Goal: Task Accomplishment & Management: Manage account settings

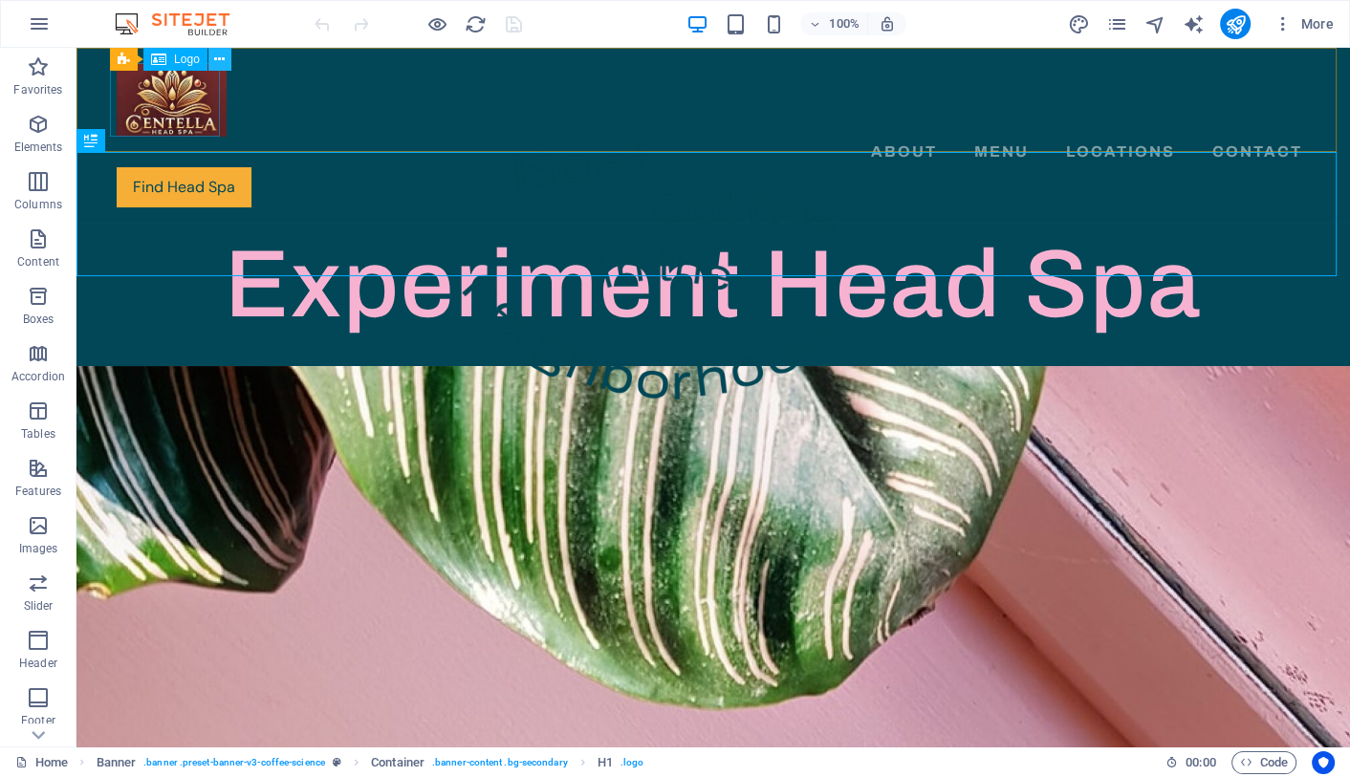
click at [219, 55] on icon at bounding box center [219, 60] width 11 height 20
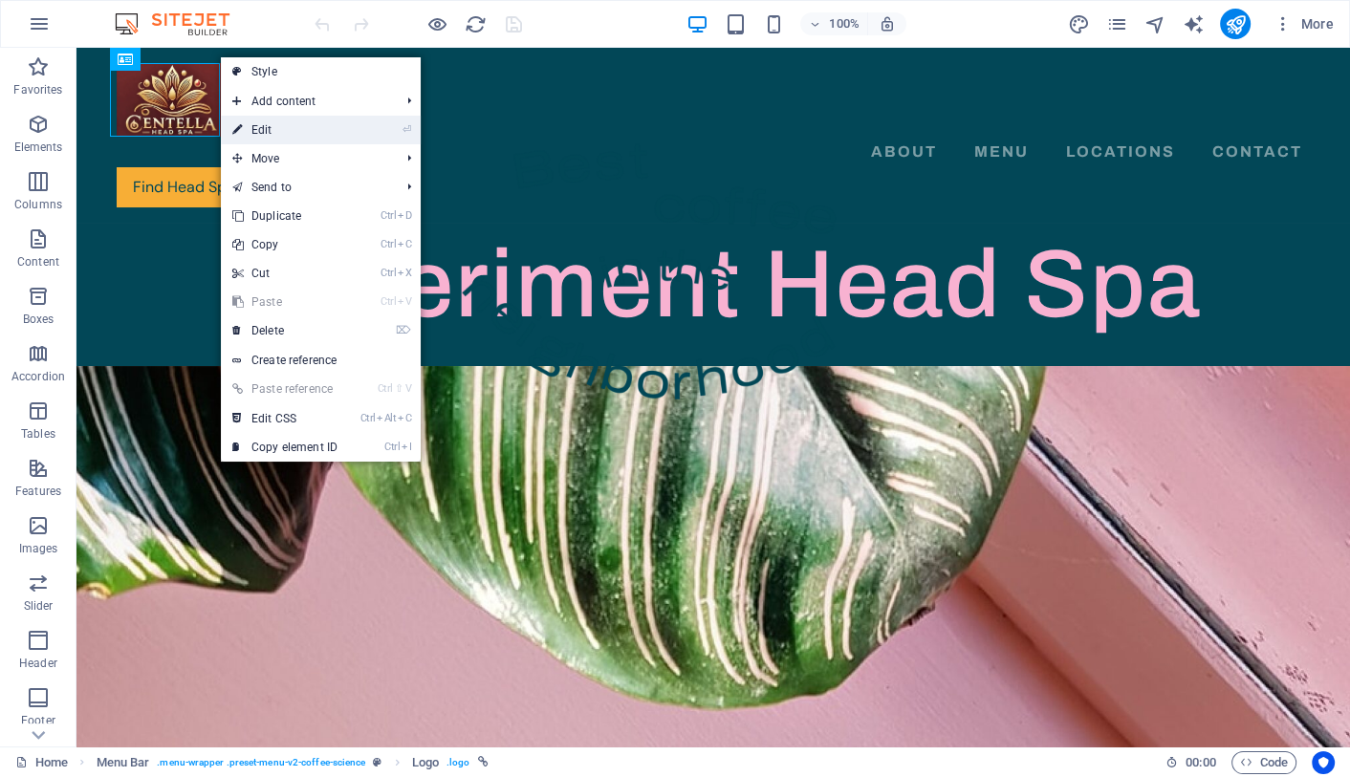
click at [264, 124] on link "⏎ Edit" at bounding box center [285, 130] width 128 height 29
select select "px"
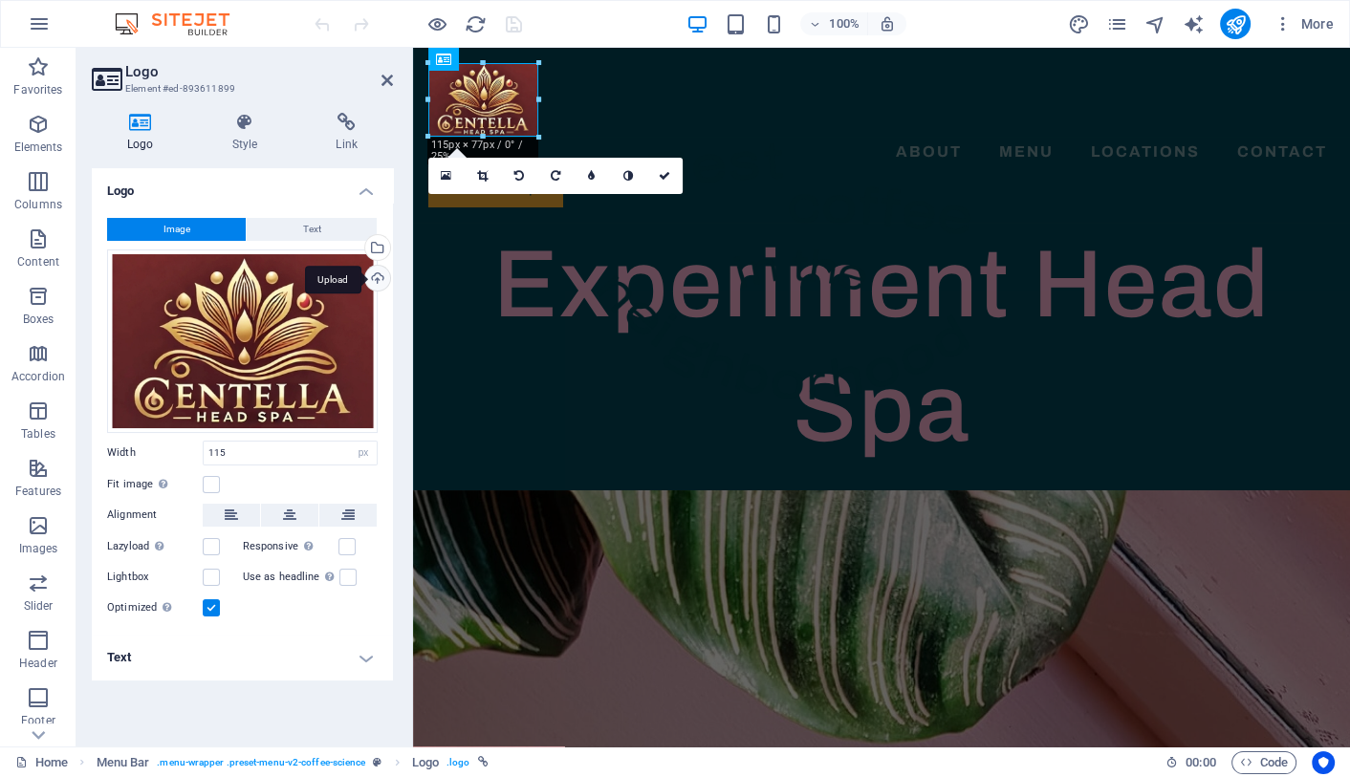
click at [380, 277] on div "Upload" at bounding box center [375, 280] width 29 height 29
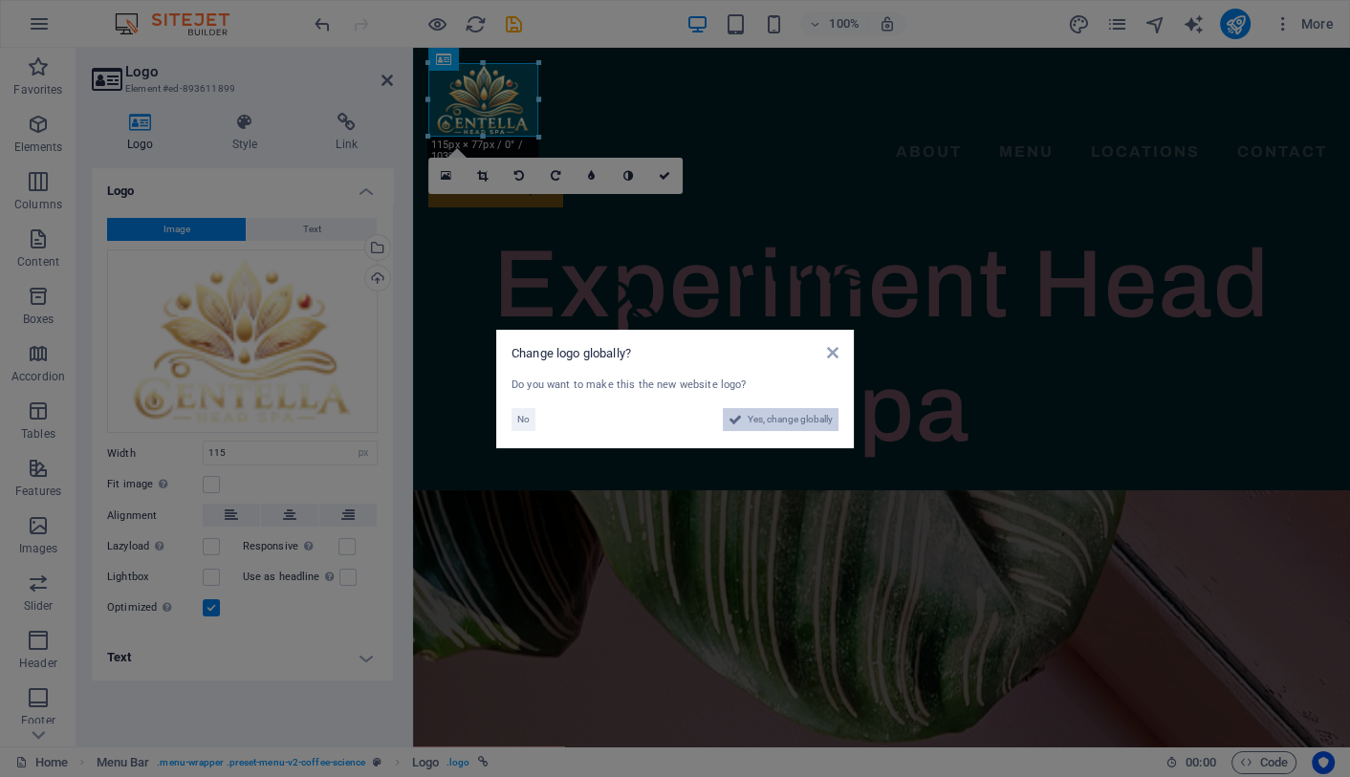
click at [794, 421] on span "Yes, change globally" at bounding box center [790, 419] width 85 height 23
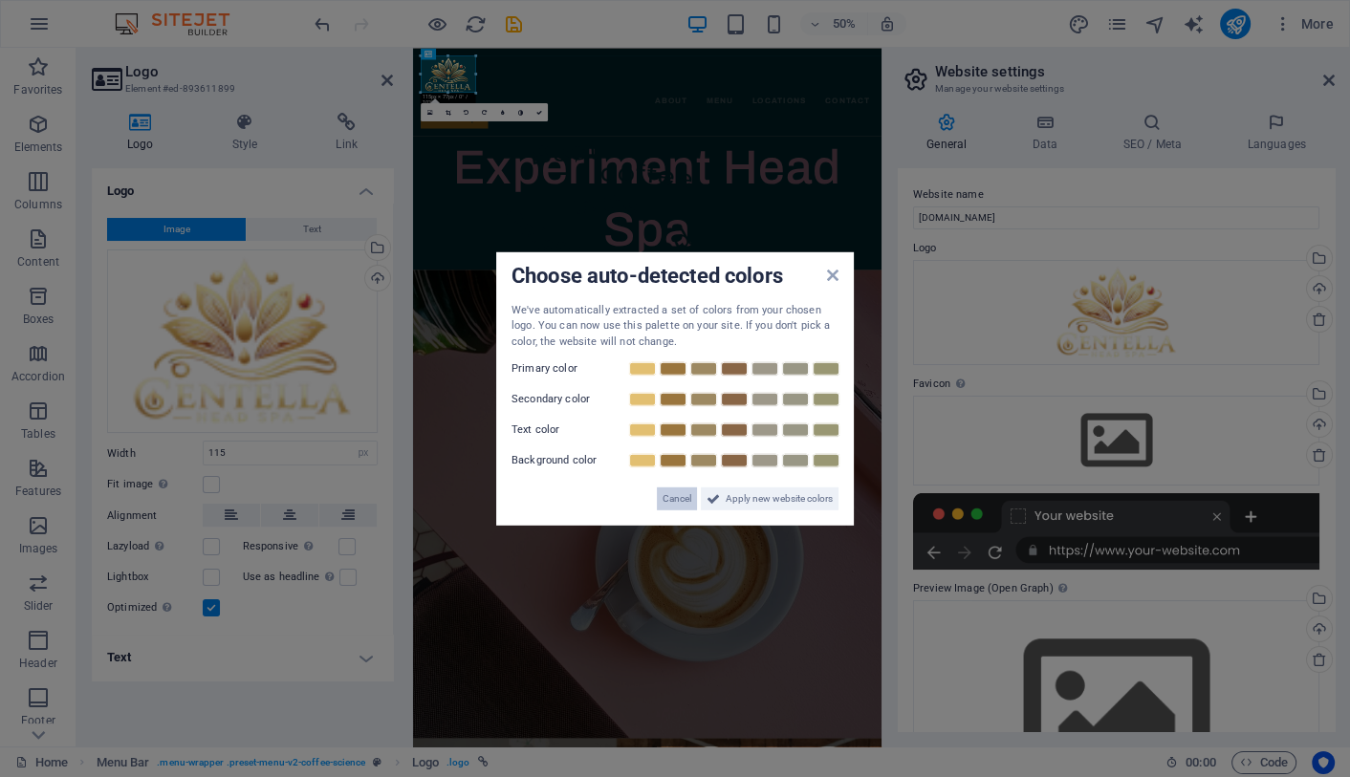
click at [675, 494] on span "Cancel" at bounding box center [677, 499] width 29 height 23
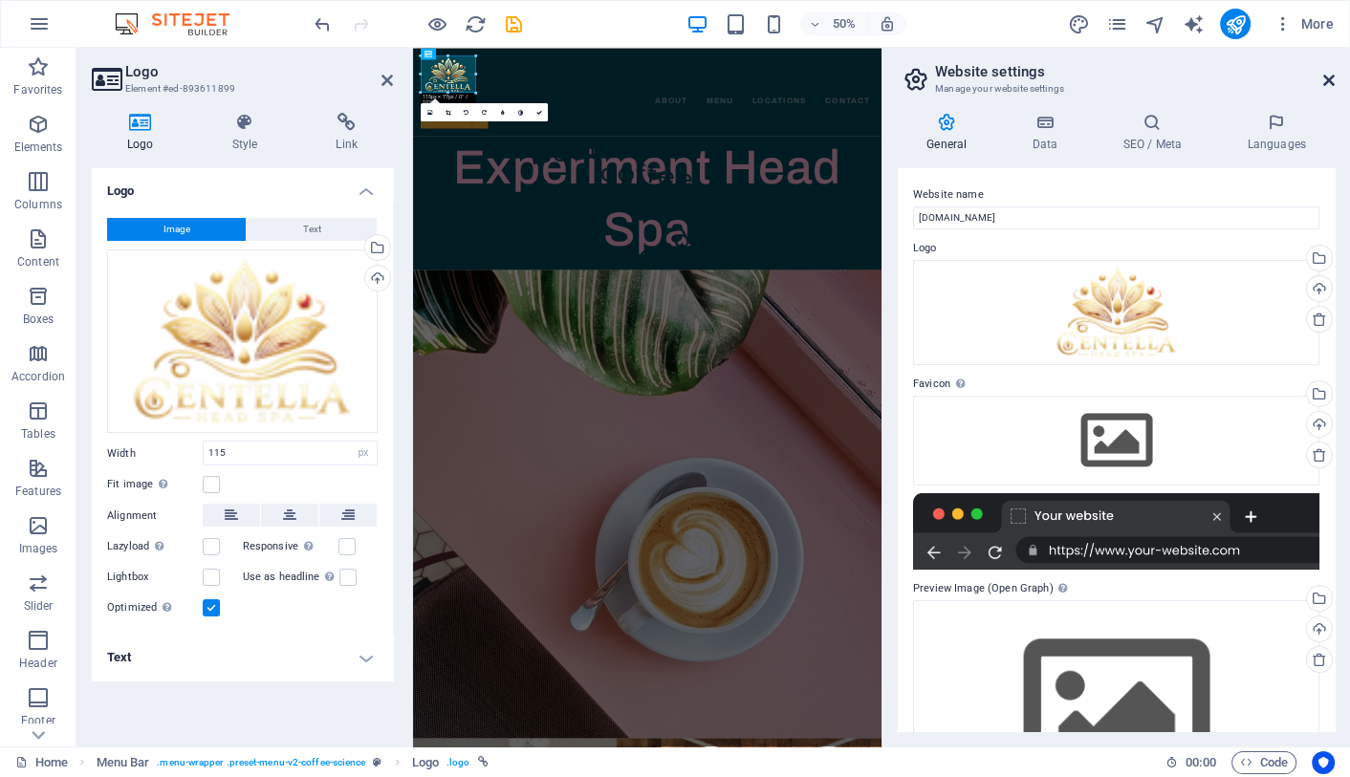
click at [1334, 76] on icon at bounding box center [1328, 80] width 11 height 15
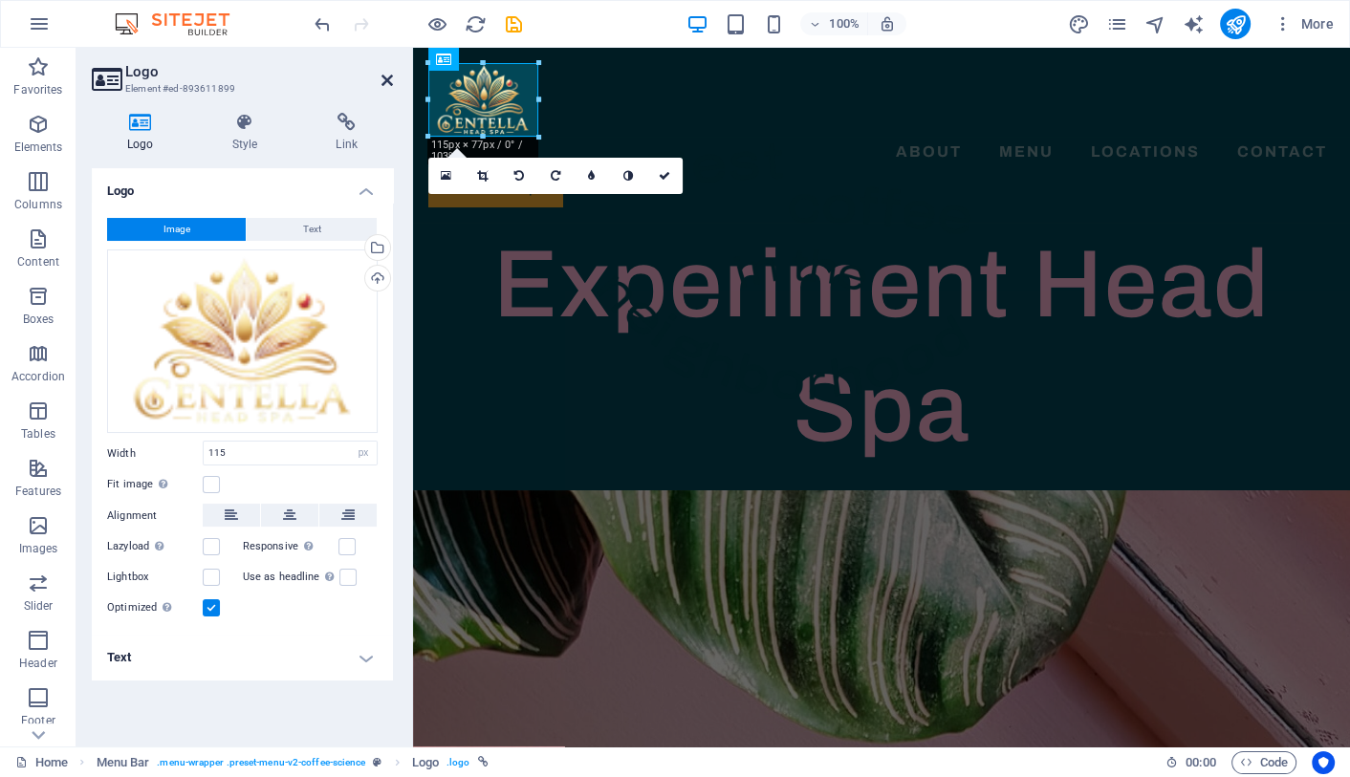
click at [389, 76] on icon at bounding box center [386, 80] width 11 height 15
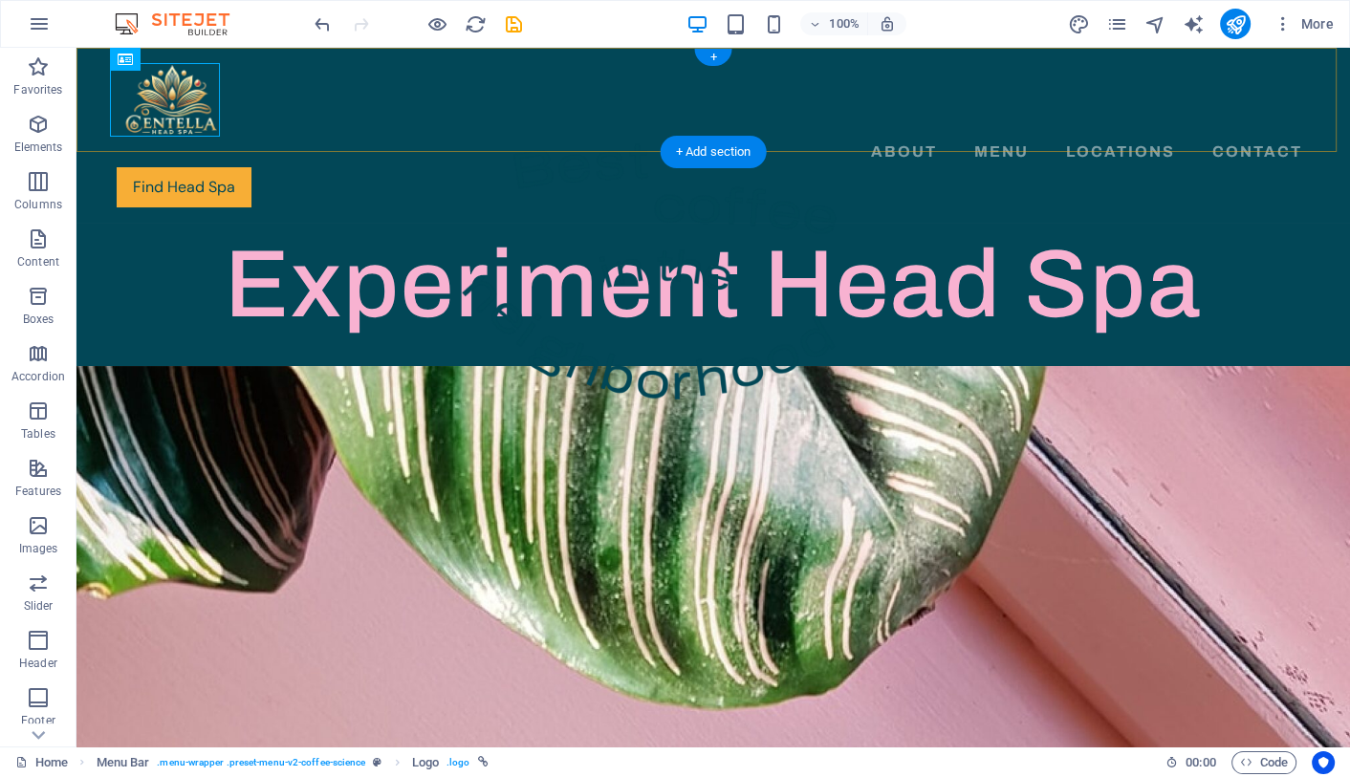
click at [389, 76] on div "About Menu Locations Contact Find Head Spa" at bounding box center [712, 135] width 1273 height 175
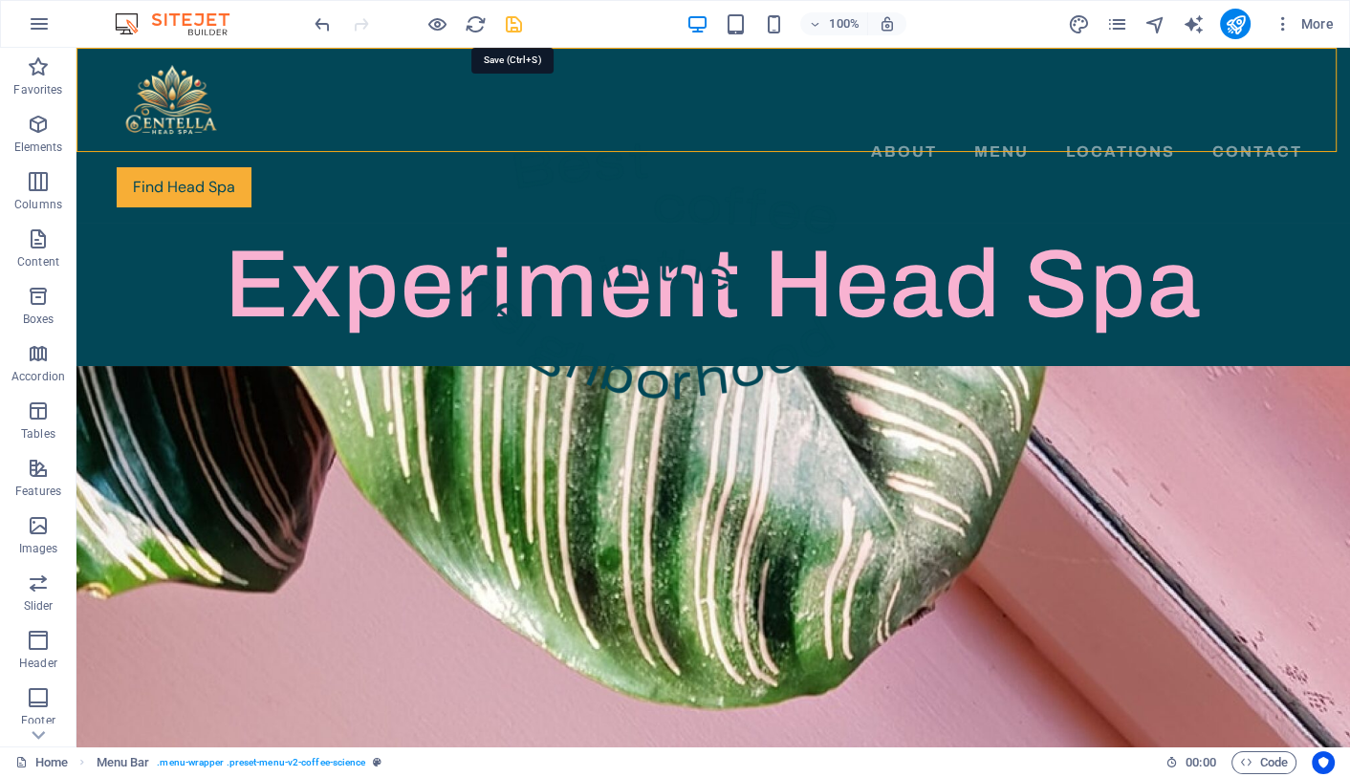
click at [512, 28] on icon "save" at bounding box center [514, 24] width 22 height 22
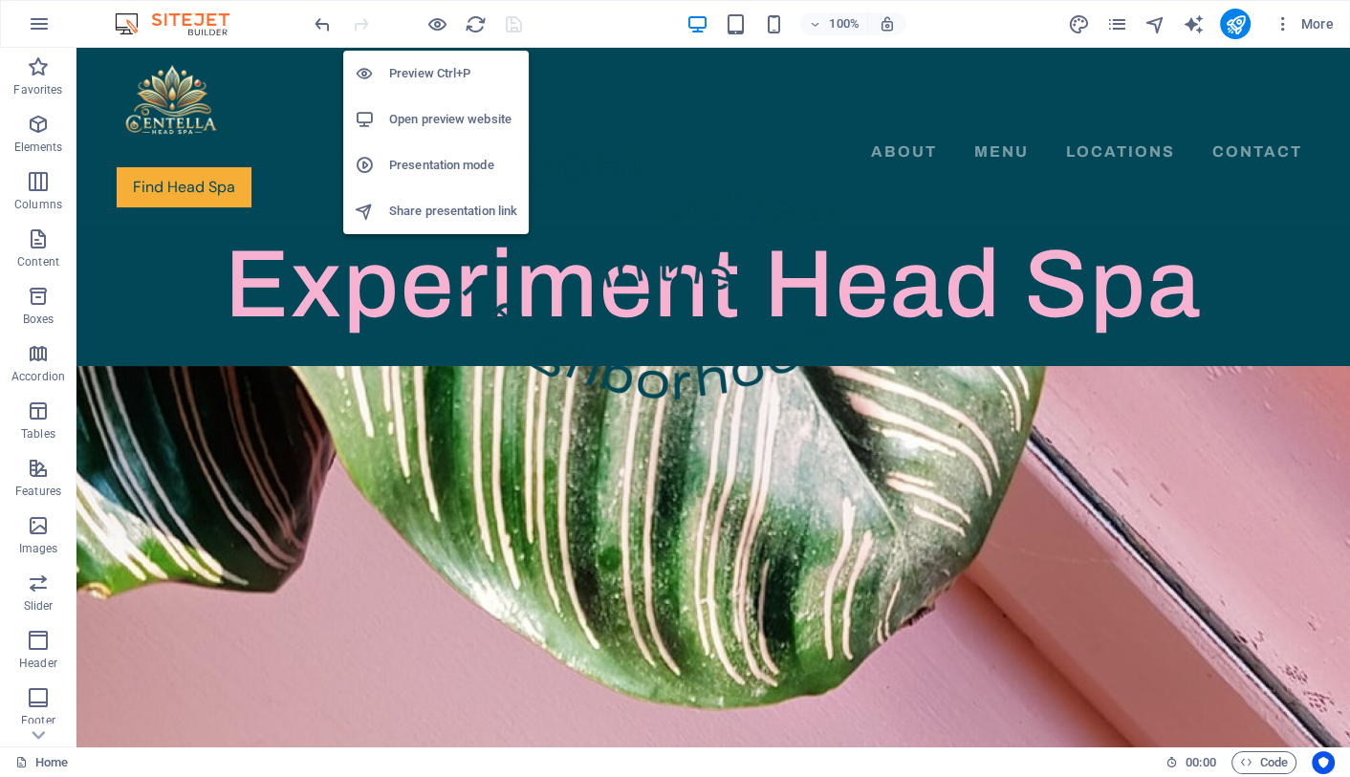
click at [453, 124] on h6 "Open preview website" at bounding box center [453, 119] width 128 height 23
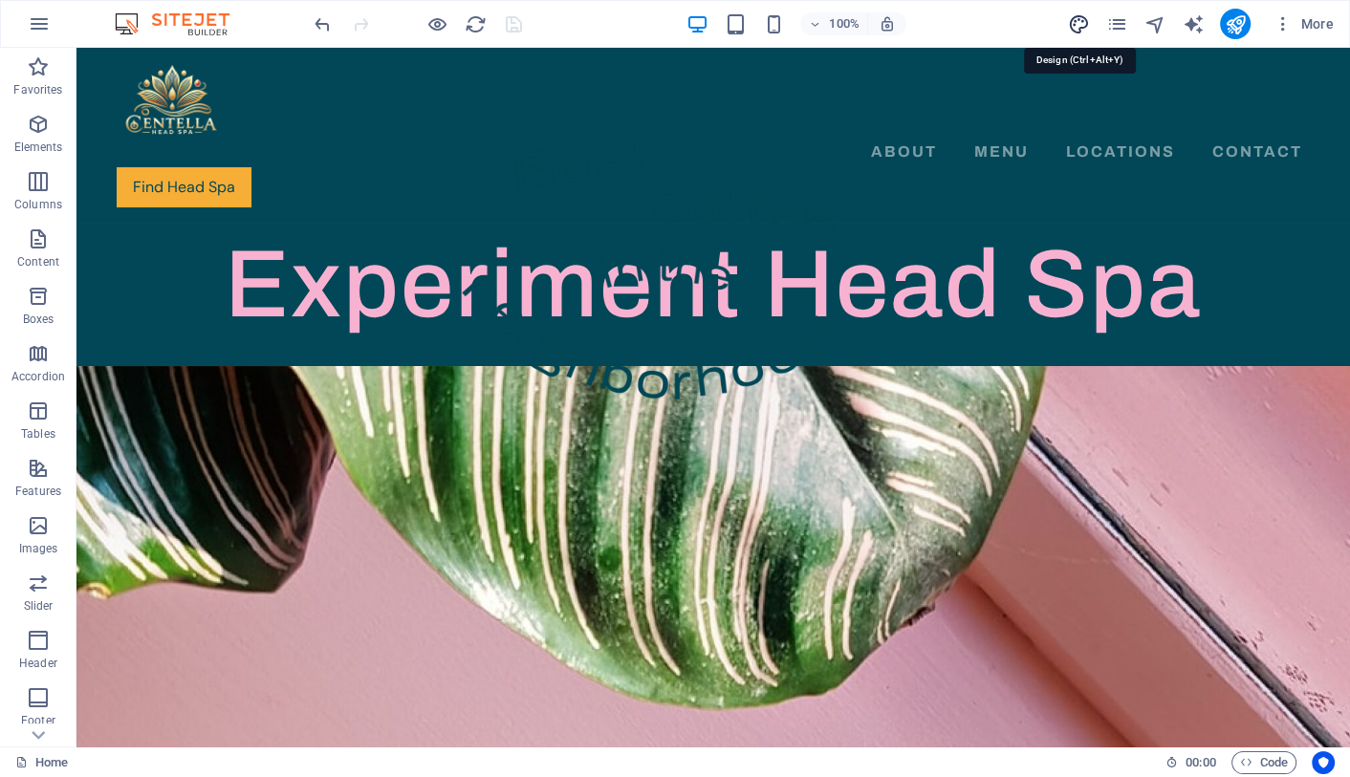
click at [1083, 21] on icon "design" at bounding box center [1078, 24] width 22 height 22
select select "px"
select select "400"
select select "px"
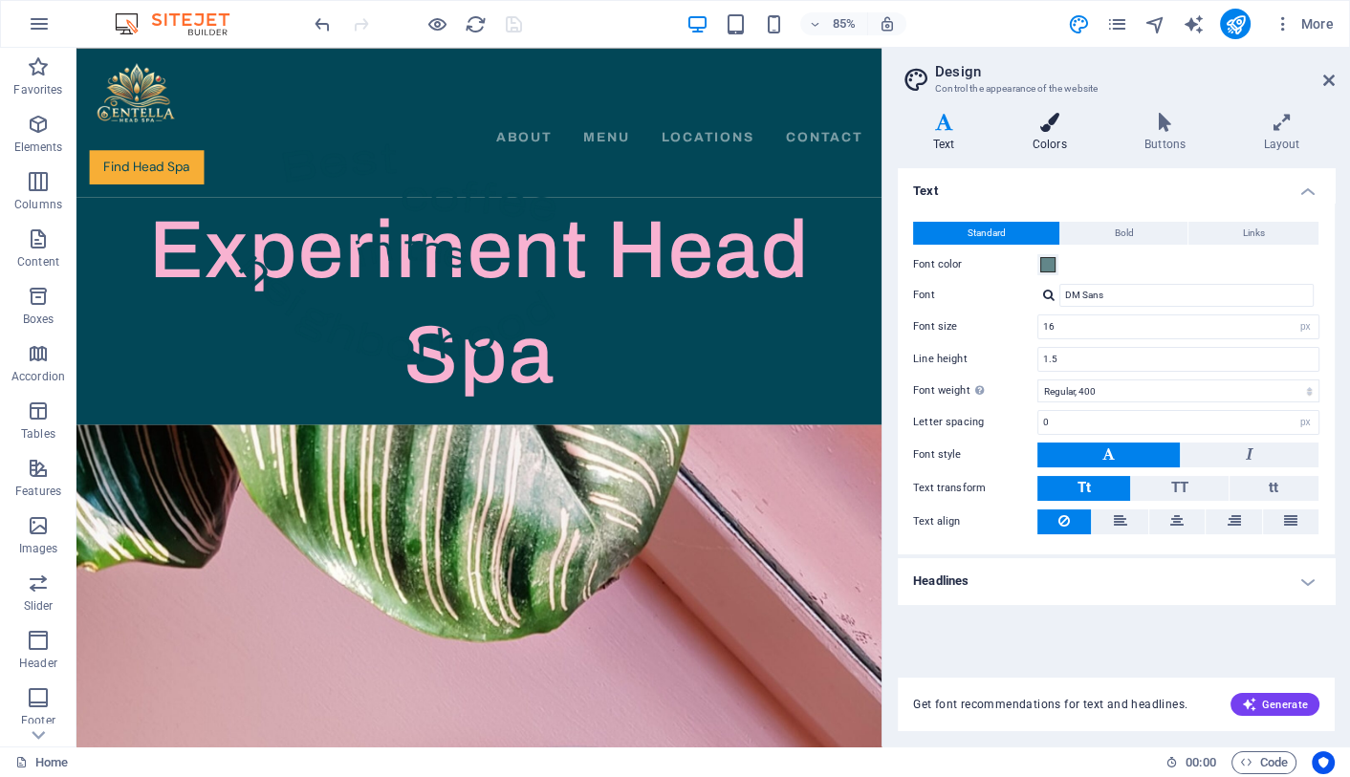
click at [1044, 134] on h4 "Colors" at bounding box center [1053, 133] width 112 height 40
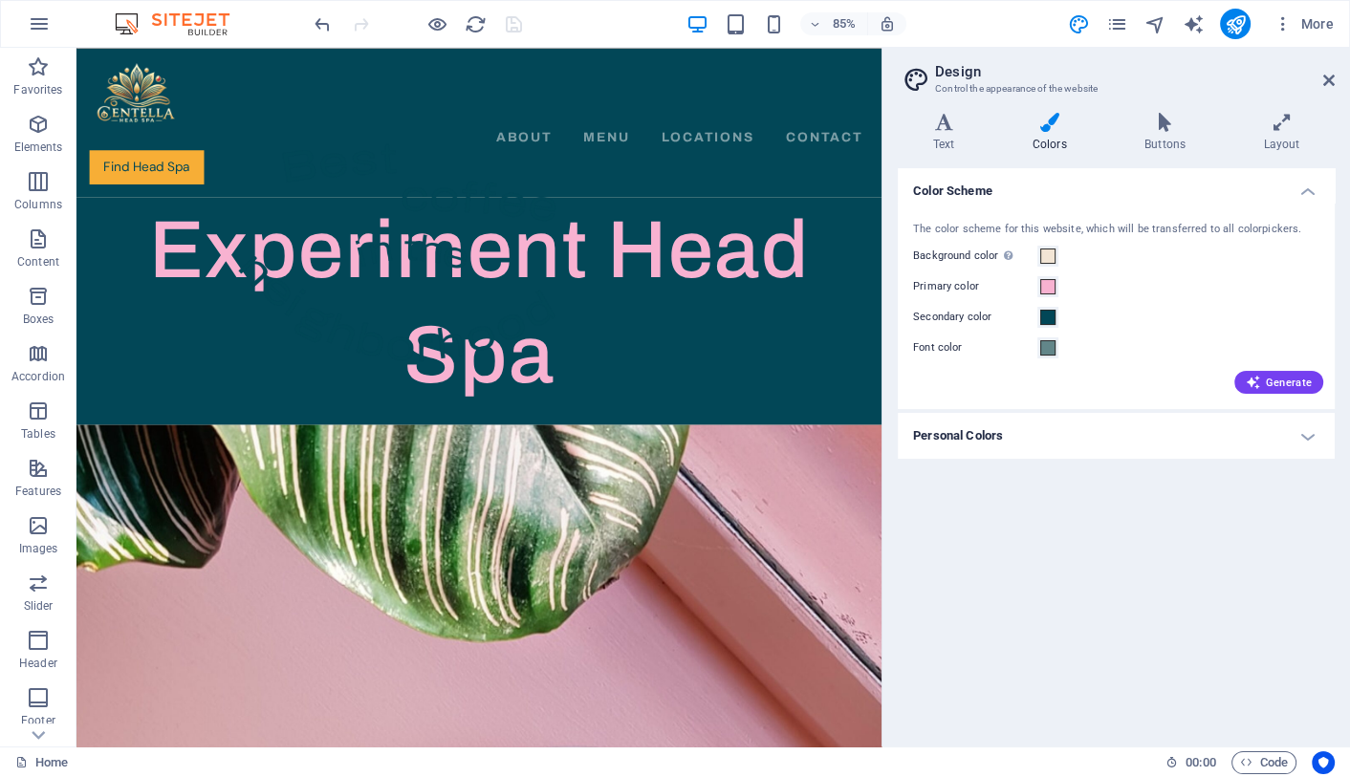
click at [971, 435] on h4 "Personal Colors" at bounding box center [1116, 436] width 437 height 46
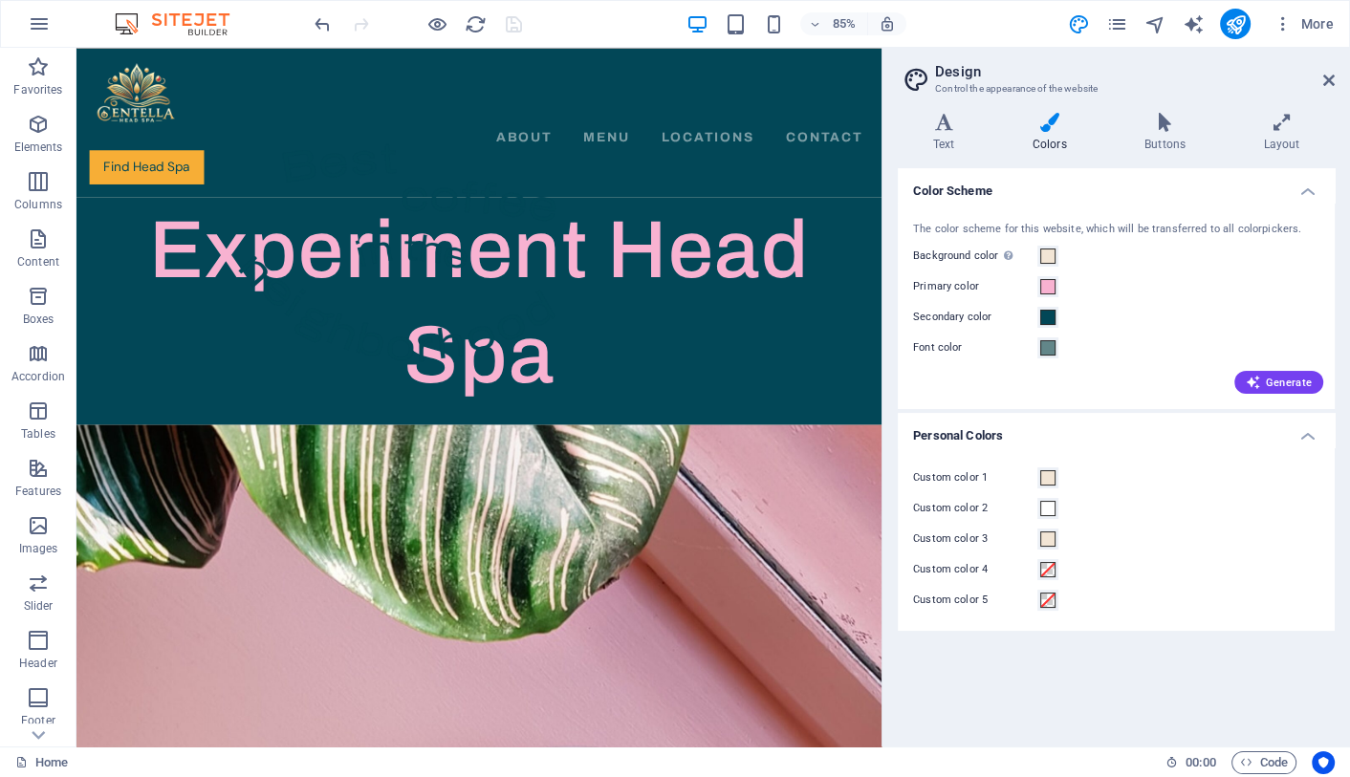
click at [955, 430] on h4 "Personal Colors" at bounding box center [1116, 430] width 437 height 34
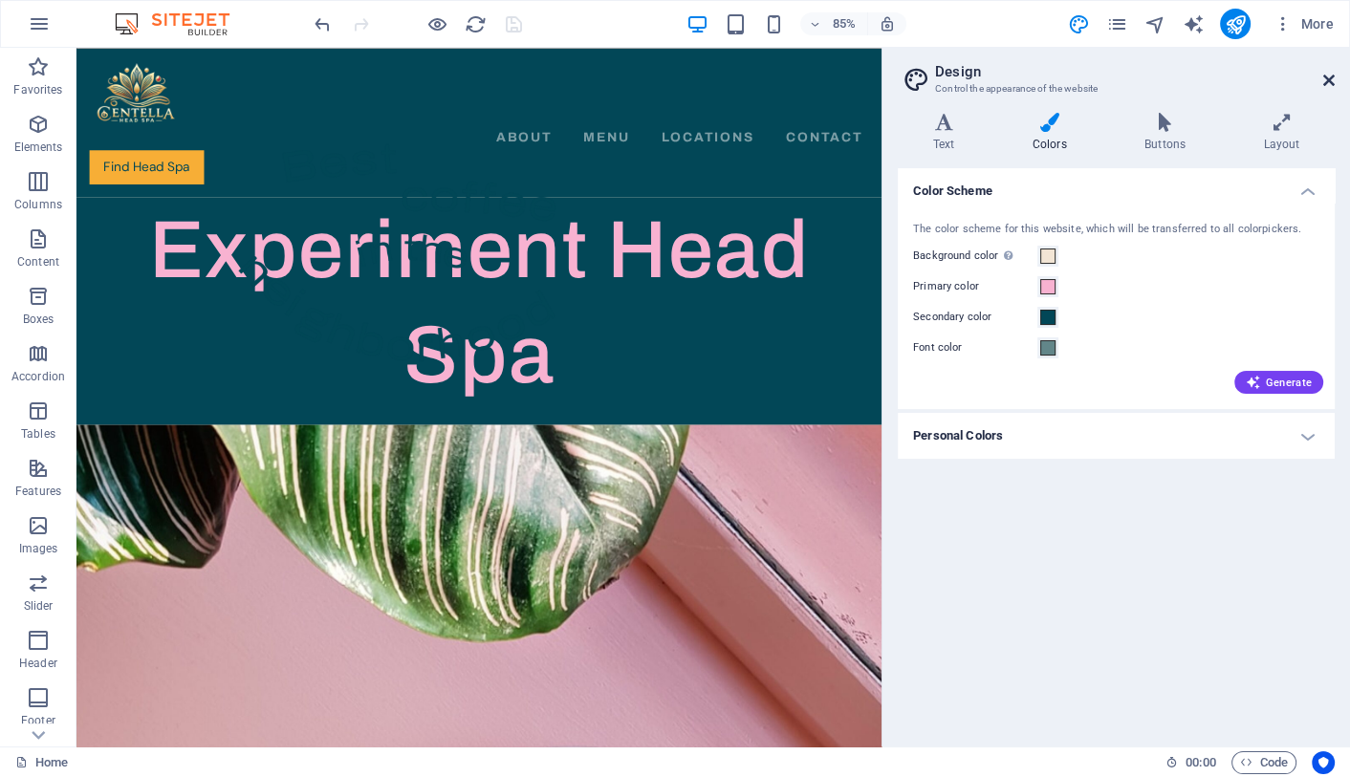
click at [1326, 78] on icon at bounding box center [1328, 80] width 11 height 15
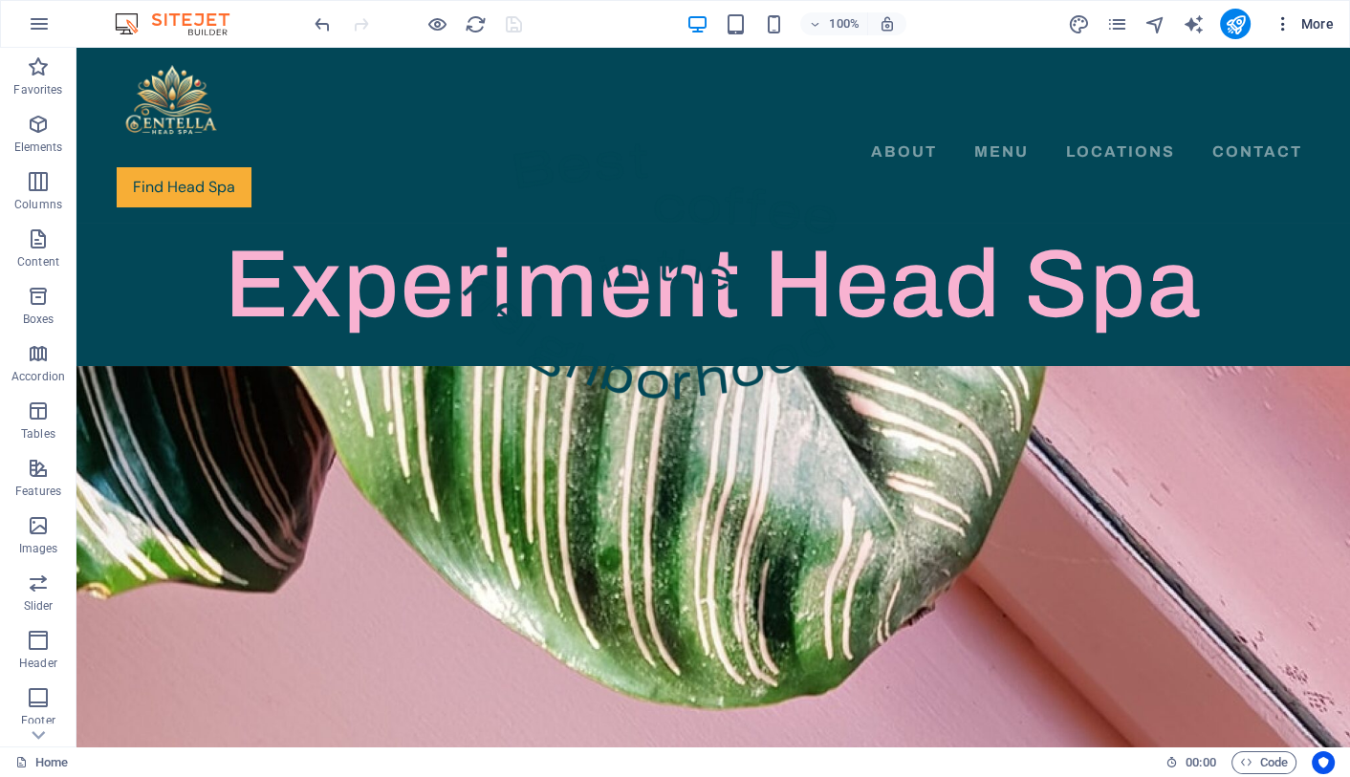
click at [1281, 21] on icon "button" at bounding box center [1282, 23] width 19 height 19
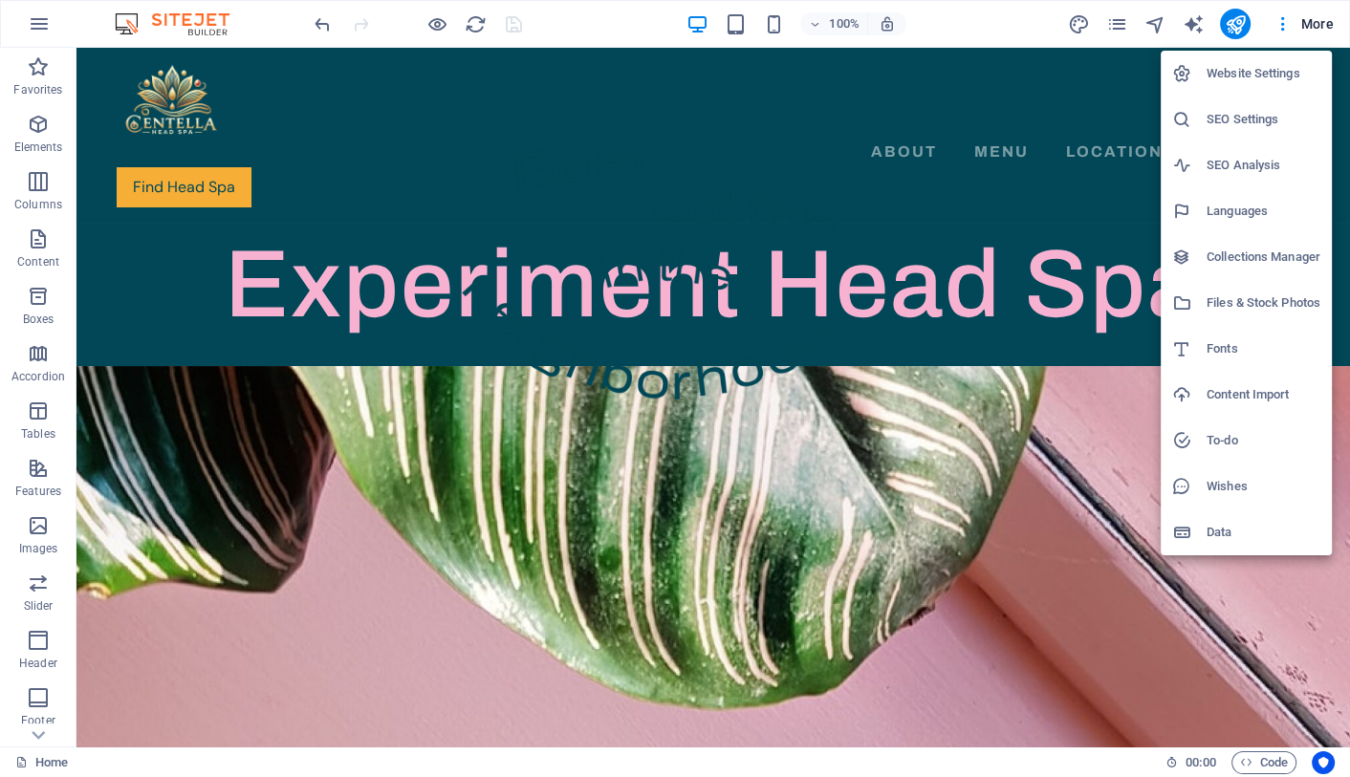
click at [34, 23] on div at bounding box center [675, 388] width 1350 height 777
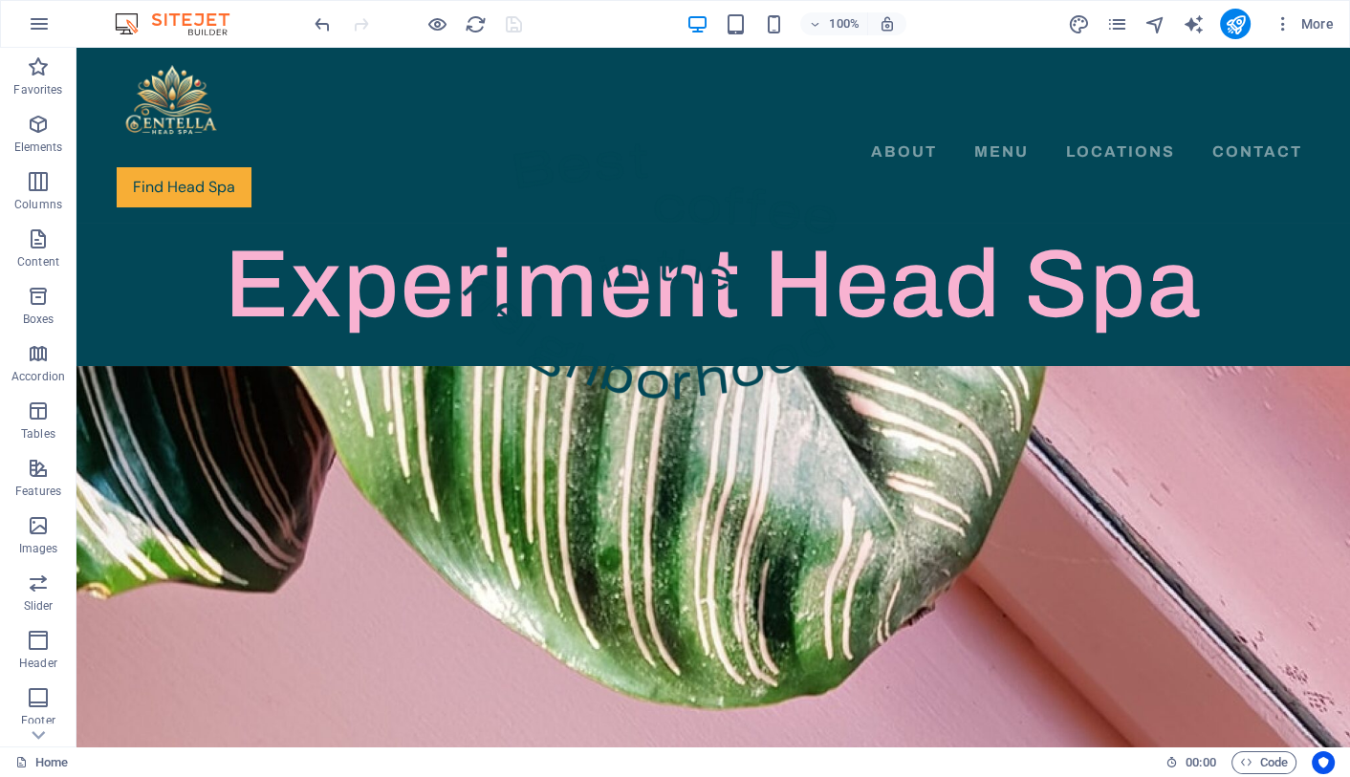
click at [34, 23] on icon "button" at bounding box center [39, 23] width 23 height 23
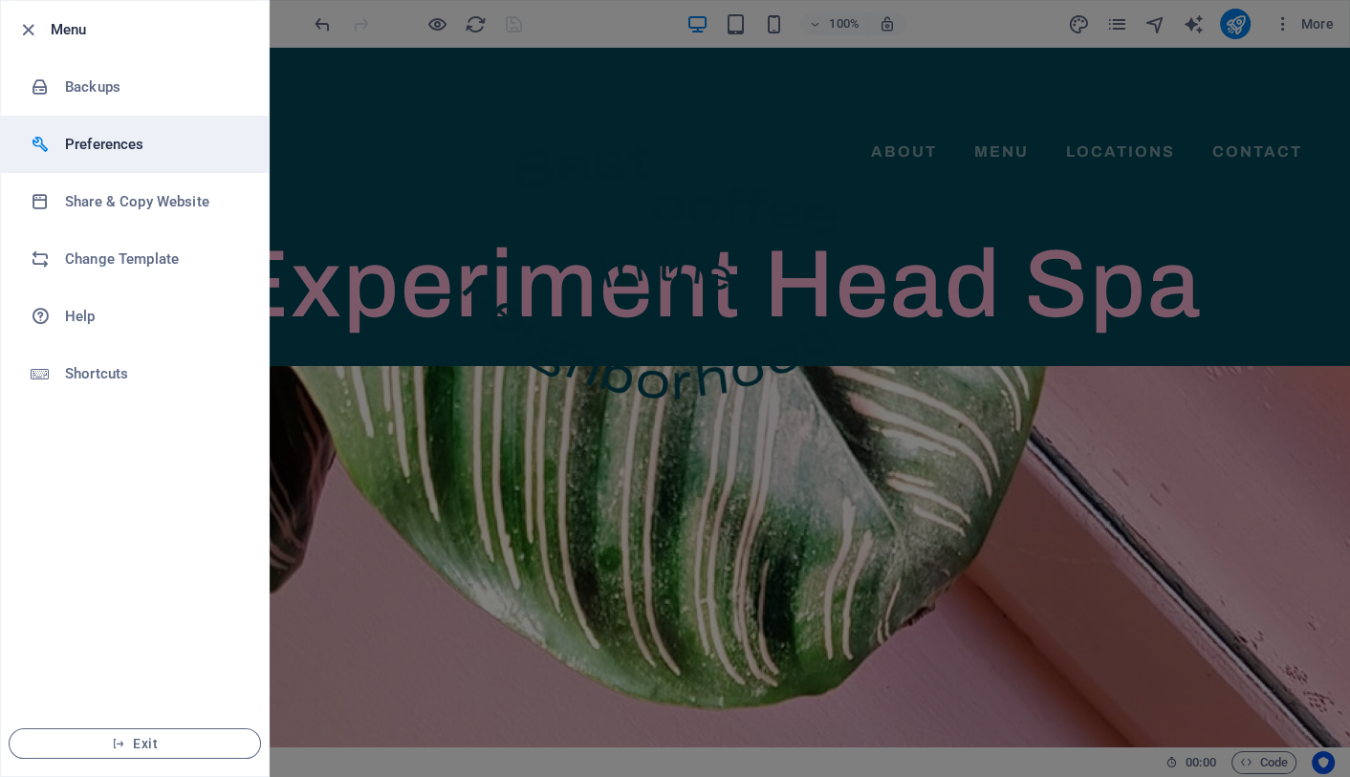
click at [100, 136] on h6 "Preferences" at bounding box center [153, 144] width 177 height 23
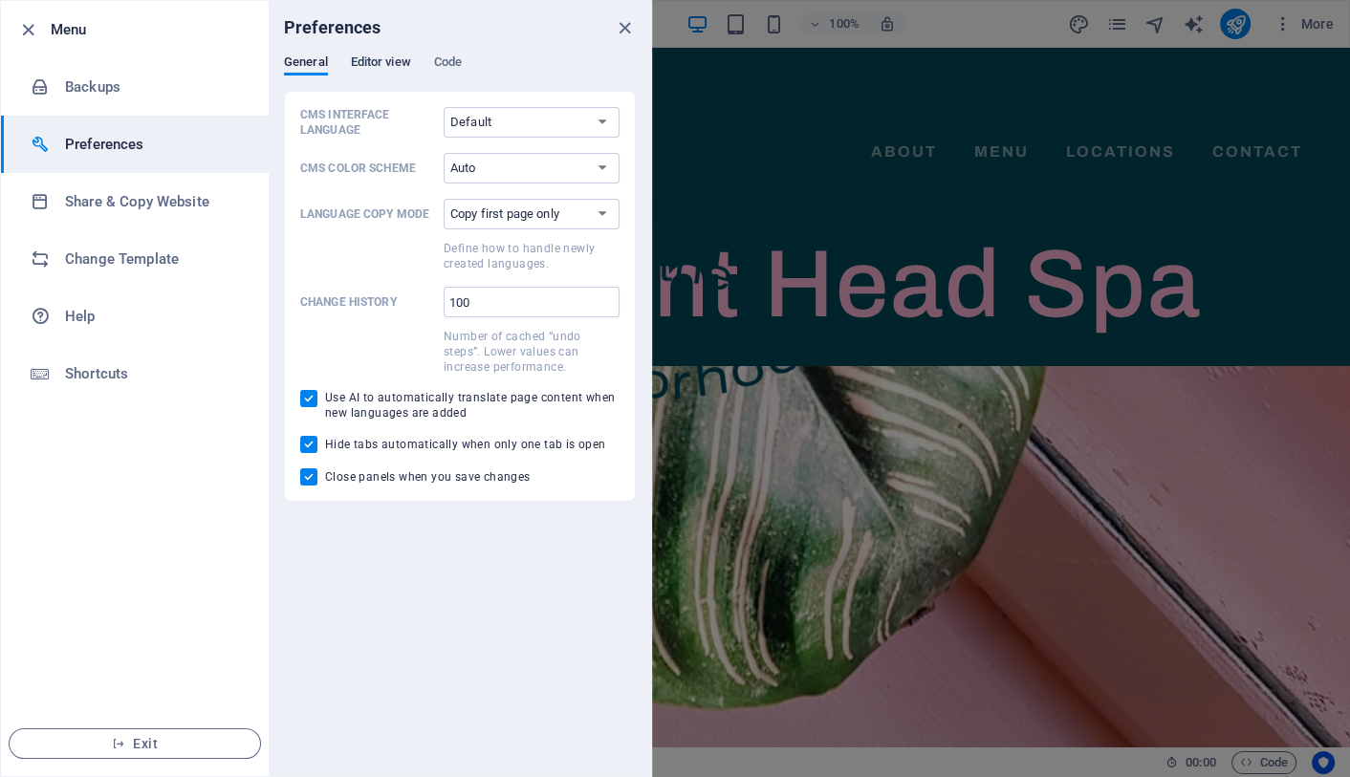
click at [377, 58] on span "Editor view" at bounding box center [381, 64] width 60 height 27
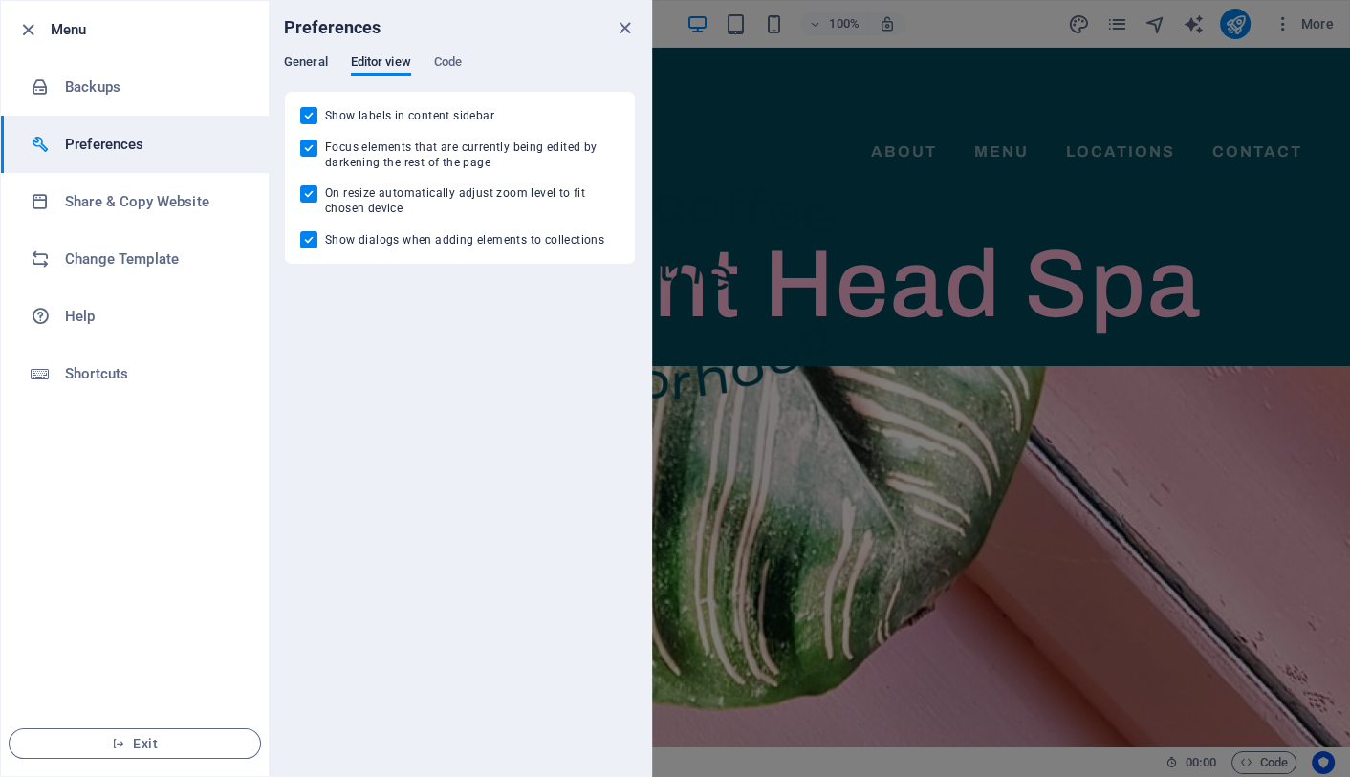
click at [321, 57] on span "General" at bounding box center [306, 64] width 44 height 27
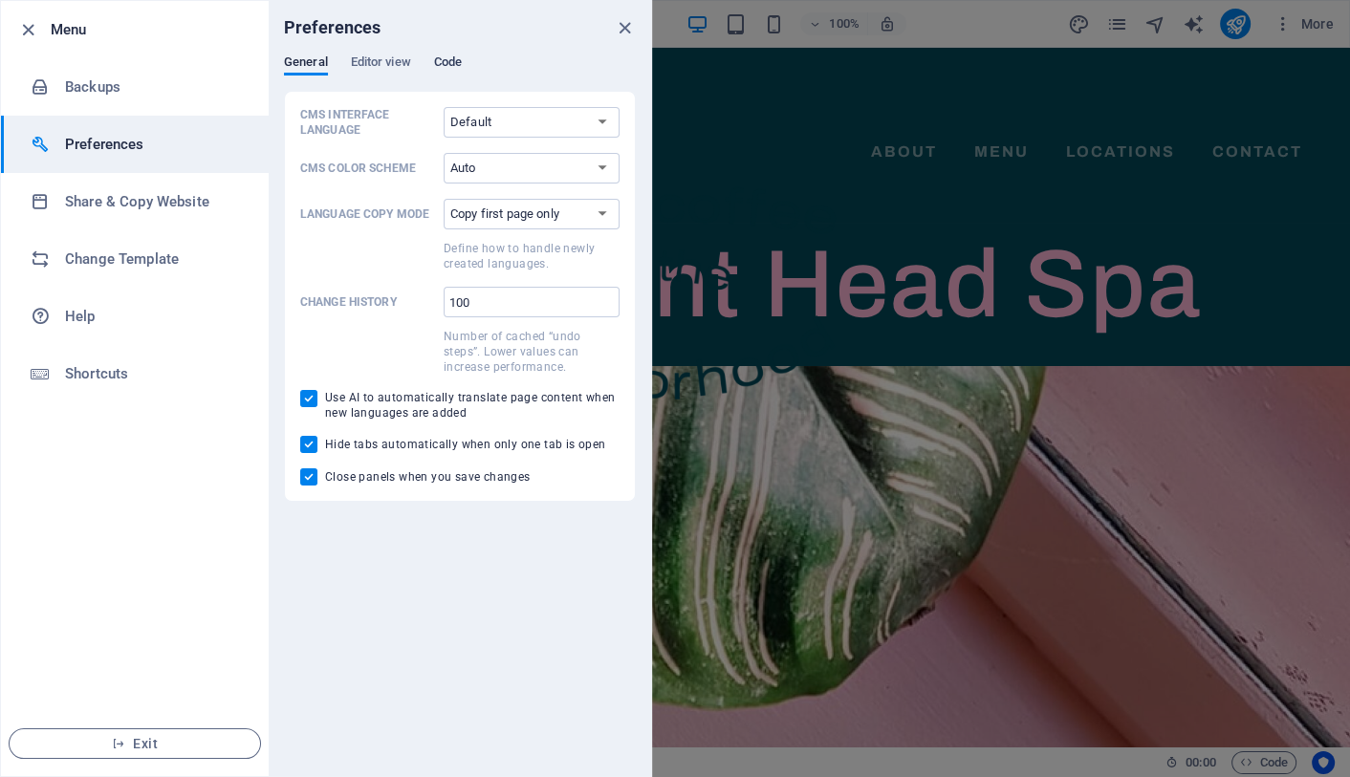
click at [458, 56] on span "Code" at bounding box center [448, 64] width 28 height 27
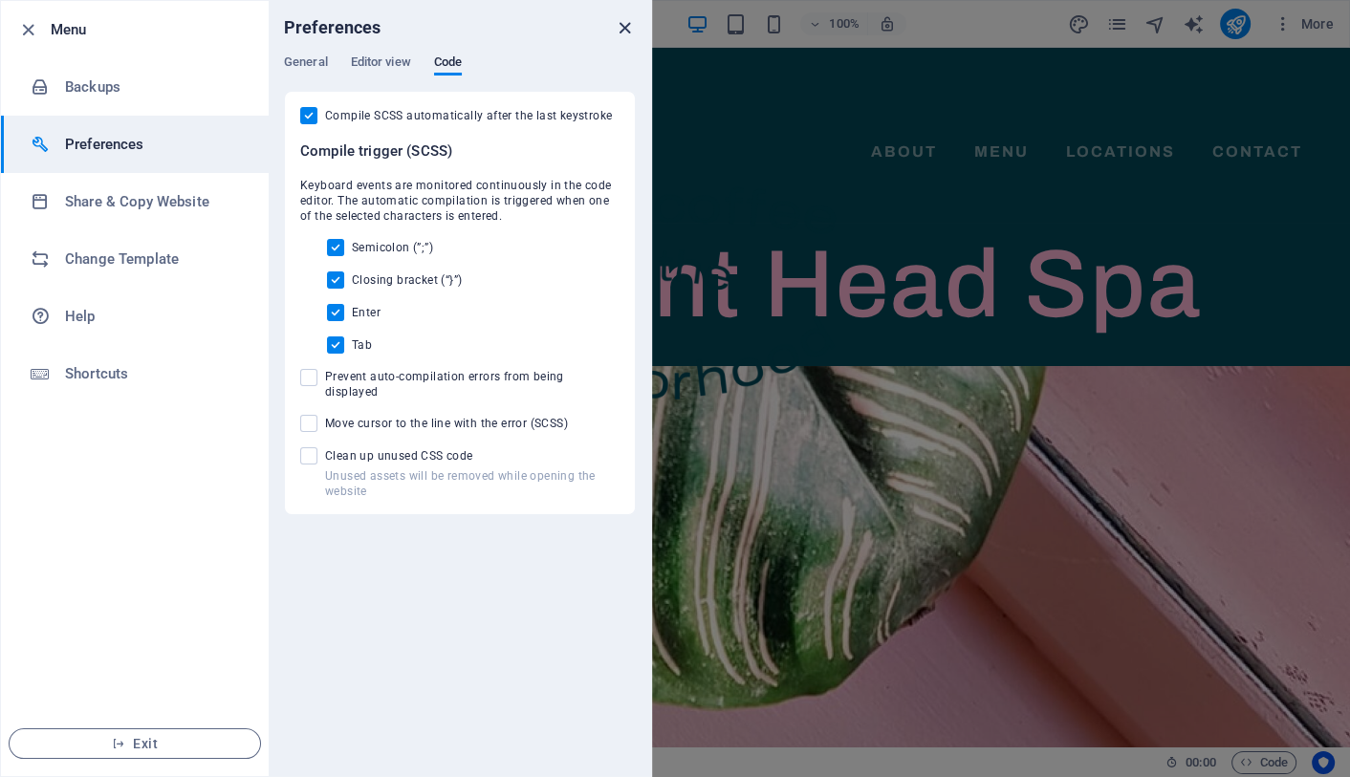
click at [628, 24] on icon "close" at bounding box center [625, 28] width 22 height 22
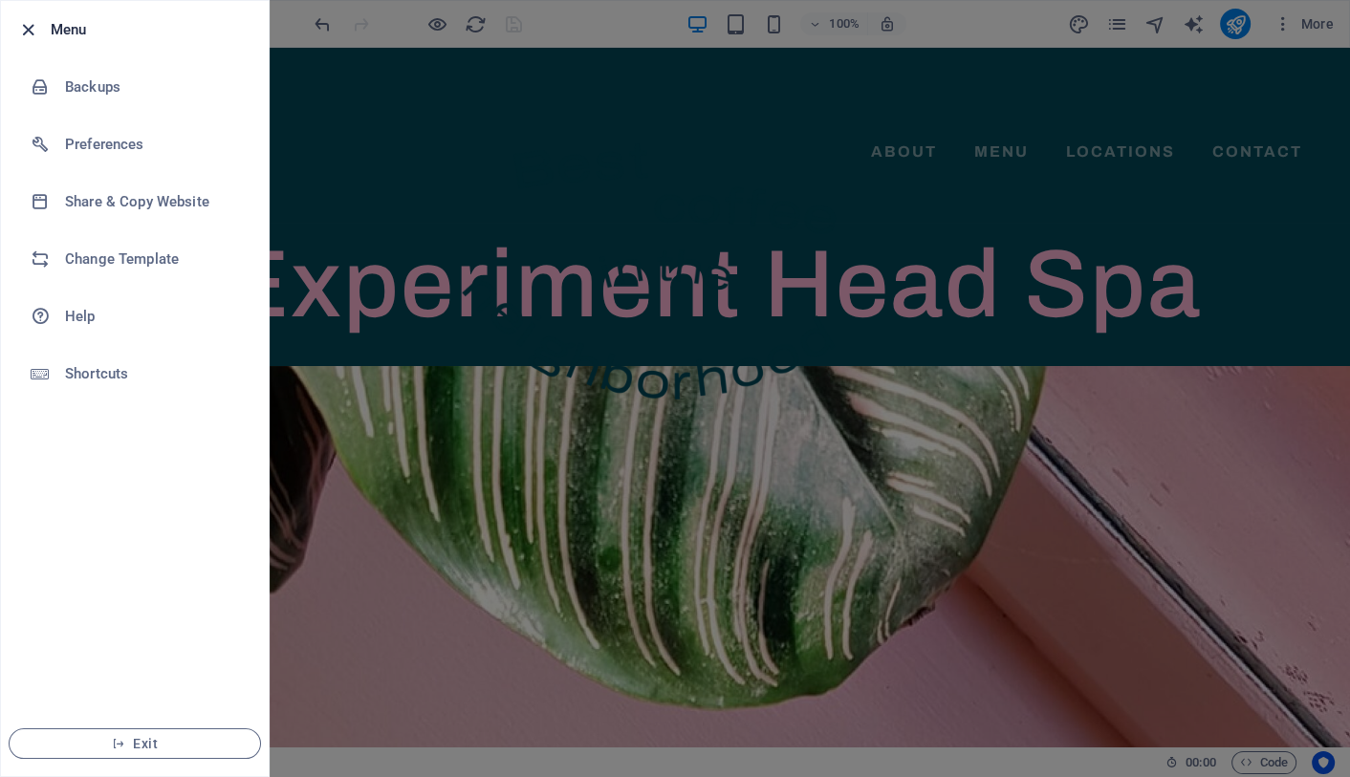
click at [24, 30] on icon "button" at bounding box center [28, 30] width 22 height 22
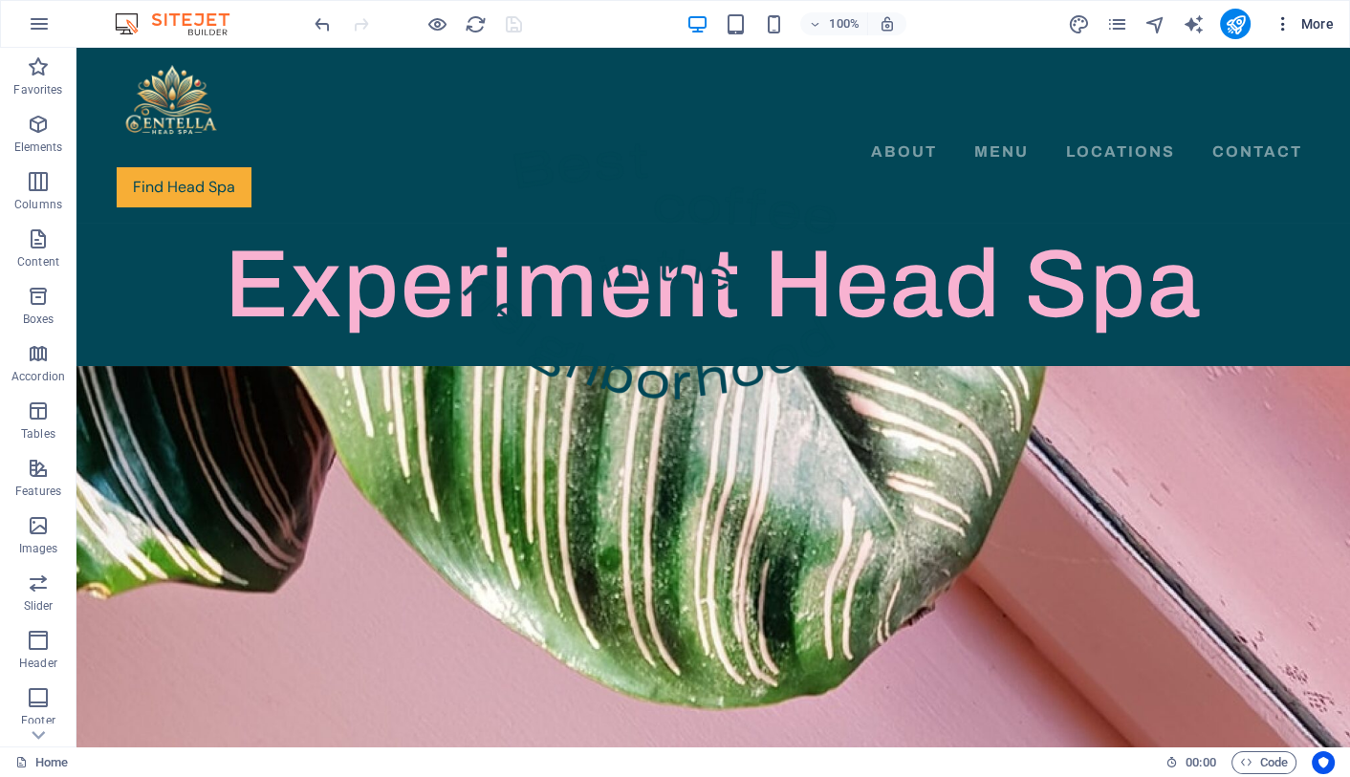
click at [1282, 19] on icon "button" at bounding box center [1282, 23] width 19 height 19
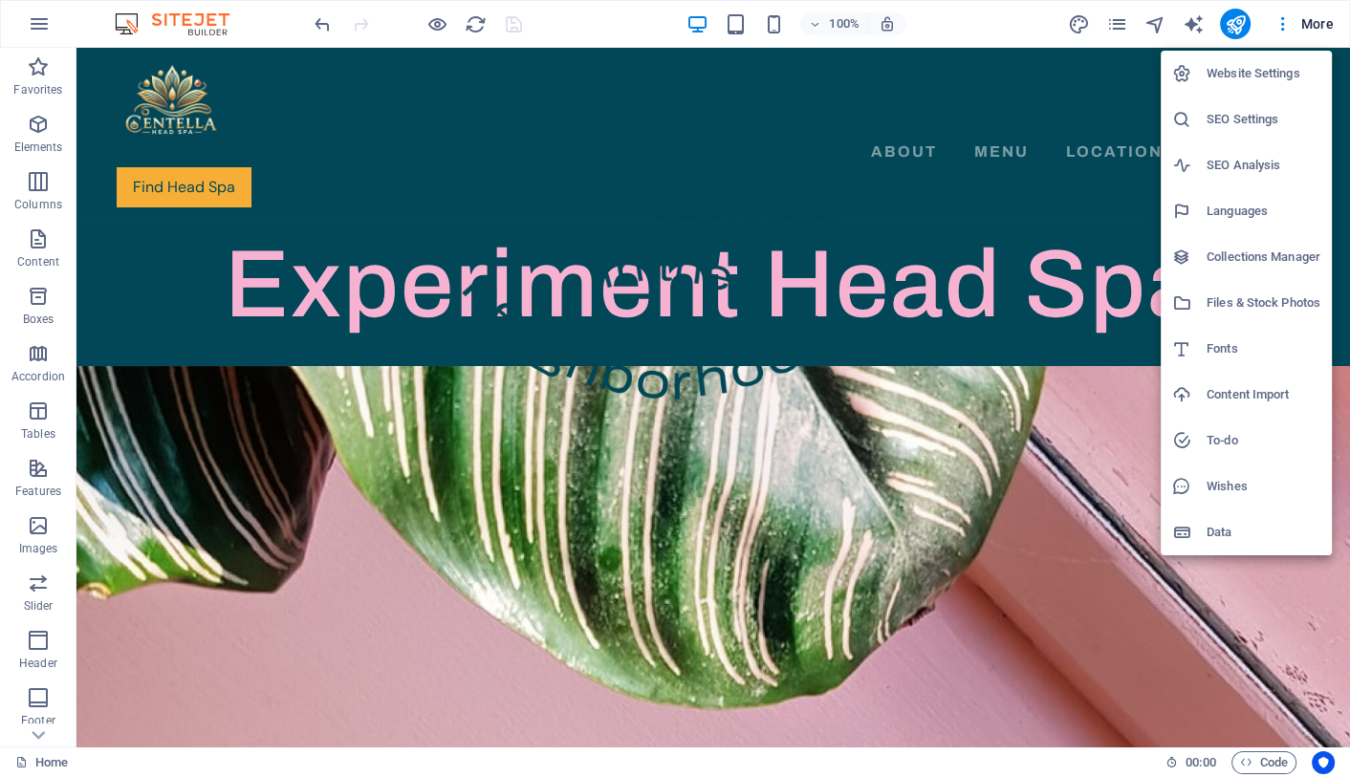
click at [1342, 78] on div at bounding box center [675, 388] width 1350 height 777
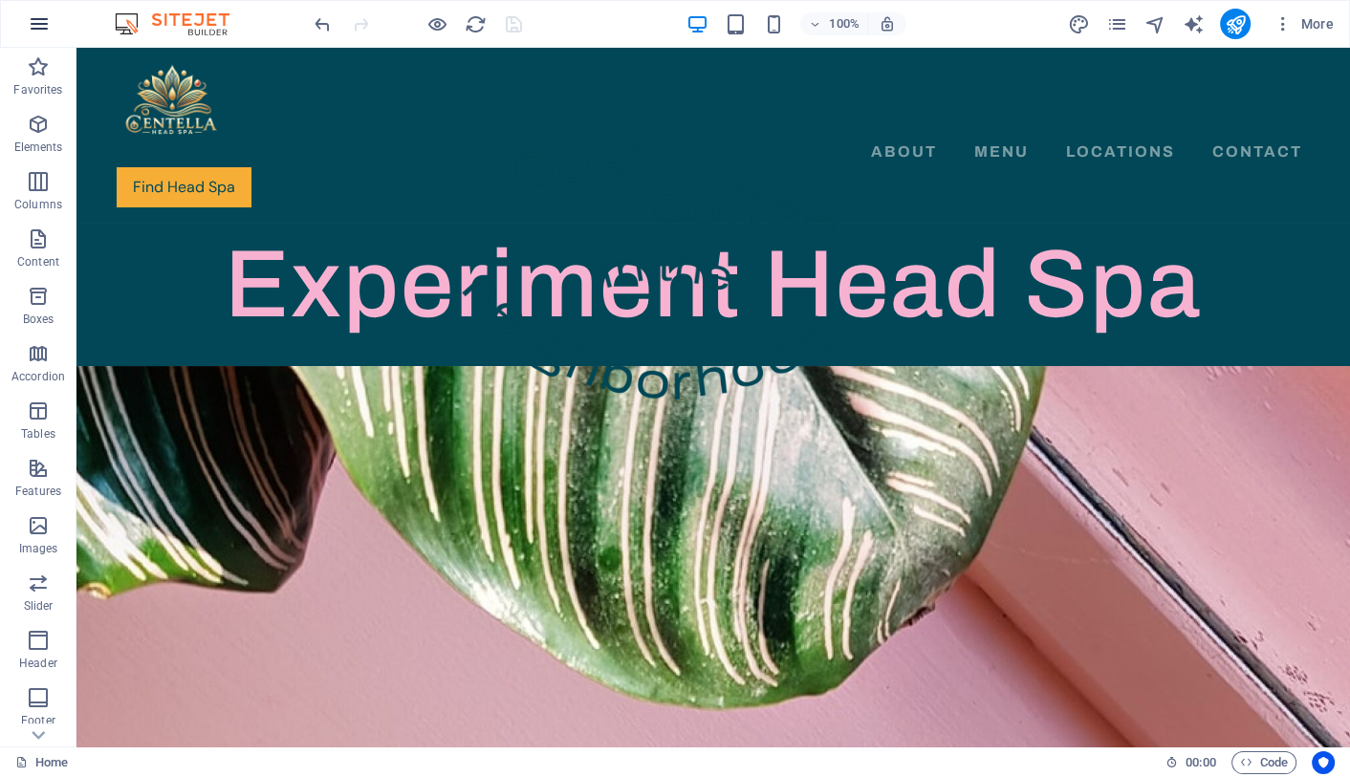
click at [34, 20] on icon "button" at bounding box center [39, 23] width 23 height 23
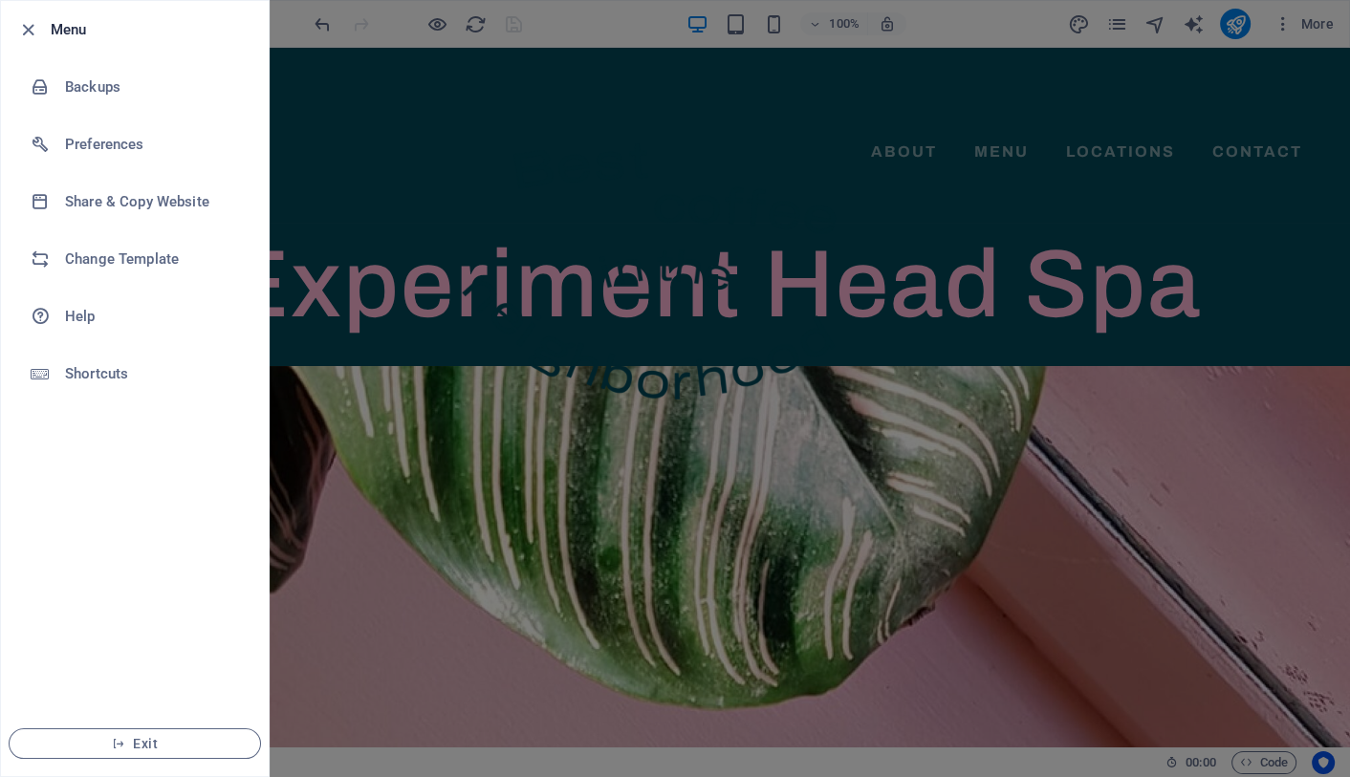
click at [34, 20] on icon "button" at bounding box center [28, 30] width 22 height 22
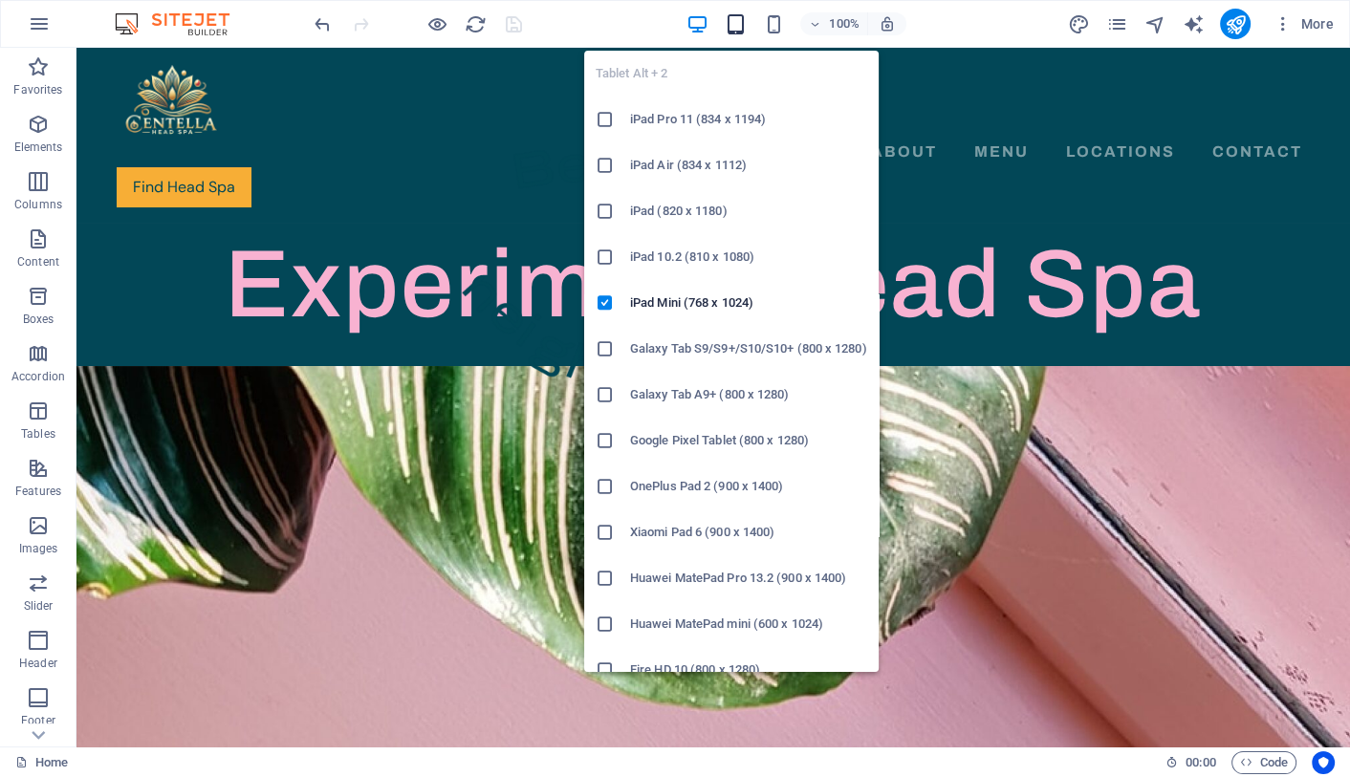
click at [740, 27] on icon "button" at bounding box center [735, 24] width 22 height 22
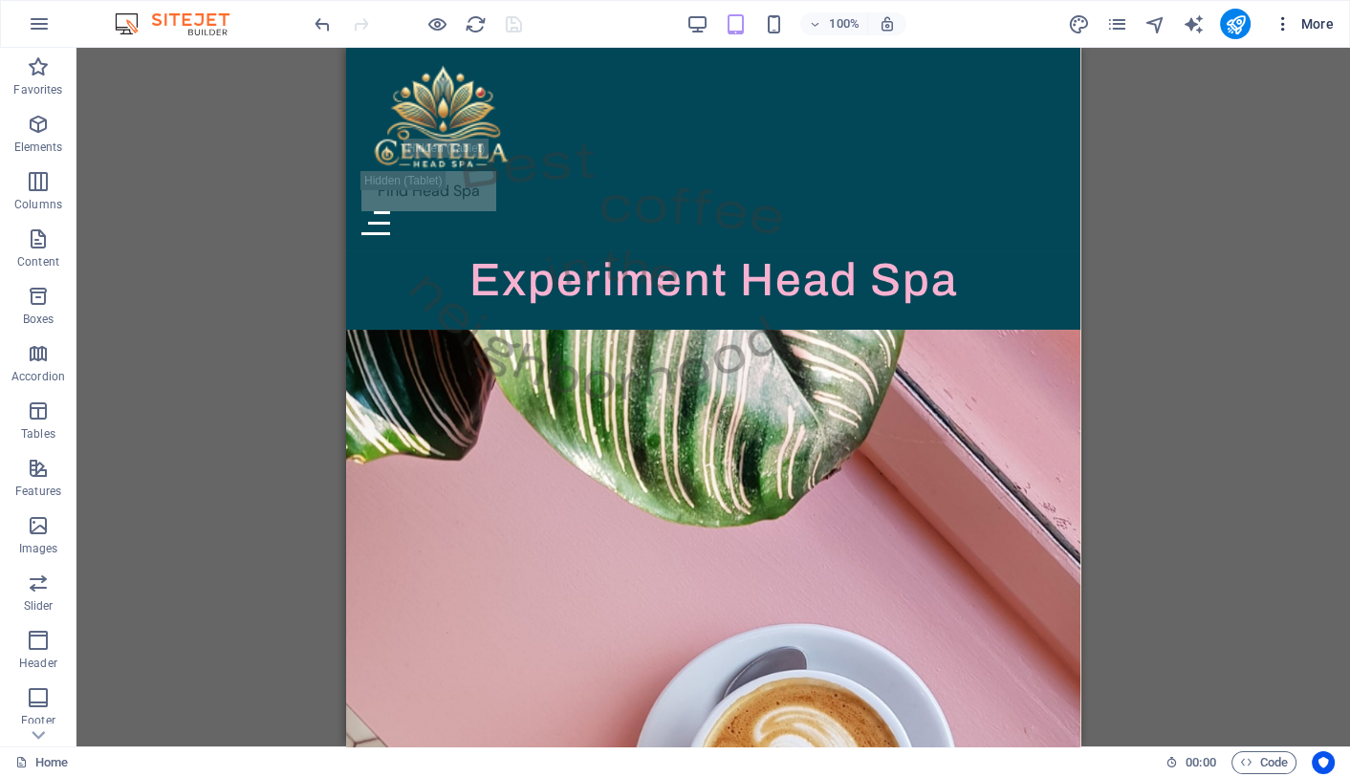
click at [1282, 23] on icon "button" at bounding box center [1282, 23] width 19 height 19
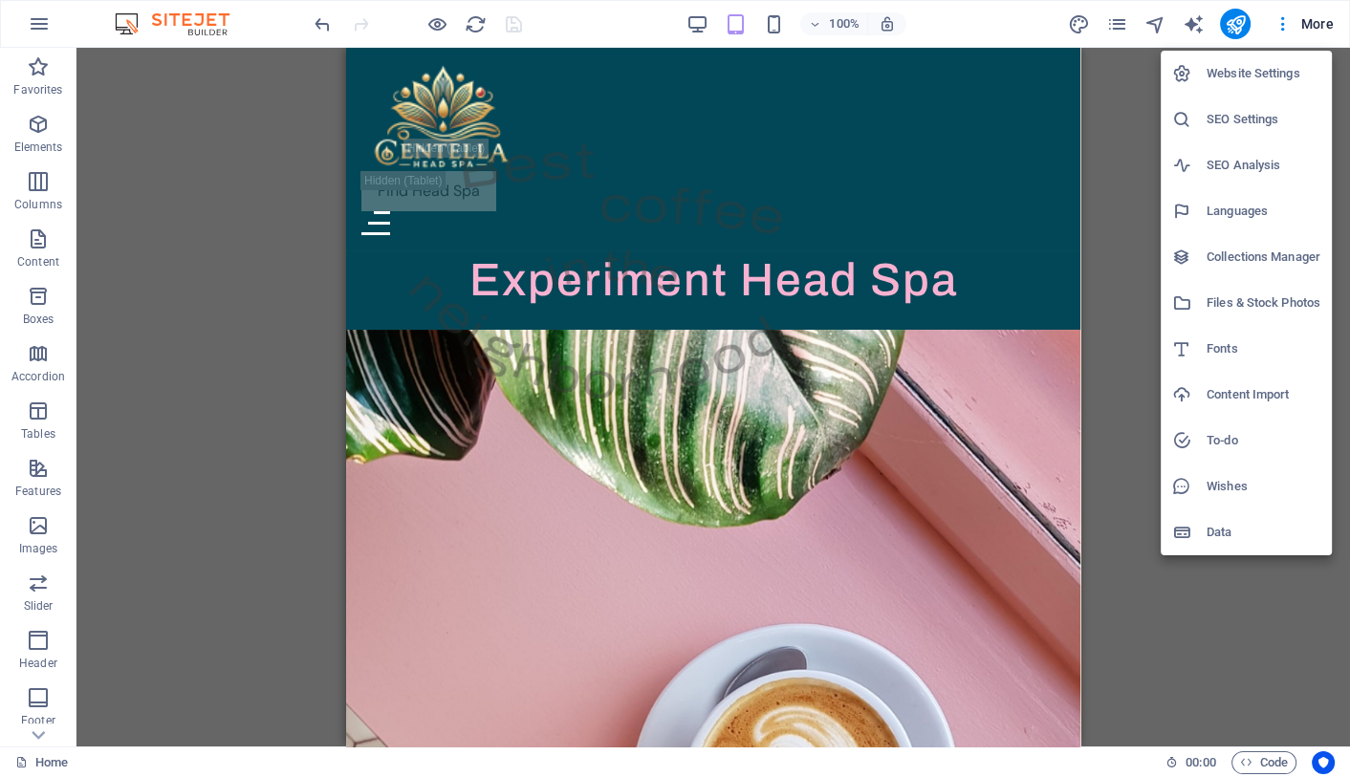
click at [1222, 535] on h6 "Data" at bounding box center [1264, 532] width 114 height 23
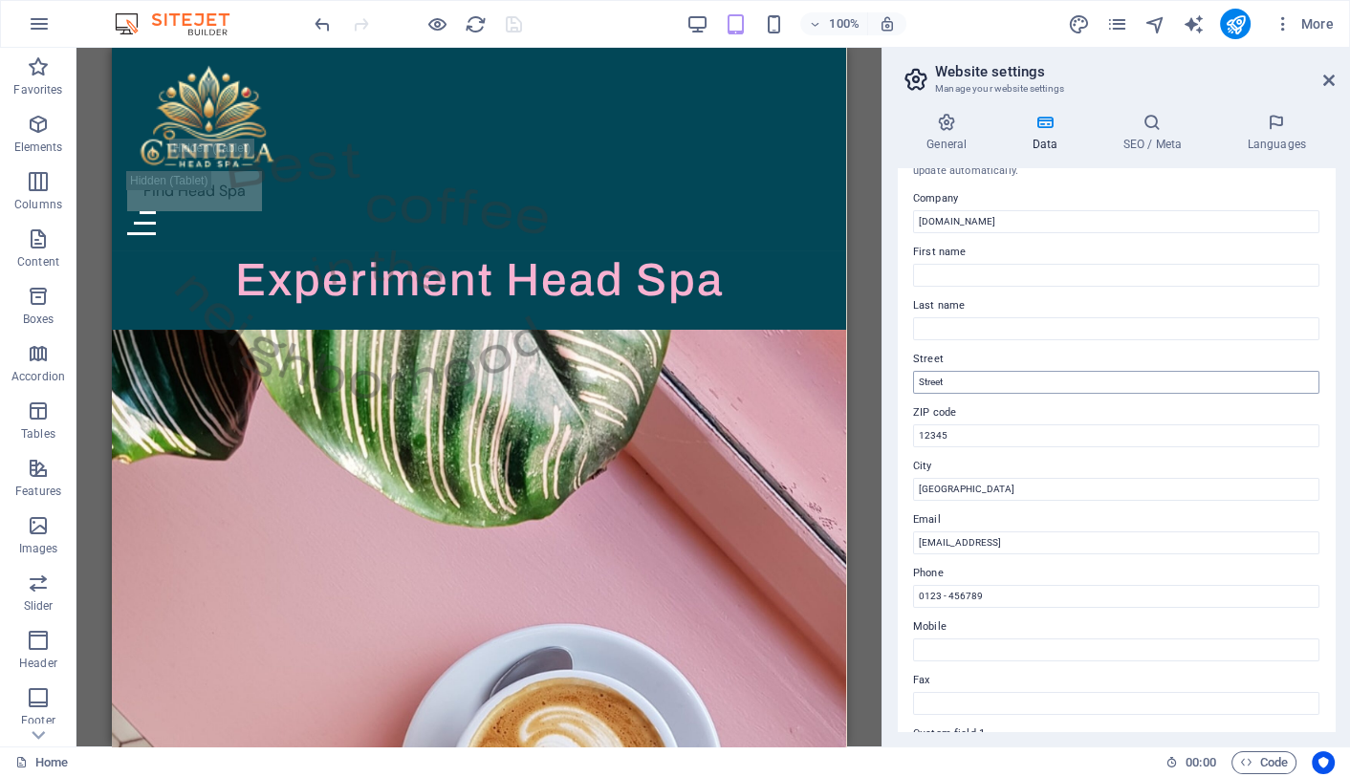
scroll to position [8, 0]
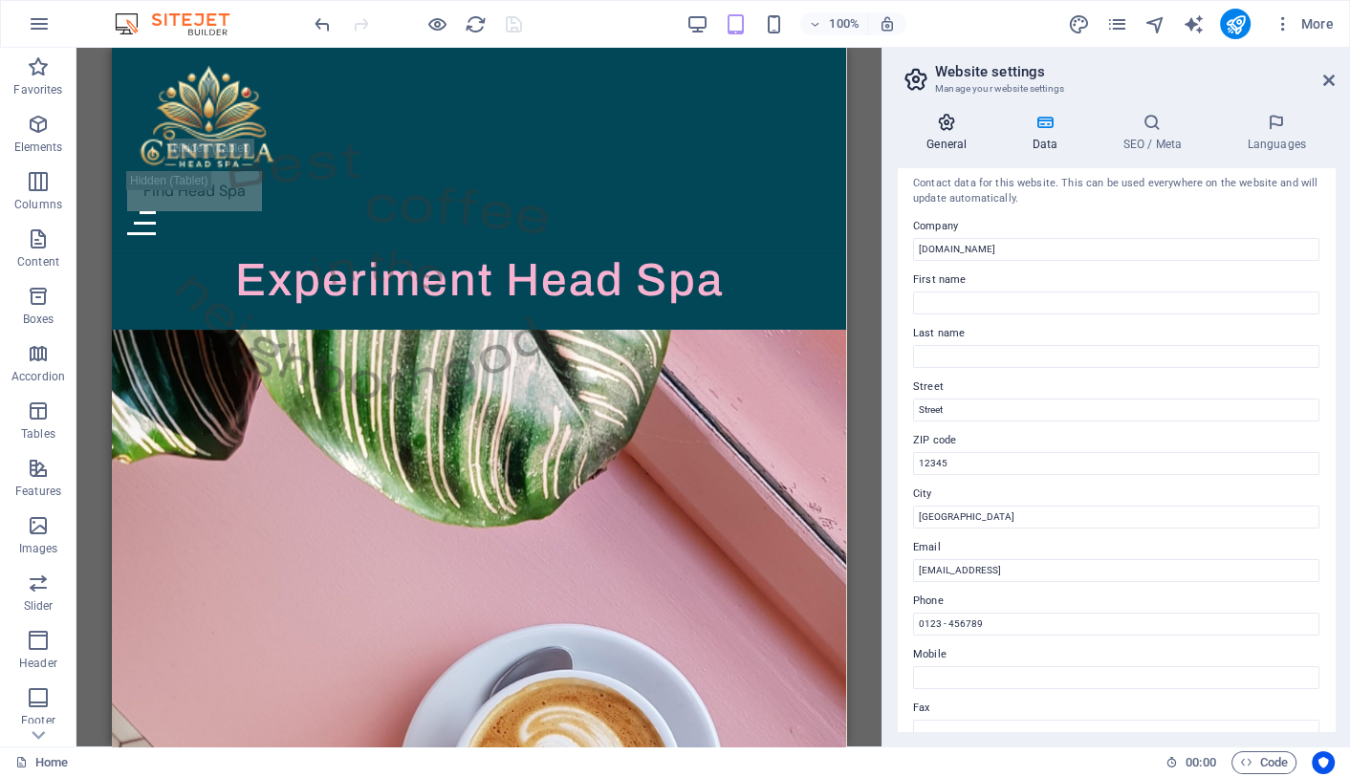
drag, startPoint x: 417, startPoint y: 778, endPoint x: 946, endPoint y: 127, distance: 838.7
click at [946, 127] on icon at bounding box center [947, 122] width 98 height 19
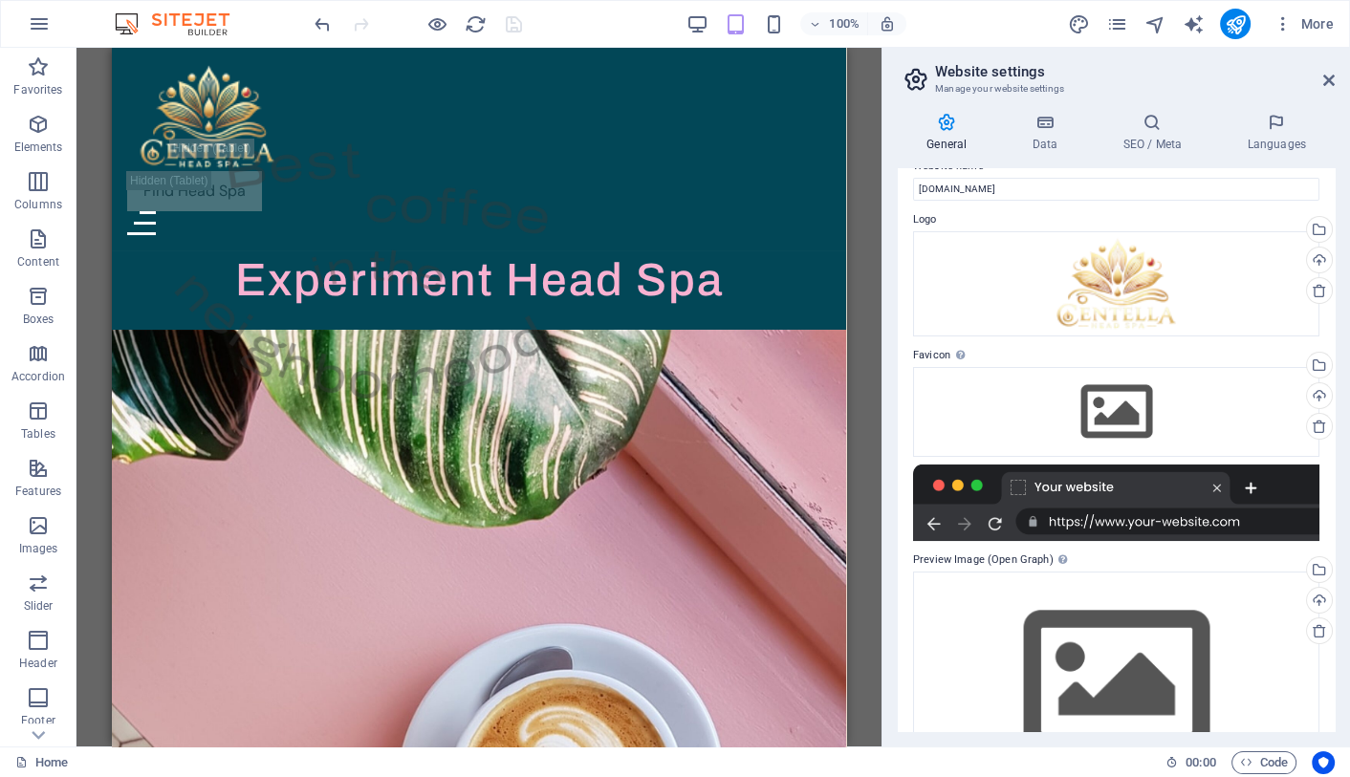
scroll to position [0, 0]
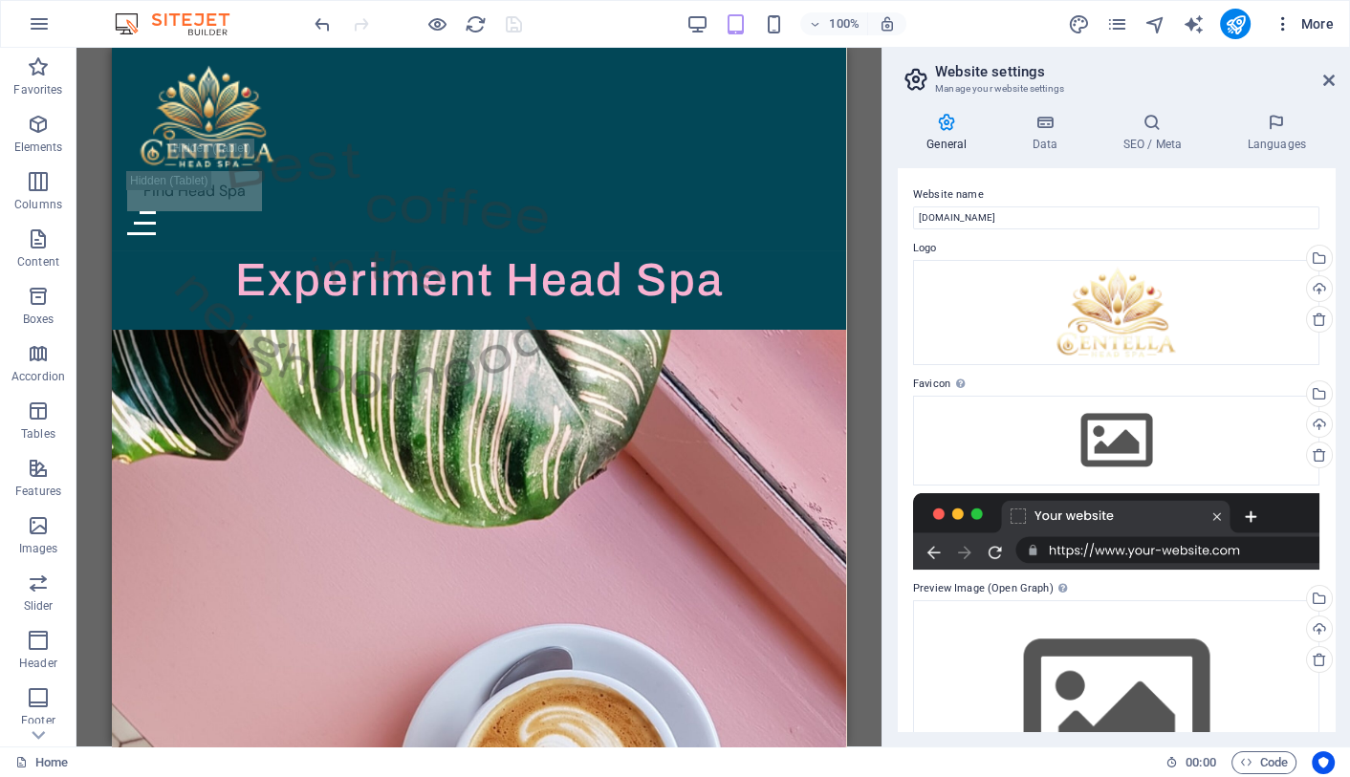
click at [1281, 16] on icon "button" at bounding box center [1282, 23] width 19 height 19
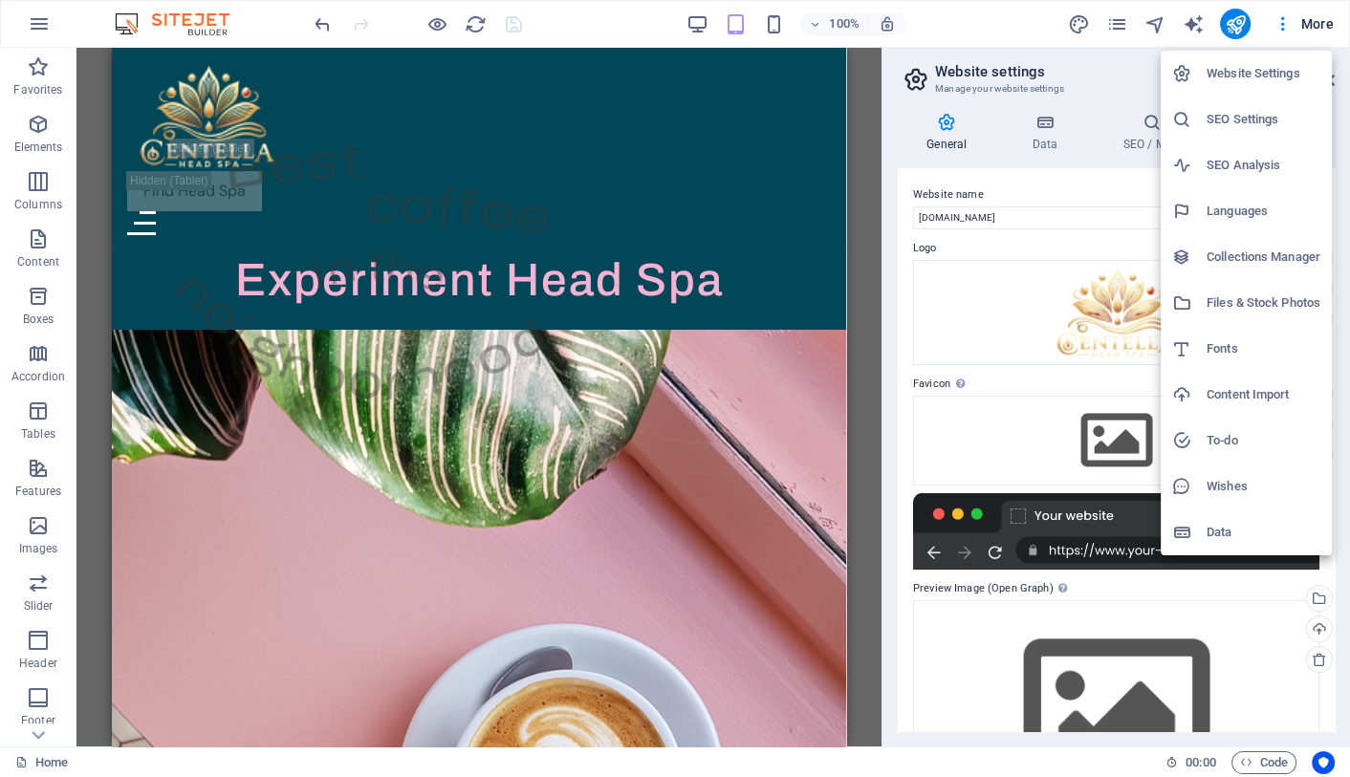
click at [1255, 253] on h6 "Collections Manager" at bounding box center [1264, 257] width 114 height 23
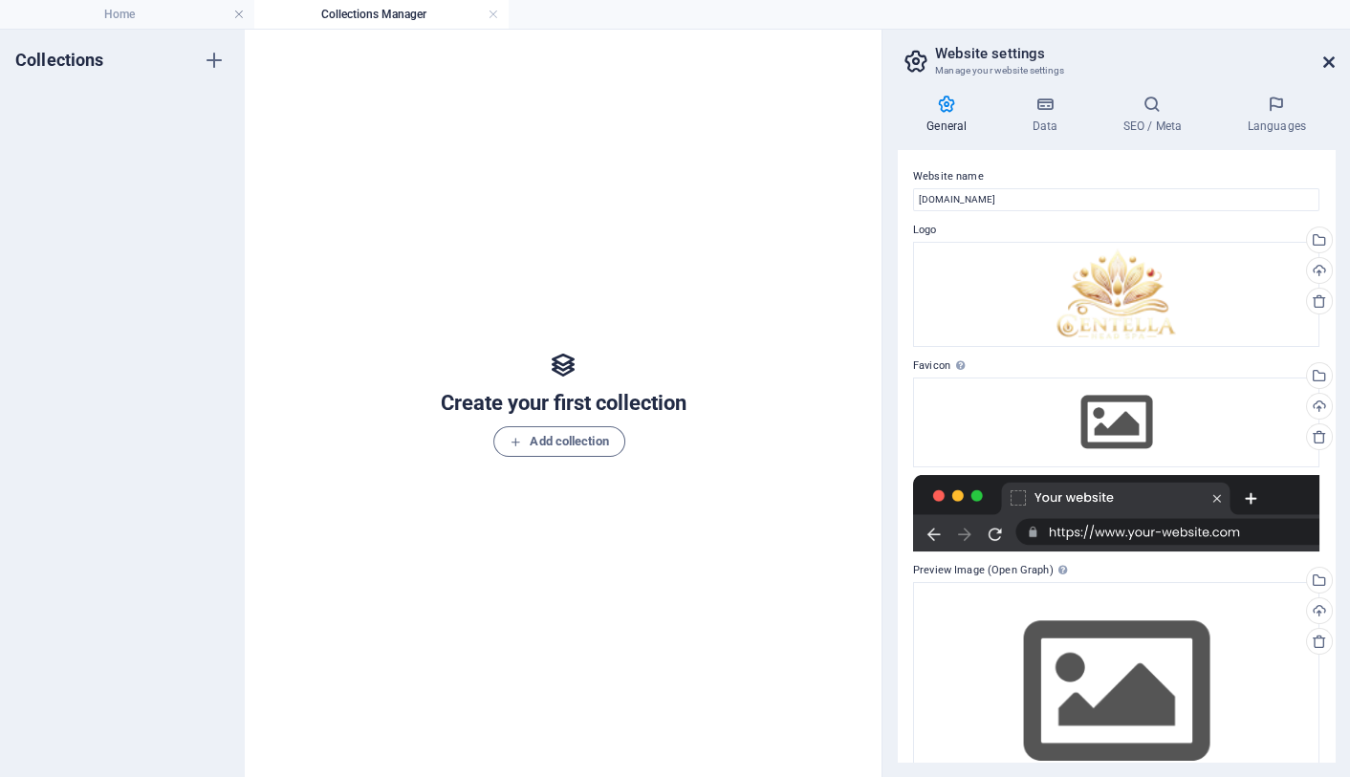
click at [1323, 56] on icon at bounding box center [1328, 61] width 11 height 15
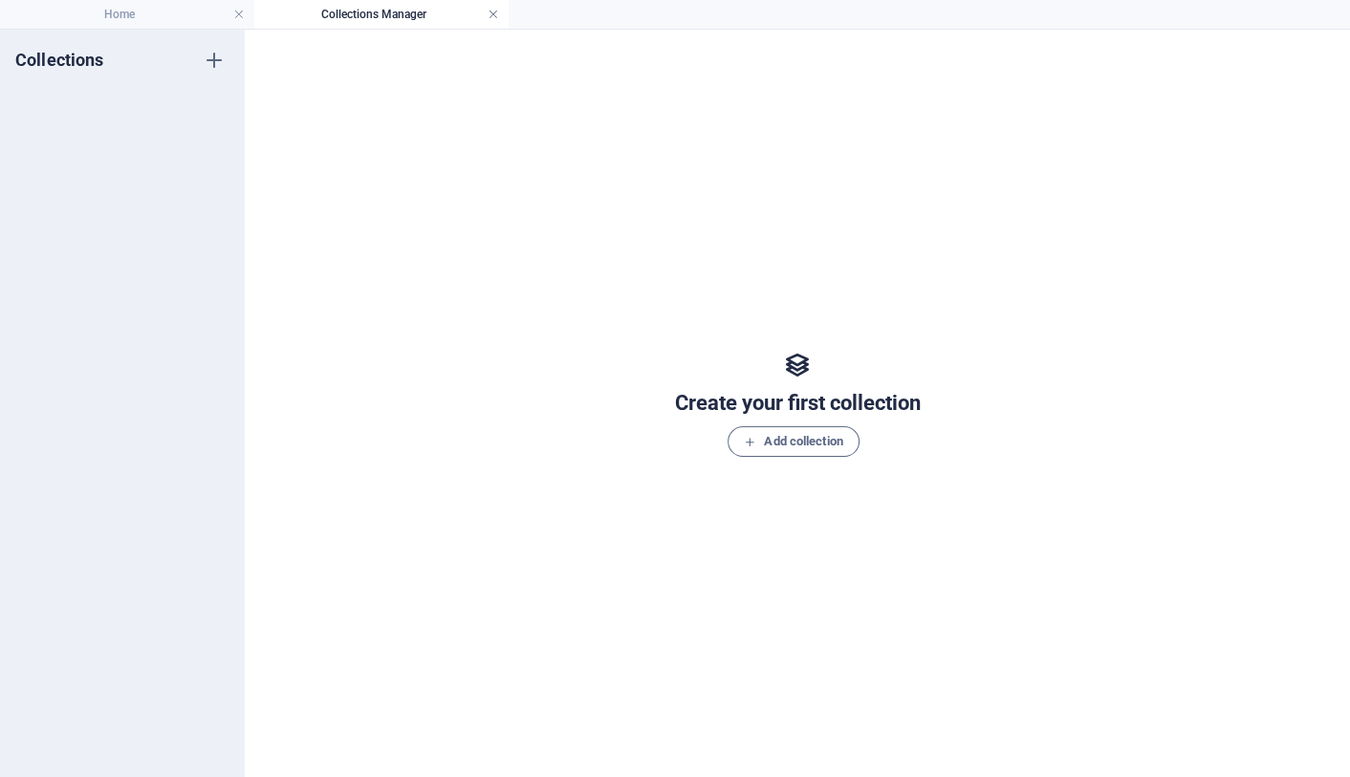
click at [496, 11] on link at bounding box center [493, 15] width 11 height 18
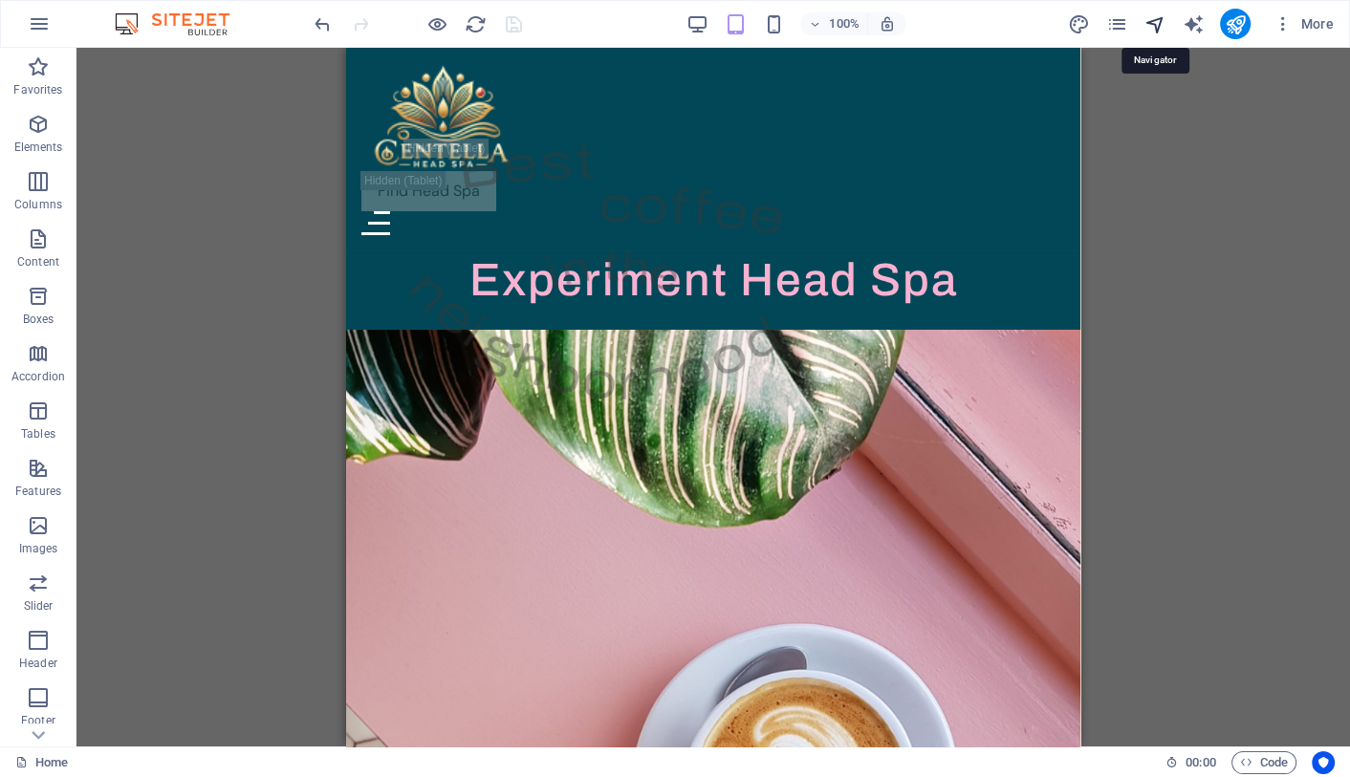
click at [1154, 26] on icon "navigator" at bounding box center [1154, 24] width 22 height 22
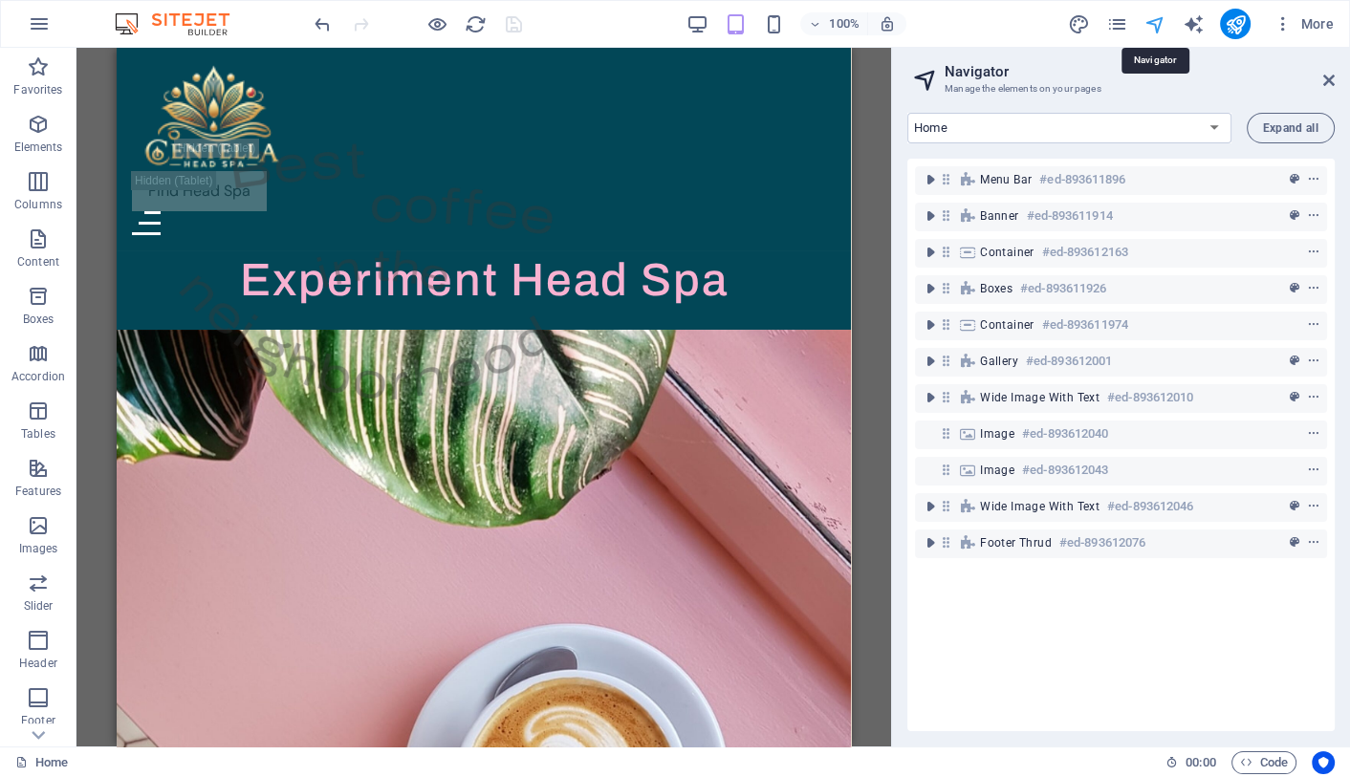
click at [1154, 26] on icon "navigator" at bounding box center [1154, 24] width 22 height 22
click at [1281, 22] on icon "button" at bounding box center [1282, 23] width 19 height 19
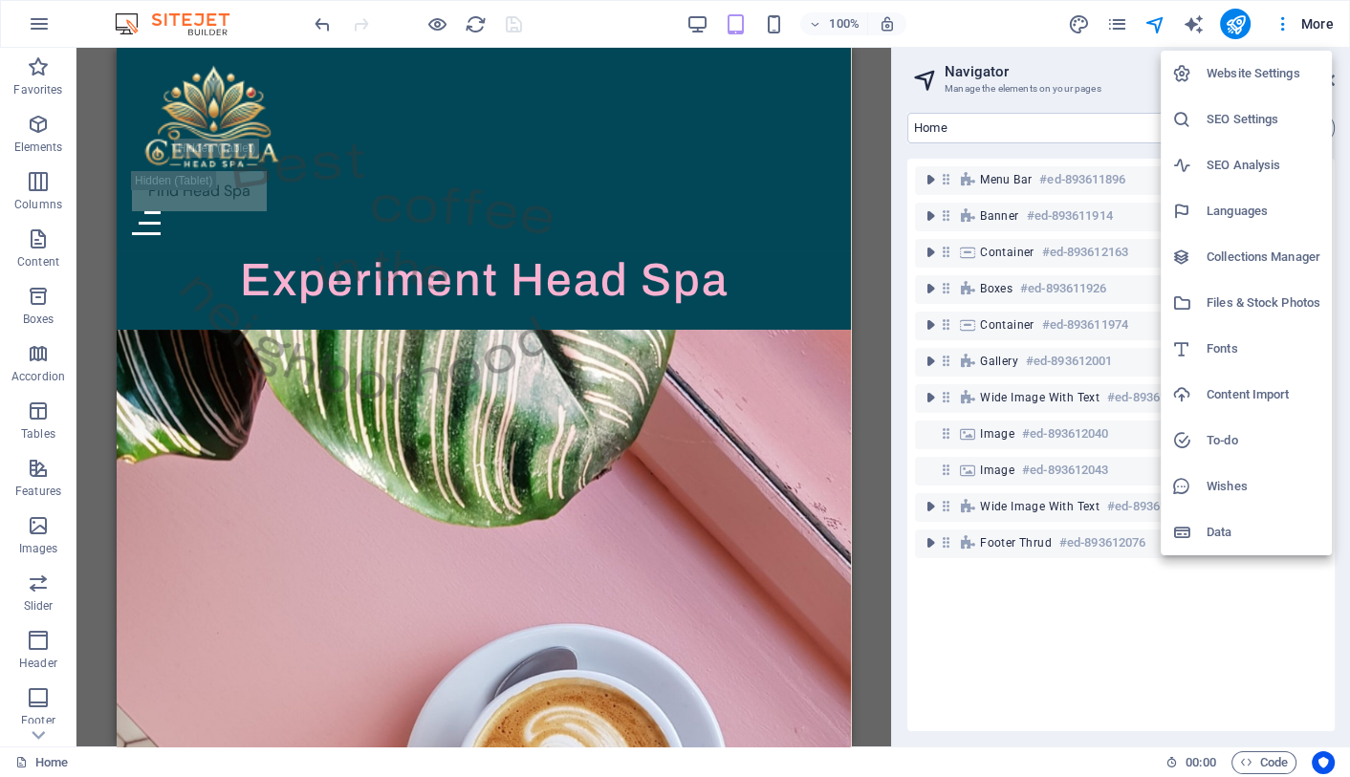
click at [1251, 305] on h6 "Files & Stock Photos" at bounding box center [1264, 303] width 114 height 23
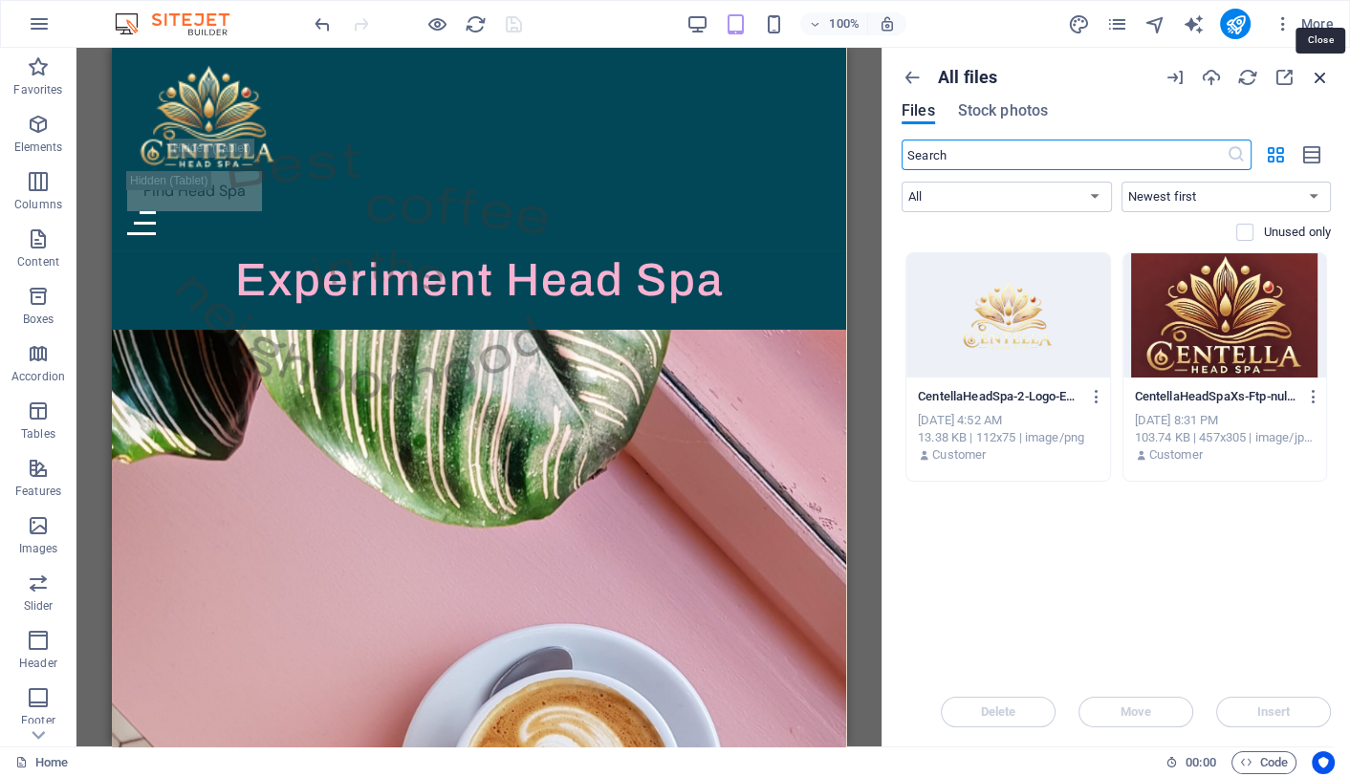
click at [1315, 77] on icon "button" at bounding box center [1320, 77] width 21 height 21
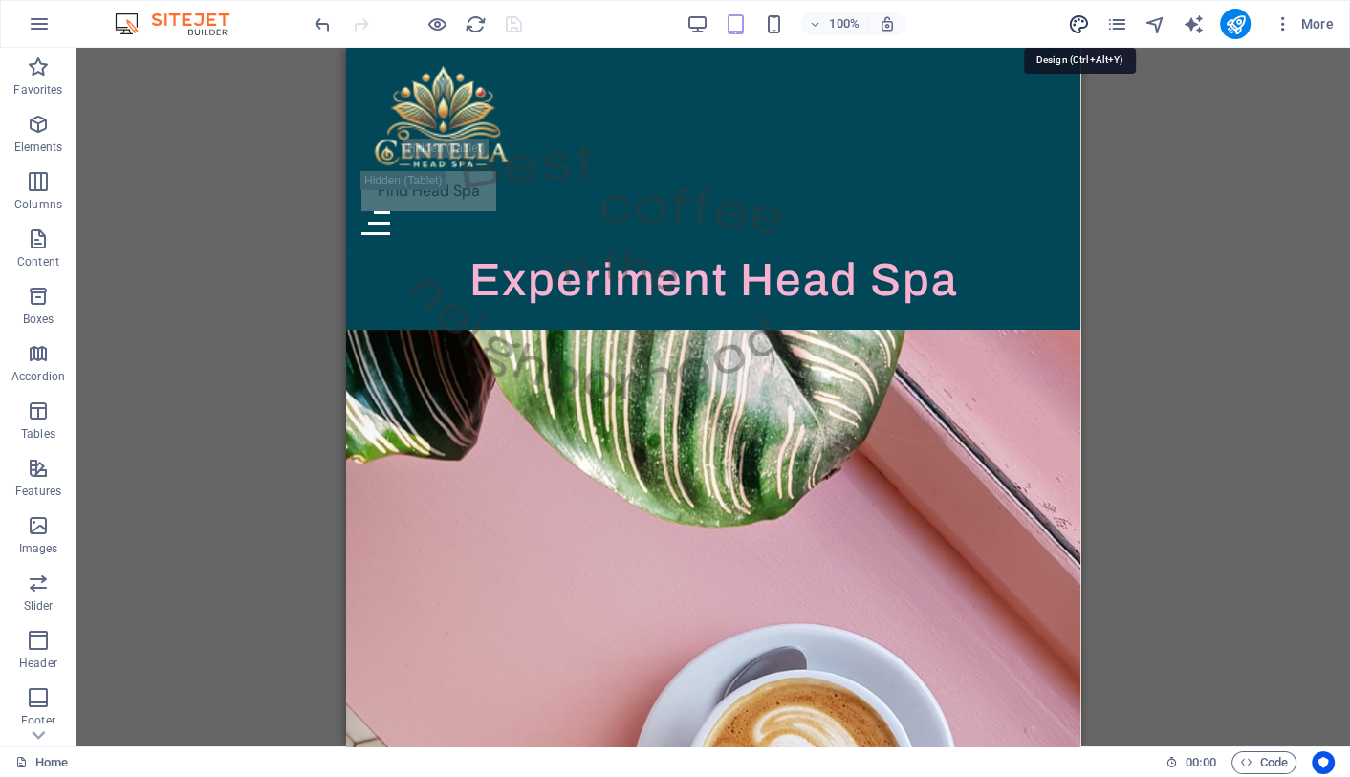
click at [1073, 15] on icon "design" at bounding box center [1078, 24] width 22 height 22
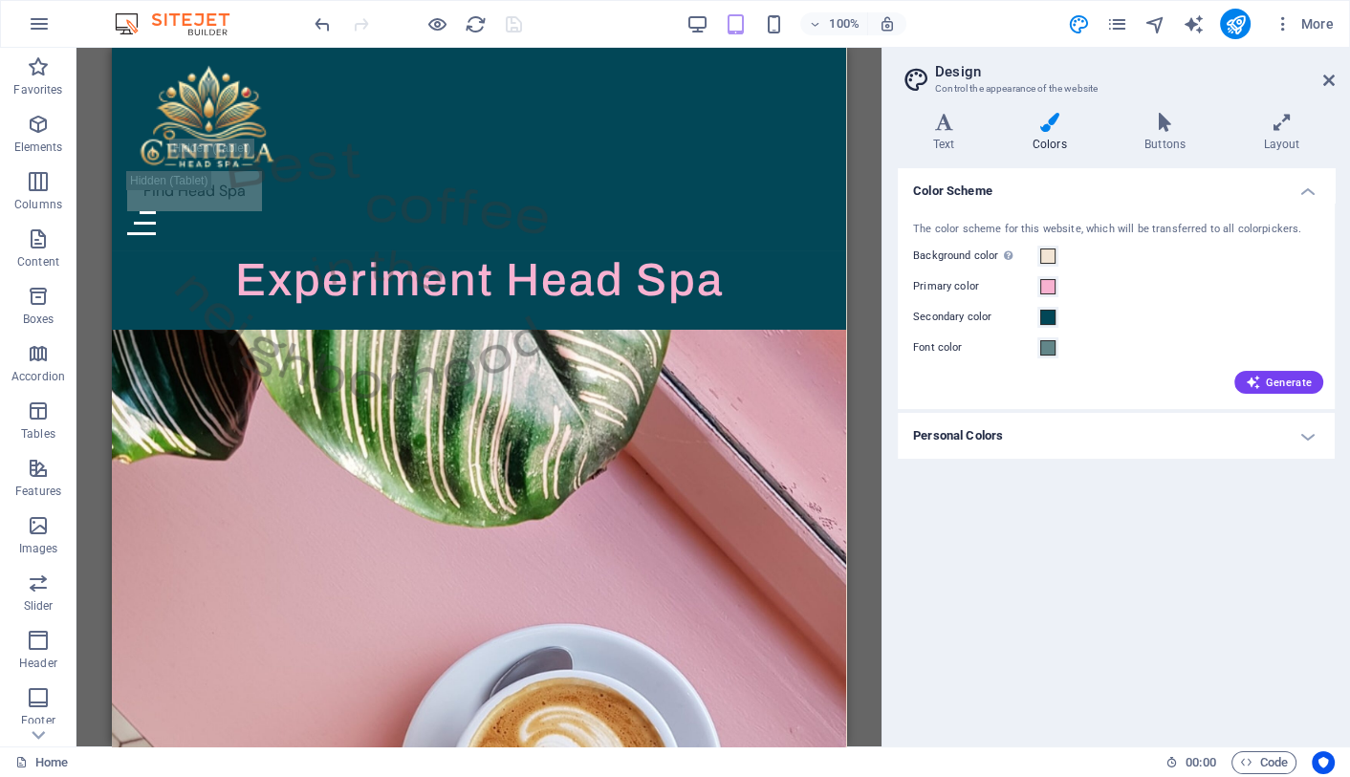
click at [968, 431] on h4 "Personal Colors" at bounding box center [1116, 436] width 437 height 46
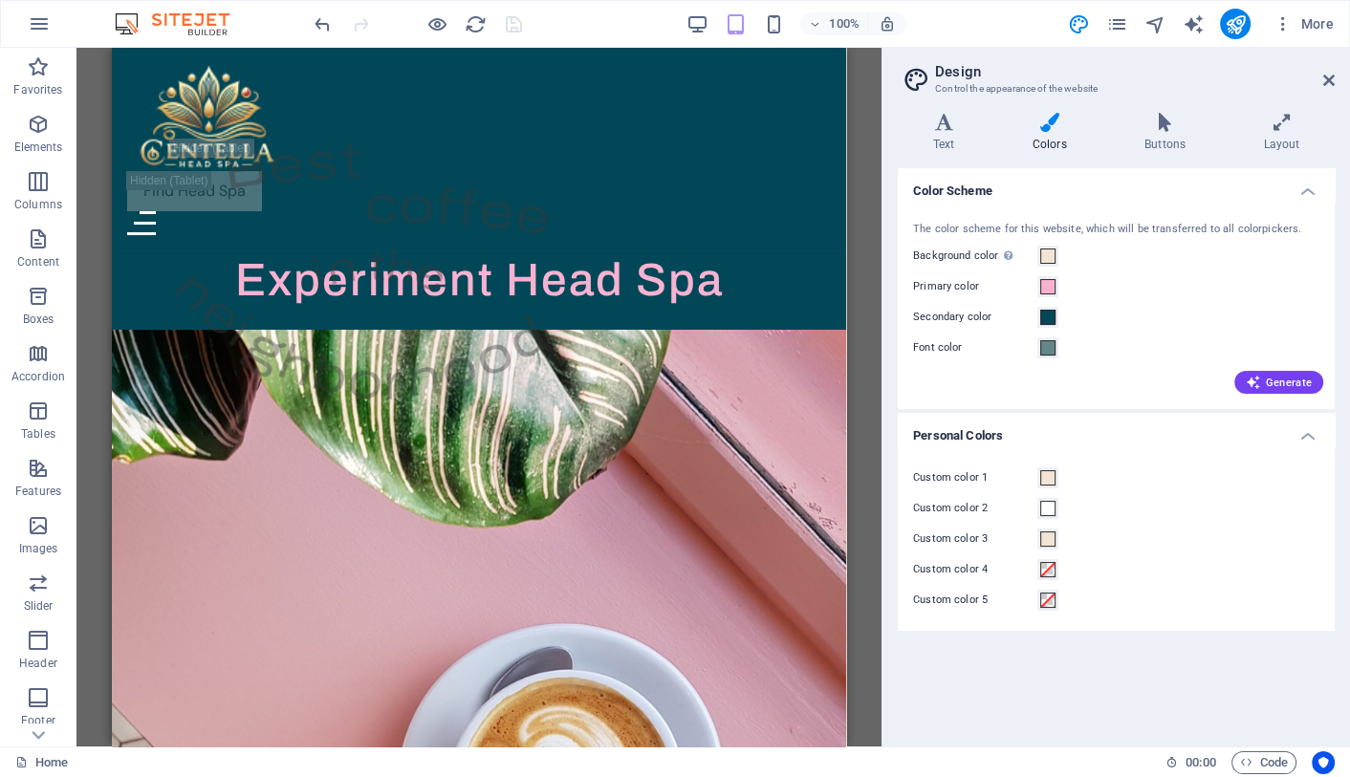
click at [968, 431] on h4 "Personal Colors" at bounding box center [1116, 430] width 437 height 34
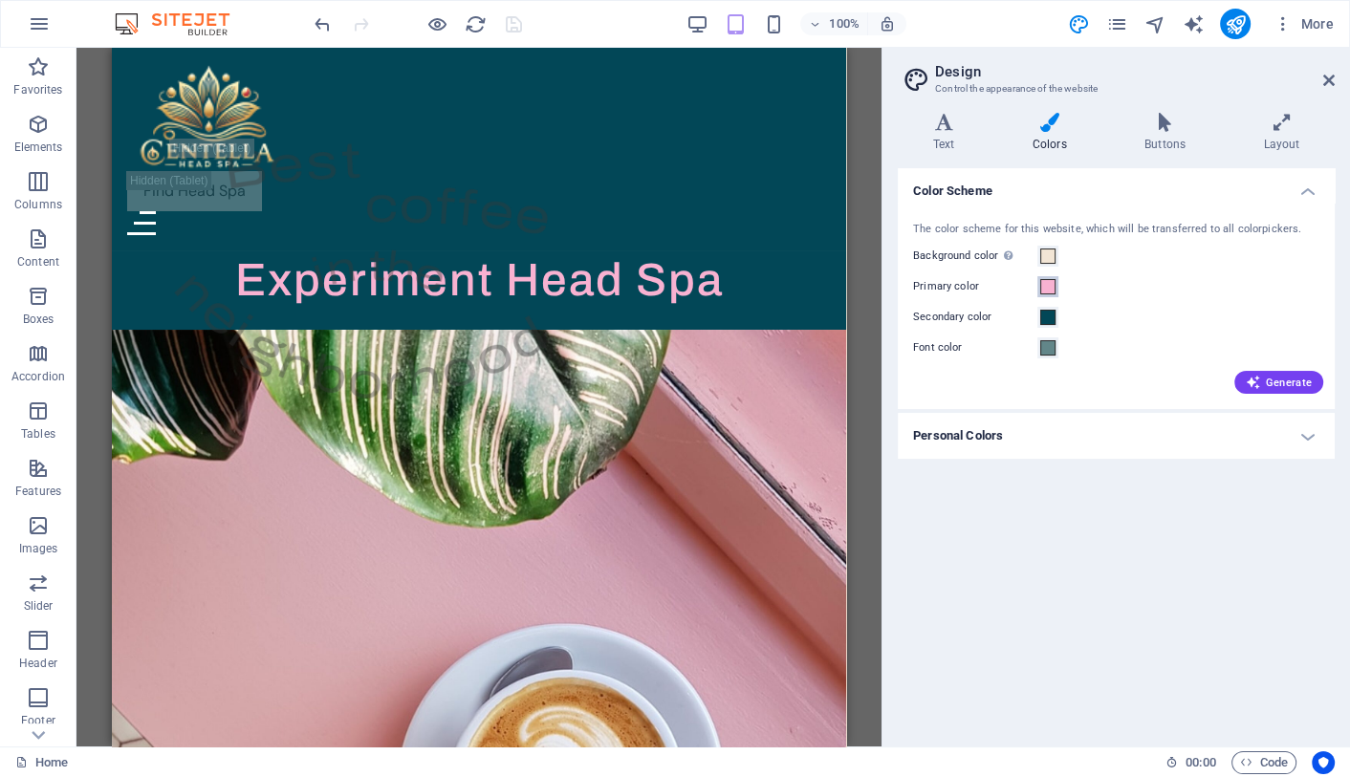
click at [1048, 287] on span at bounding box center [1047, 286] width 15 height 15
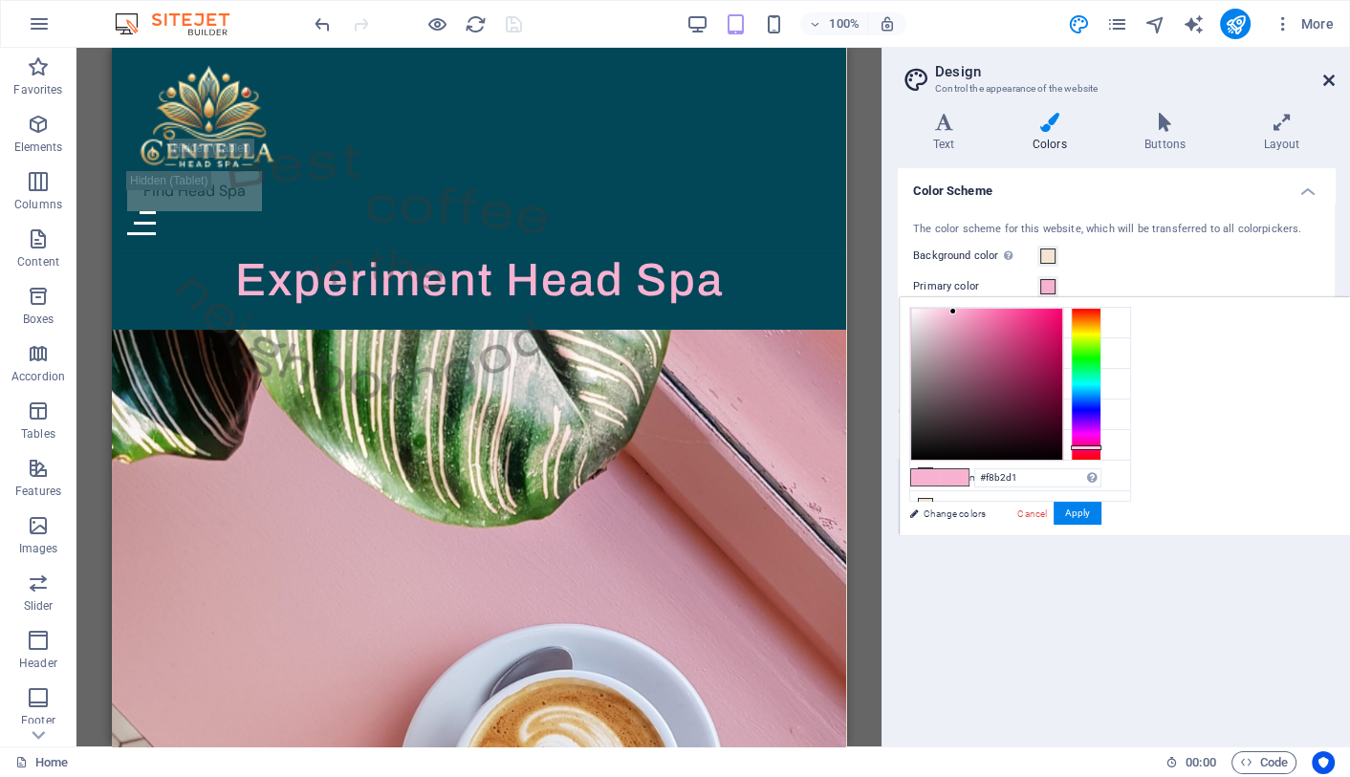
click at [1326, 76] on icon at bounding box center [1328, 80] width 11 height 15
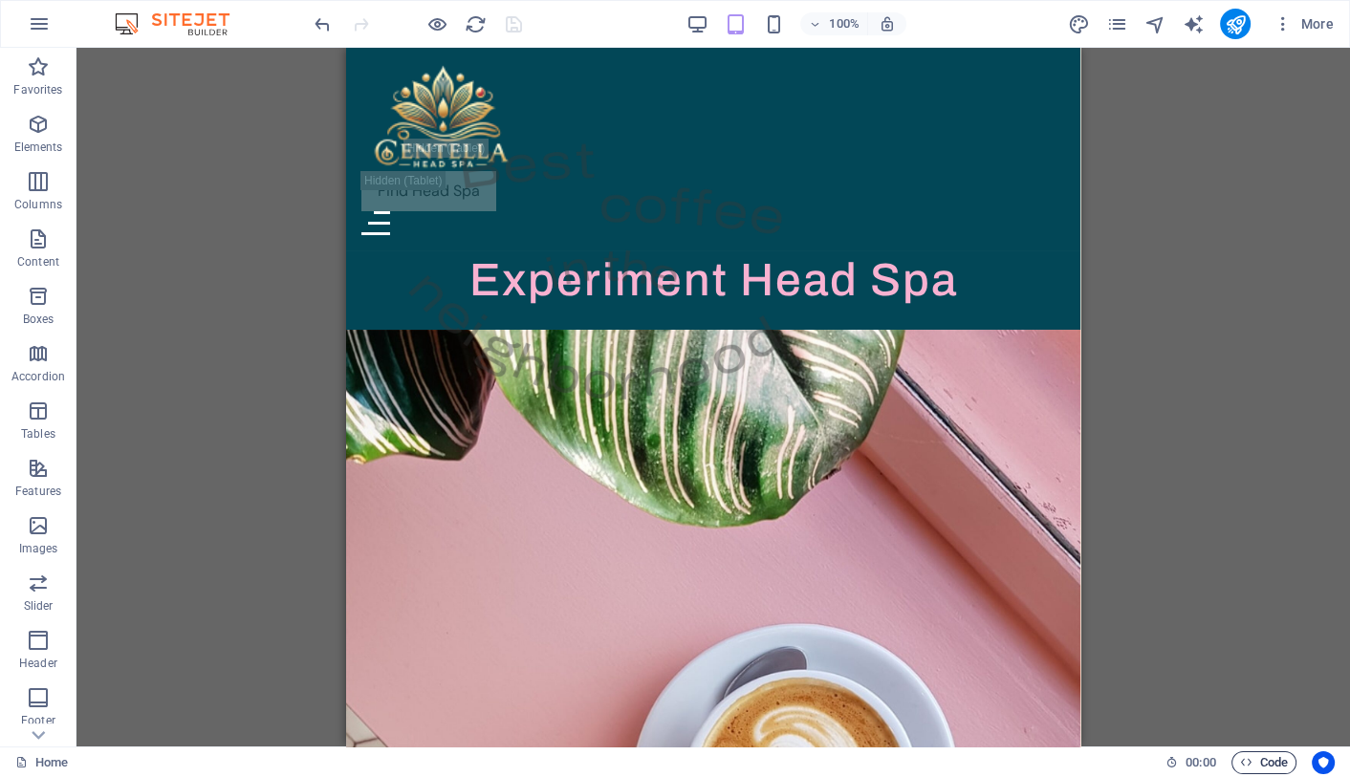
click at [1271, 755] on span "Code" at bounding box center [1264, 762] width 48 height 23
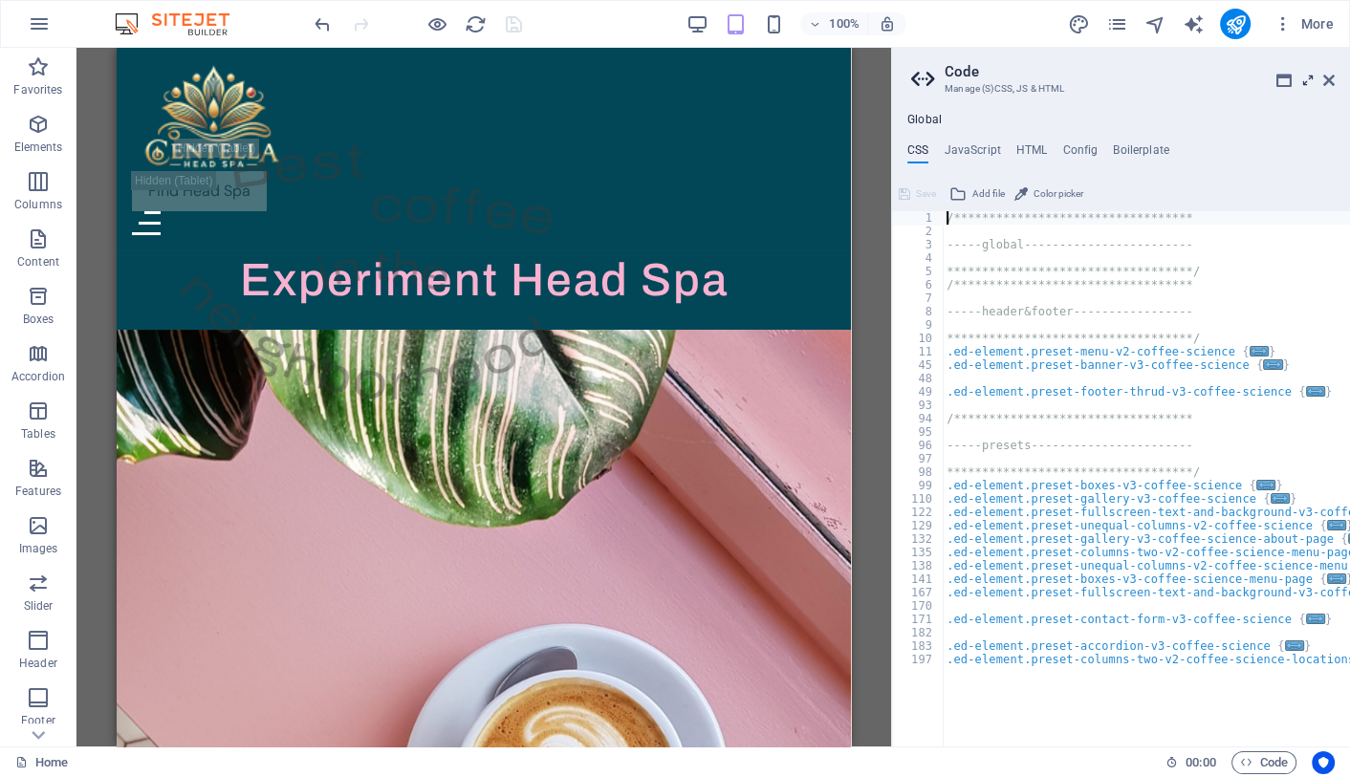
click at [1308, 77] on icon at bounding box center [1308, 80] width 0 height 15
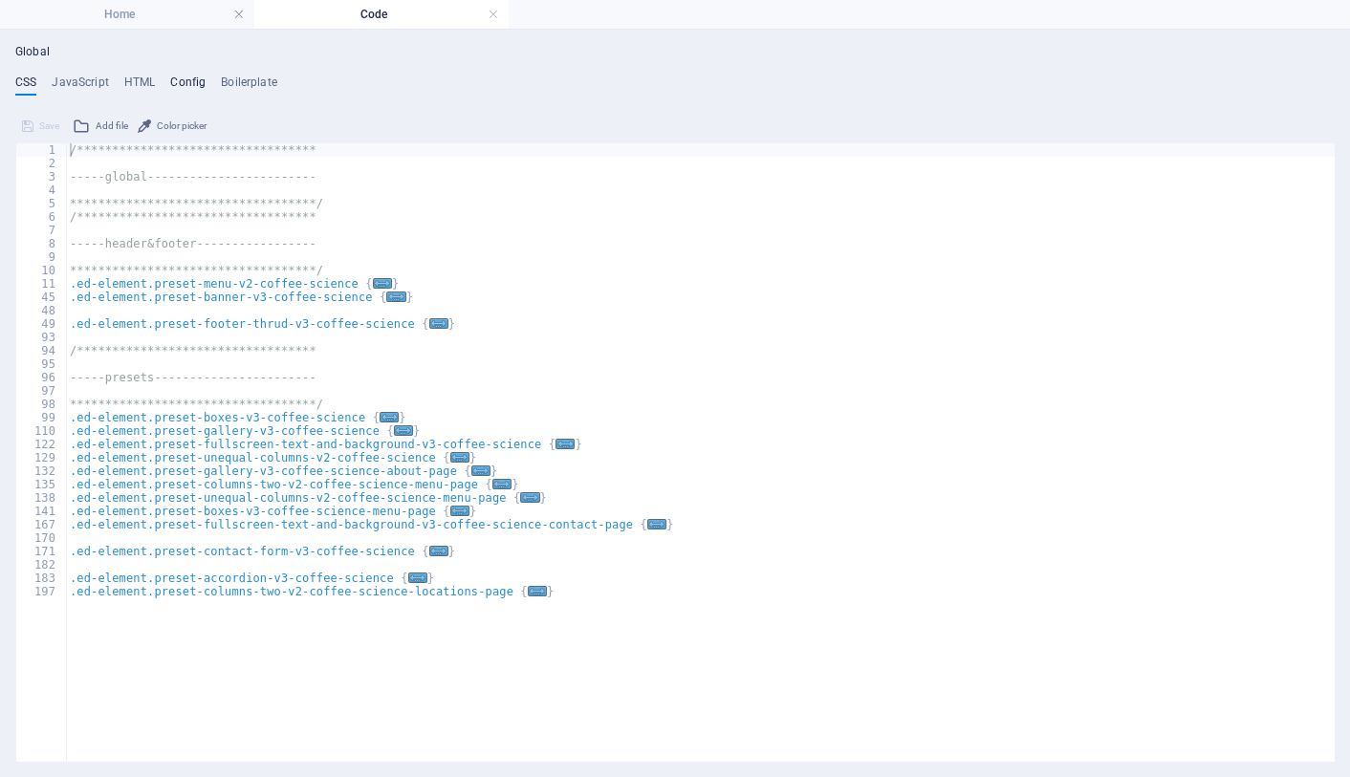
click at [182, 85] on h4 "Config" at bounding box center [187, 86] width 35 height 21
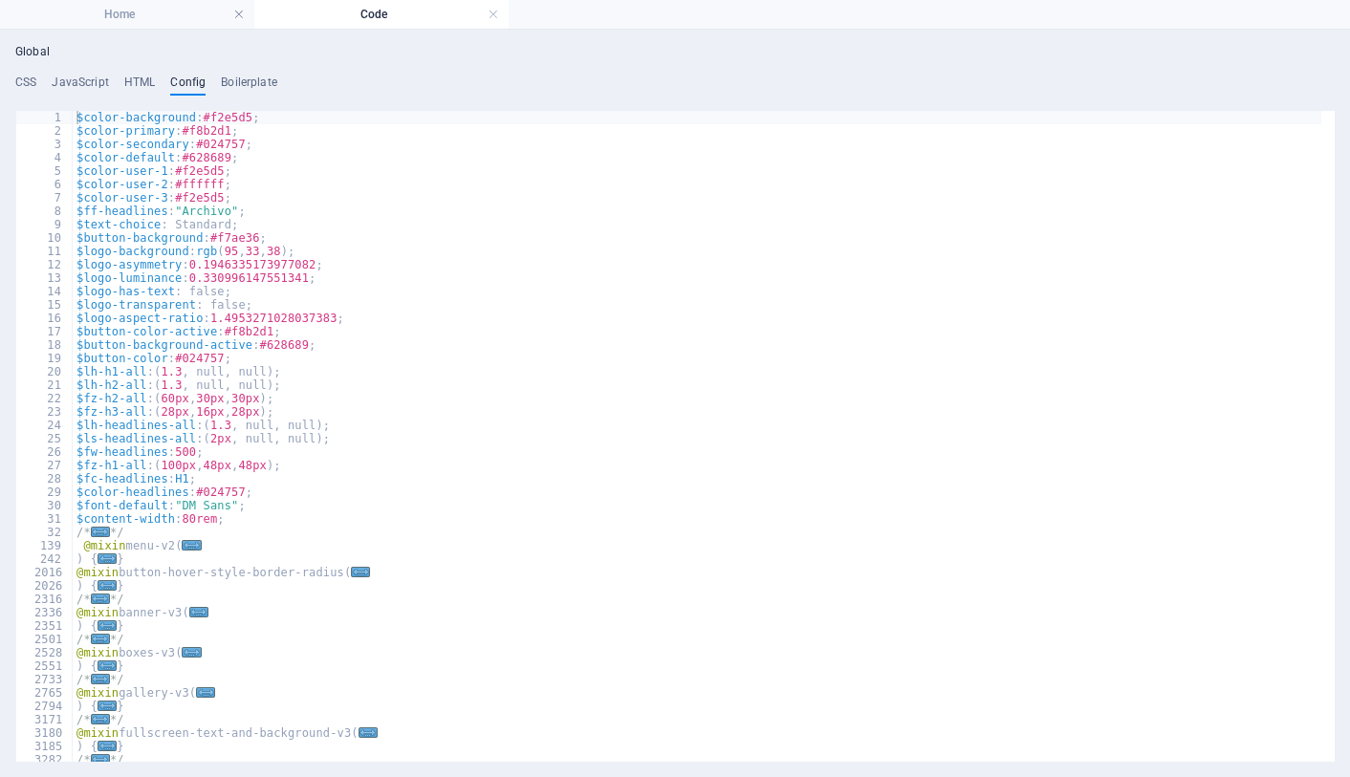
drag, startPoint x: 241, startPoint y: 326, endPoint x: 295, endPoint y: 315, distance: 55.7
click at [241, 326] on div "$color-background : #f2e5d5 ; $color-primary : #f8b2d1 ; $color-secondary : #02…" at bounding box center [697, 450] width 1249 height 678
click at [207, 132] on div "$color-background : #f2e5d5 ; $color-primary : #f8b2d1 ; $color-secondary : #02…" at bounding box center [697, 450] width 1249 height 678
click at [222, 132] on div "$color-background : #f2e5d5 ; $color-primary : #f8b2d1 ; $color-secondary : #02…" at bounding box center [697, 450] width 1249 height 678
click at [222, 131] on div "$color-background : #f2e5d5 ; $color-primary : #f8b2d1 ; $color-secondary : #02…" at bounding box center [697, 450] width 1249 height 678
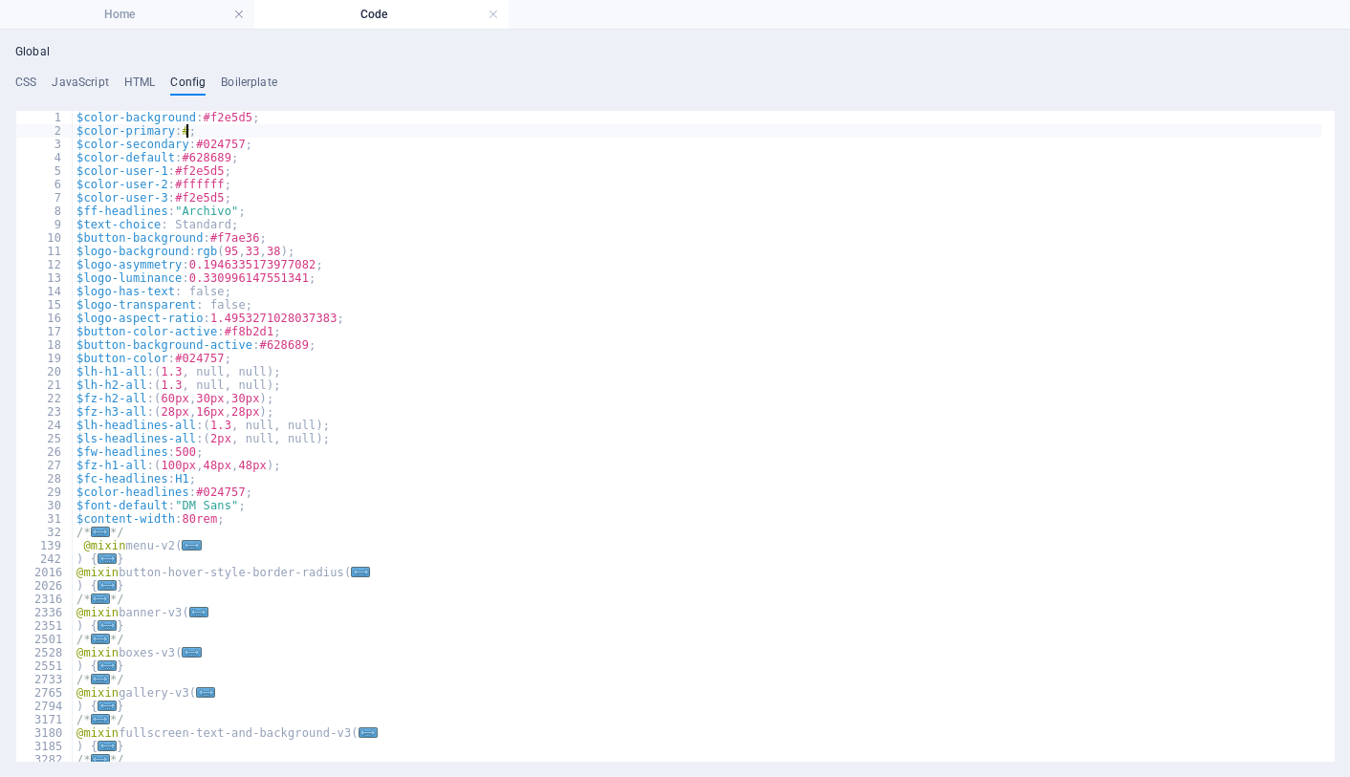
paste textarea "f7ae36"
type textarea "$color-primary: #f7ae36;"
click at [239, 137] on div "$color-background : #f2e5d5 ; $color-primary : #f7ae36 ; $color-secondary : #02…" at bounding box center [697, 450] width 1249 height 678
click at [160, 15] on h4 "Home" at bounding box center [127, 14] width 254 height 21
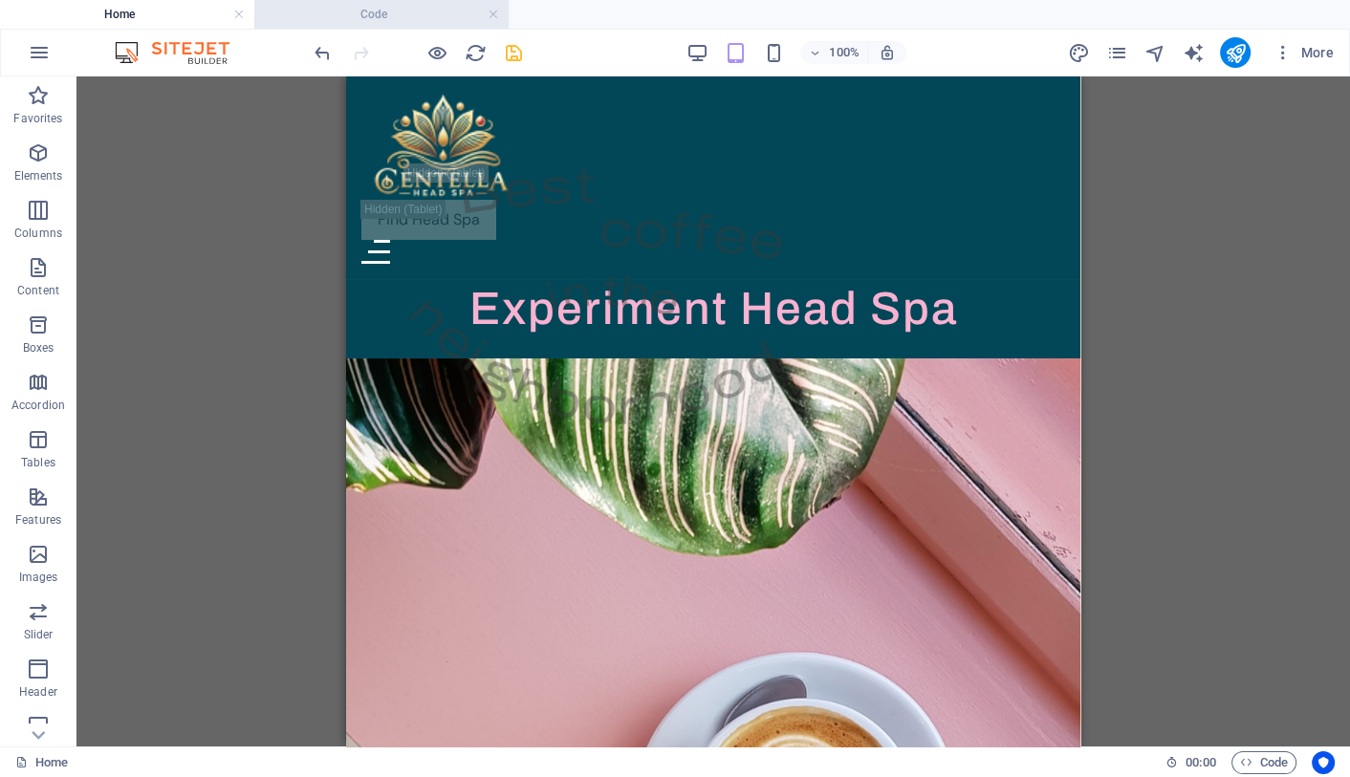
click at [316, 19] on h4 "Code" at bounding box center [381, 14] width 254 height 21
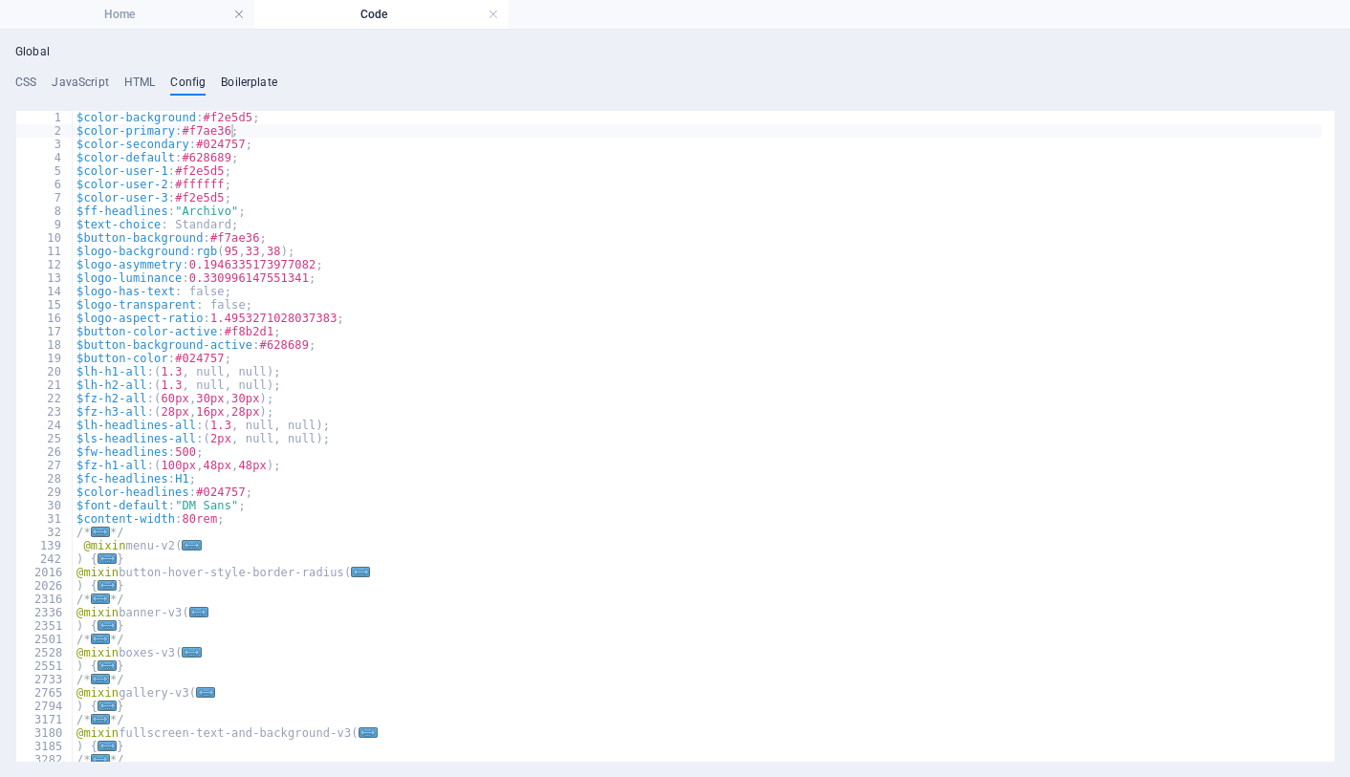
click at [237, 78] on h4 "Boilerplate" at bounding box center [249, 86] width 56 height 21
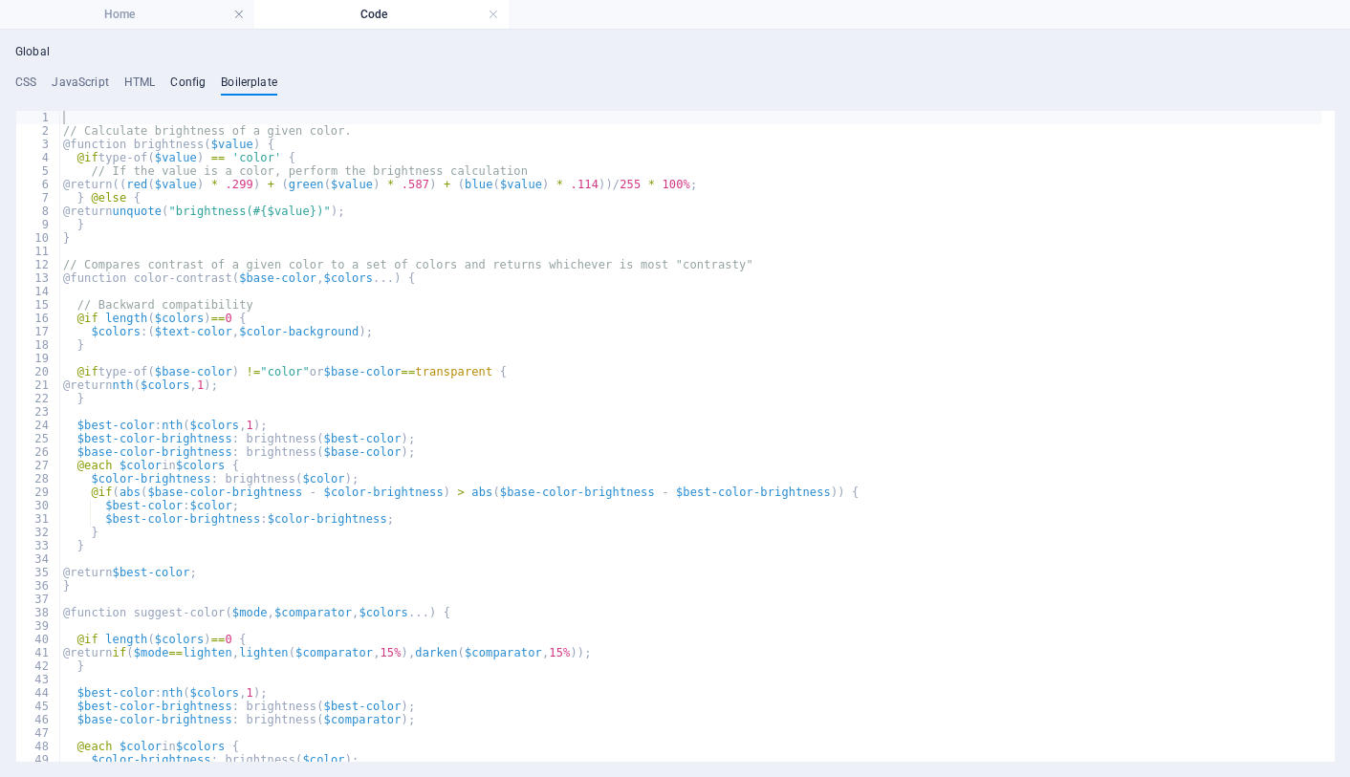
click at [183, 83] on h4 "Config" at bounding box center [187, 86] width 35 height 21
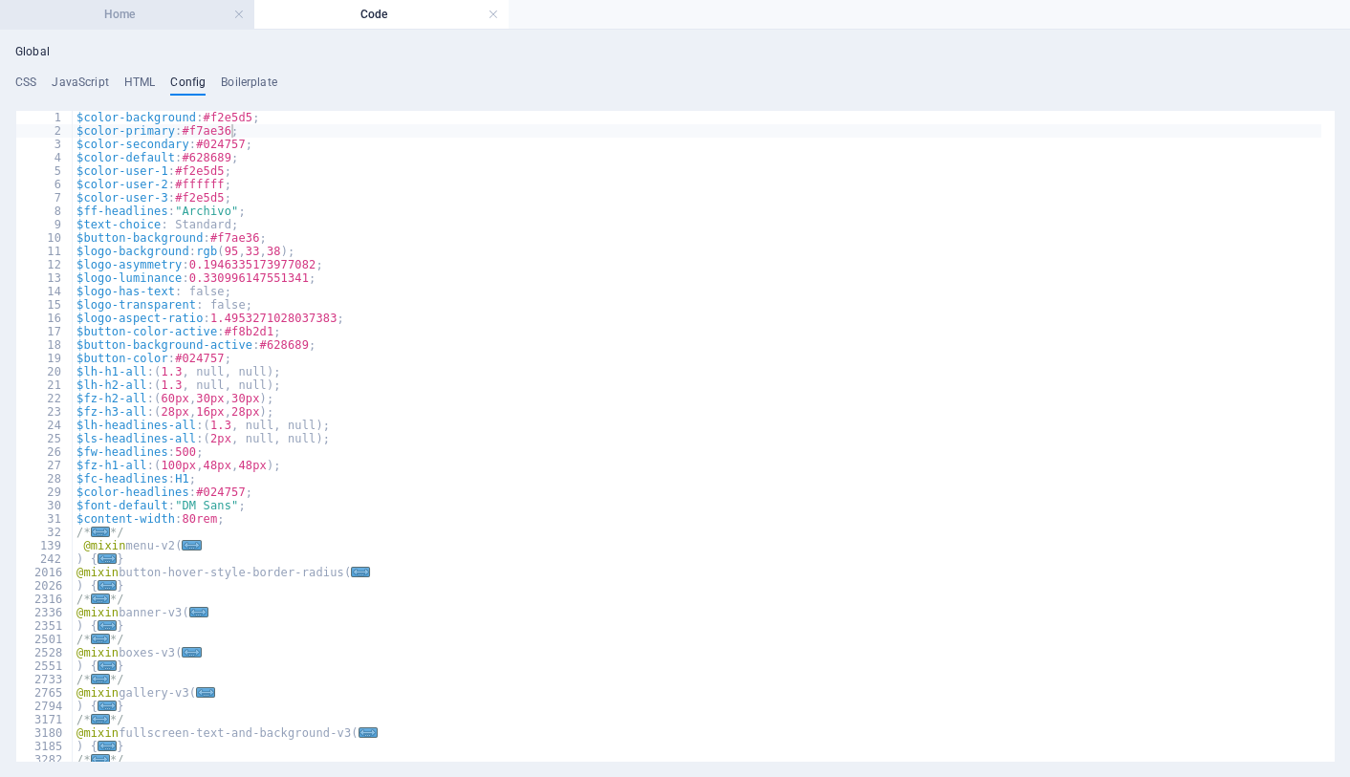
click at [117, 18] on h4 "Home" at bounding box center [127, 14] width 254 height 21
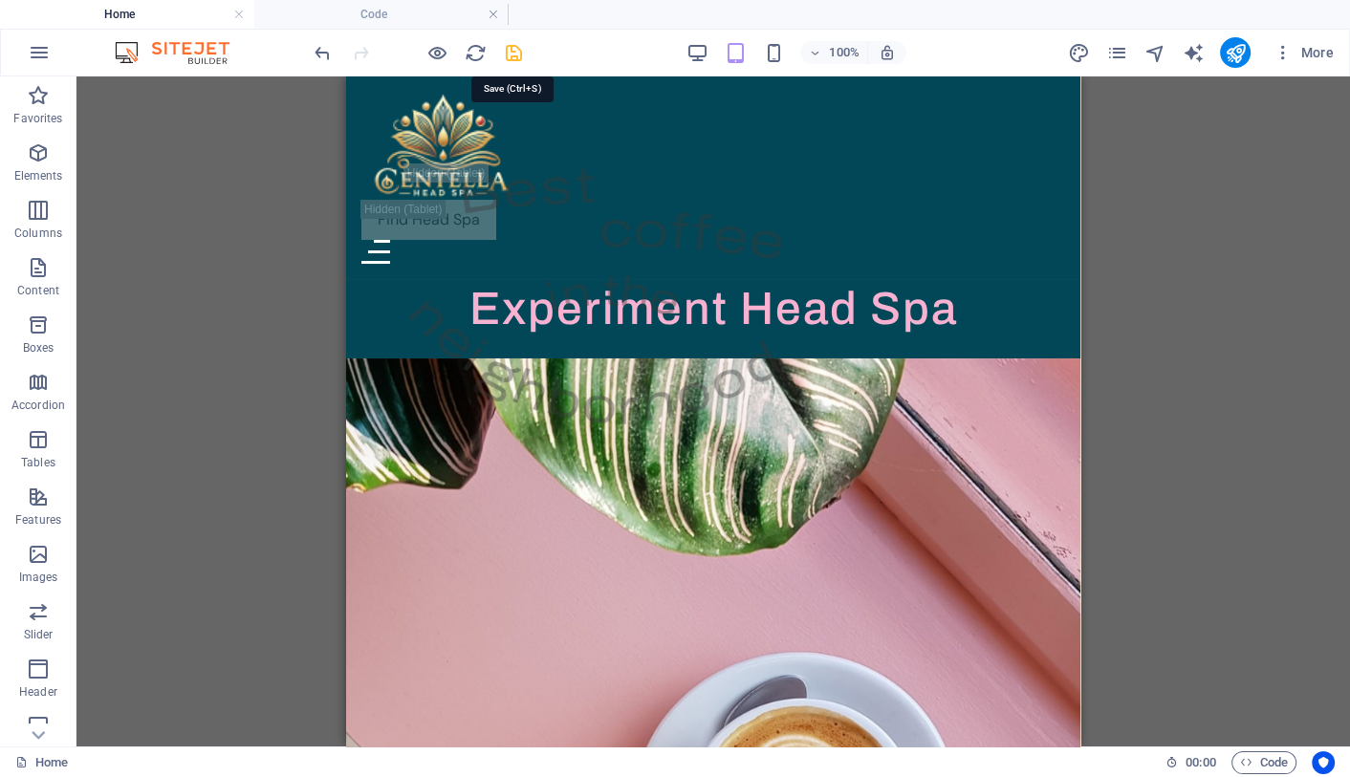
click at [508, 56] on icon "save" at bounding box center [514, 53] width 22 height 22
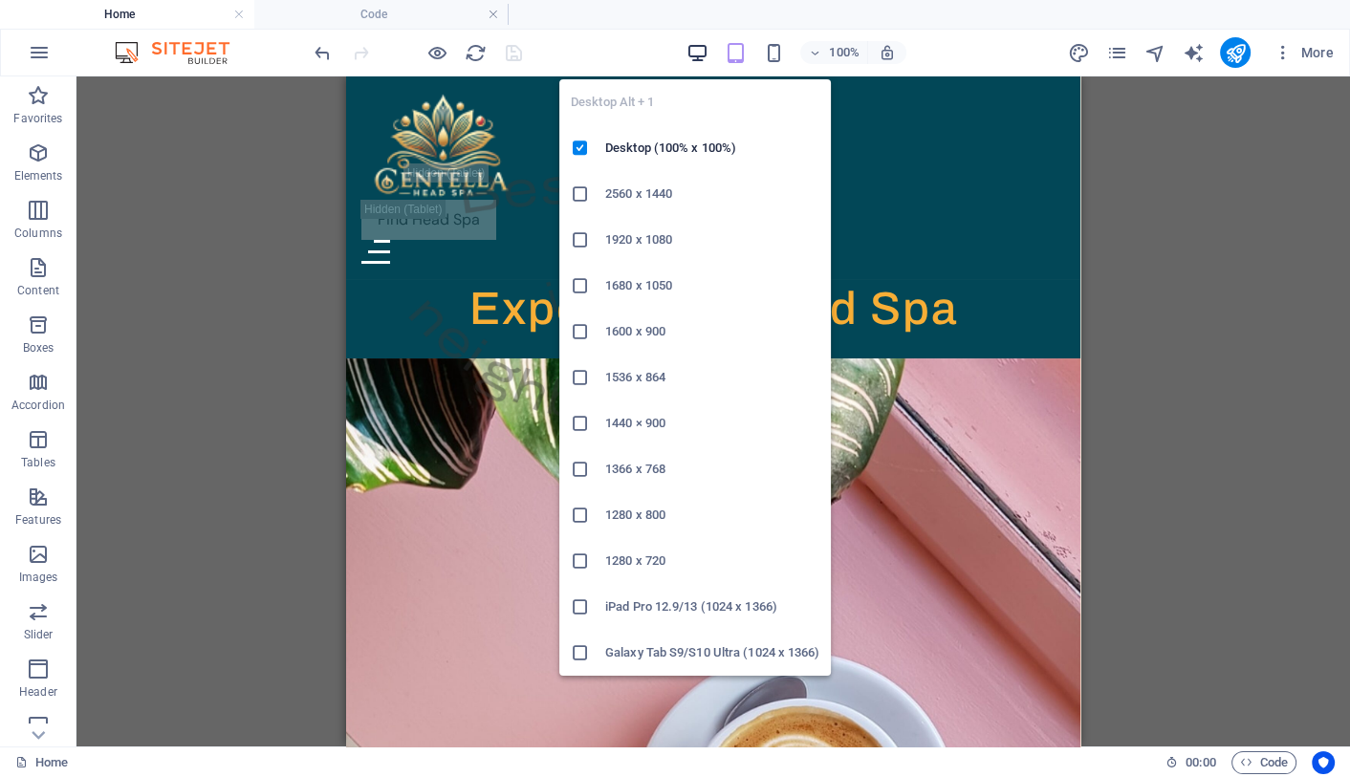
click at [699, 47] on icon "button" at bounding box center [696, 53] width 22 height 22
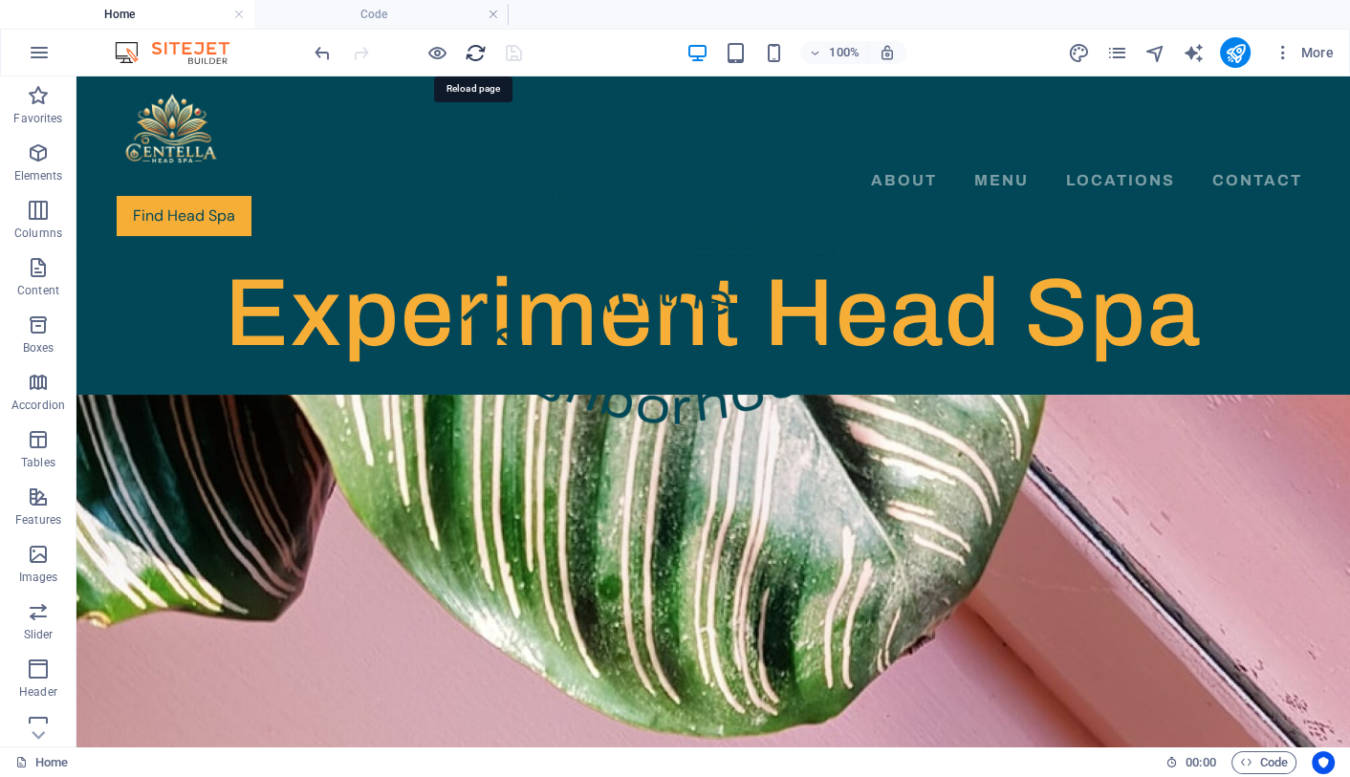
click at [470, 50] on icon "reload" at bounding box center [476, 53] width 22 height 22
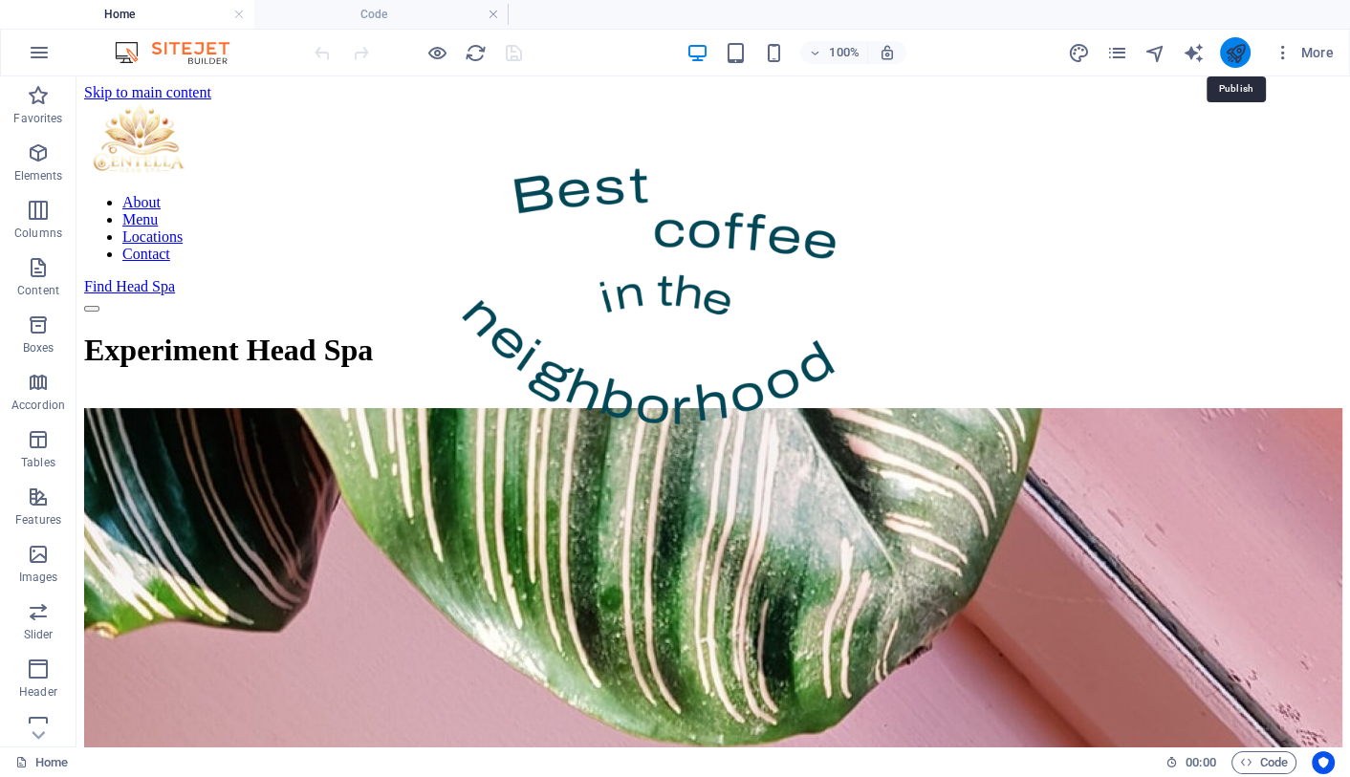
click at [1232, 52] on icon "publish" at bounding box center [1235, 53] width 22 height 22
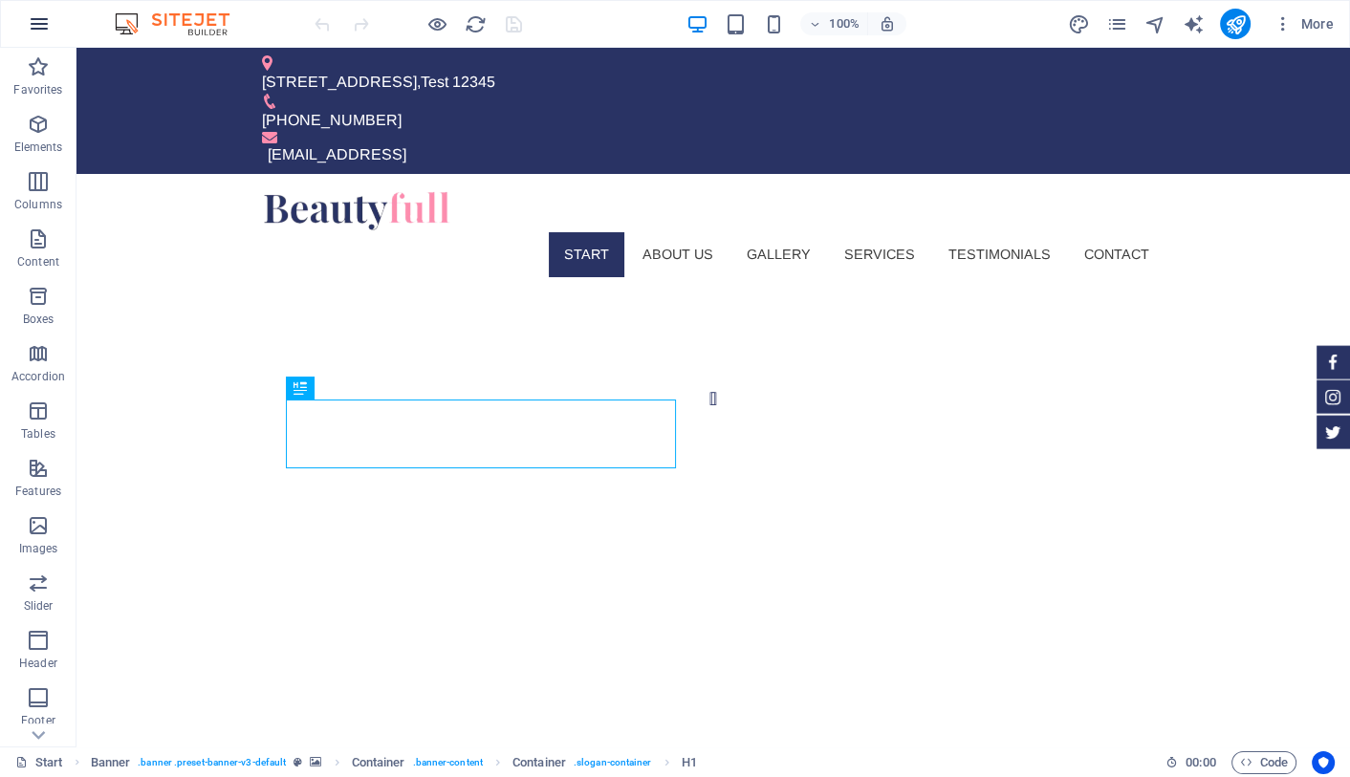
click at [33, 16] on icon "button" at bounding box center [39, 23] width 23 height 23
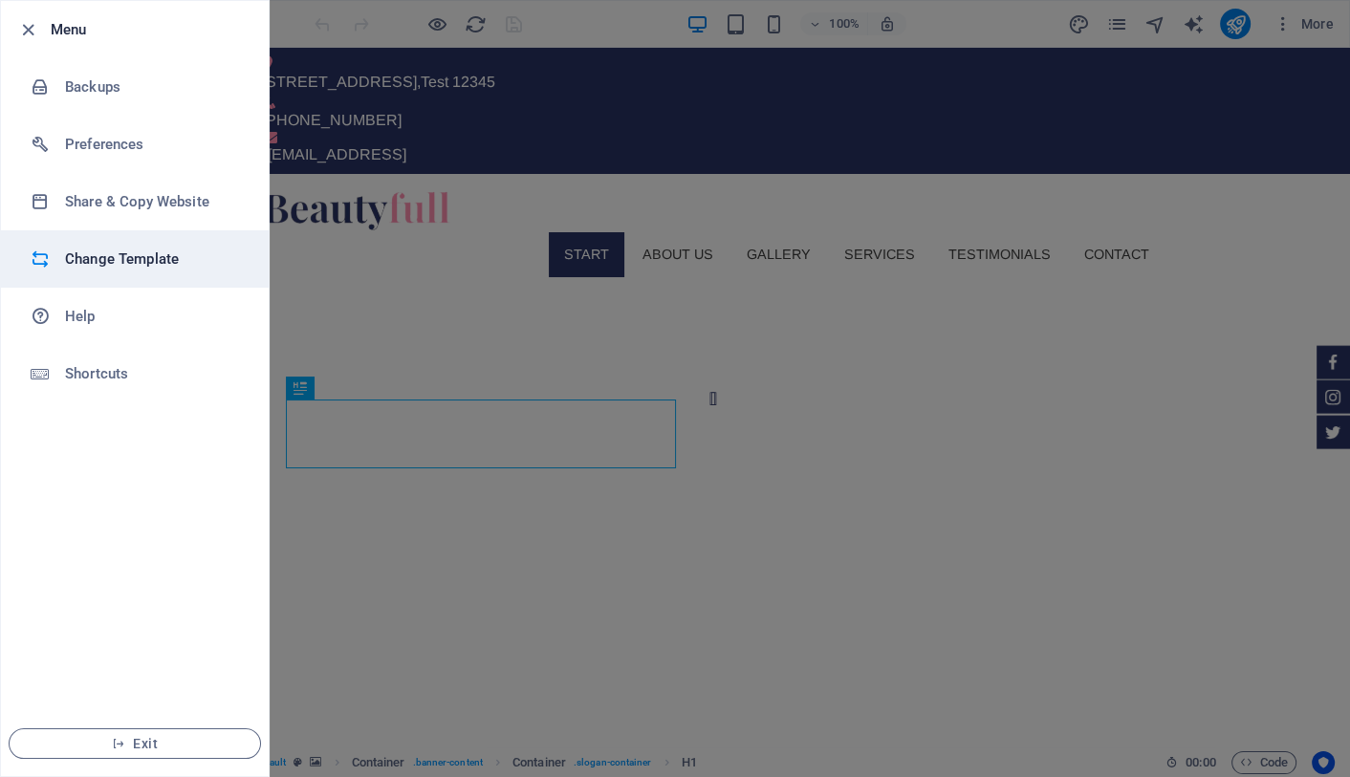
click at [117, 254] on h6 "Change Template" at bounding box center [153, 259] width 177 height 23
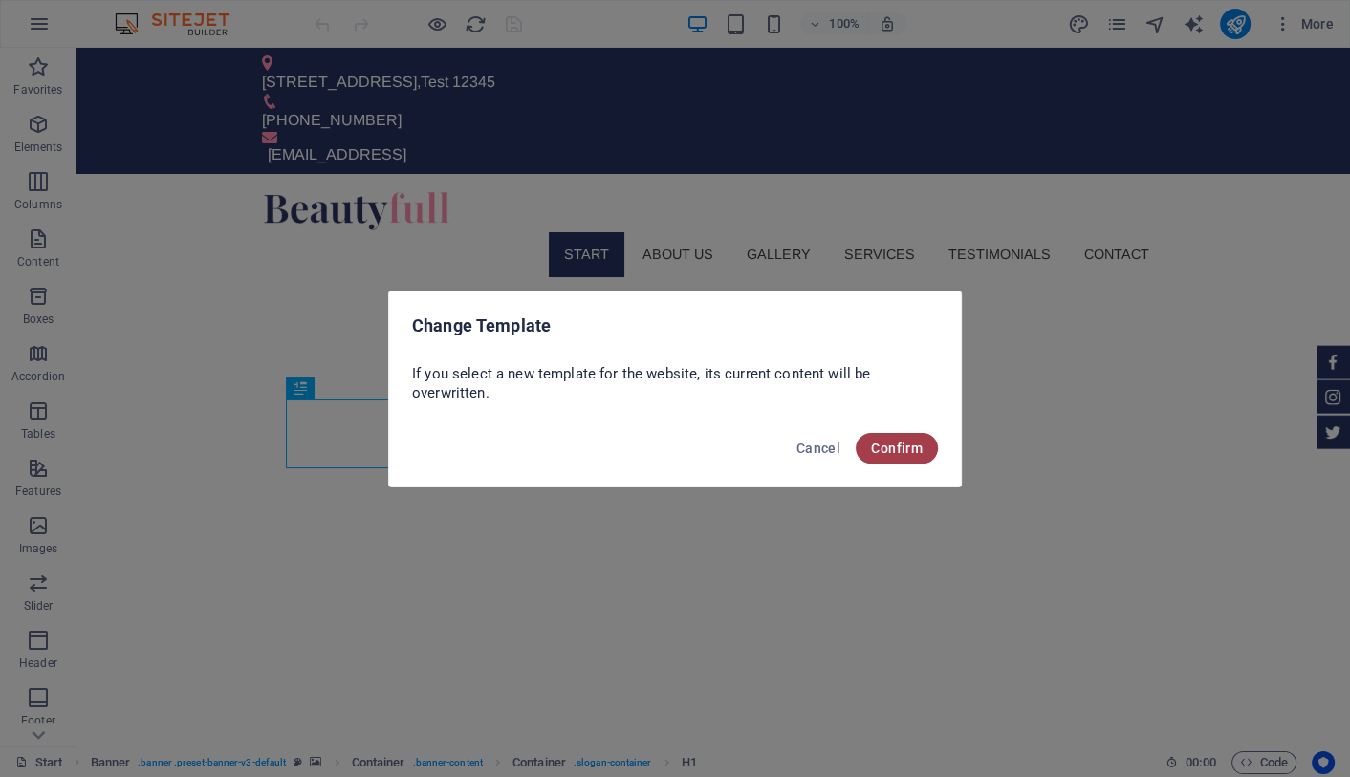
click at [888, 448] on span "Confirm" at bounding box center [897, 448] width 52 height 15
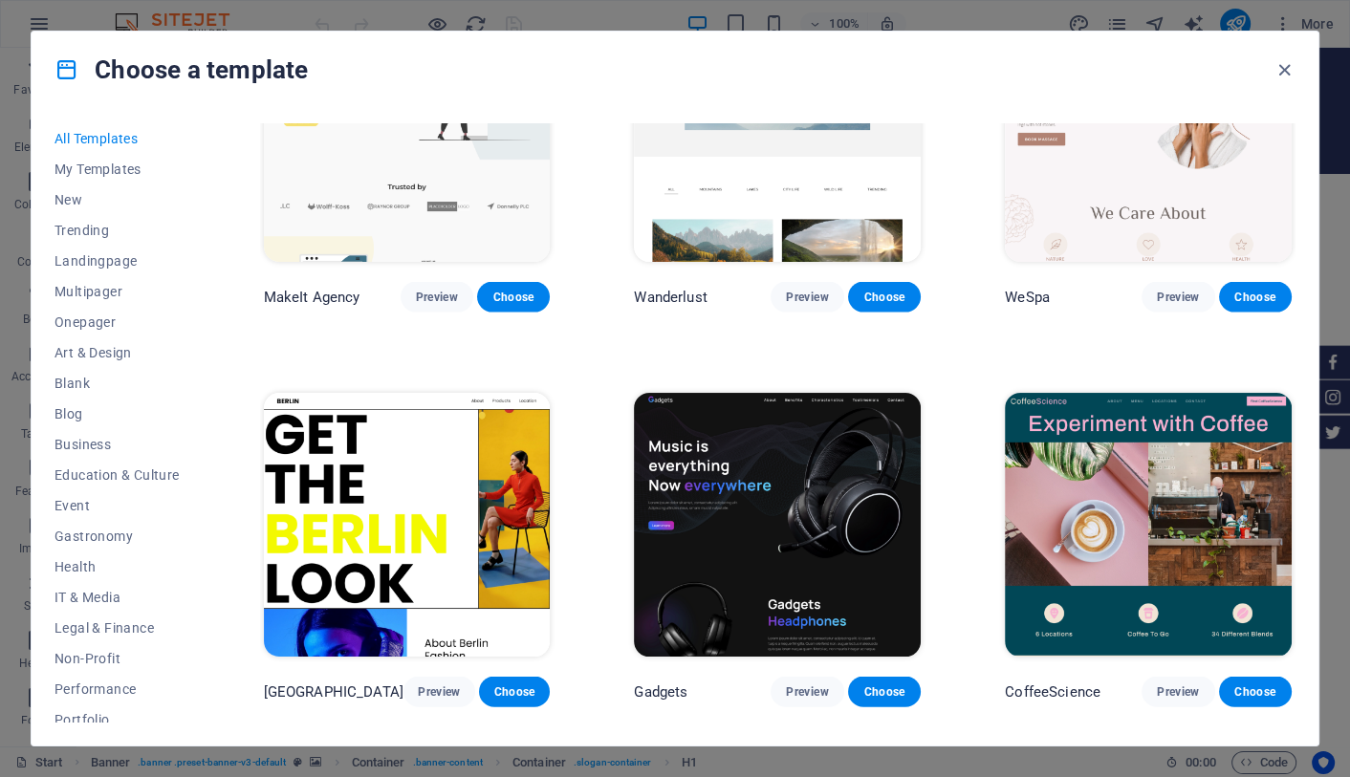
scroll to position [4084, 0]
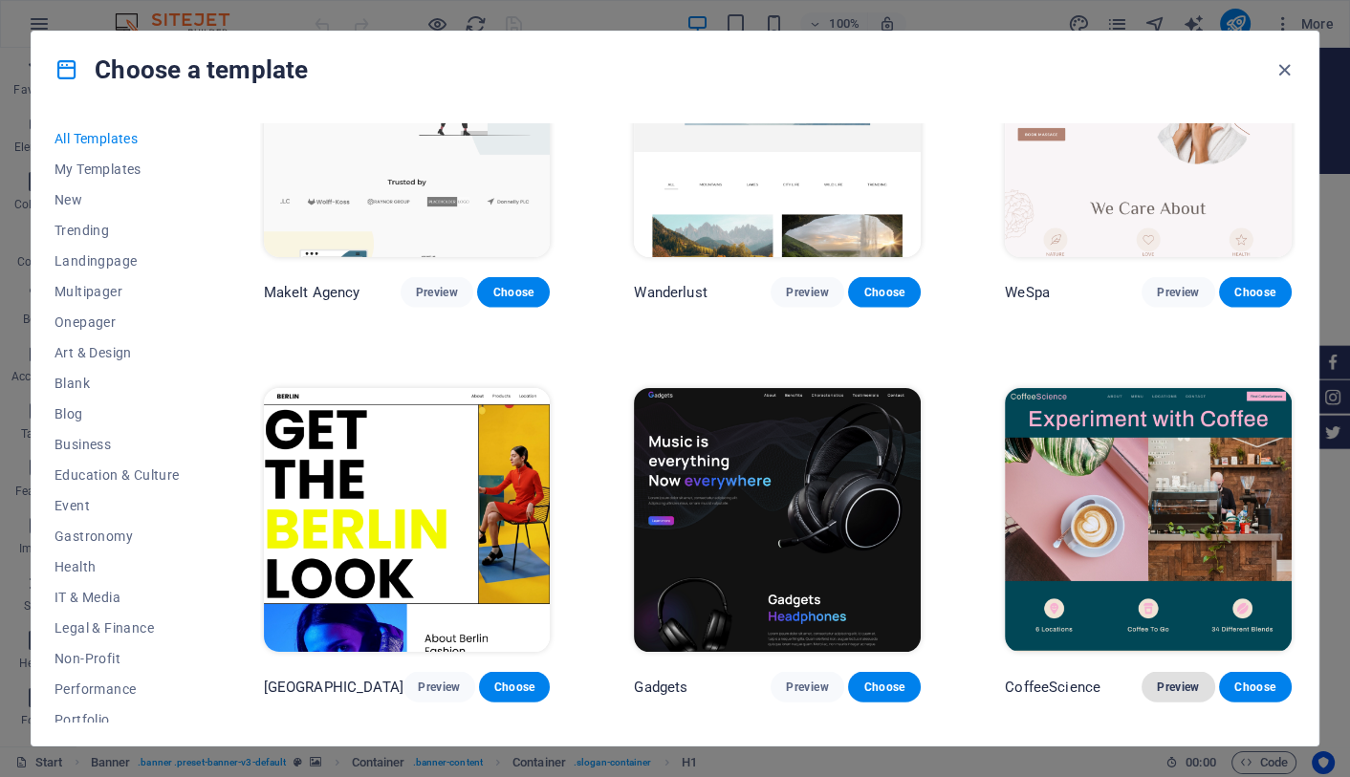
click at [1181, 680] on span "Preview" at bounding box center [1178, 687] width 42 height 15
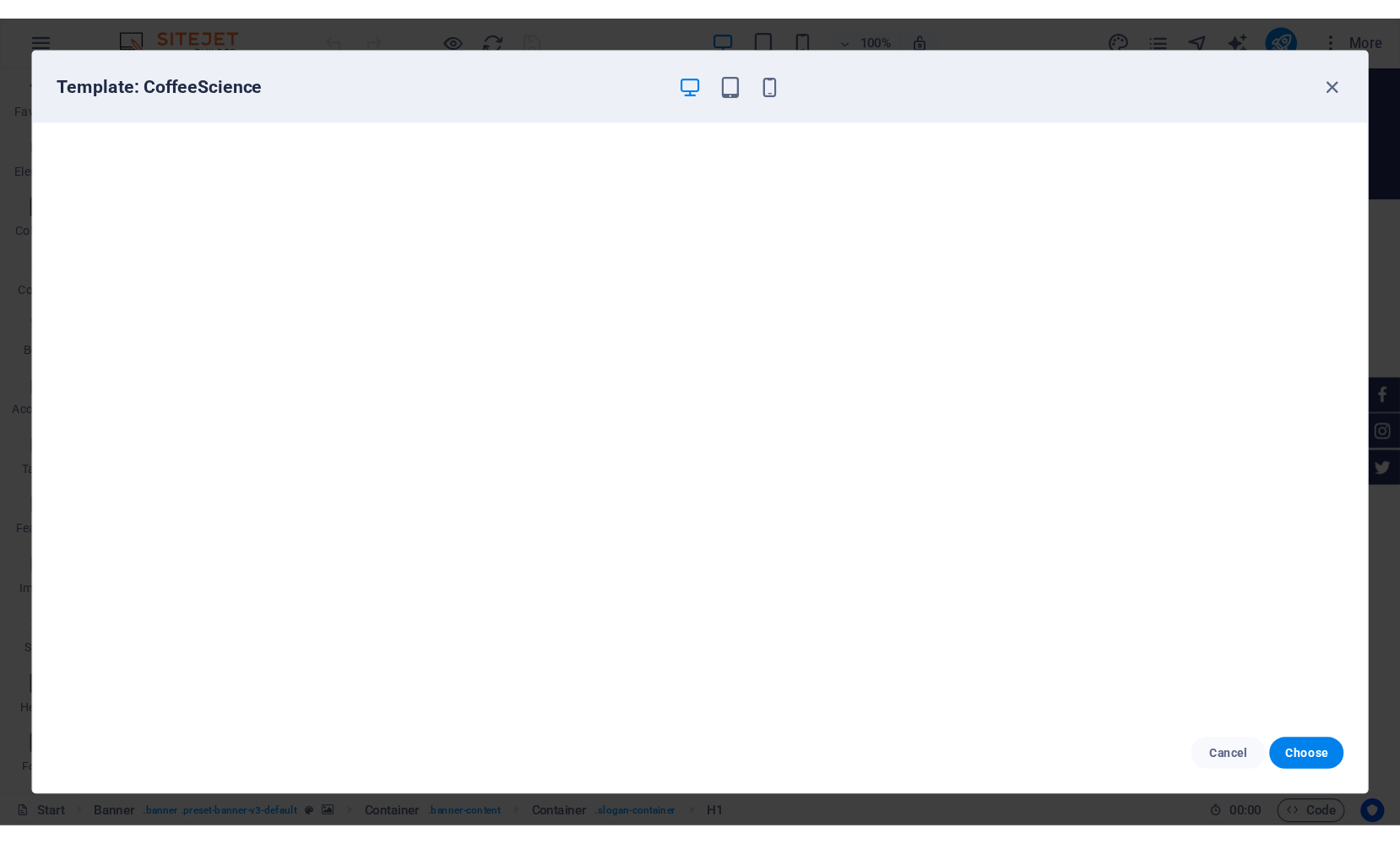
scroll to position [4, 0]
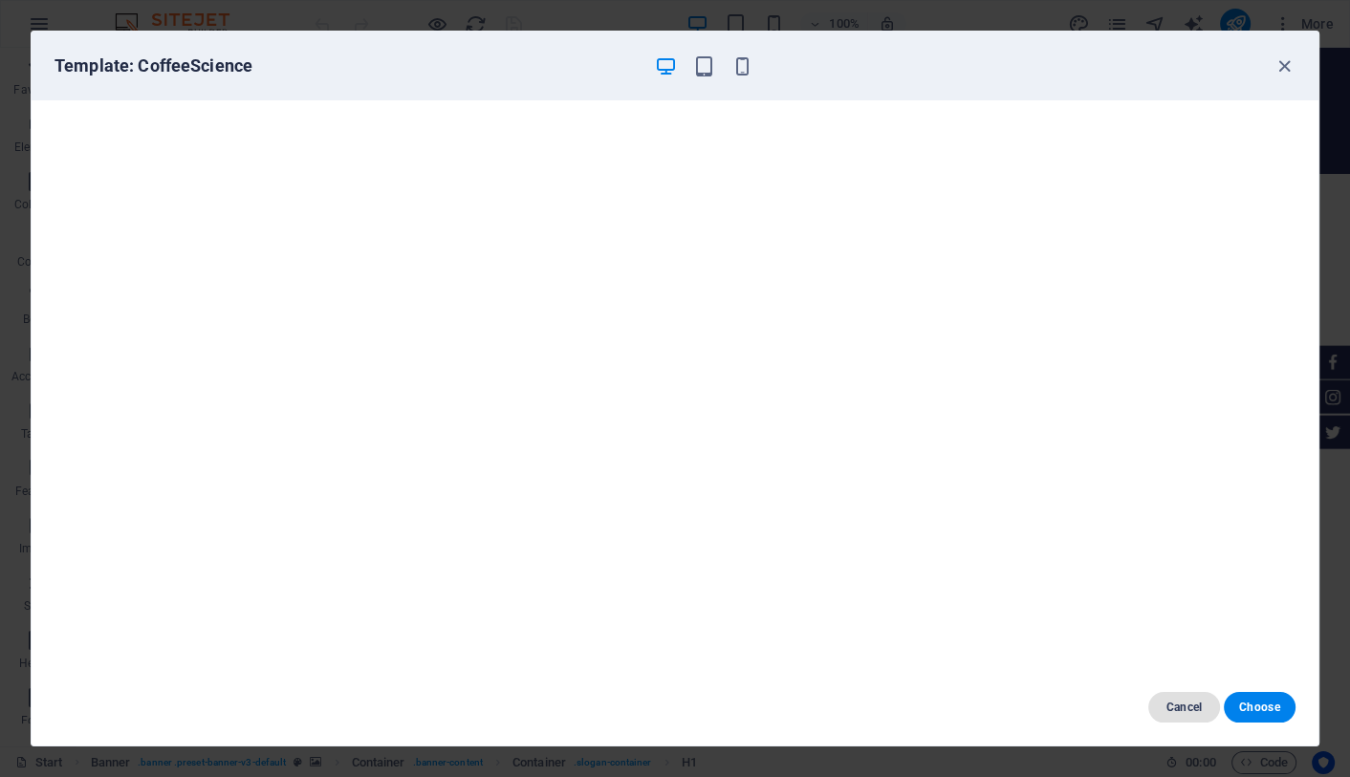
click at [1195, 707] on span "Cancel" at bounding box center [1183, 707] width 41 height 15
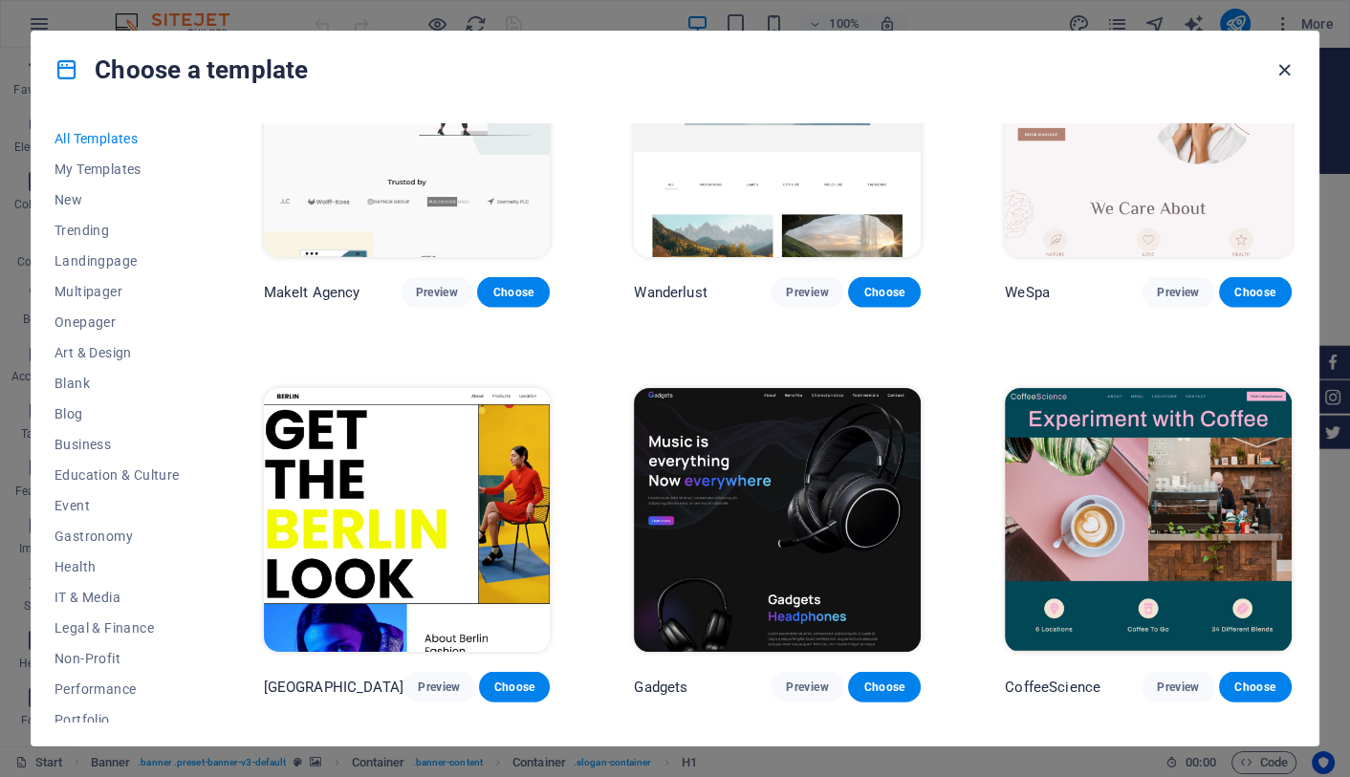
click at [1283, 69] on icon "button" at bounding box center [1284, 70] width 22 height 22
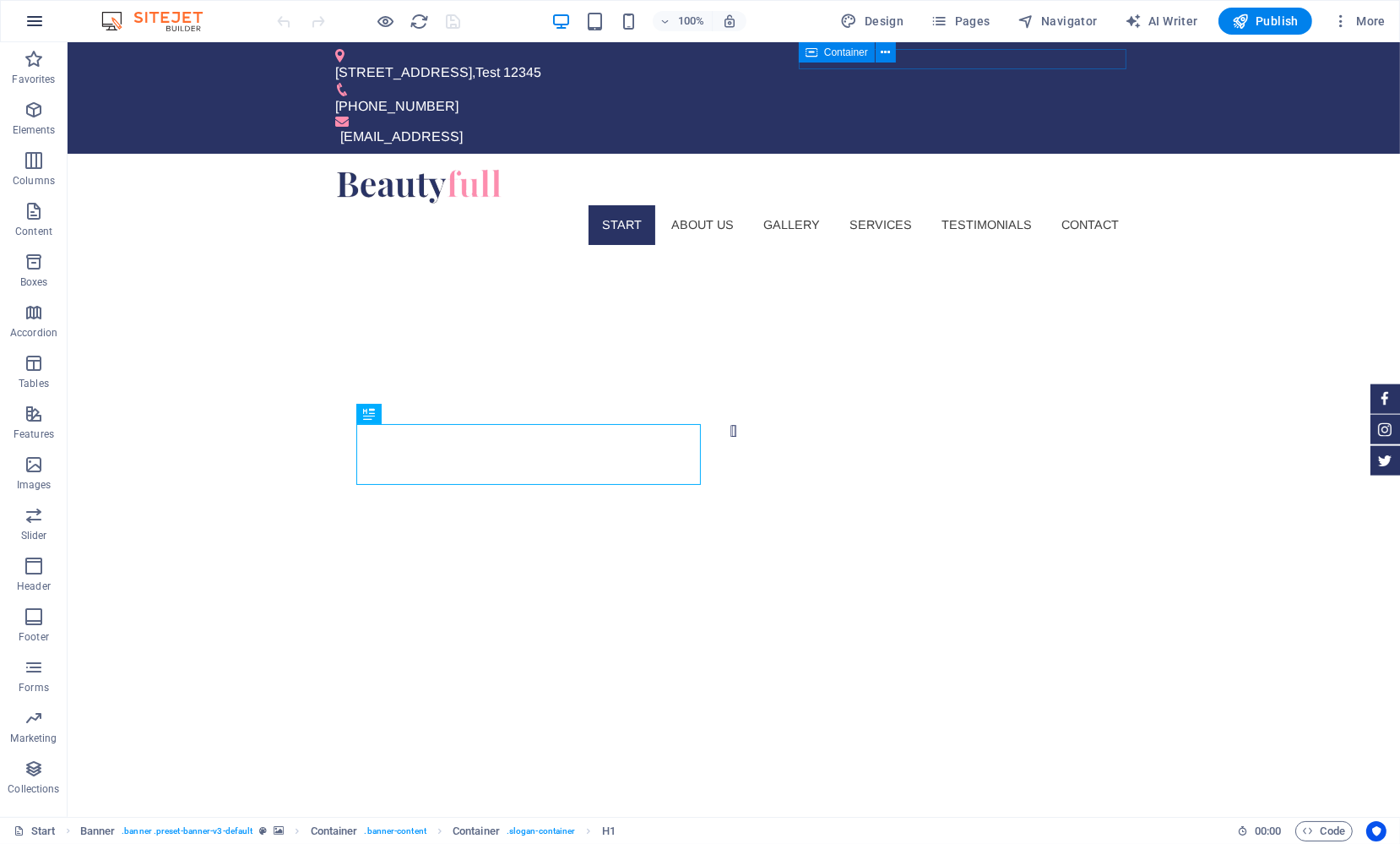
click at [39, 17] on icon "button" at bounding box center [34, 20] width 20 height 20
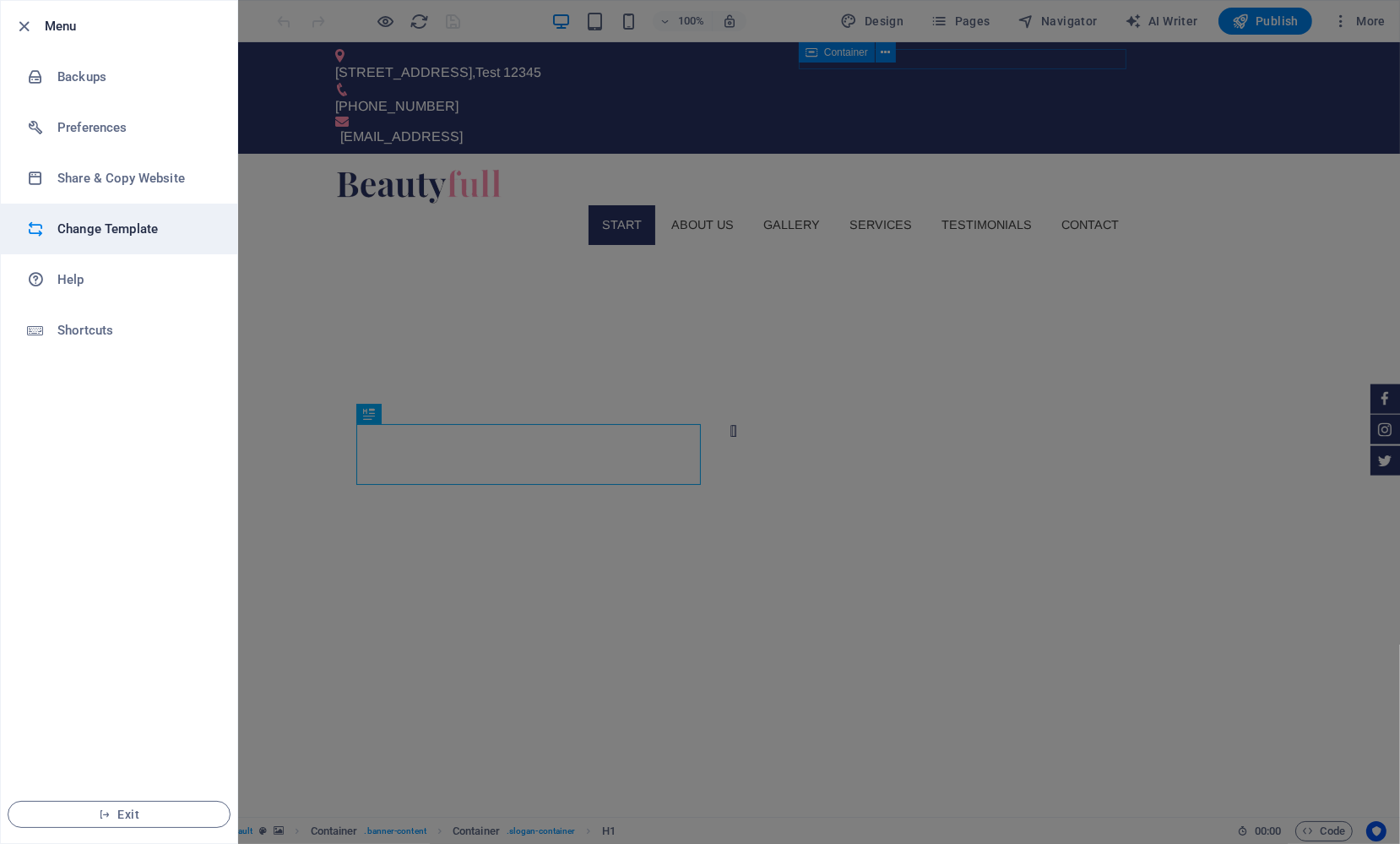
click at [109, 232] on h6 "Change Template" at bounding box center [135, 229] width 156 height 20
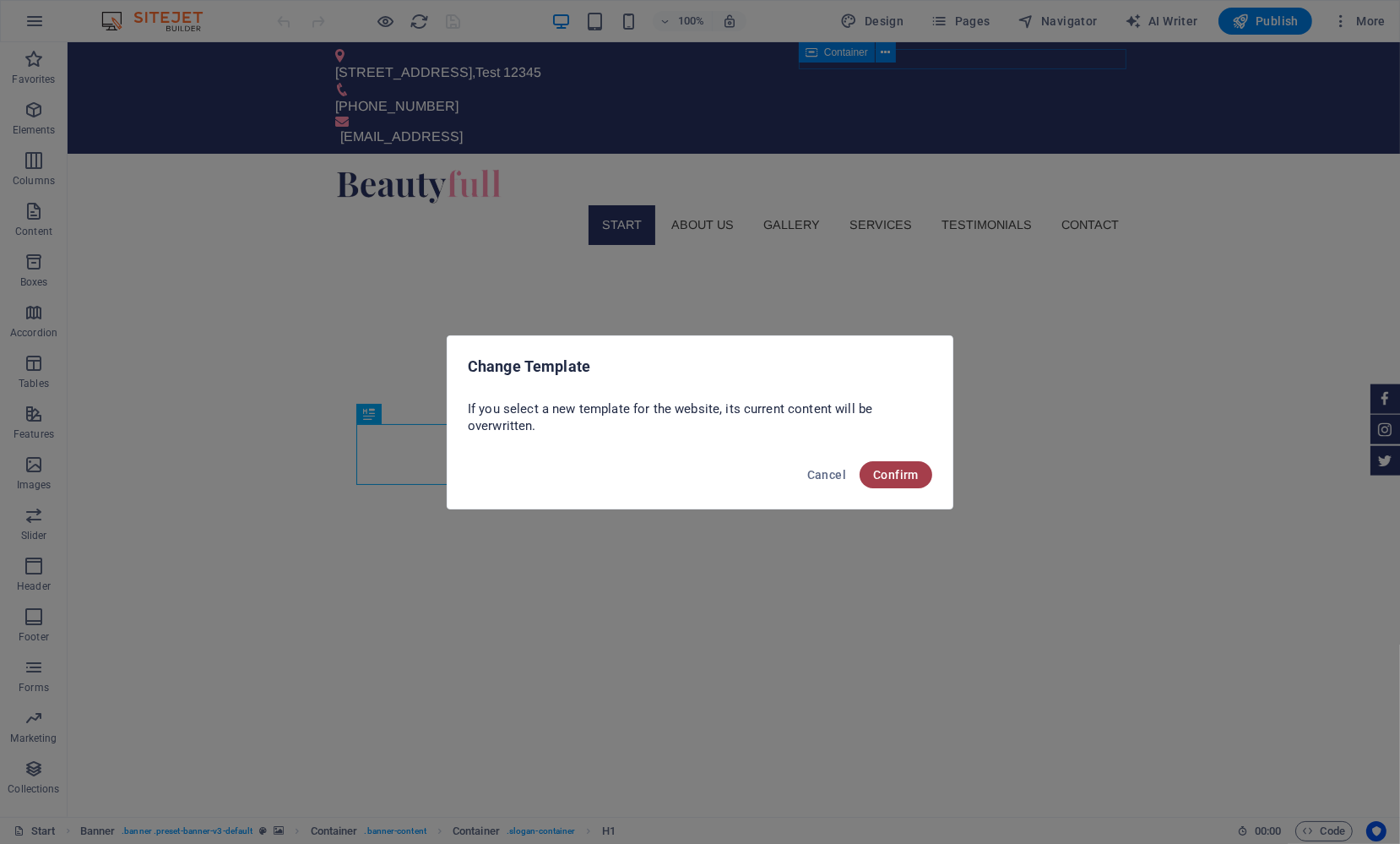
click at [913, 480] on span "Confirm" at bounding box center [897, 475] width 46 height 13
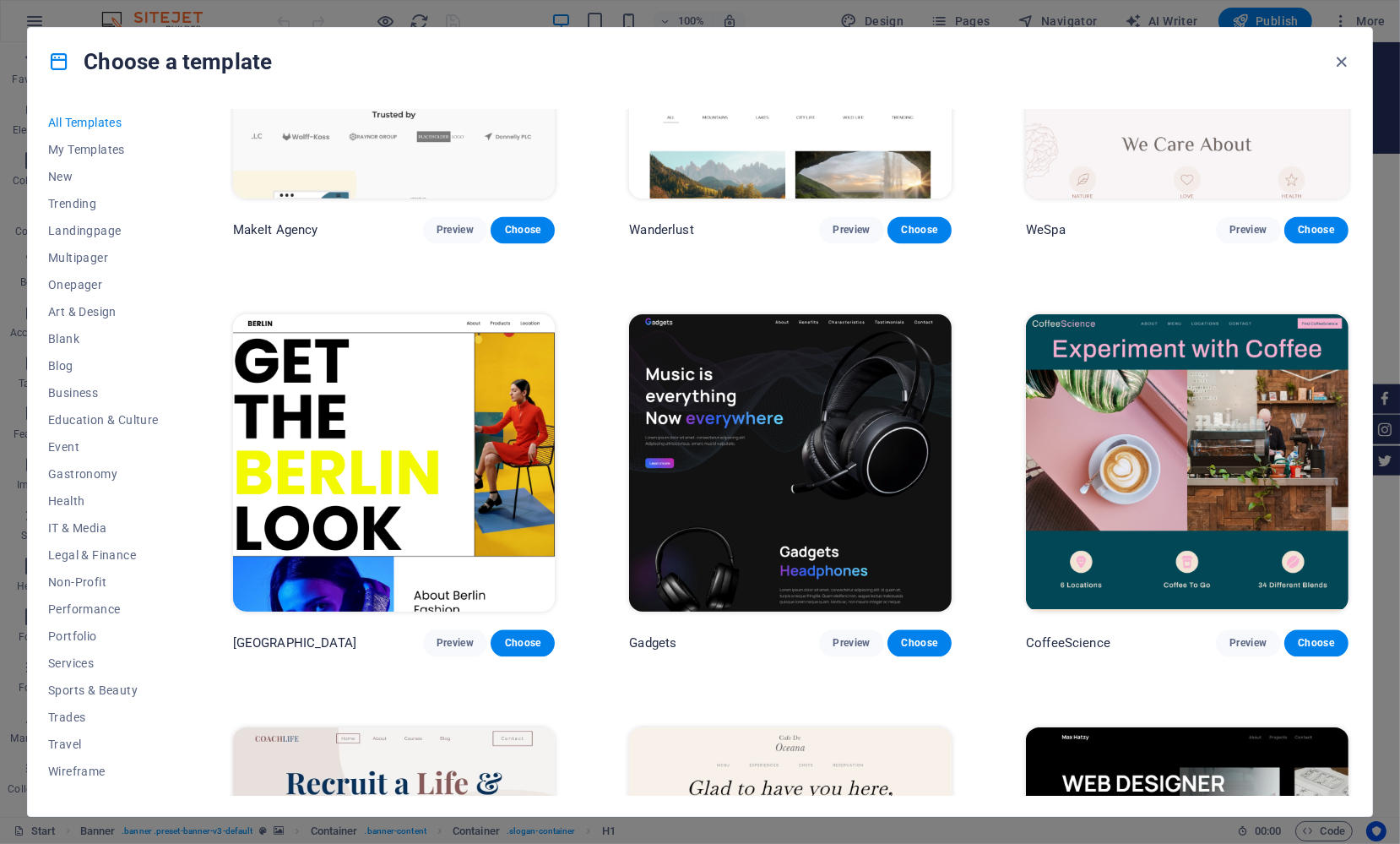
scroll to position [4454, 0]
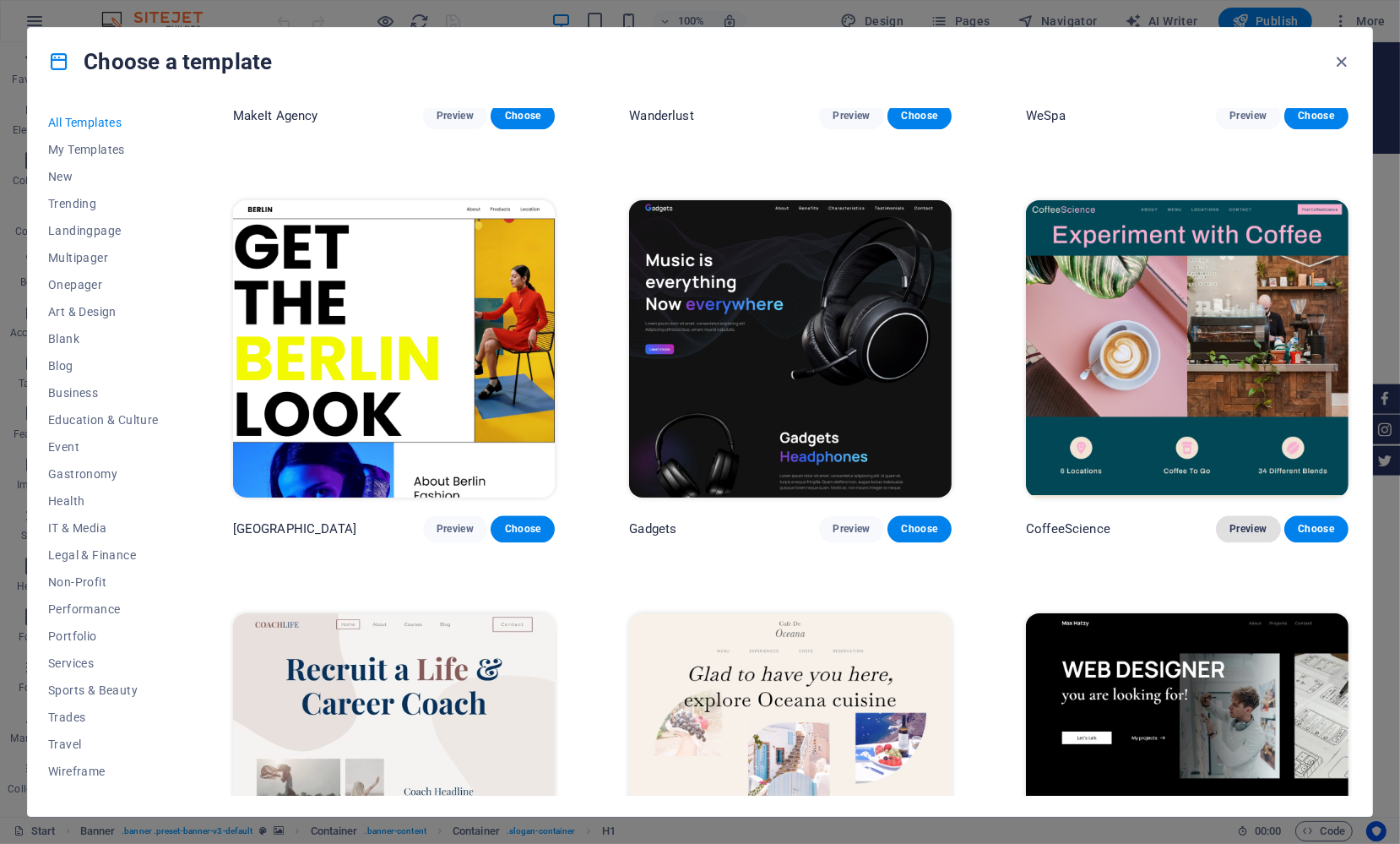
click at [1192, 521] on button "Preview" at bounding box center [1248, 528] width 64 height 27
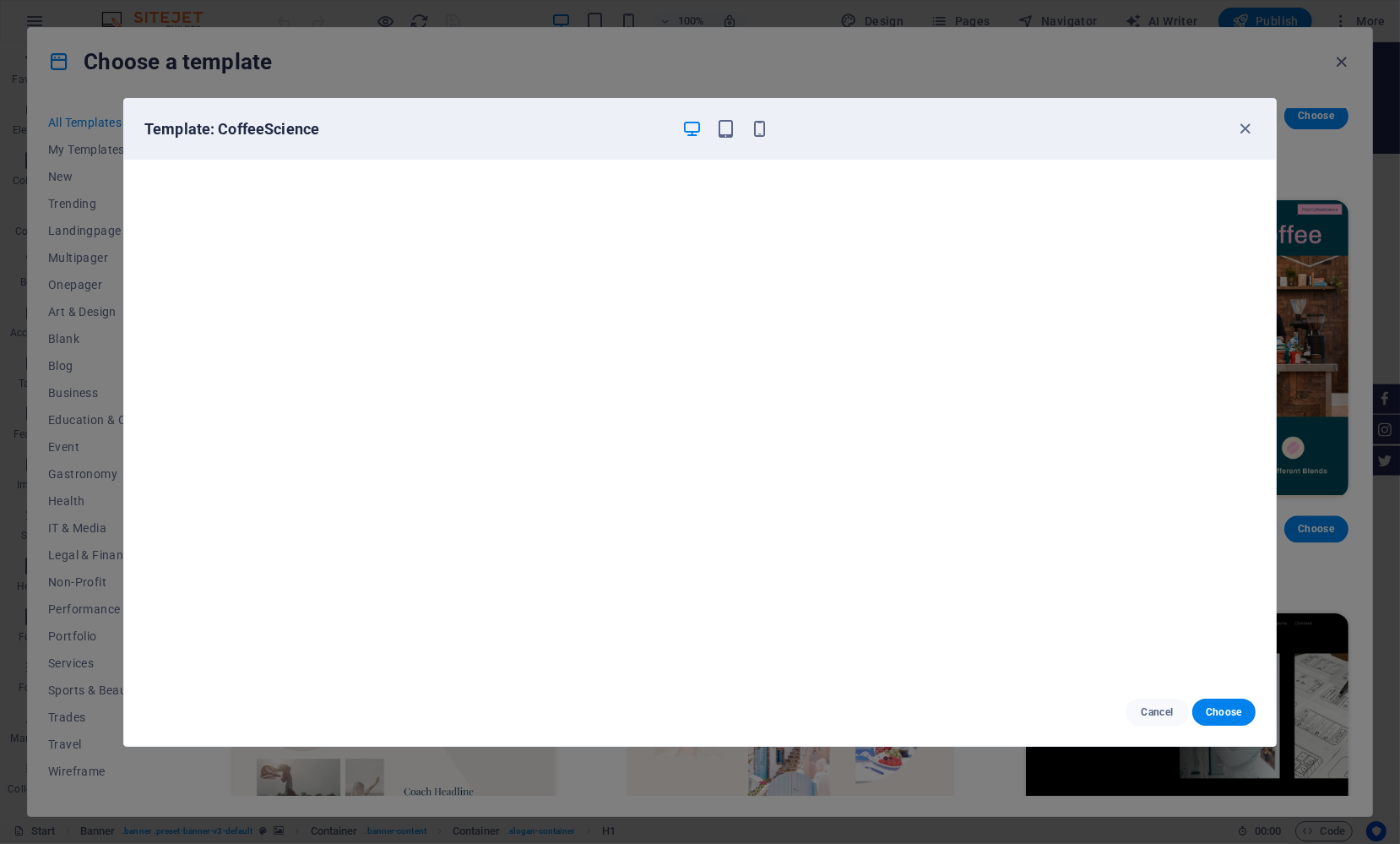
scroll to position [4, 0]
click at [1155, 686] on span "Cancel" at bounding box center [1157, 711] width 36 height 13
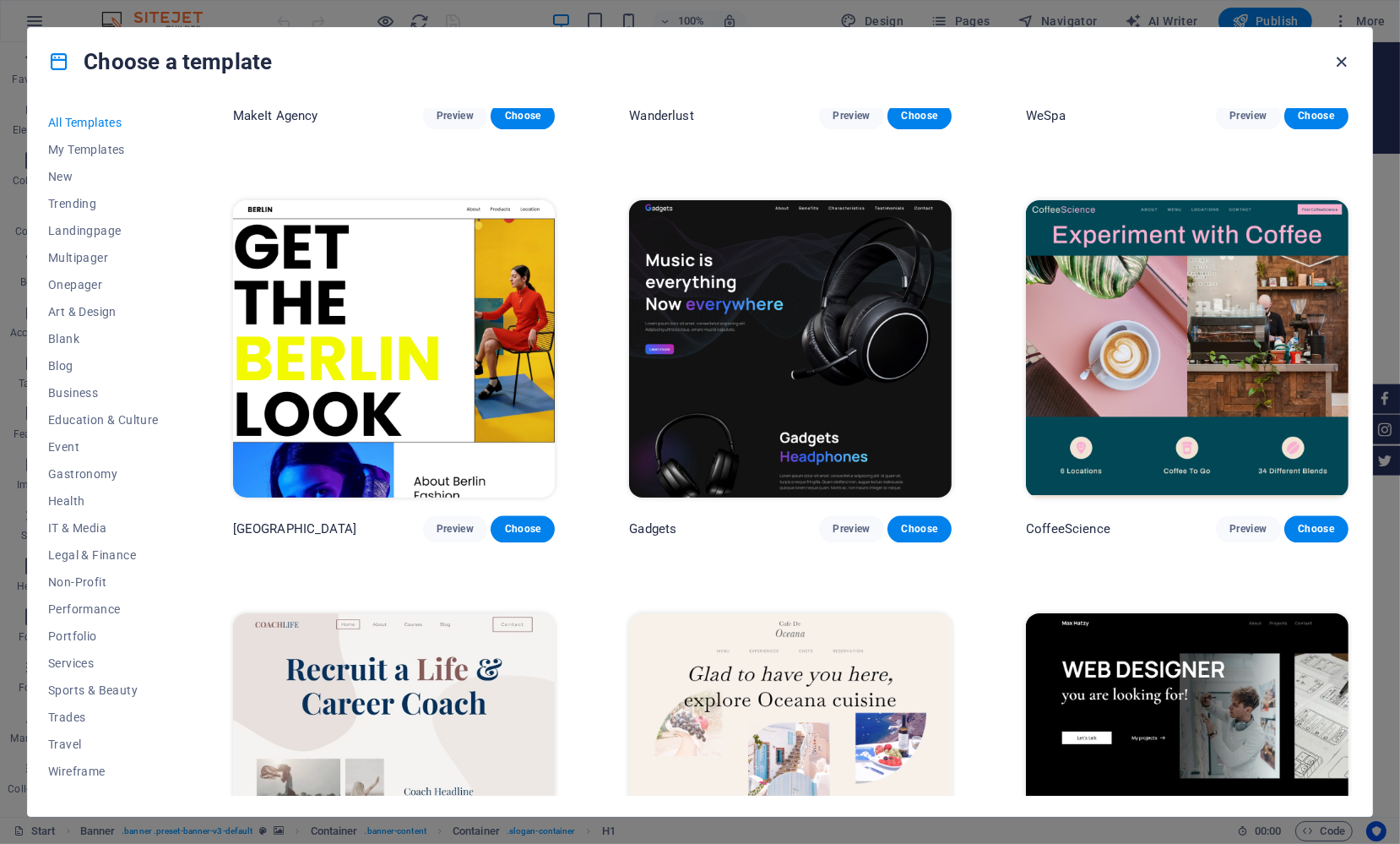
click at [1192, 57] on icon "button" at bounding box center [1343, 62] width 19 height 19
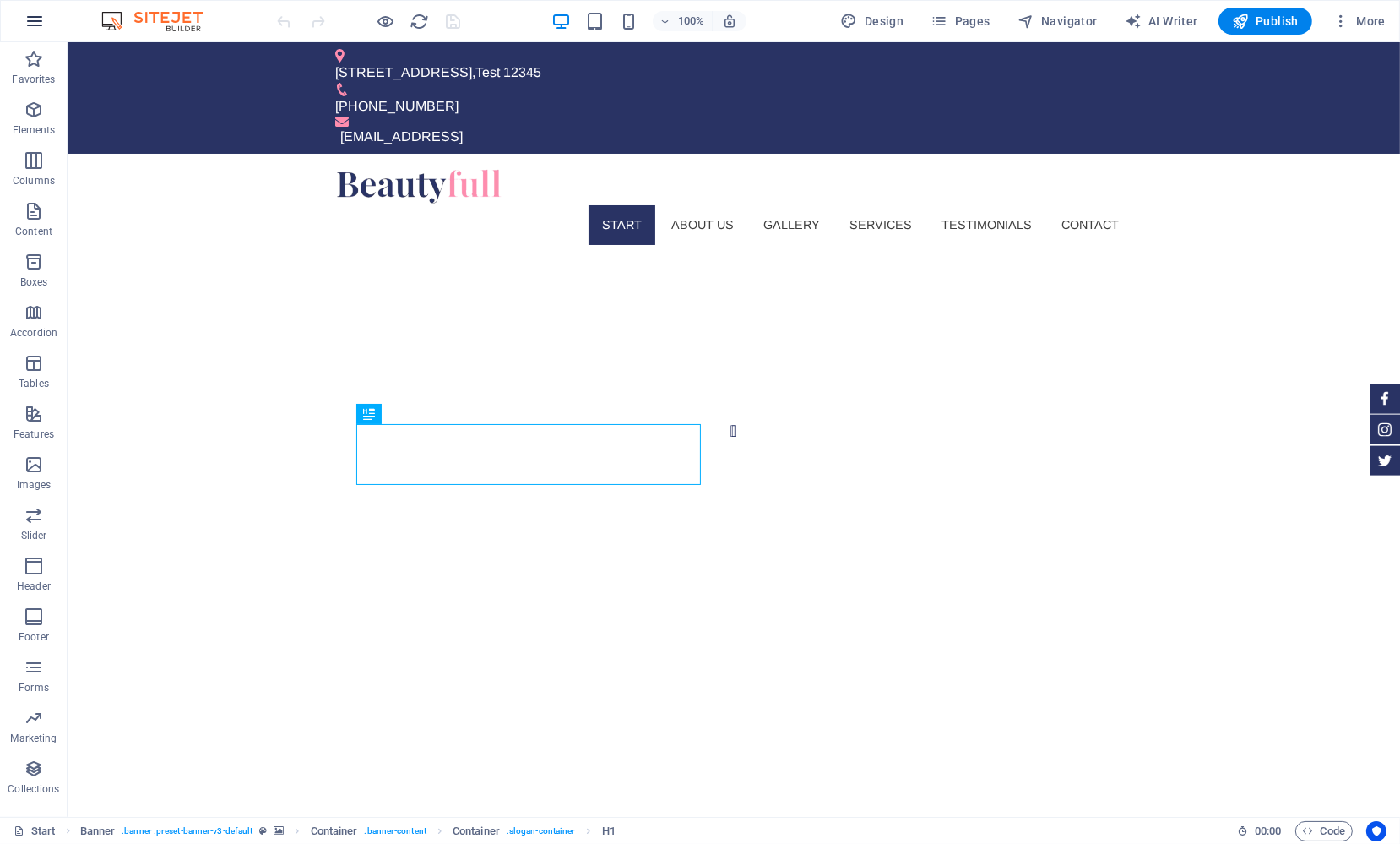
click at [30, 18] on icon "button" at bounding box center [34, 20] width 20 height 20
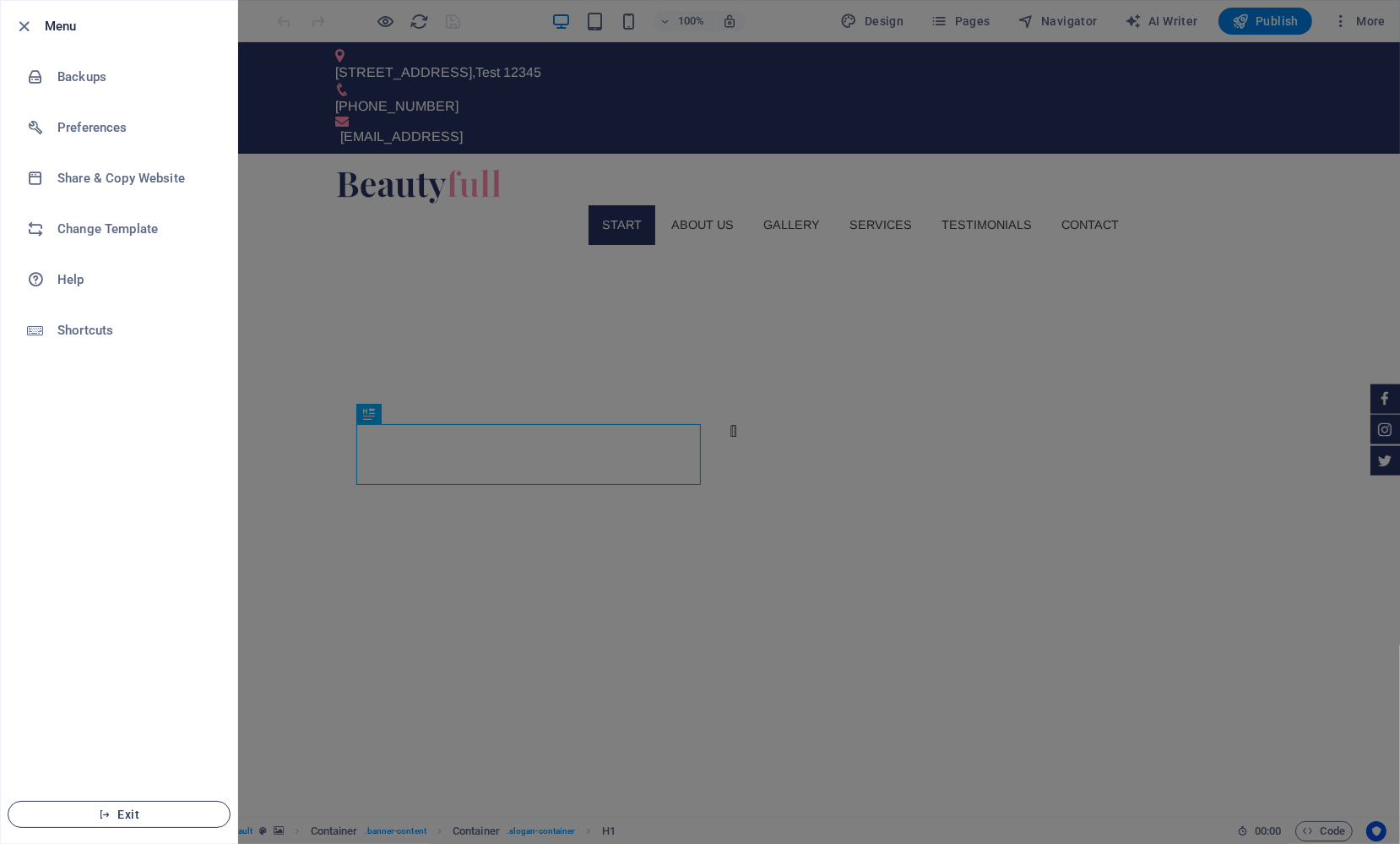
click at [135, 686] on span "Exit" at bounding box center [119, 814] width 194 height 13
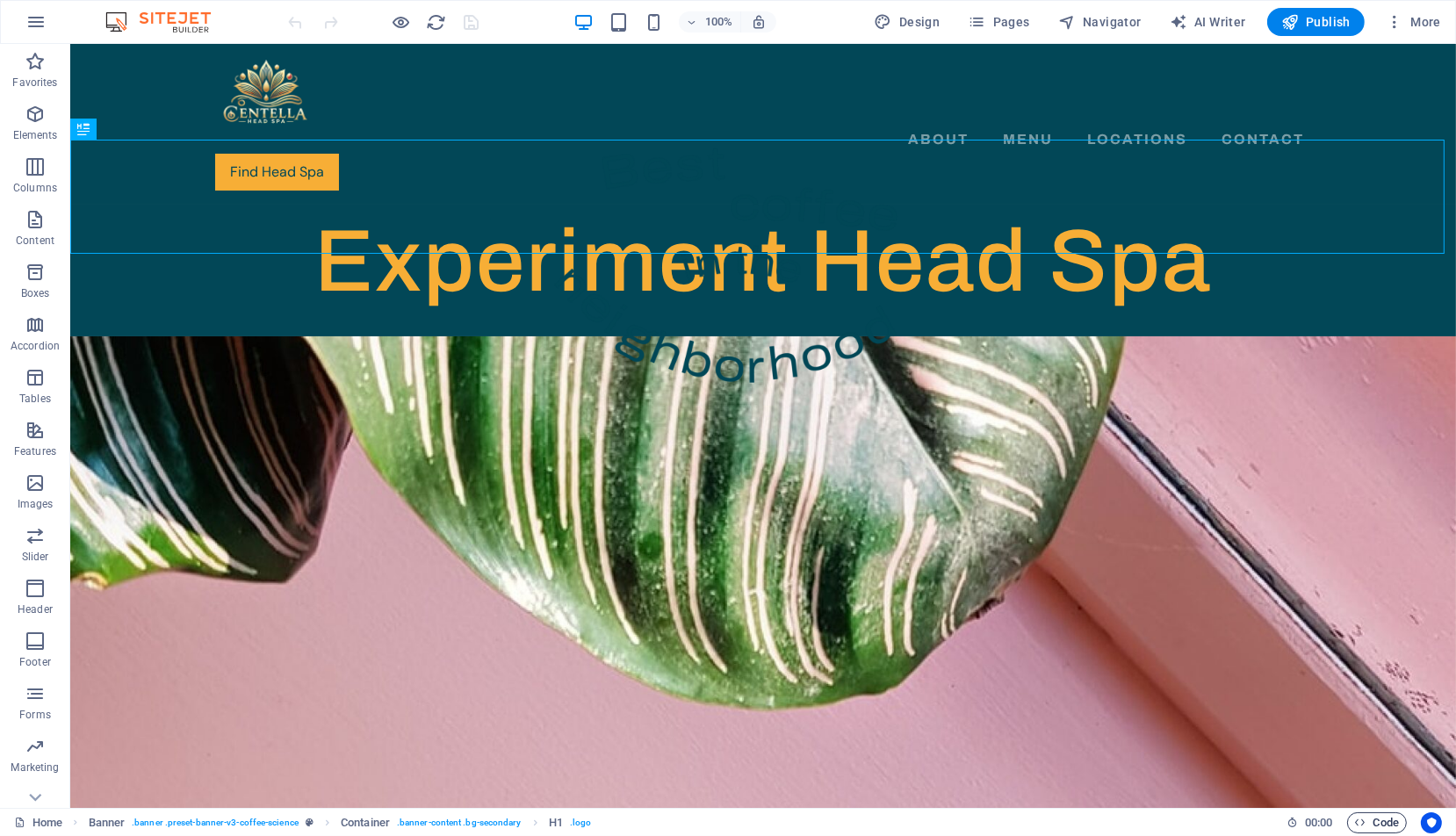
click at [1384, 818] on span "Code" at bounding box center [1377, 822] width 44 height 21
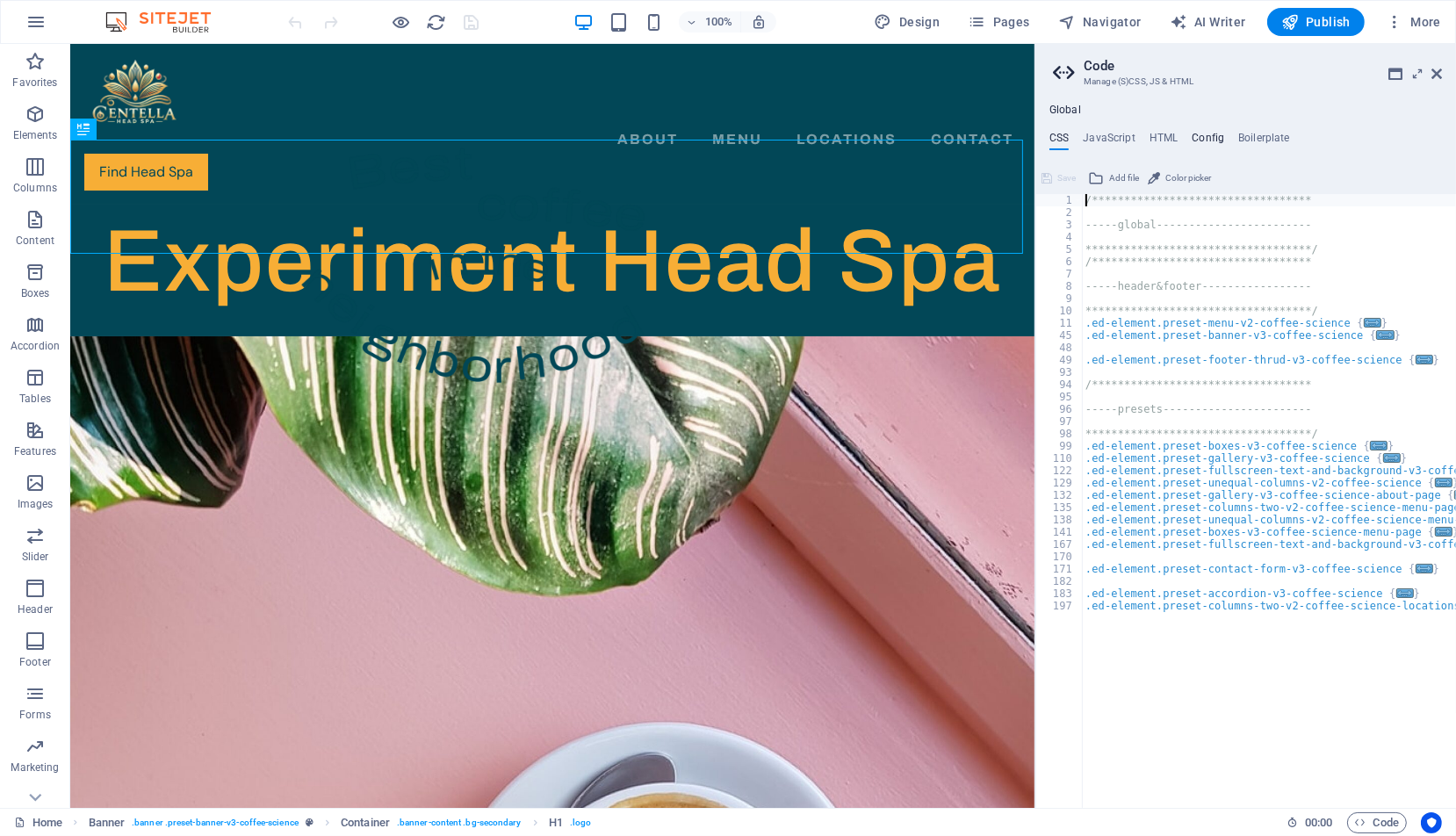
click at [1214, 141] on h4 "Config" at bounding box center [1207, 141] width 32 height 19
type textarea "$color-background: #f2e5d5;"
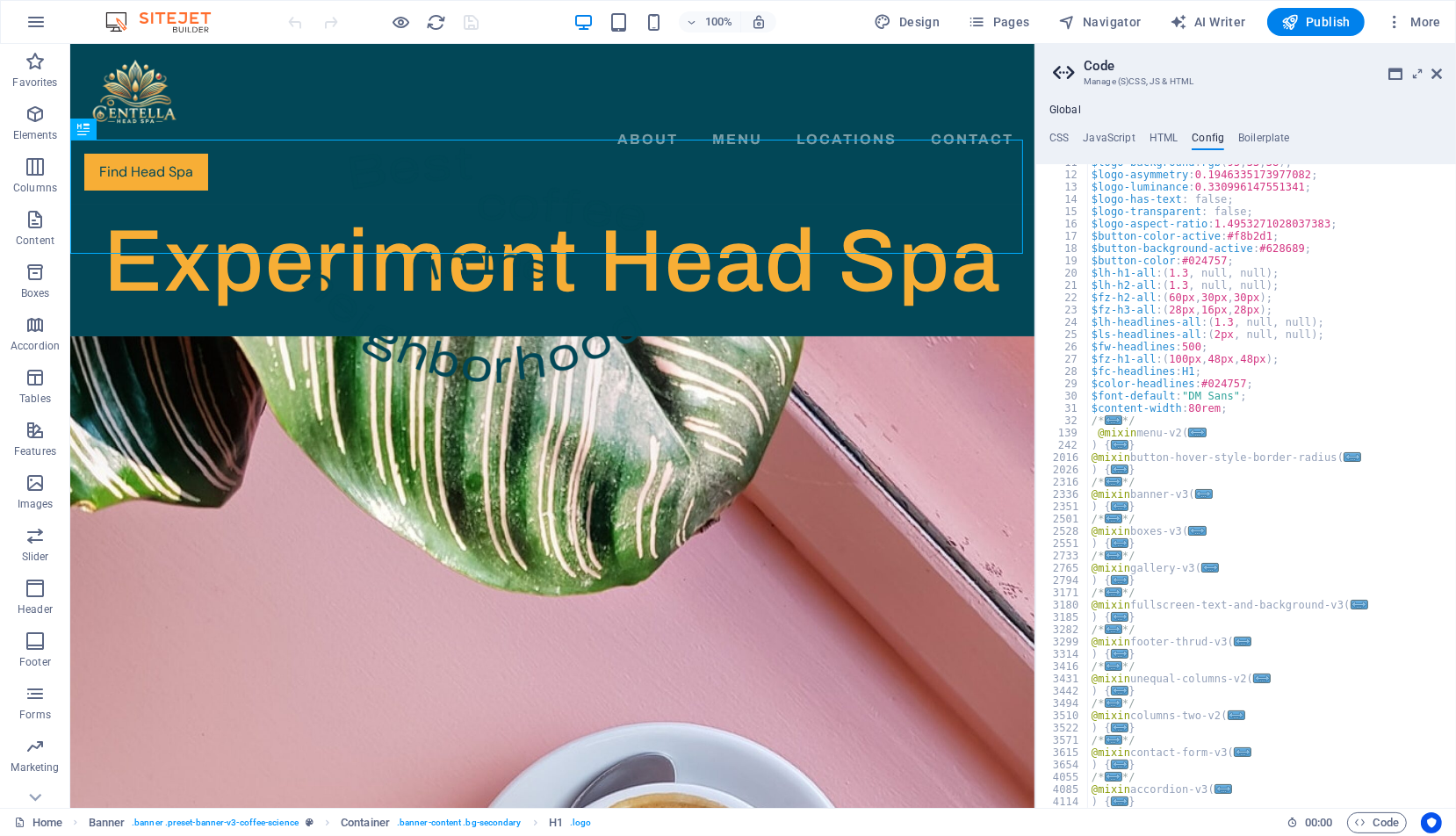
scroll to position [130, 0]
click at [1417, 70] on icon at bounding box center [1417, 73] width 0 height 14
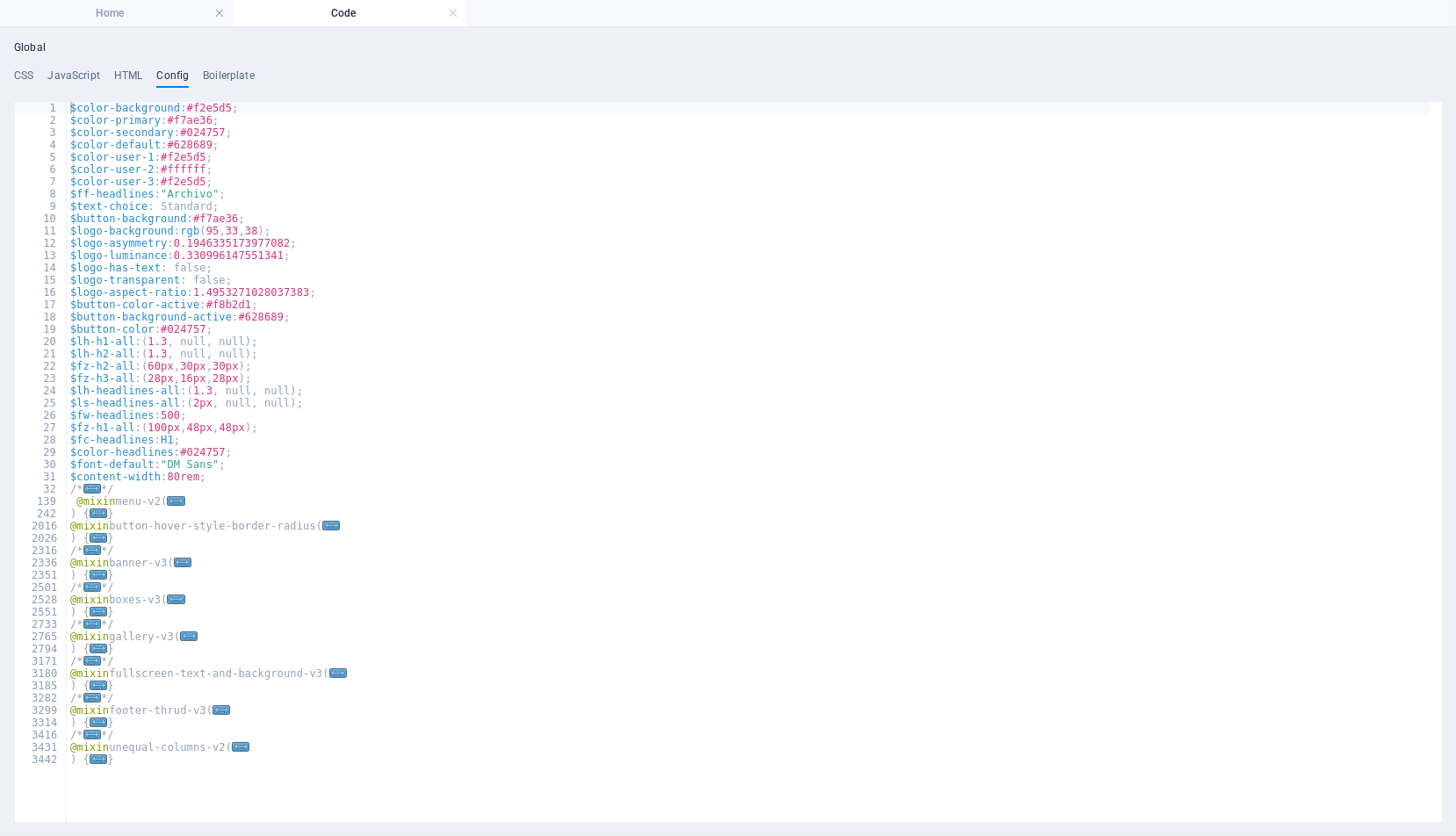
scroll to position [0, 0]
click at [123, 75] on h4 "HTML" at bounding box center [129, 79] width 29 height 19
type textarea "<a href="#main-content" class="wv-link-content button">Skip to main content</a>"
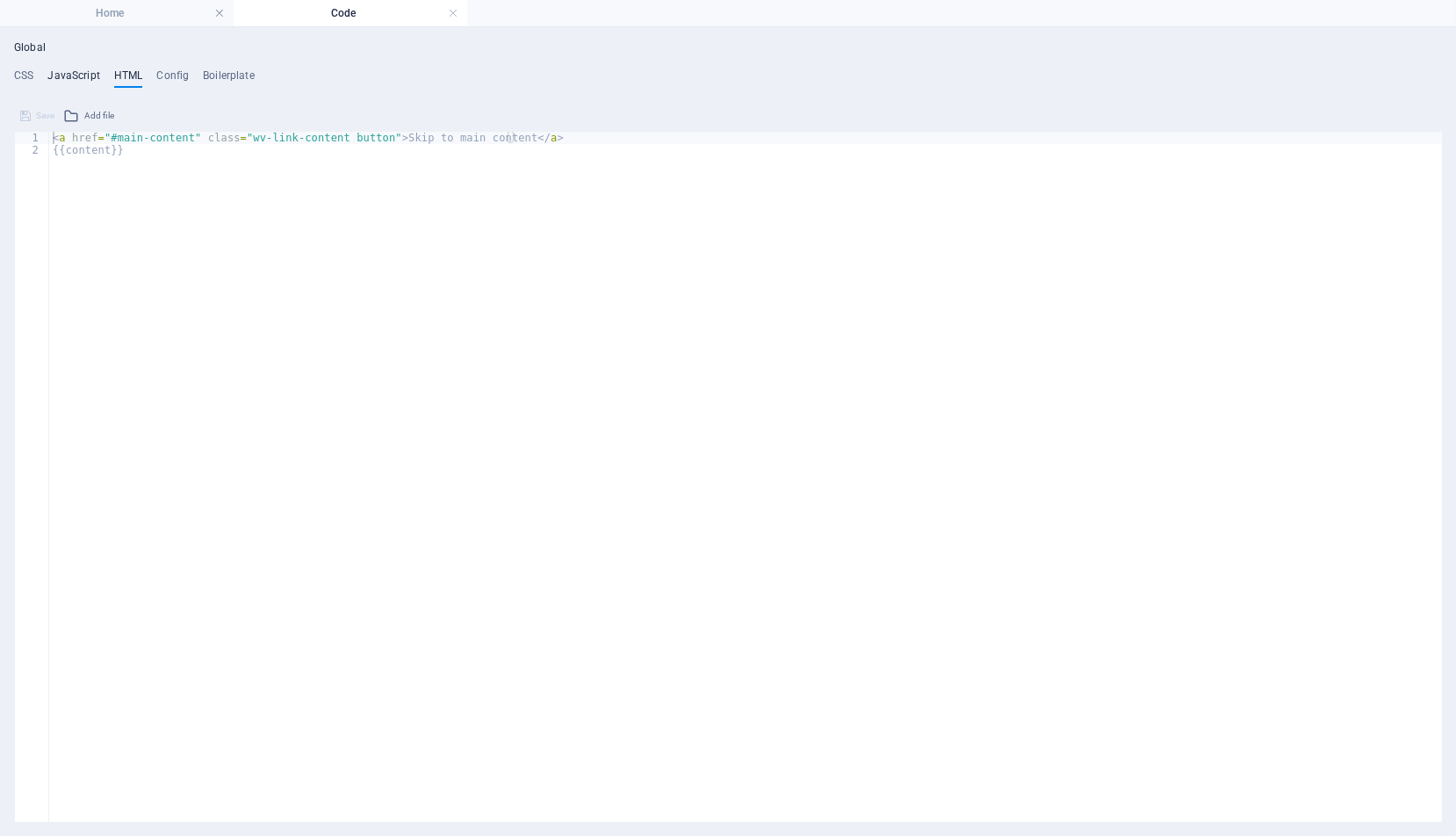
click at [84, 77] on h4 "JavaScript" at bounding box center [73, 79] width 51 height 19
type textarea "/* JS for preset "Menu V2" */"
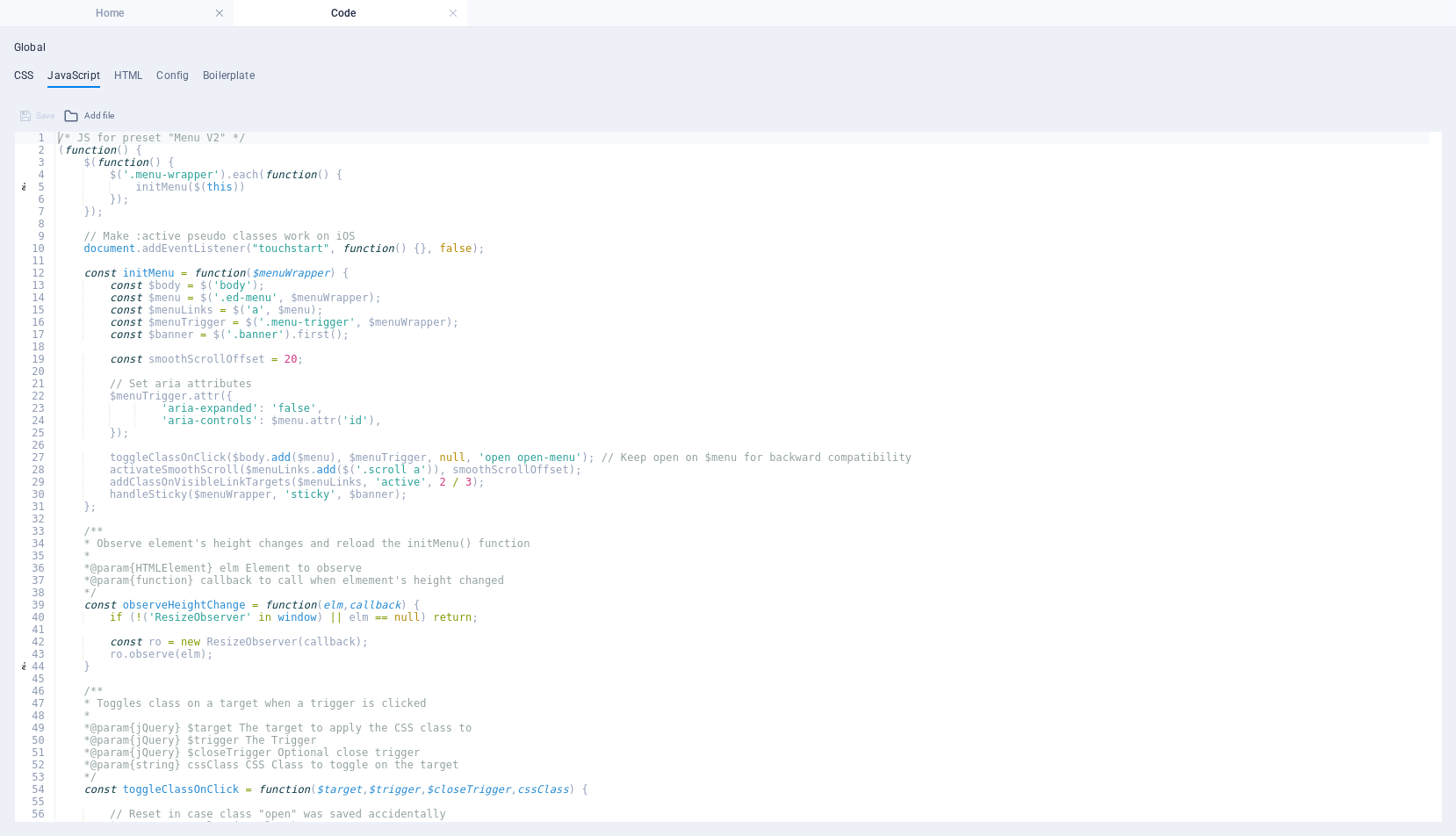
click at [21, 78] on h4 "CSS" at bounding box center [23, 79] width 19 height 19
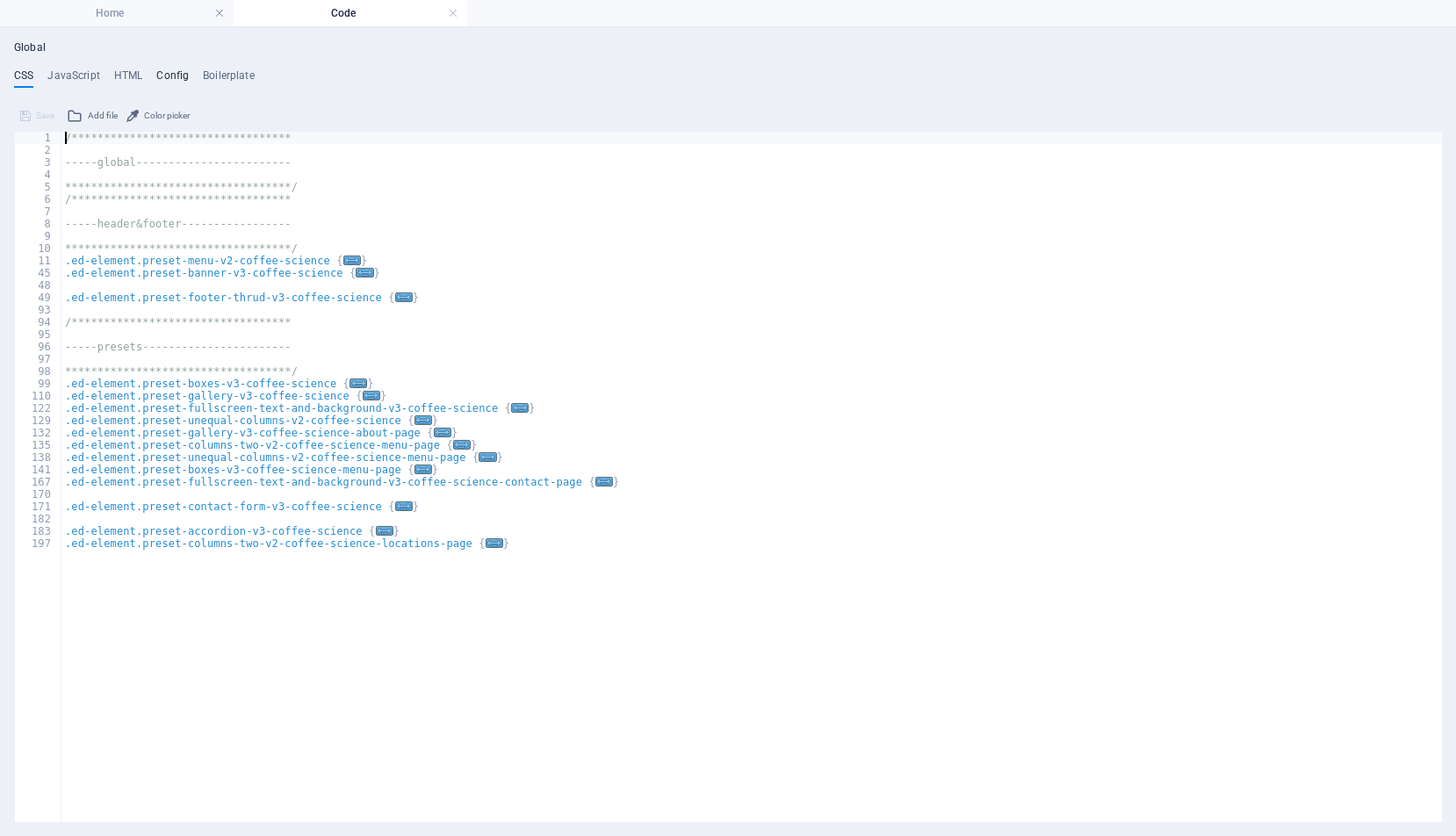
click at [172, 73] on h4 "Config" at bounding box center [172, 79] width 32 height 19
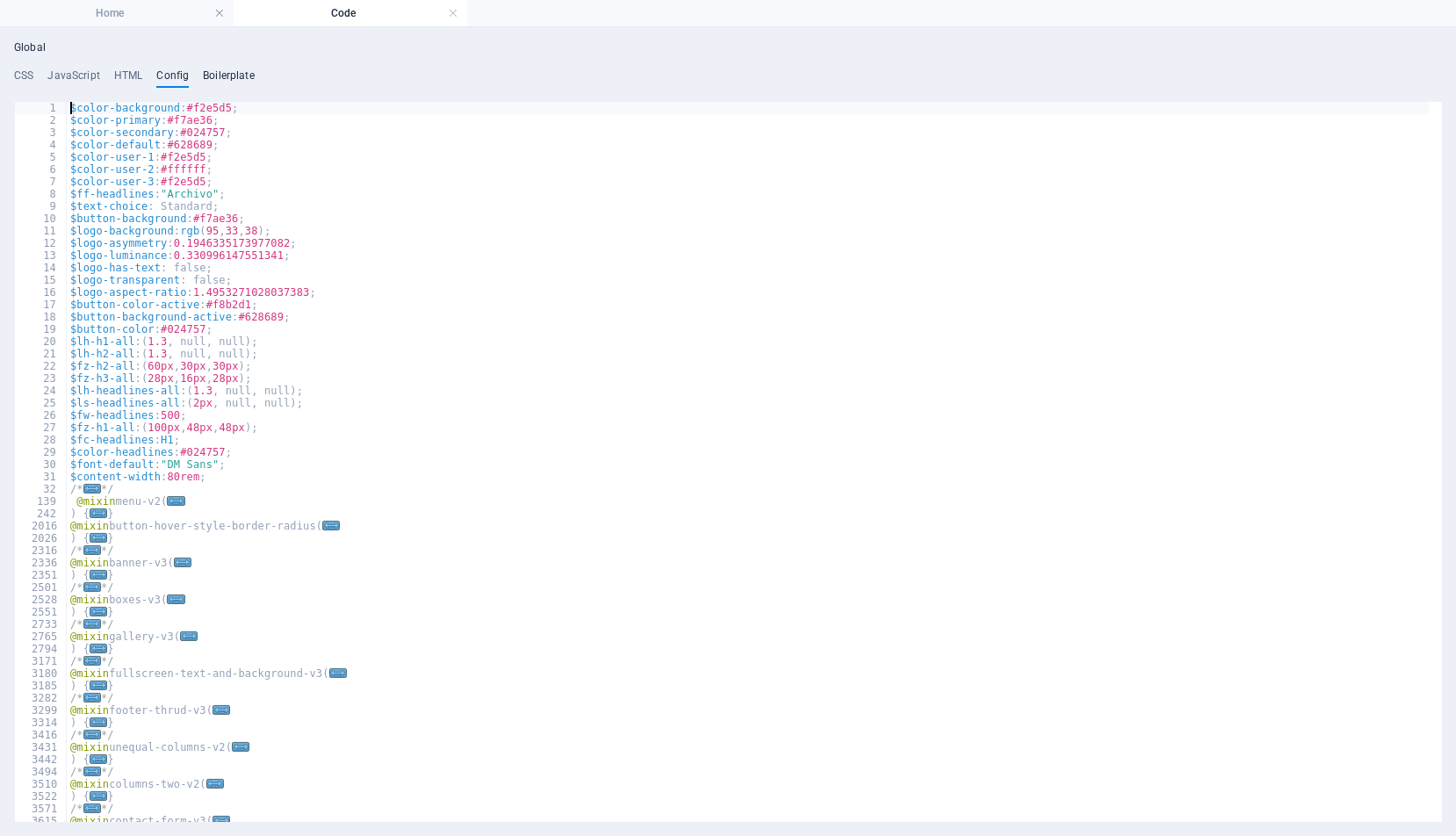
click at [223, 71] on h4 "Boilerplate" at bounding box center [229, 79] width 51 height 19
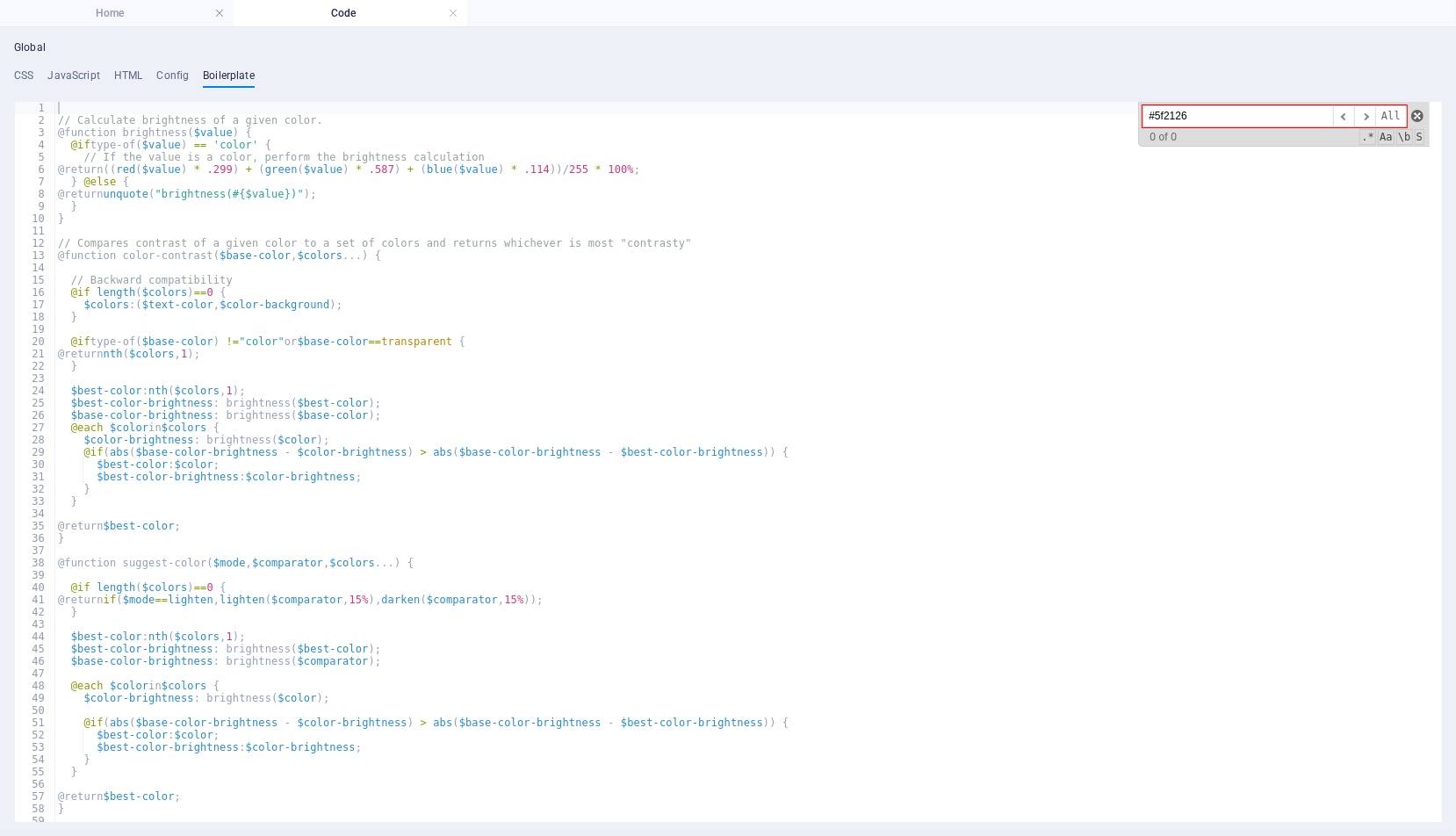
type input "#5f2126"
click at [1414, 111] on span at bounding box center [1416, 116] width 12 height 12
click at [167, 75] on h4 "Config" at bounding box center [172, 79] width 32 height 19
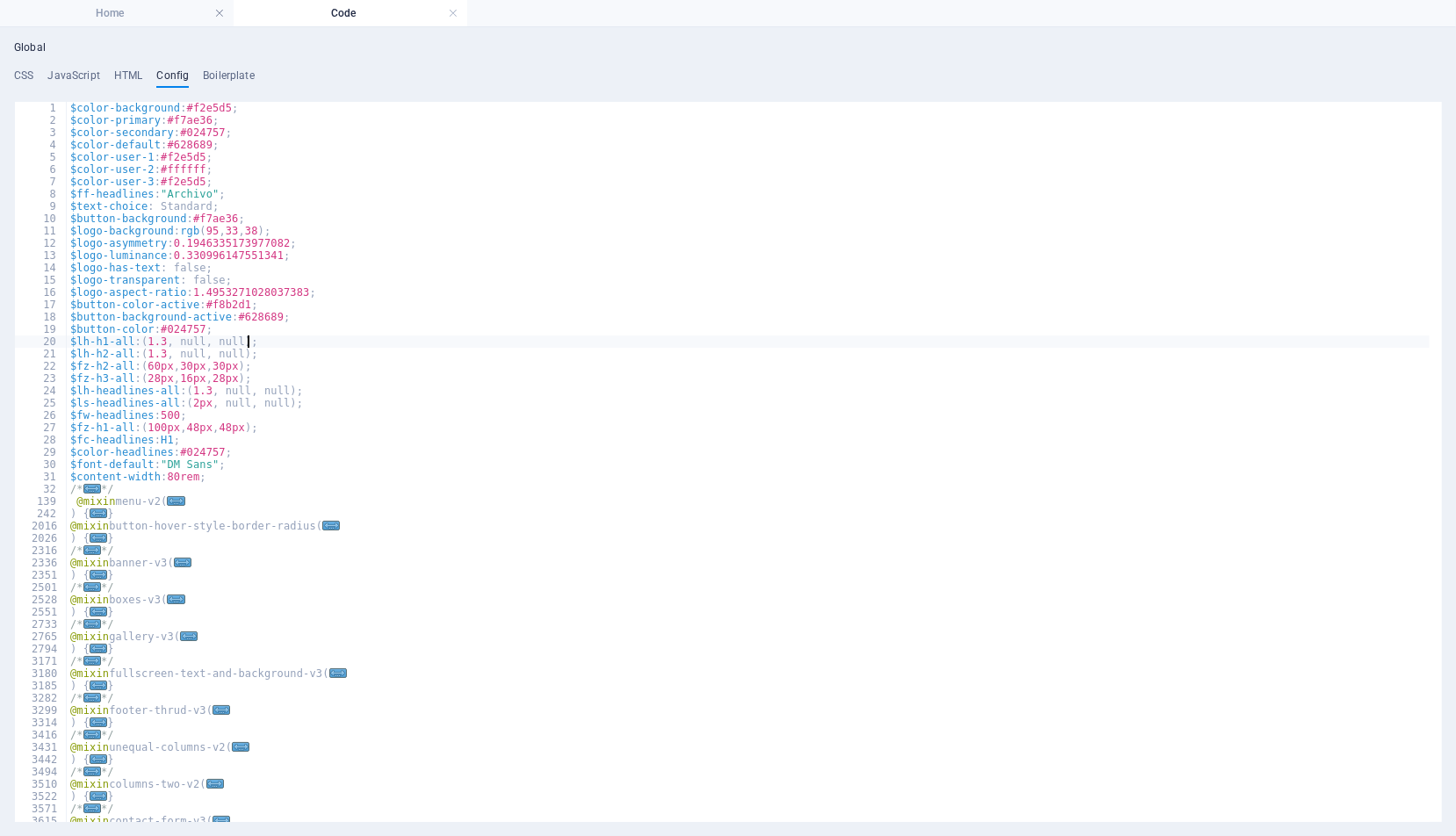
click at [728, 338] on div "$color-background : #f2e5d5 ; $color-primary : #f7ae36 ; $color-secondary : #02…" at bounding box center [749, 474] width 1363 height 745
type textarea "$lh-h1-all: (1.3, null, null);"
type input "#5f2126"
click at [1416, 114] on span at bounding box center [1416, 116] width 12 height 12
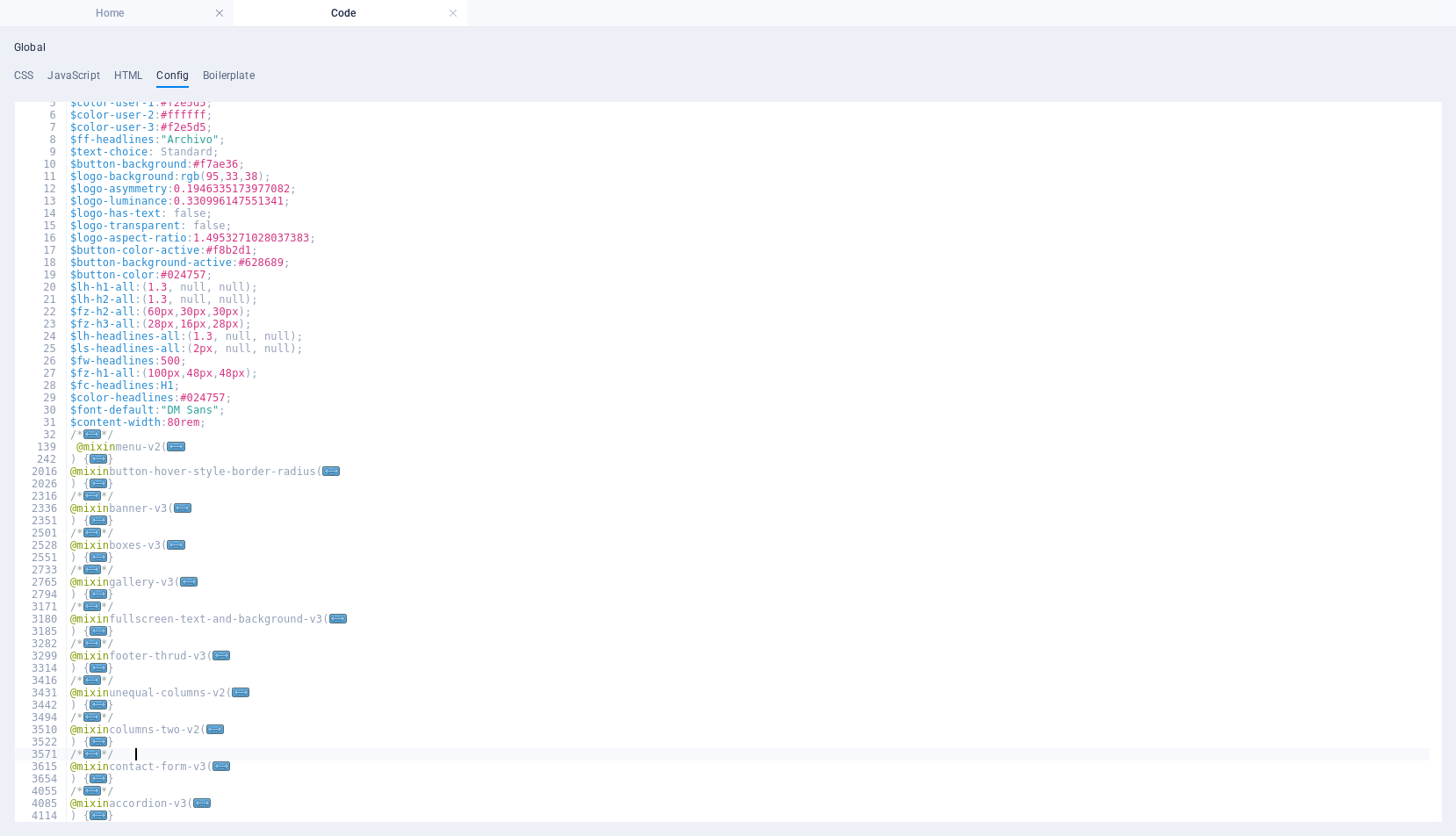
click at [272, 750] on div "$color-user-1 : #f2e5d5 ; $color-user-2 : #ffffff ; $color-user-3 : #f2e5d5 ; $…" at bounding box center [749, 469] width 1363 height 745
type textarea "*/"
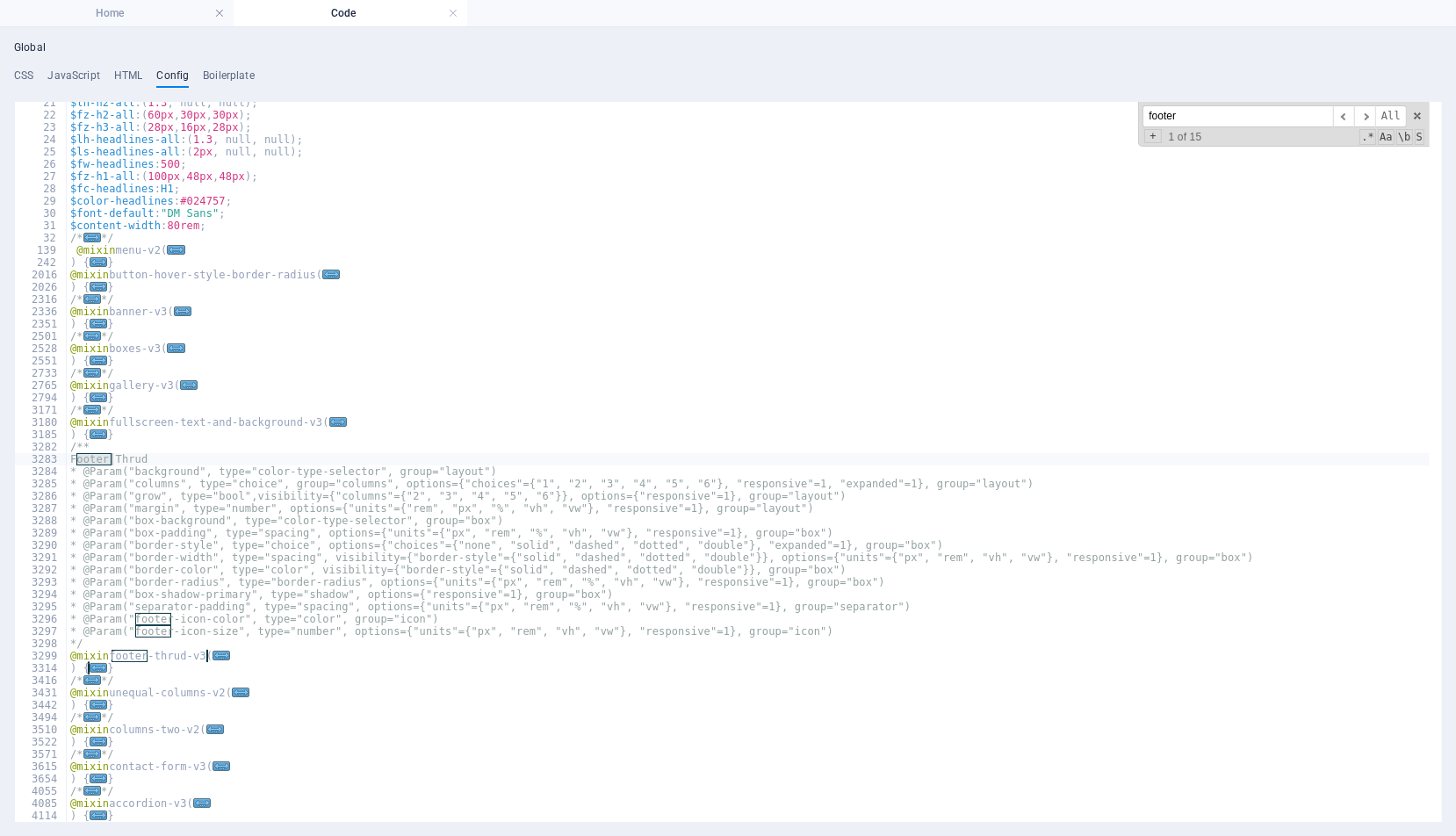
scroll to position [251, 0]
type input "footer"
click at [1368, 114] on span "​" at bounding box center [1364, 117] width 21 height 22
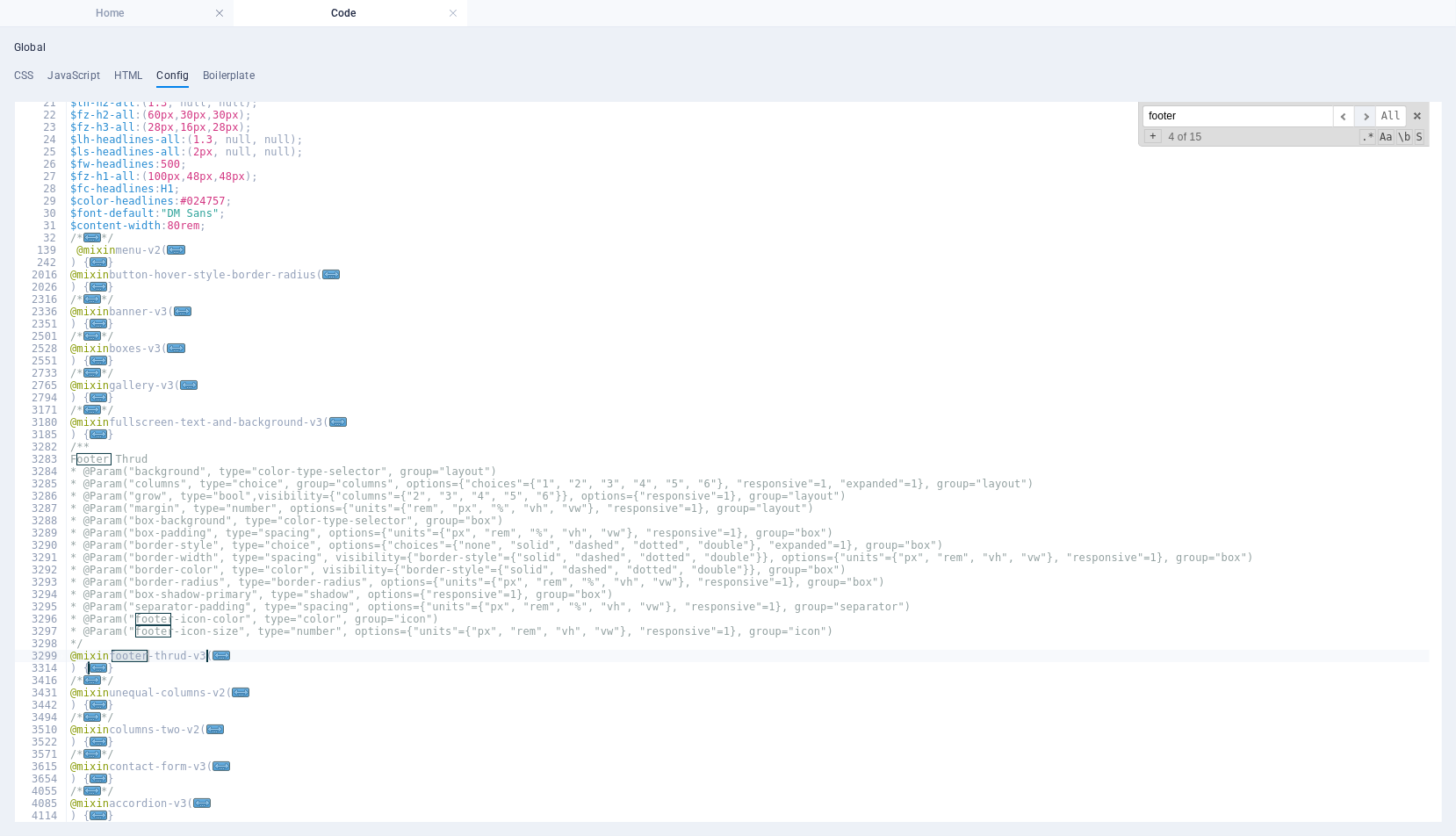
click at [1368, 114] on span "​" at bounding box center [1364, 117] width 21 height 22
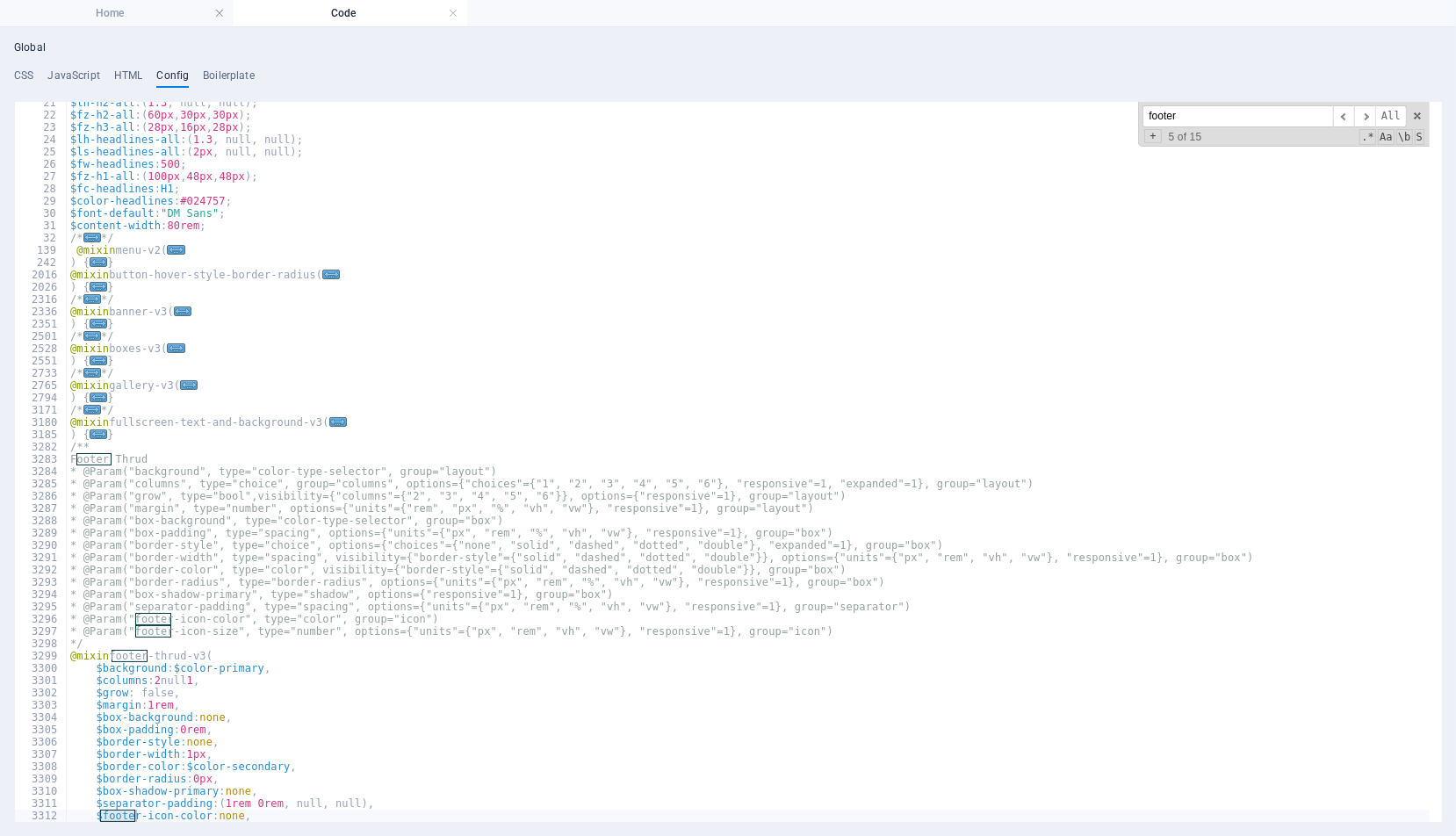
scroll to position [394, 0]
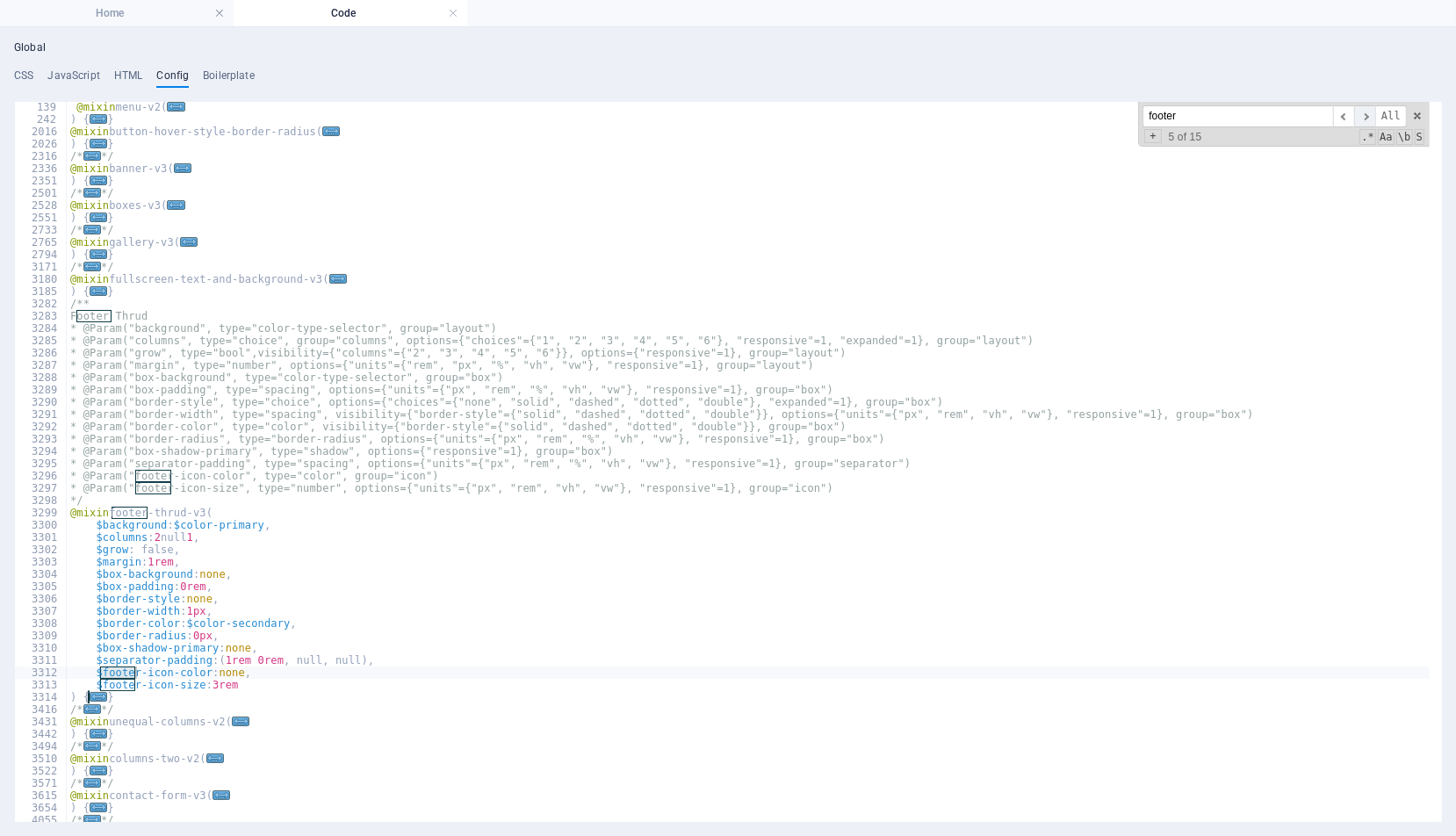
click at [1370, 110] on span "​" at bounding box center [1364, 117] width 21 height 22
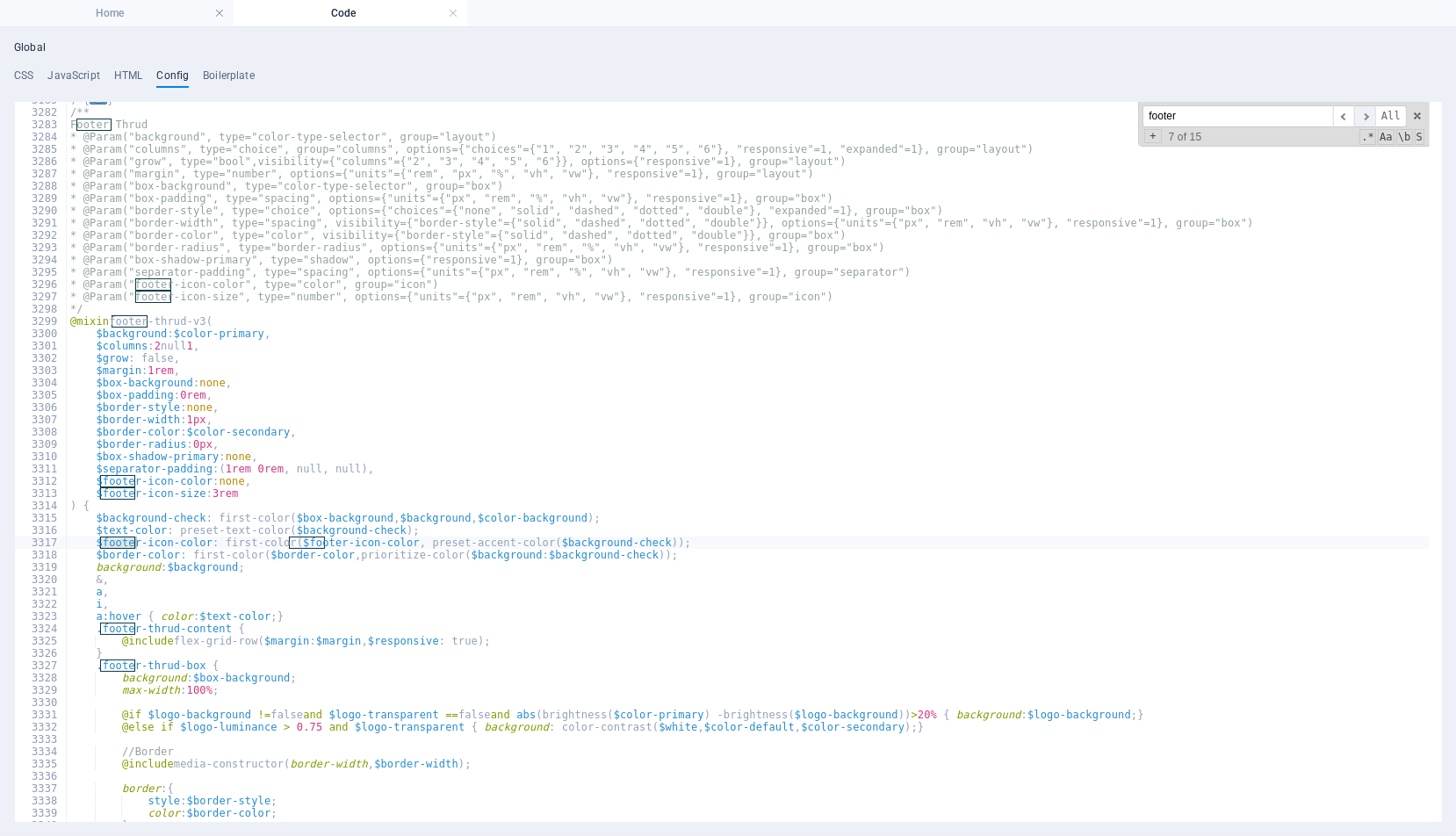
scroll to position [586, 0]
click at [1370, 110] on span "​" at bounding box center [1364, 117] width 21 height 22
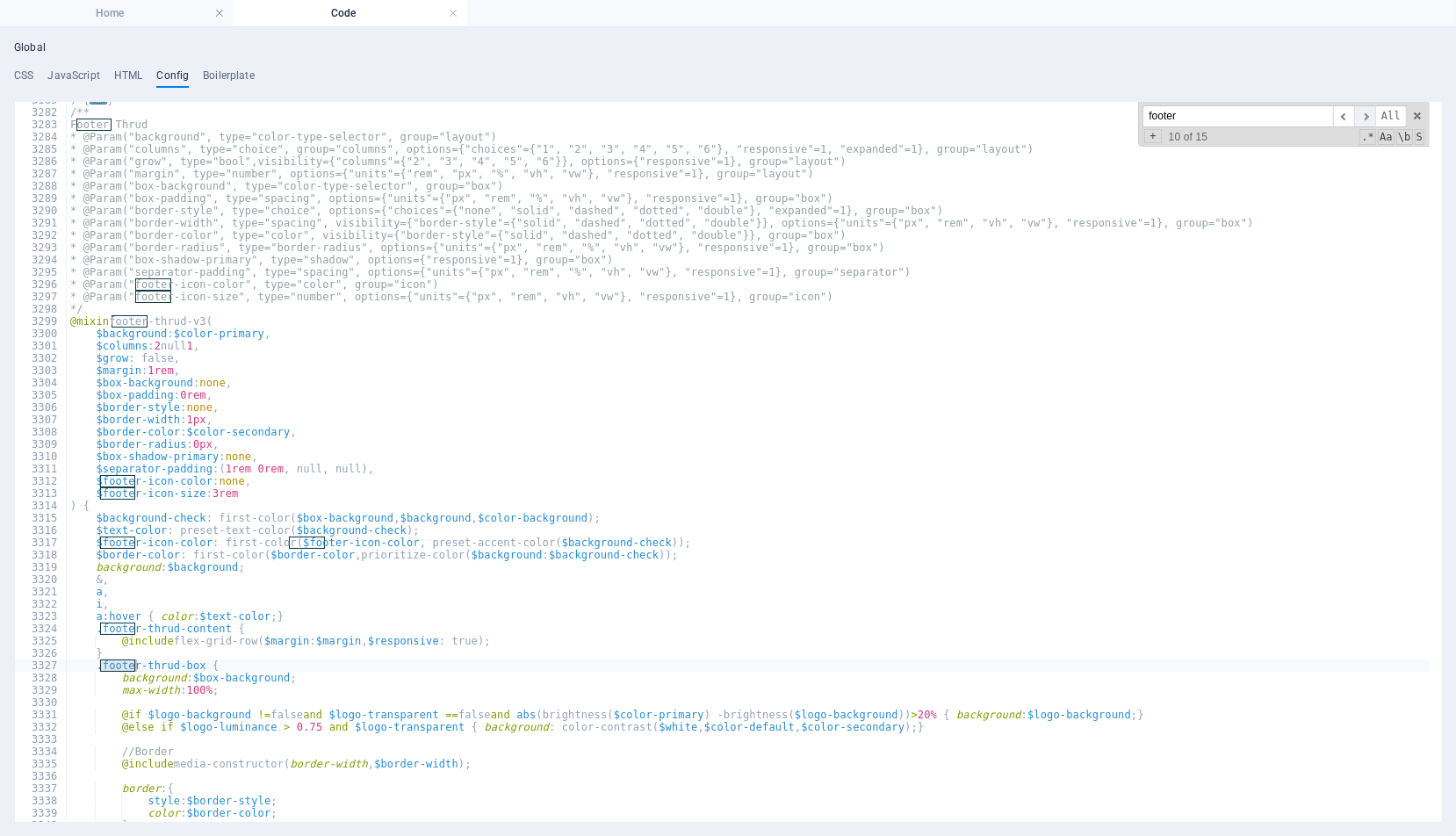
scroll to position [1459, 0]
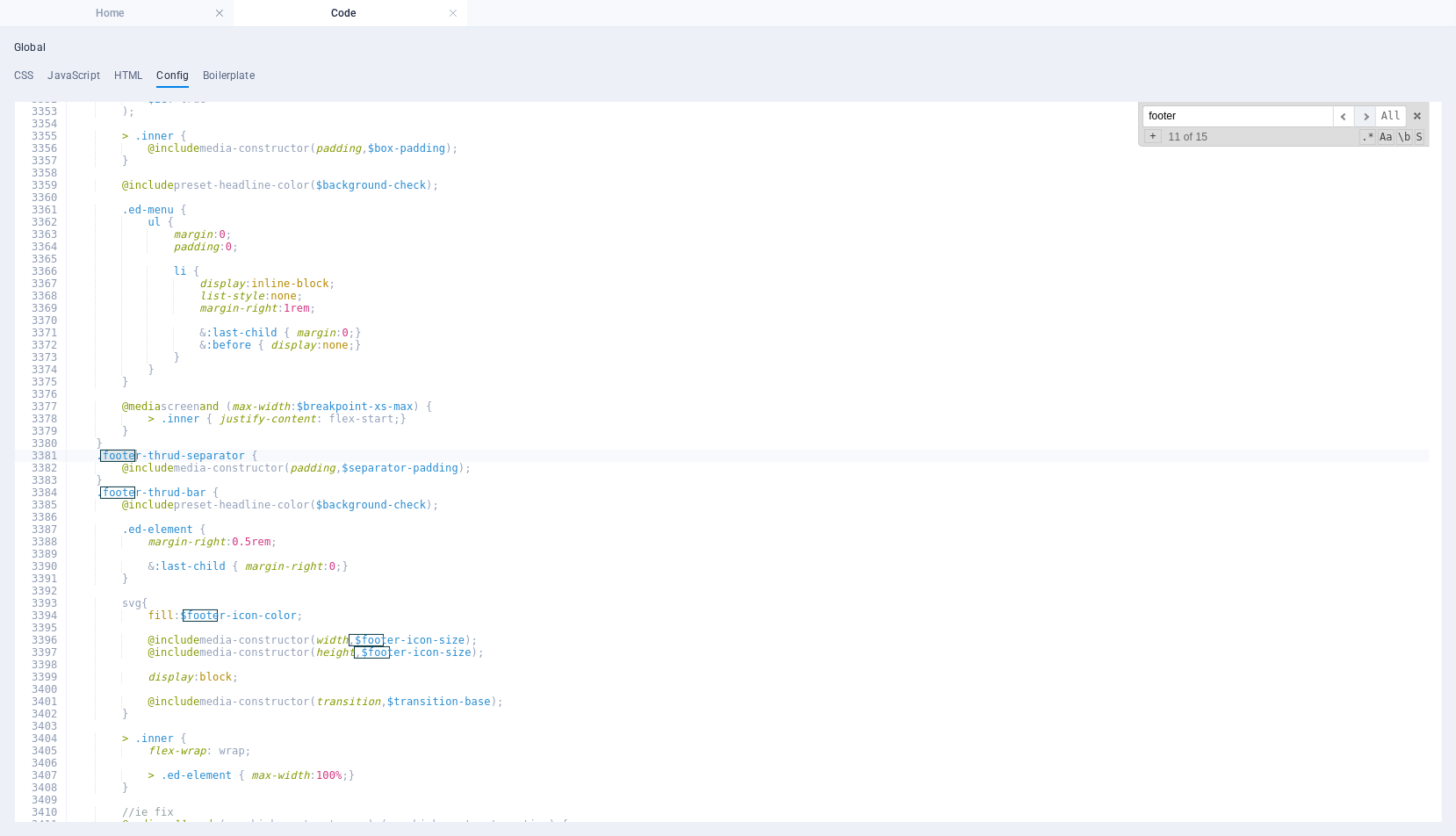
click at [1370, 110] on span "​" at bounding box center [1364, 117] width 21 height 22
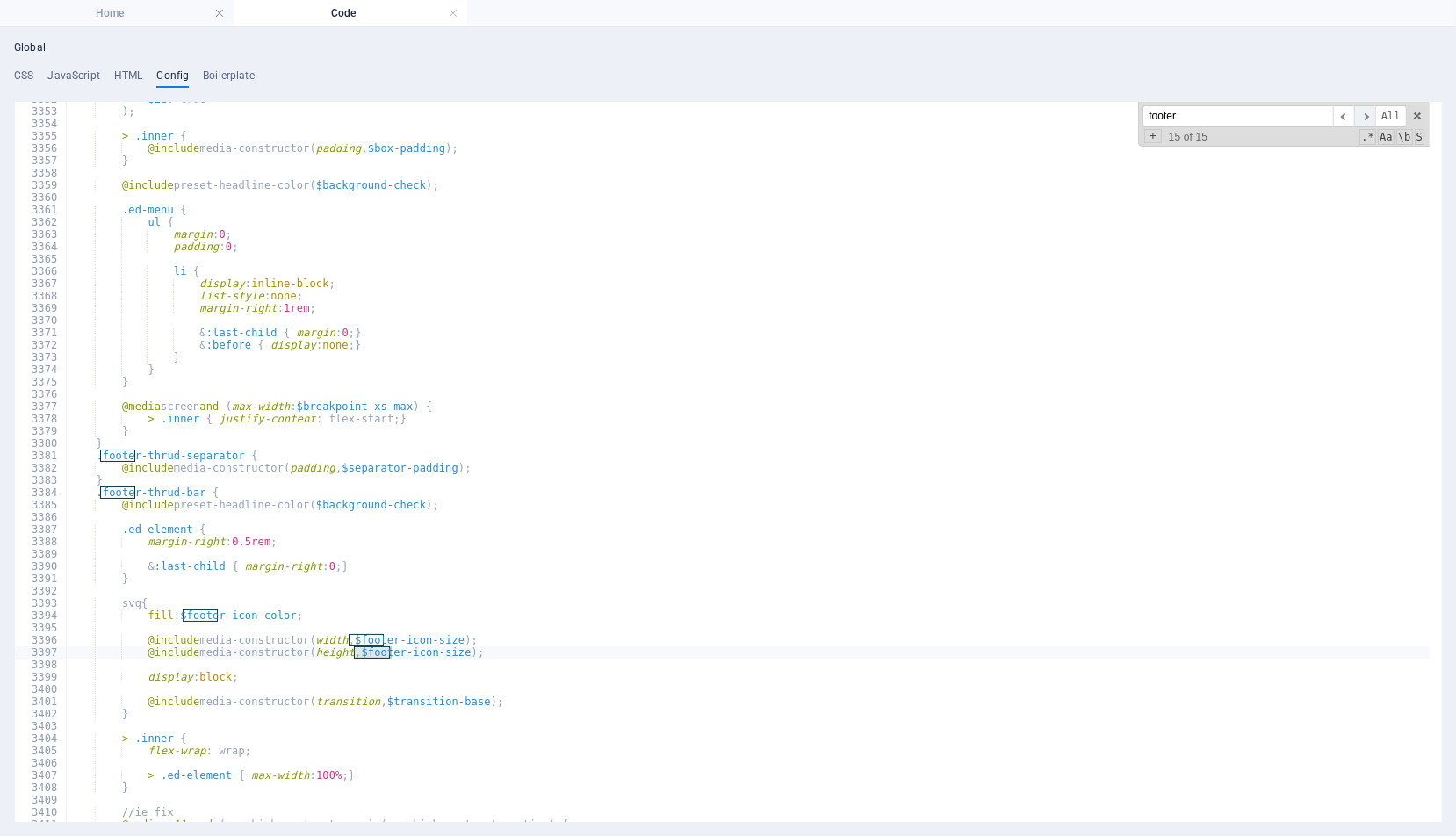
scroll to position [243, 0]
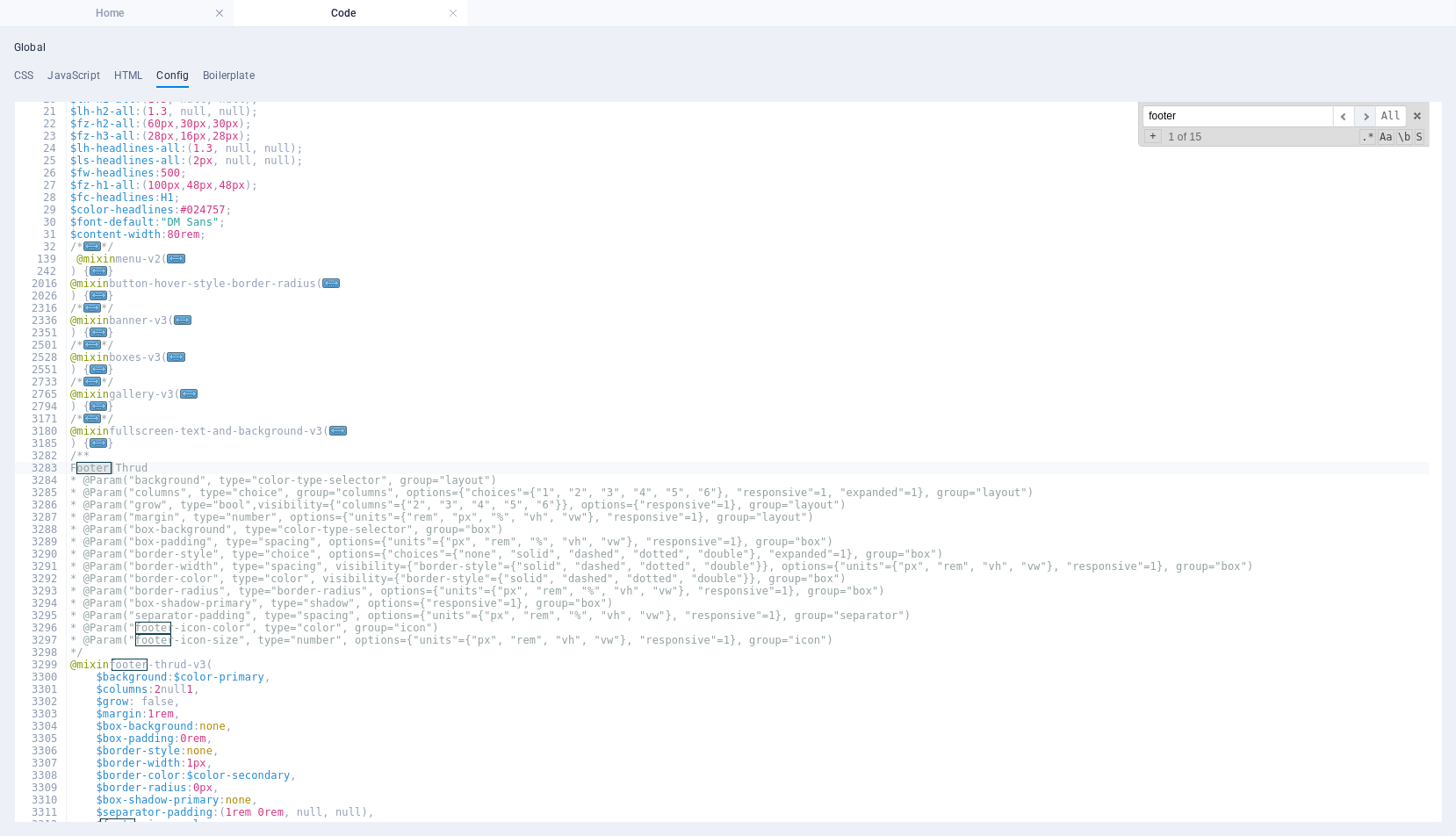
click at [1370, 110] on span "​" at bounding box center [1364, 117] width 21 height 22
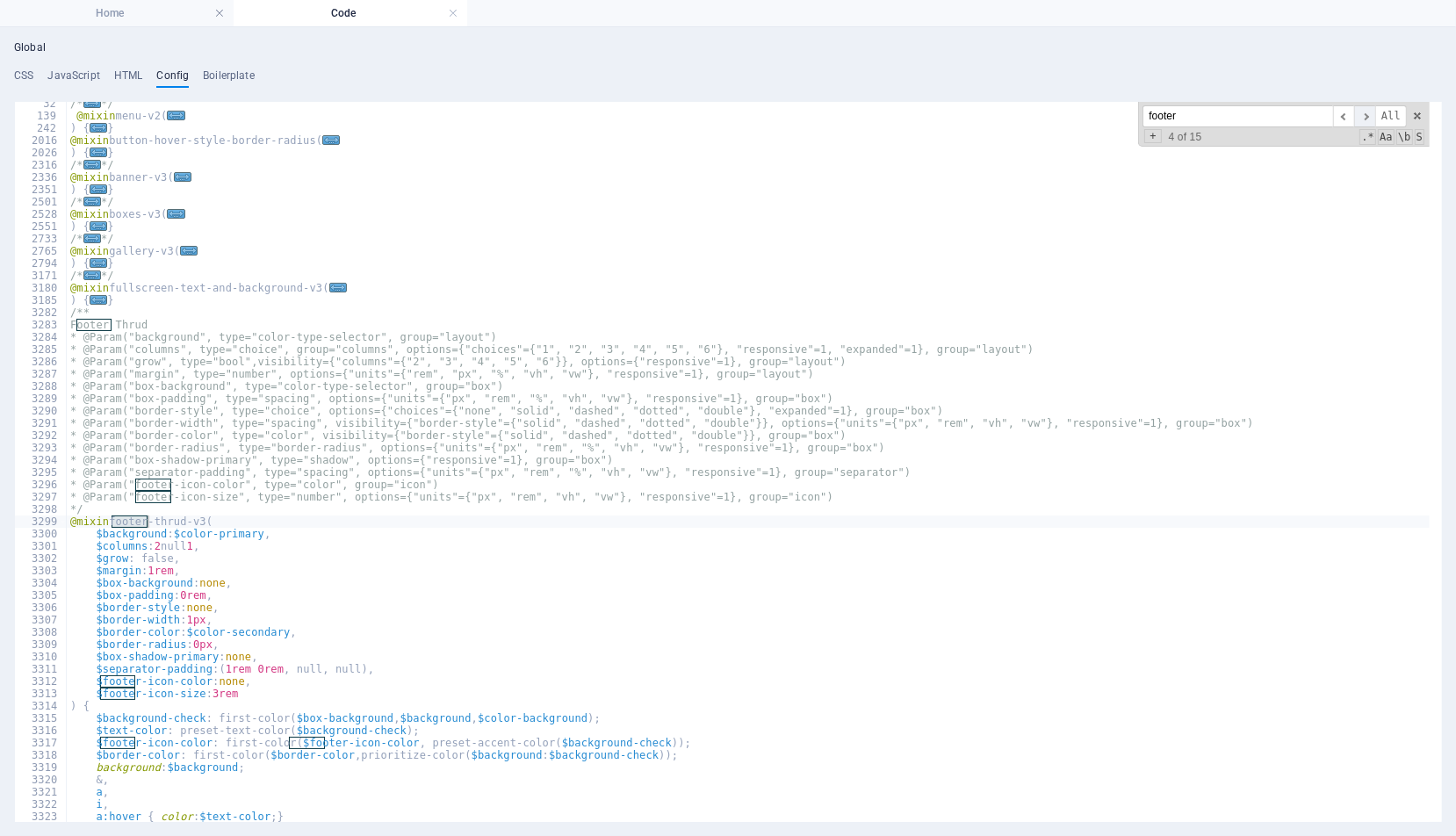
scroll to position [386, 0]
click at [1370, 110] on span "​" at bounding box center [1364, 117] width 21 height 22
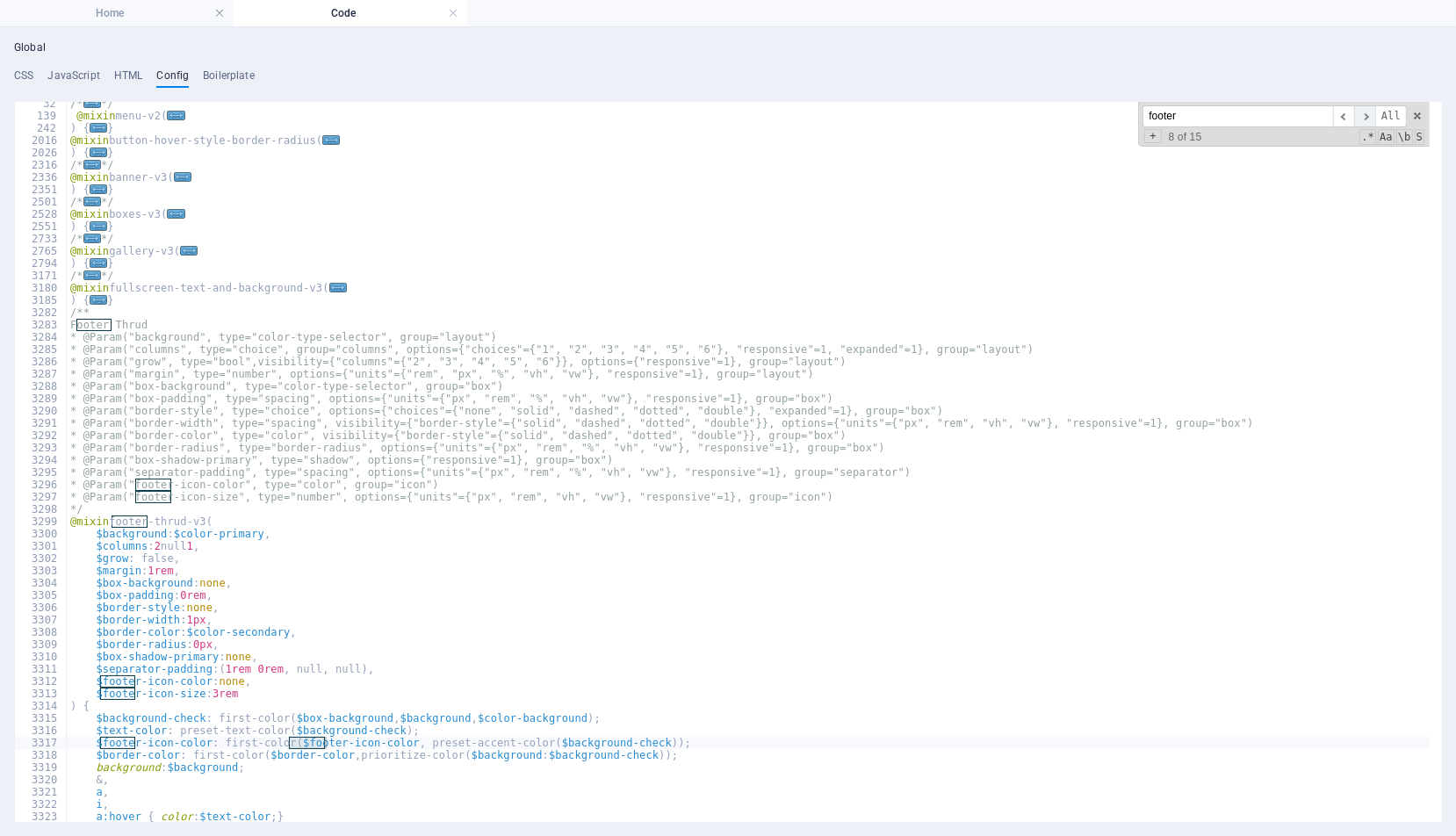
click at [1370, 110] on span "​" at bounding box center [1364, 117] width 21 height 22
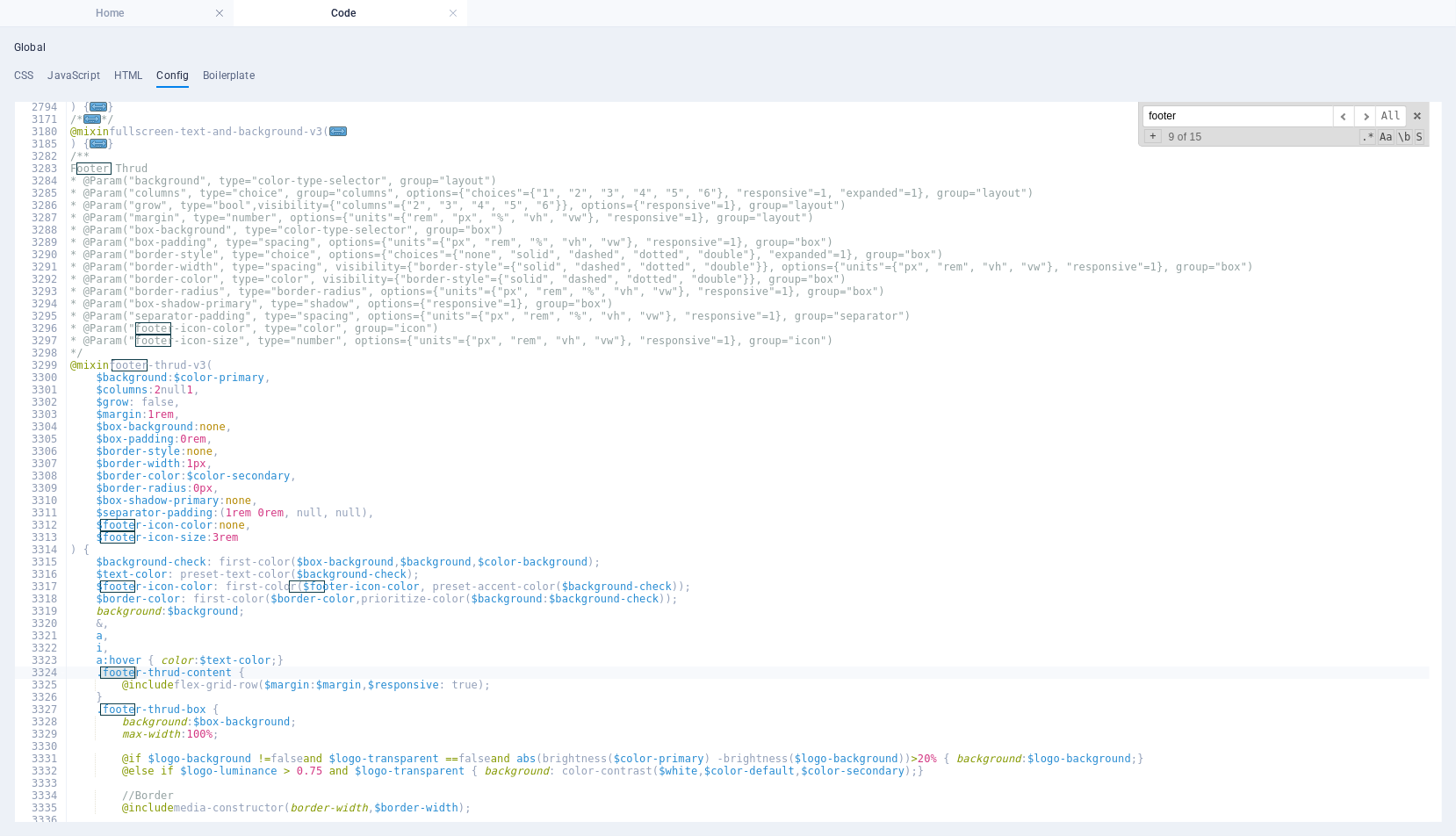
scroll to position [685, 0]
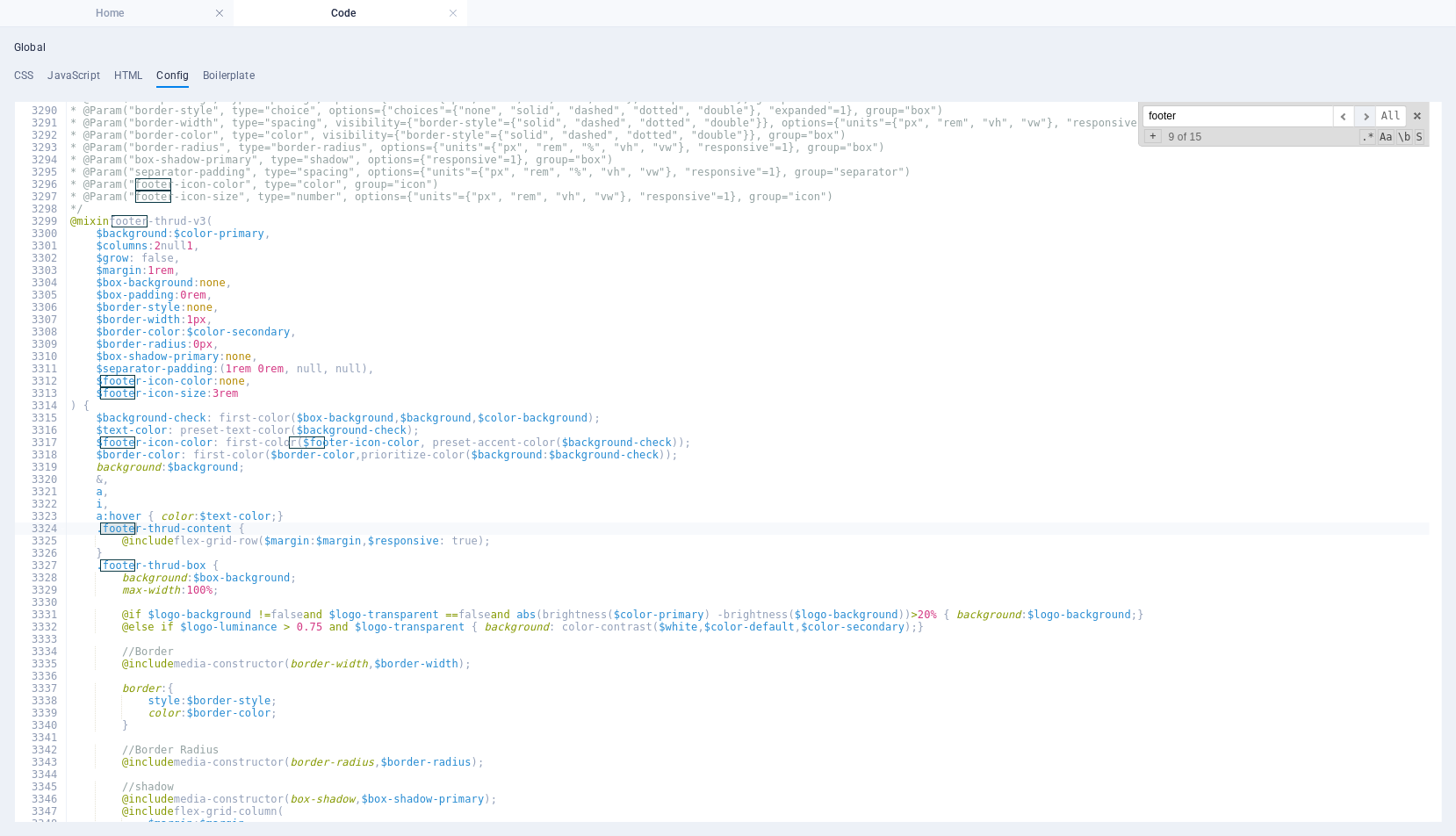
click at [1371, 115] on span "​" at bounding box center [1364, 117] width 21 height 22
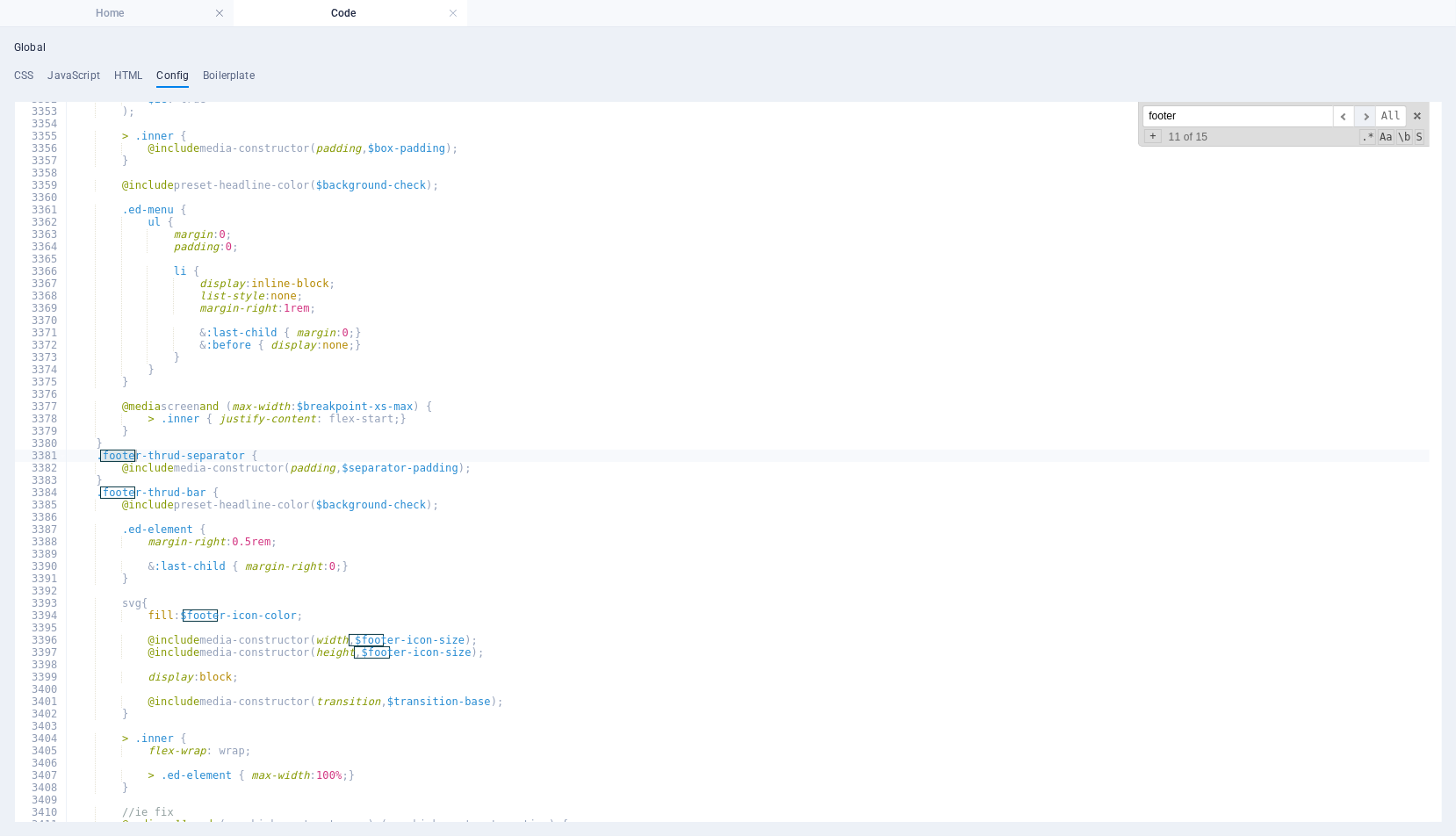
click at [1371, 115] on span "​" at bounding box center [1364, 117] width 21 height 22
click at [1416, 114] on span at bounding box center [1416, 116] width 12 height 12
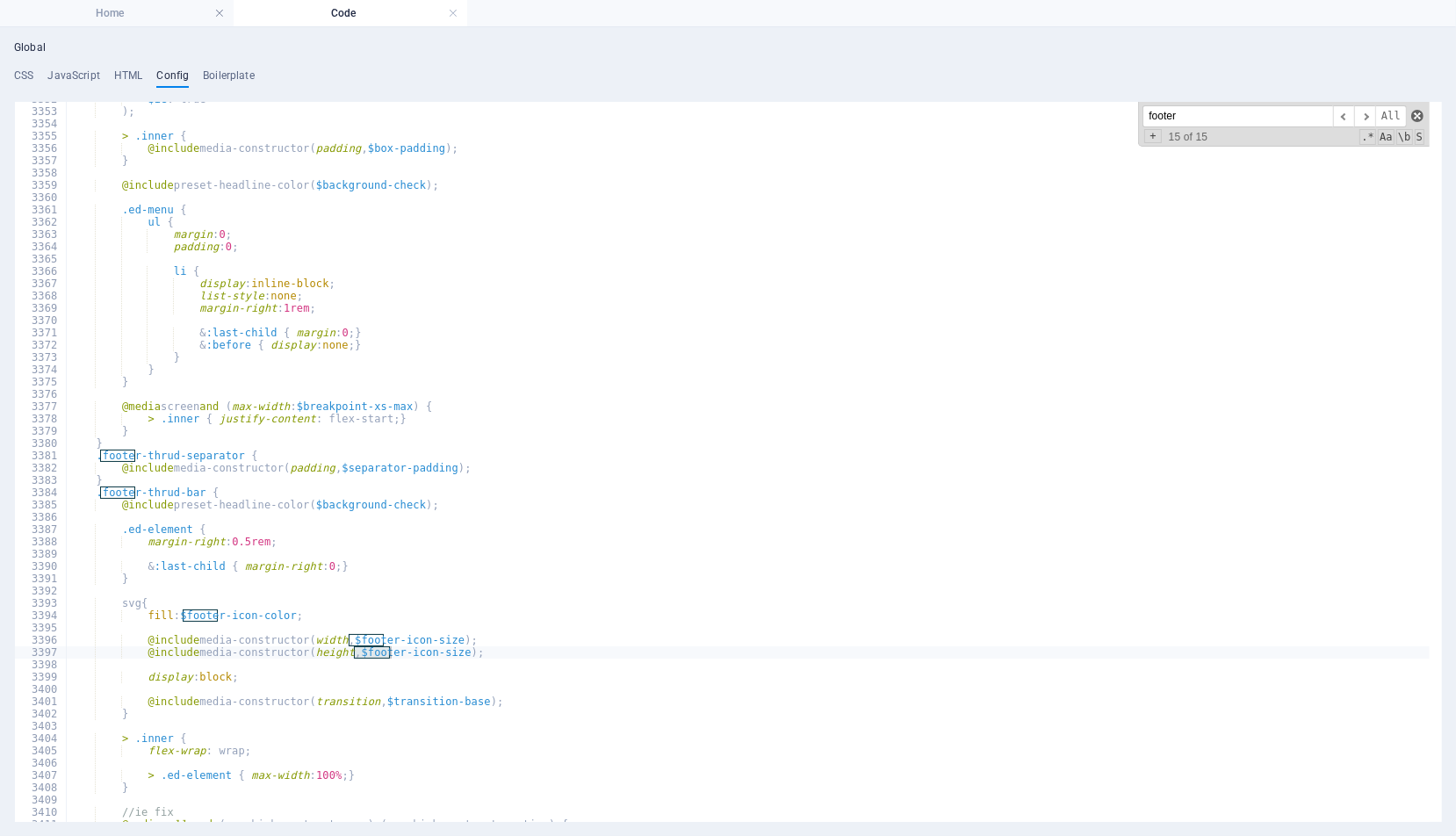
type textarea "@include media-constructor(height, $footer-icon-size);"
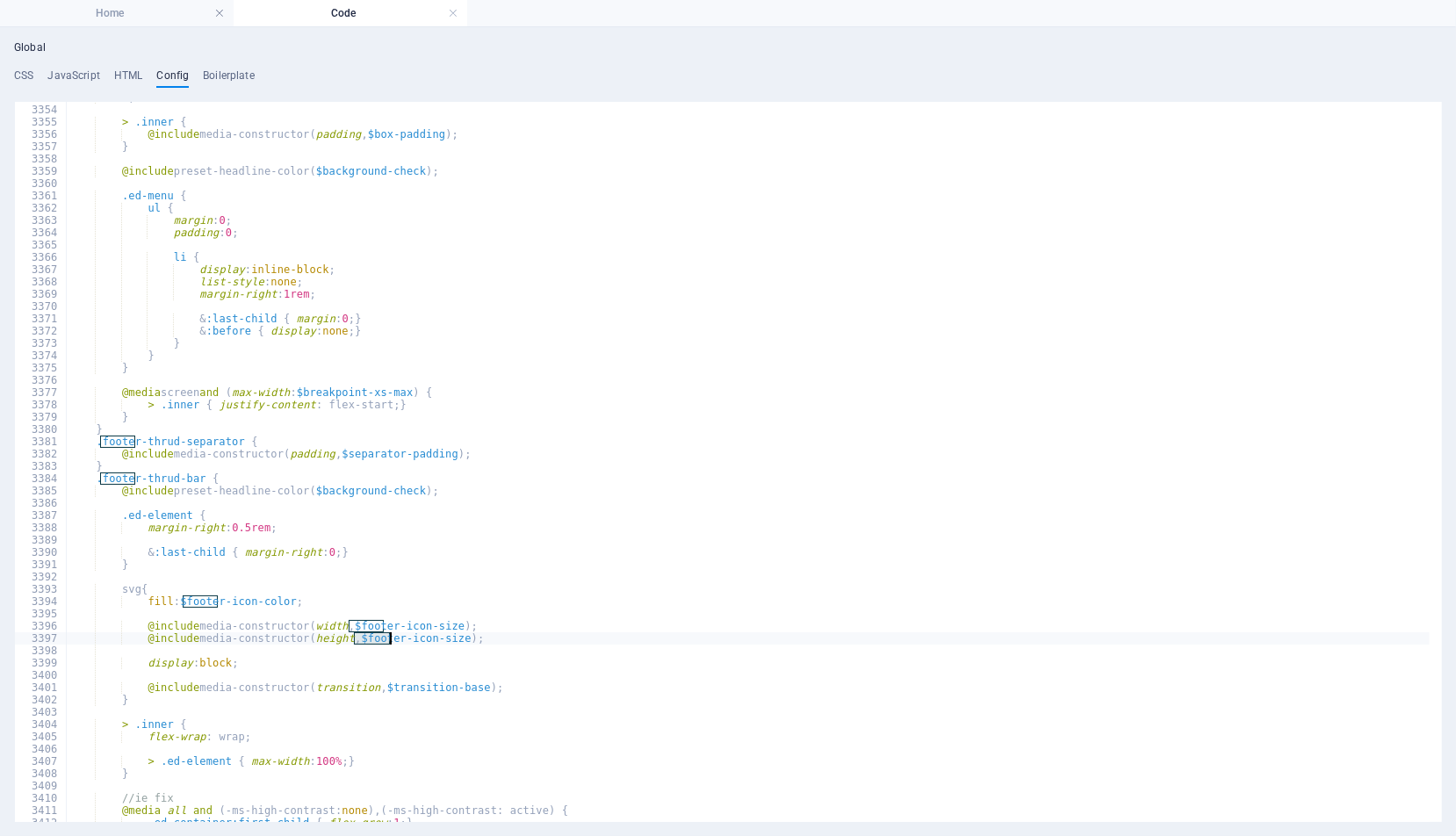
scroll to position [1474, 0]
paste input "#5f2126"
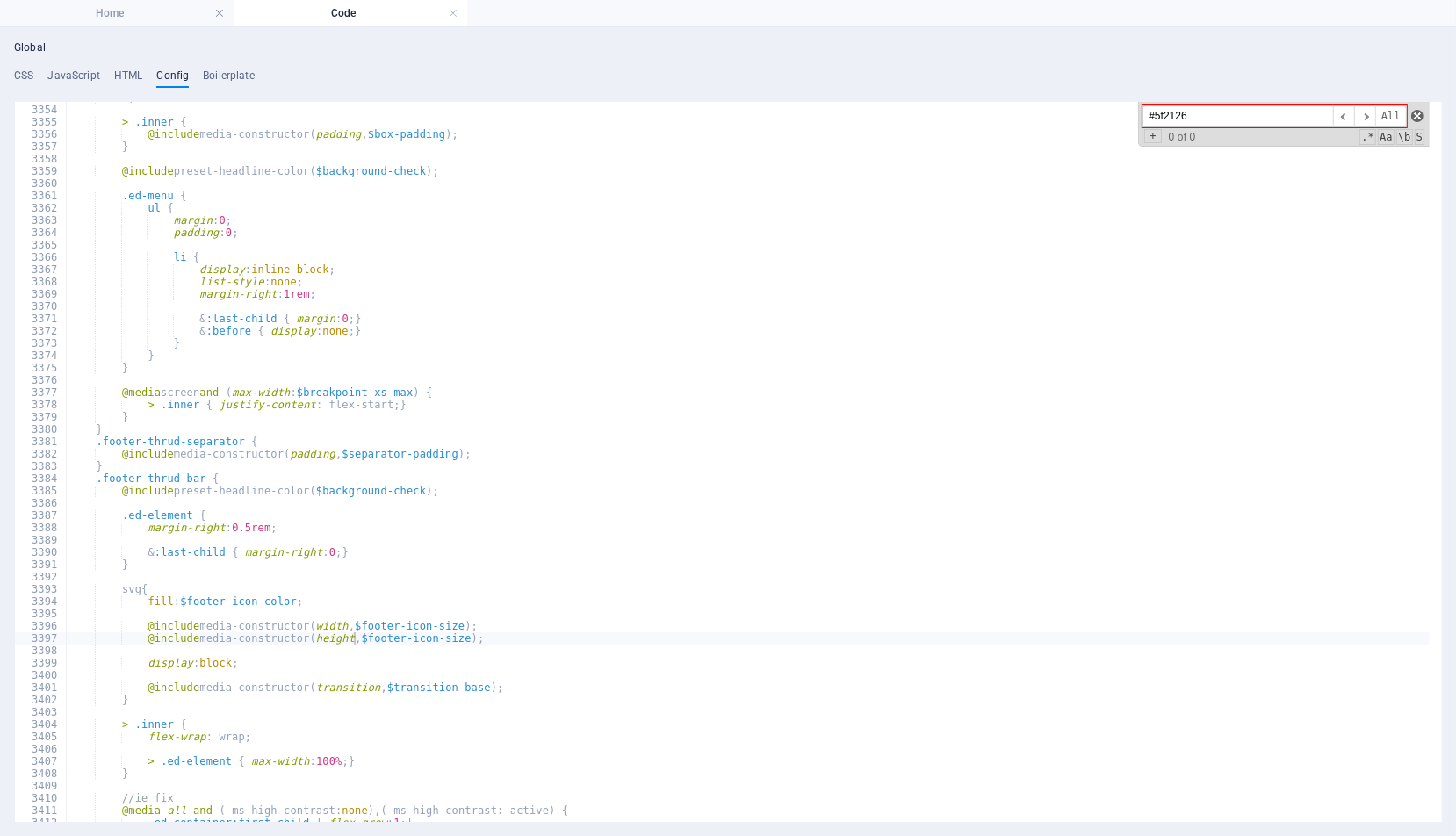
type input "#5f2126"
click at [1419, 111] on span at bounding box center [1416, 116] width 12 height 12
click at [24, 70] on h4 "CSS" at bounding box center [23, 79] width 19 height 19
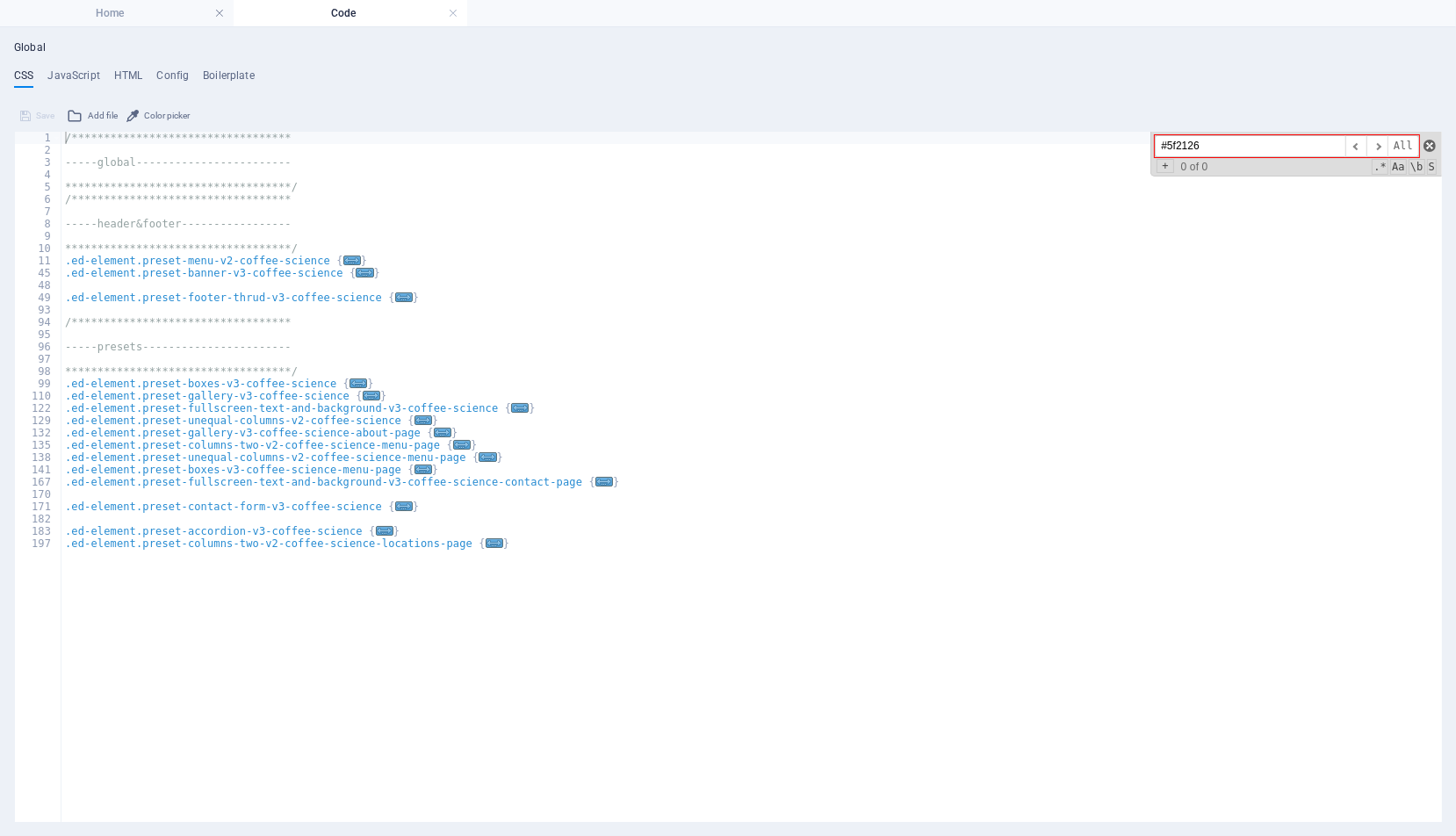
click at [1430, 143] on span at bounding box center [1429, 145] width 12 height 12
type input "footer"
type textarea ".ed-element.preset-footer-thrud-v3-coffee-science {"
click at [395, 296] on span "..." at bounding box center [403, 297] width 17 height 10
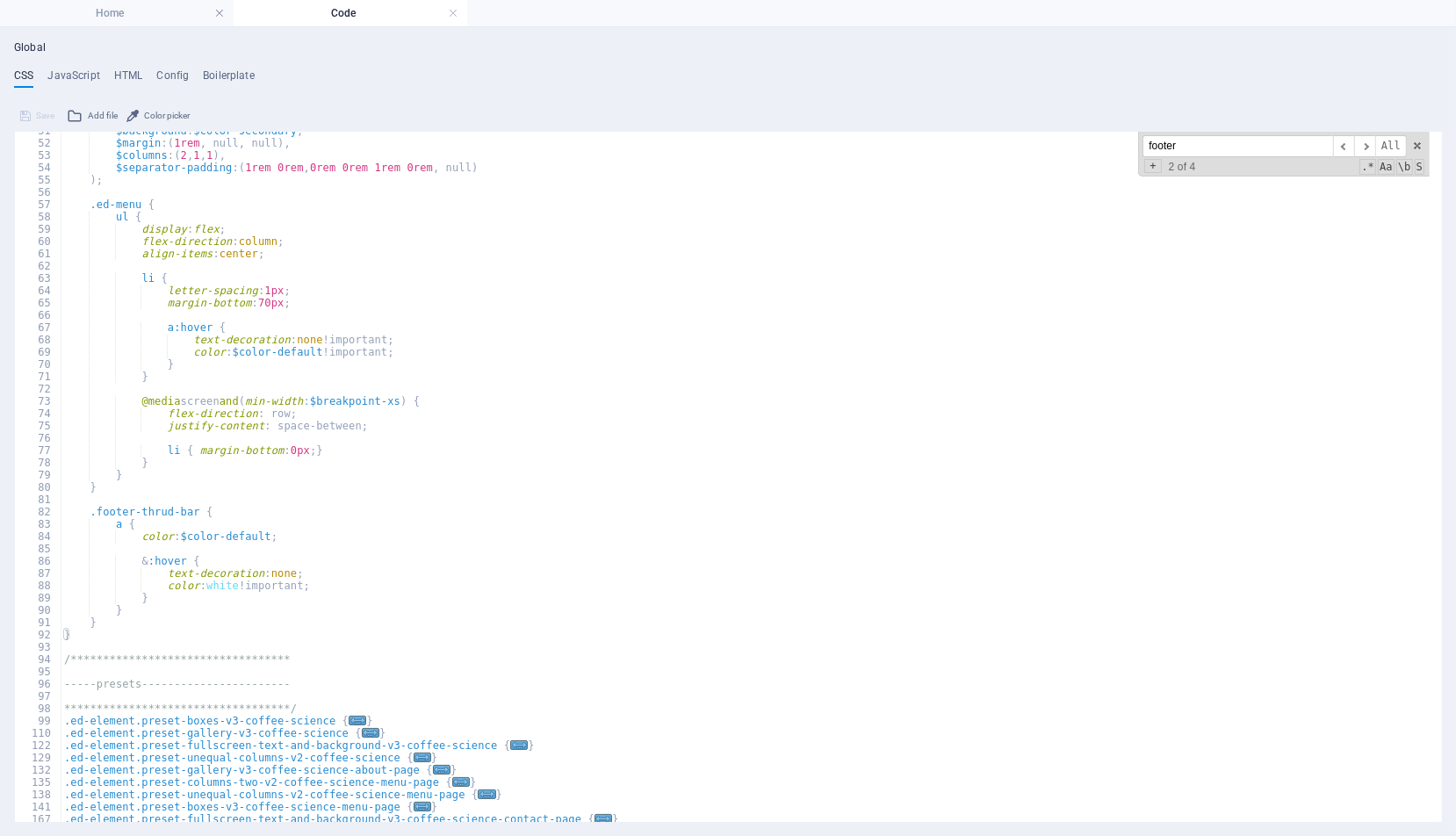
scroll to position [191, 0]
click at [1368, 150] on span "​" at bounding box center [1364, 146] width 21 height 22
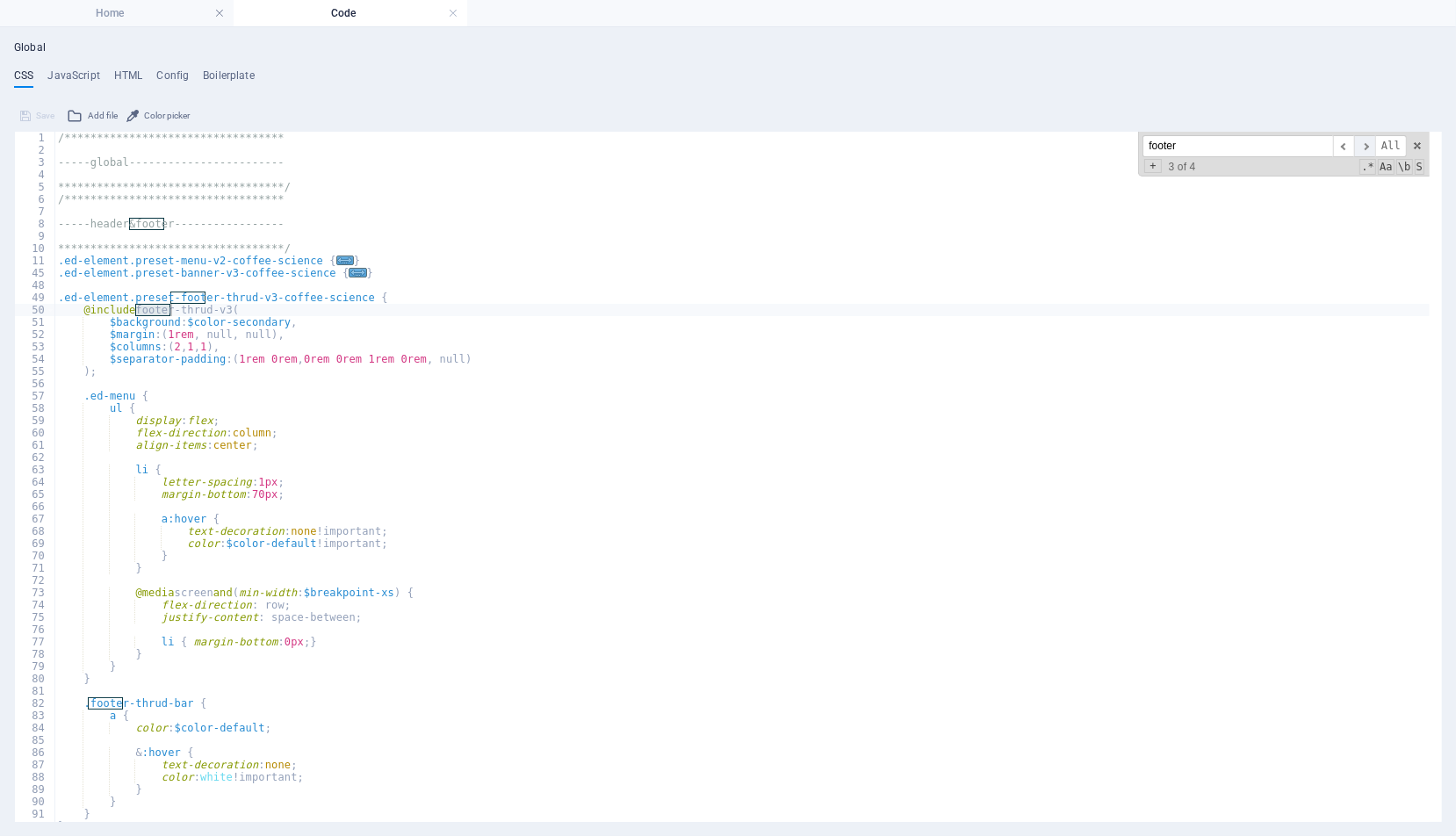
scroll to position [0, 0]
click at [1368, 150] on span "​" at bounding box center [1364, 146] width 21 height 22
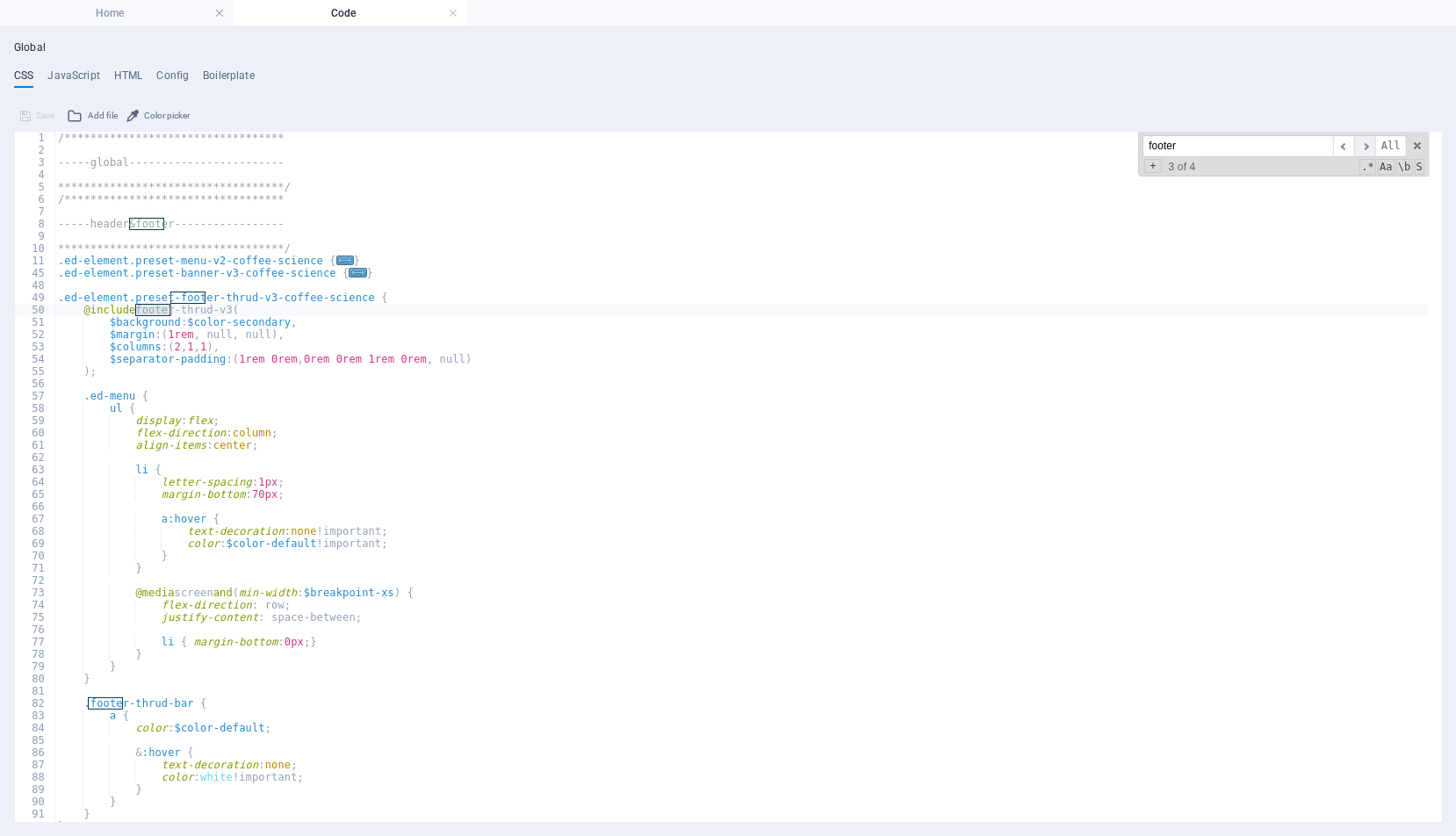
click at [1368, 150] on span "​" at bounding box center [1364, 146] width 21 height 22
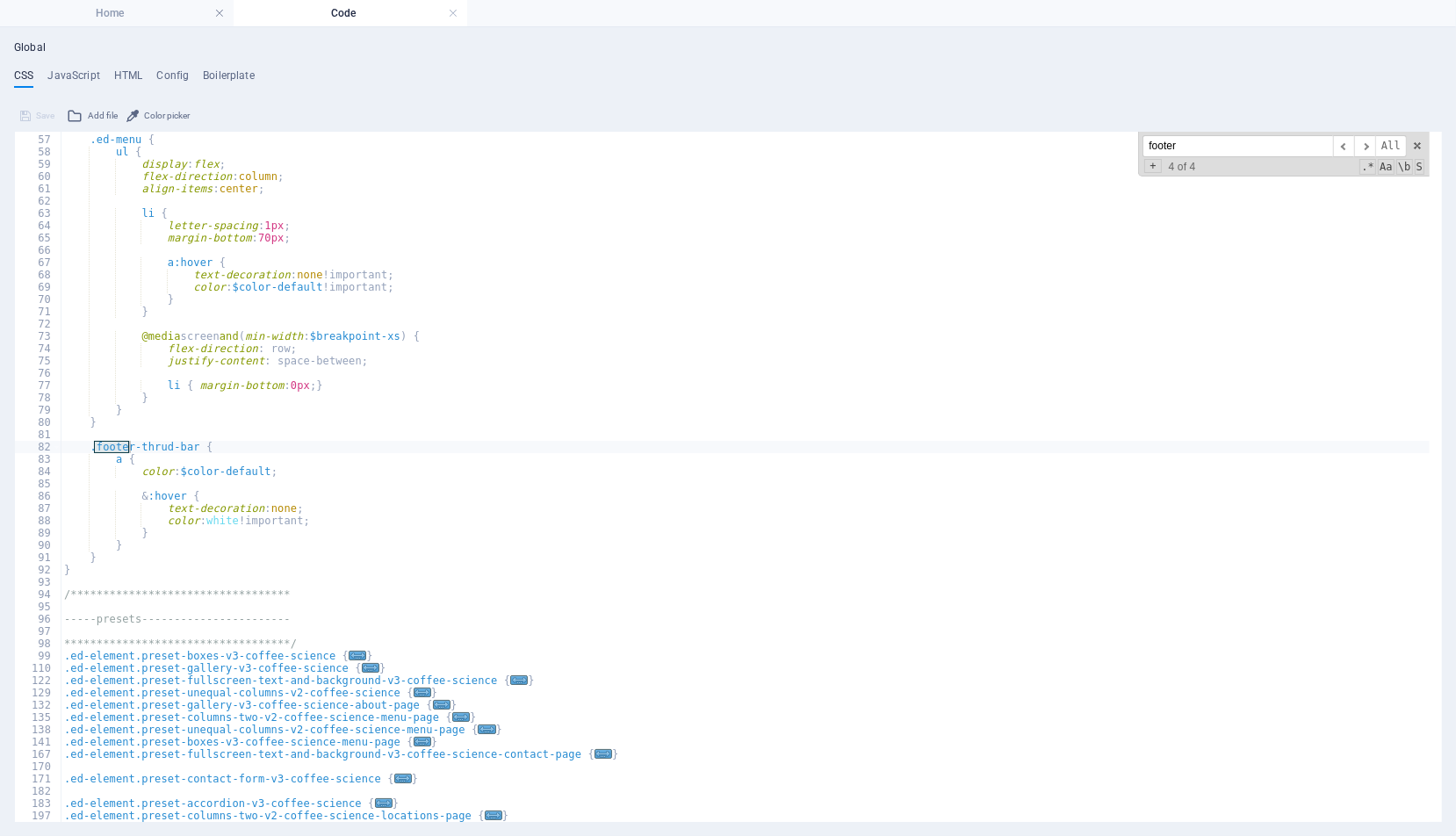
scroll to position [255, 0]
click at [1344, 143] on span "​" at bounding box center [1343, 146] width 21 height 22
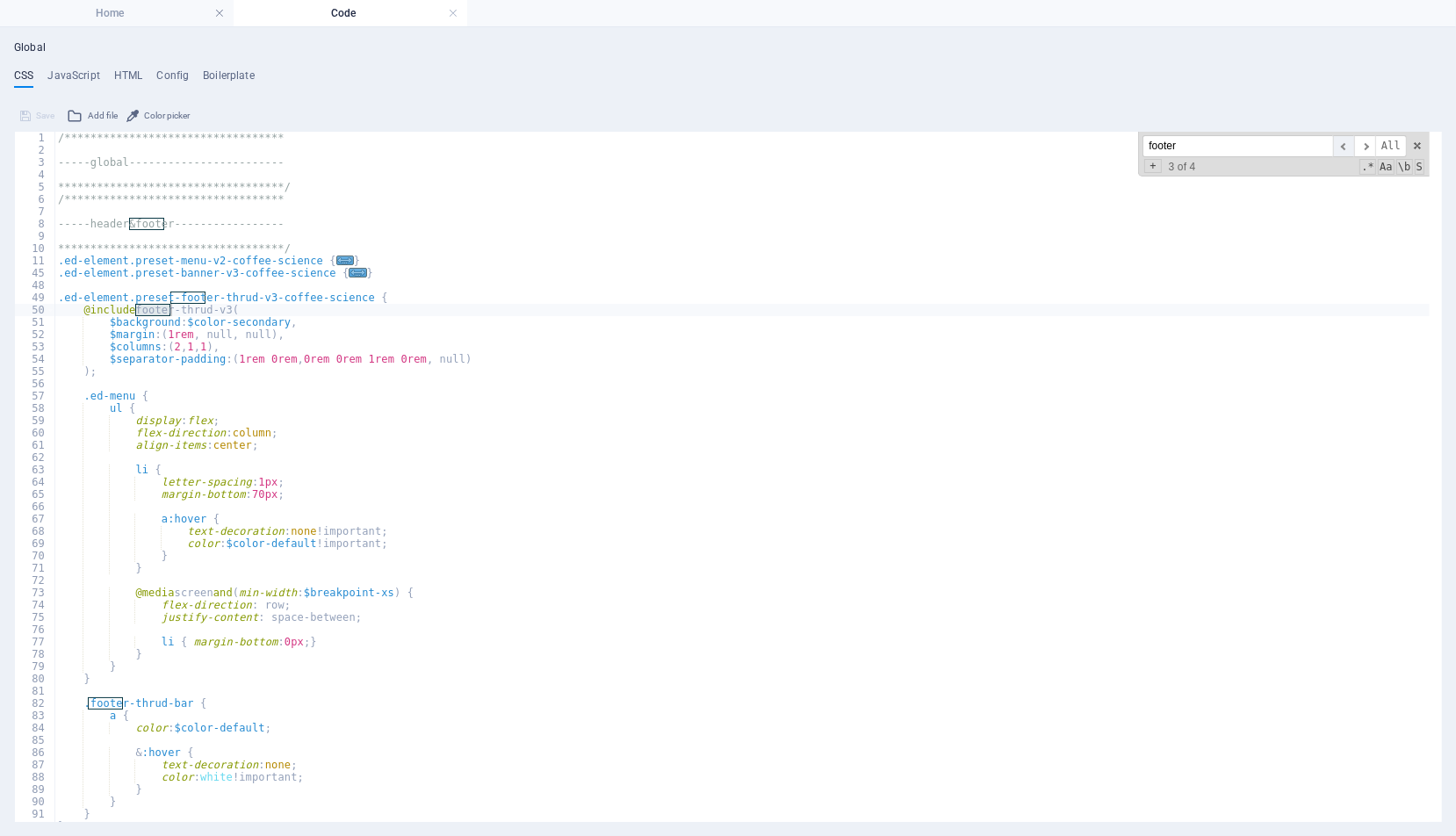
scroll to position [0, 0]
click at [1344, 143] on span "​" at bounding box center [1343, 146] width 21 height 22
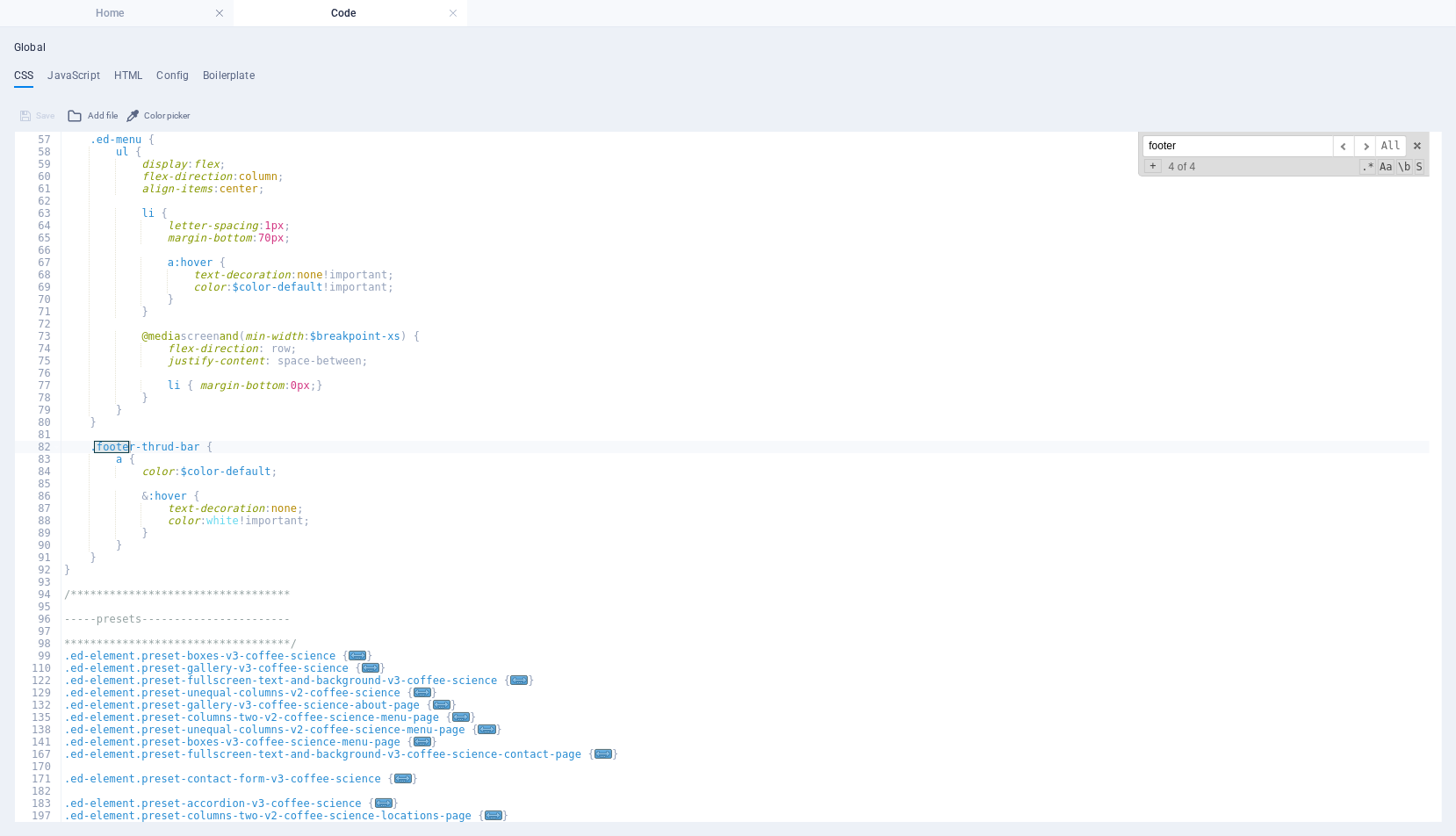
scroll to position [255, 0]
click at [72, 72] on h4 "JavaScript" at bounding box center [73, 79] width 51 height 19
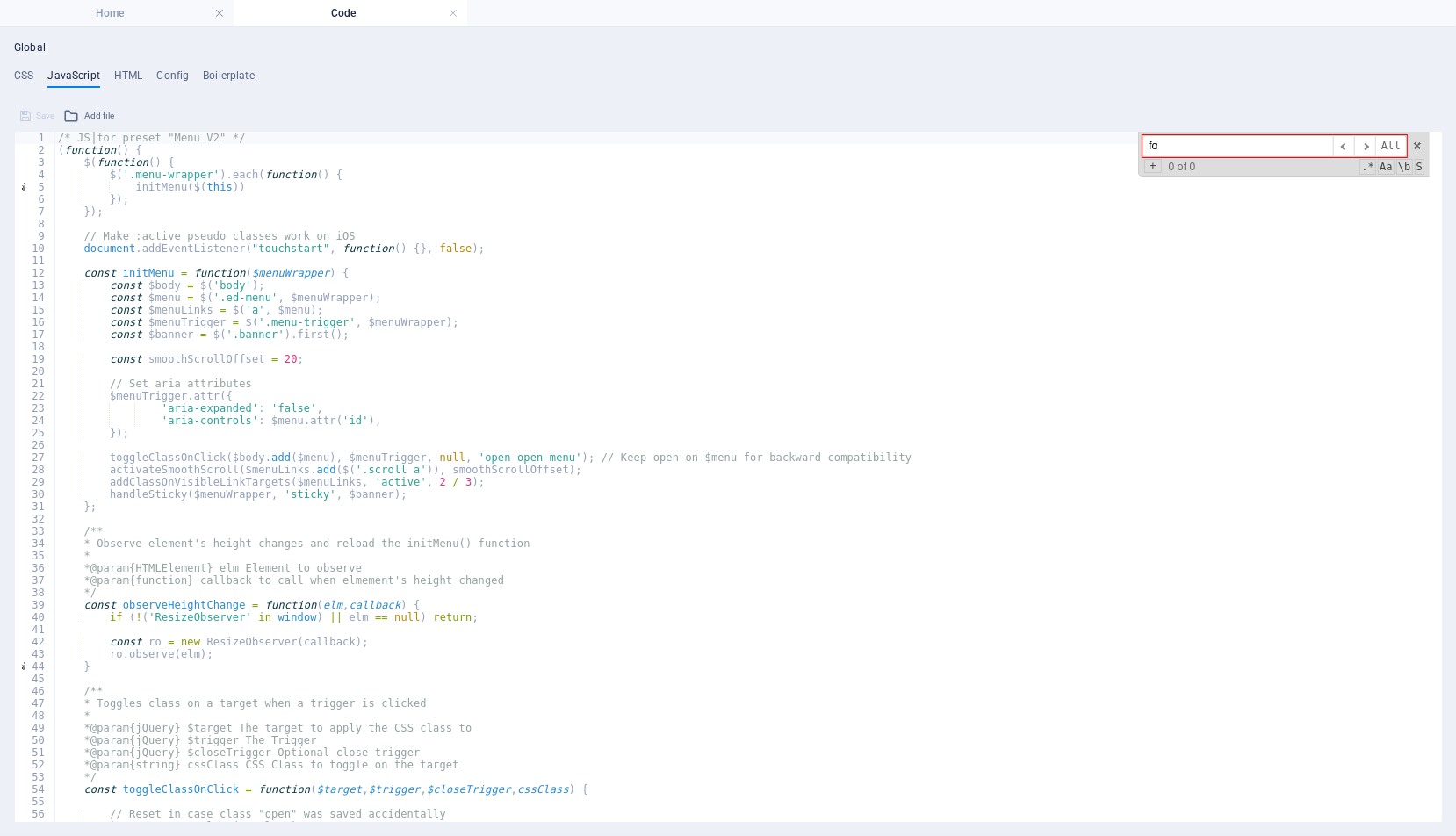
type input "f"
click at [1416, 141] on span at bounding box center [1416, 145] width 12 height 12
click at [180, 73] on h4 "Config" at bounding box center [172, 79] width 32 height 19
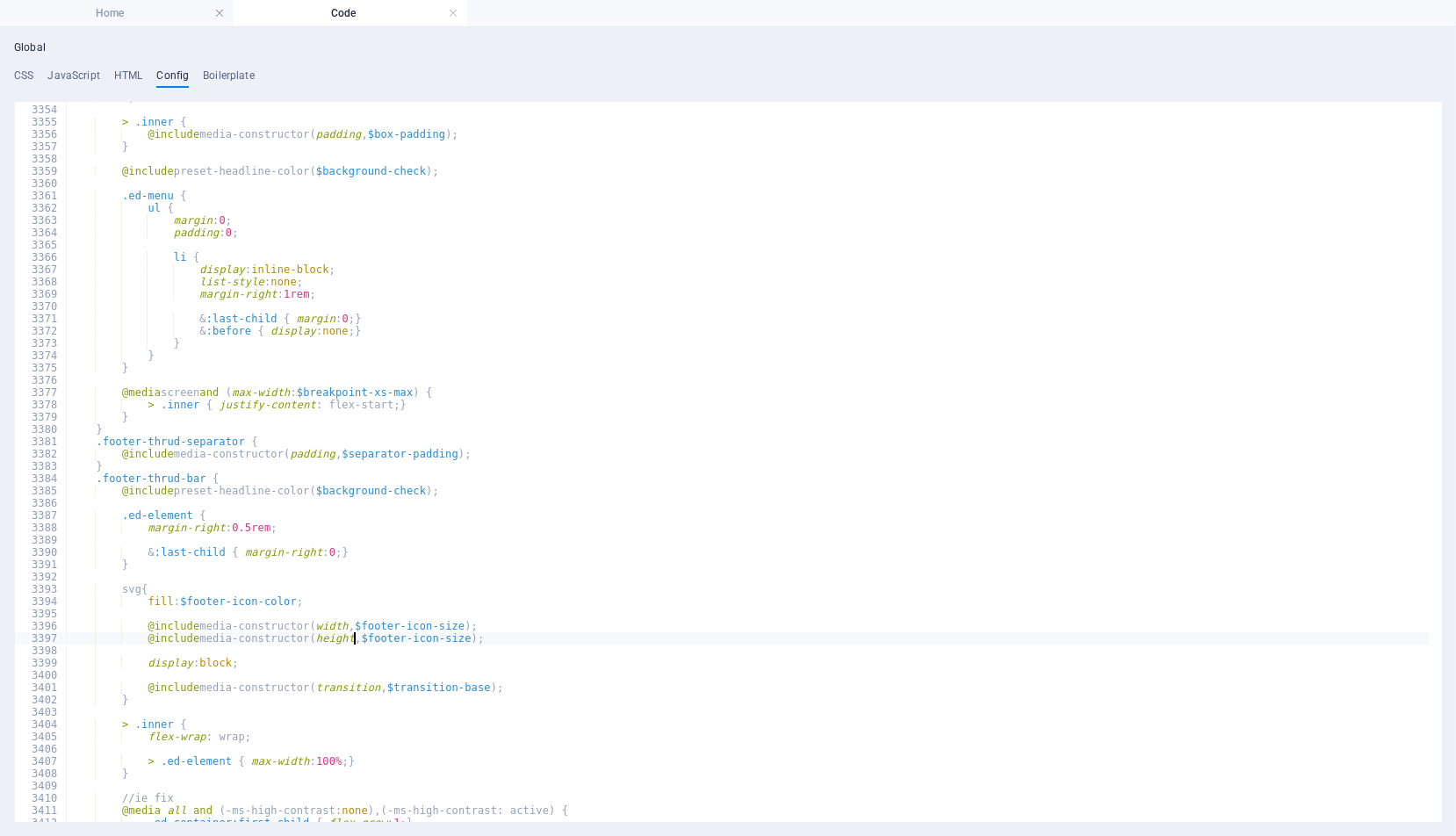
scroll to position [1666, 0]
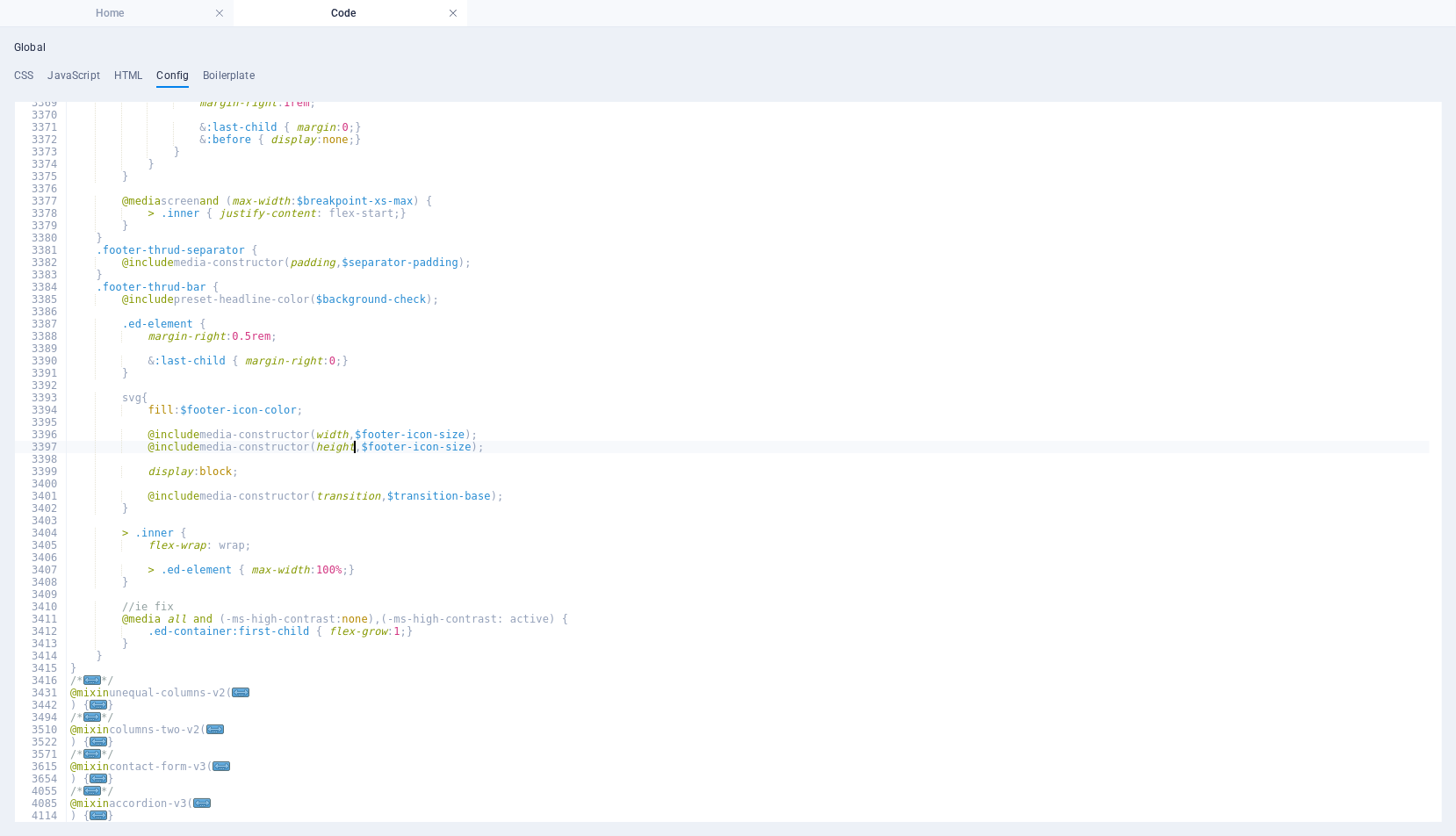
click at [454, 10] on link at bounding box center [453, 14] width 10 height 17
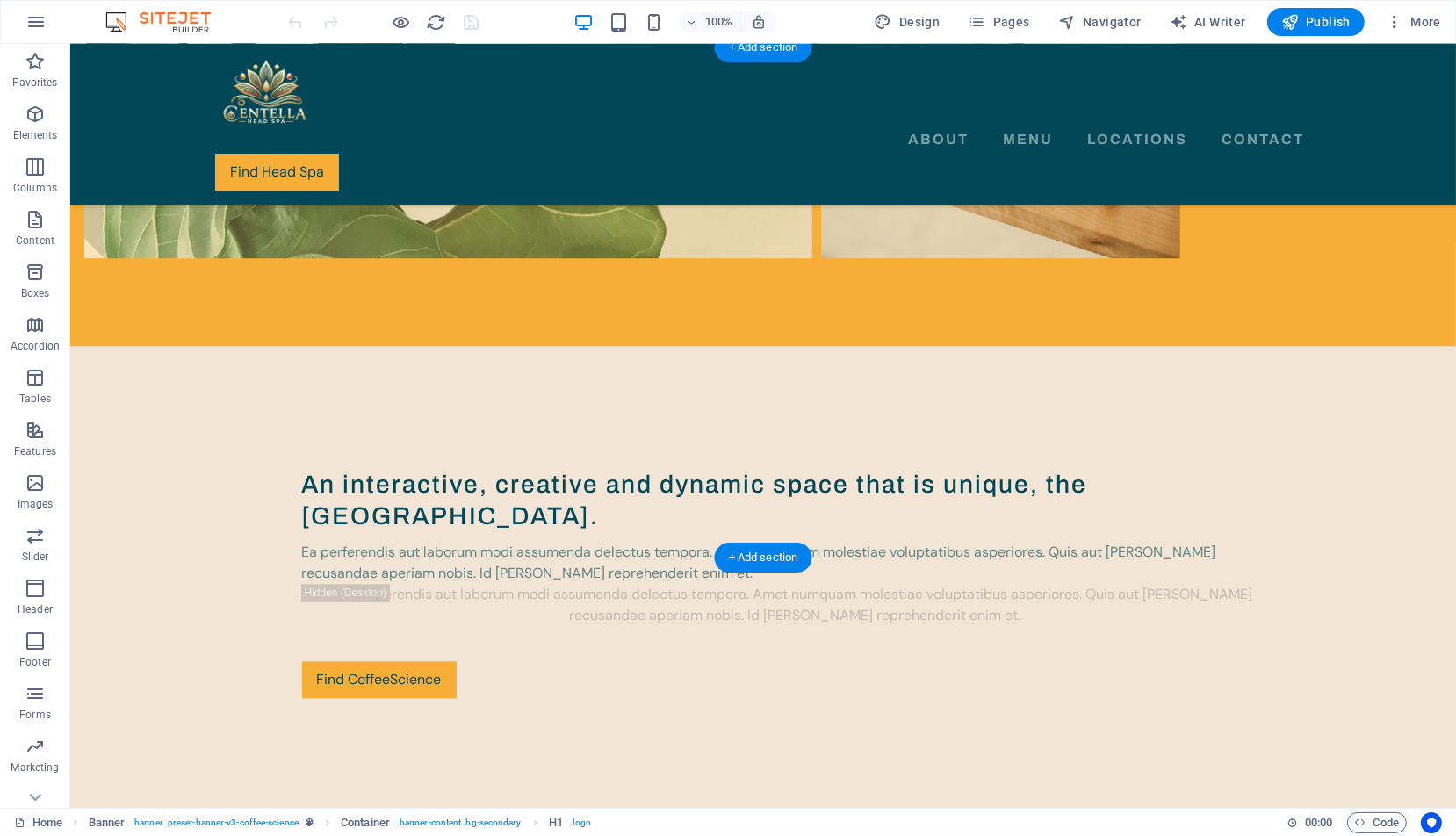
scroll to position [4907, 0]
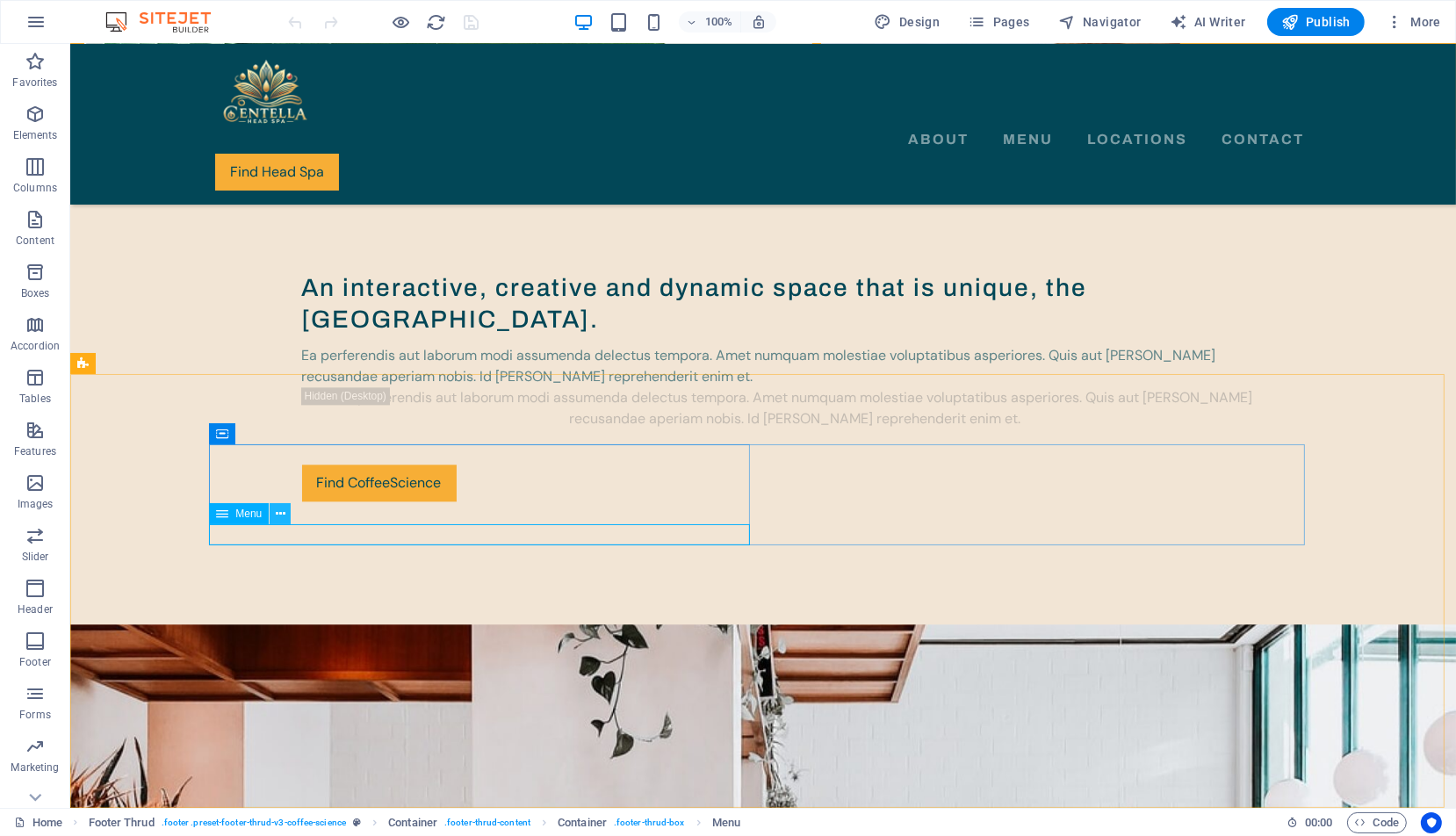
click at [283, 509] on icon at bounding box center [280, 514] width 10 height 18
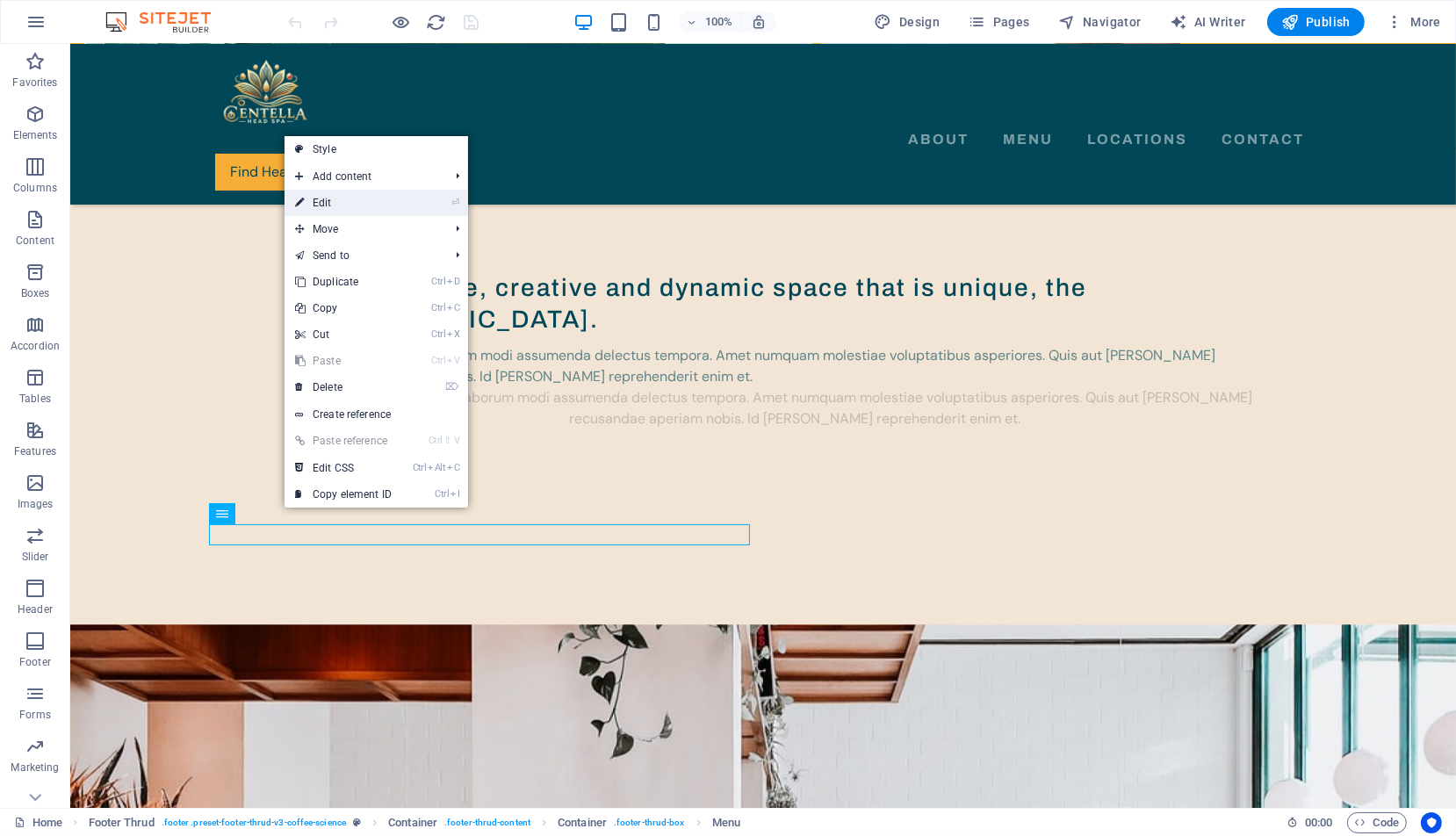
click at [361, 200] on link "⏎ Edit" at bounding box center [344, 203] width 118 height 27
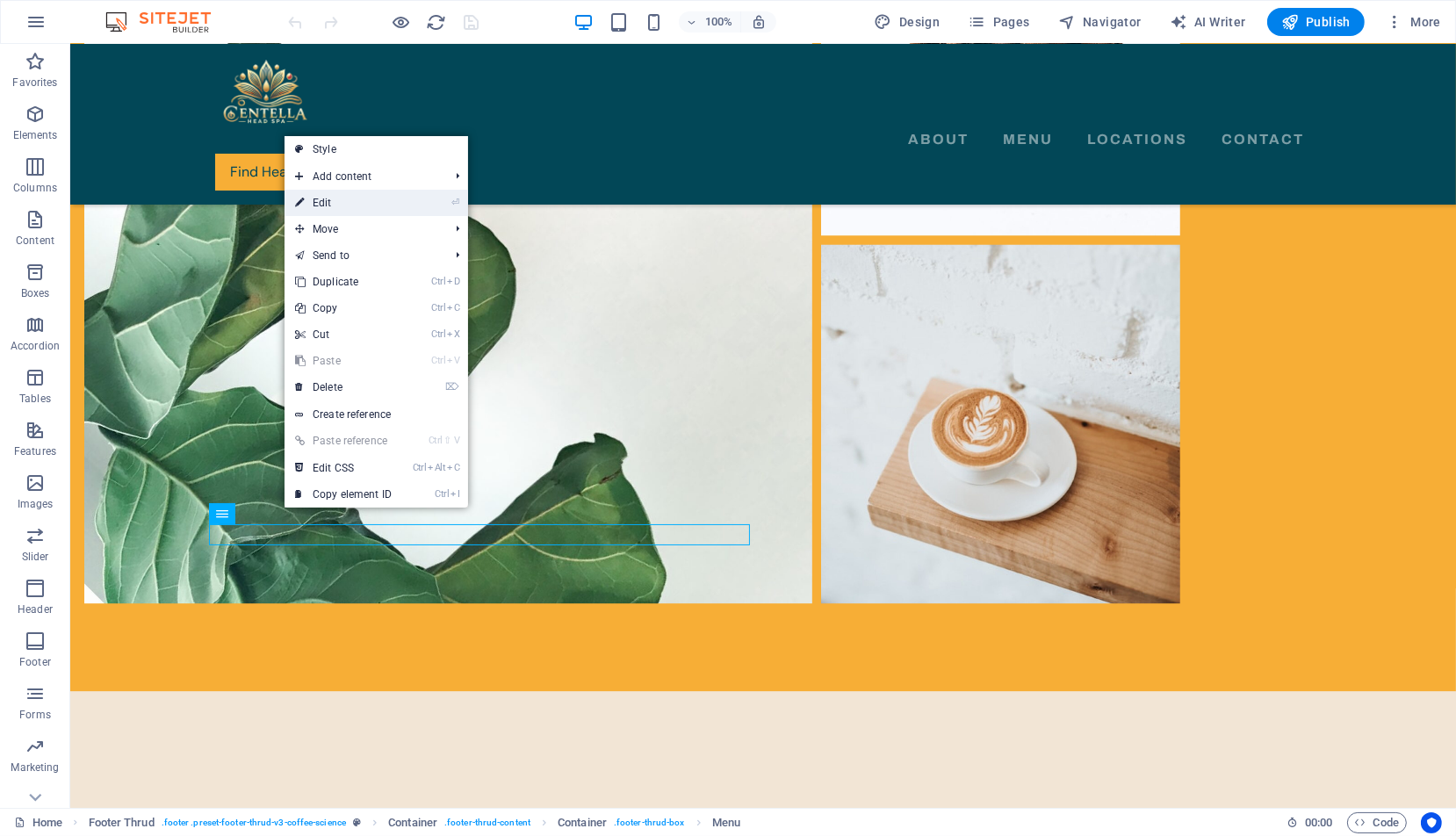
select select "1"
select select
select select "2"
select select
select select "3"
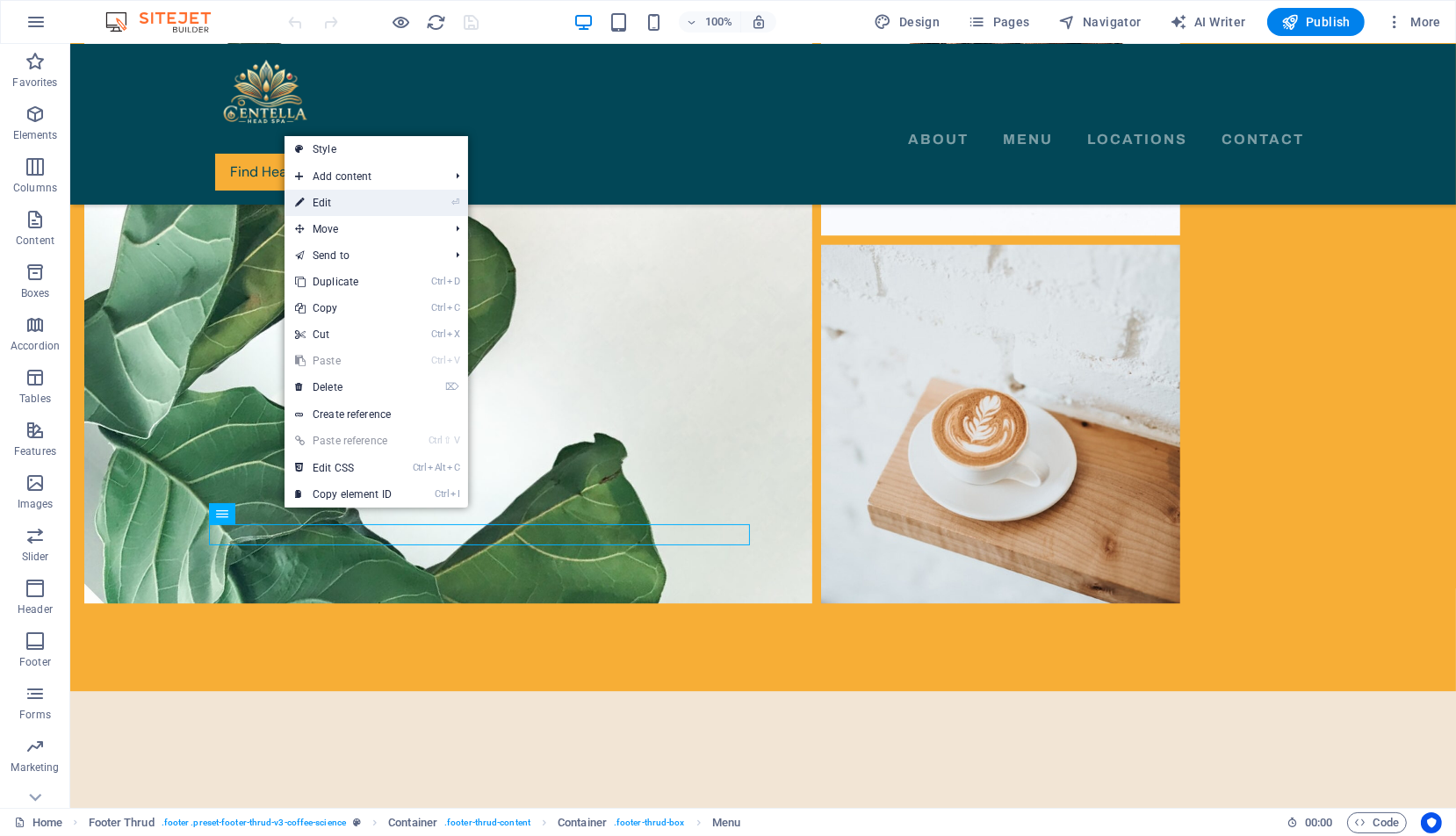
select select
select select "4"
select select
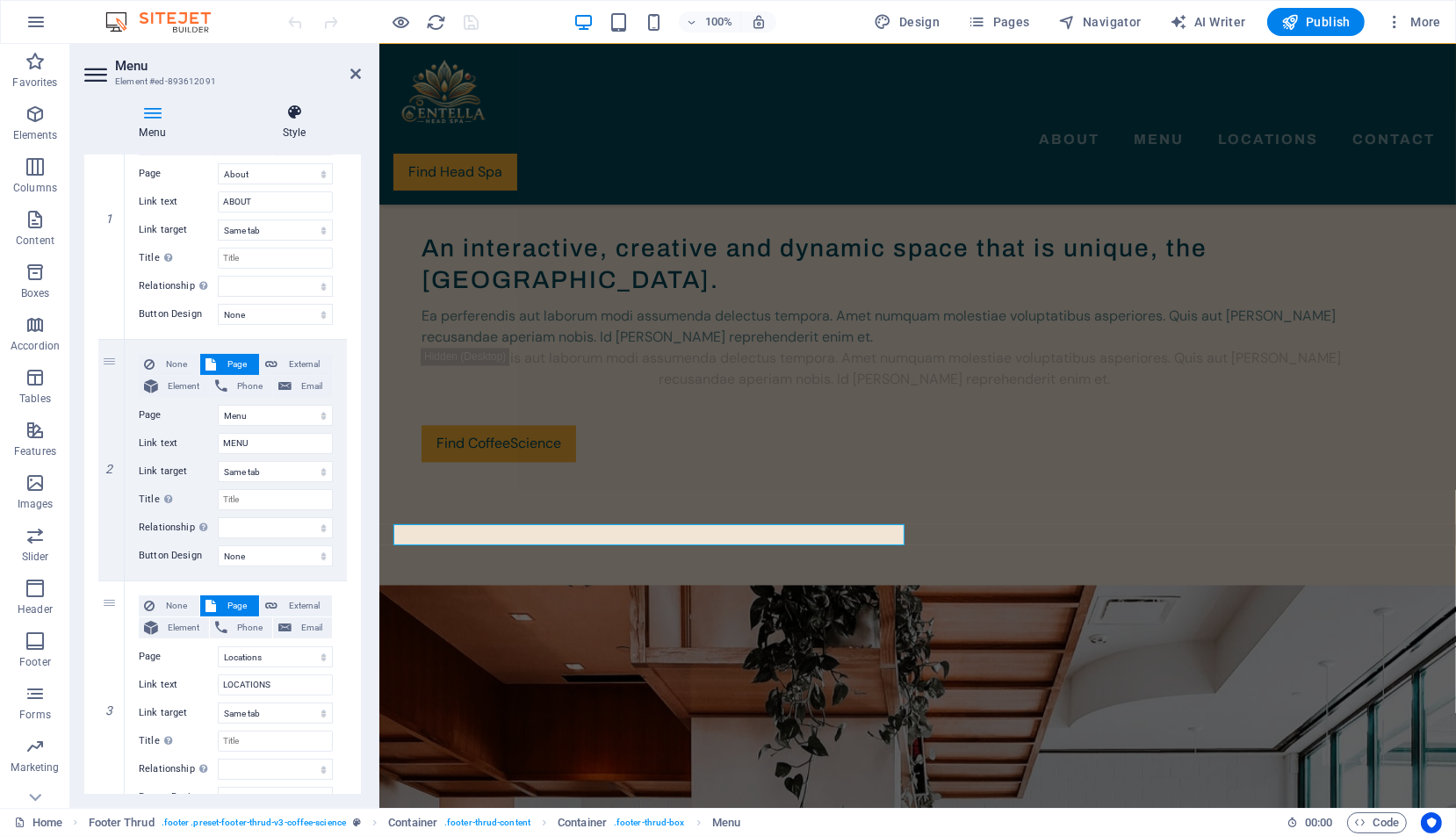
scroll to position [222, 0]
click at [297, 116] on icon at bounding box center [294, 112] width 133 height 17
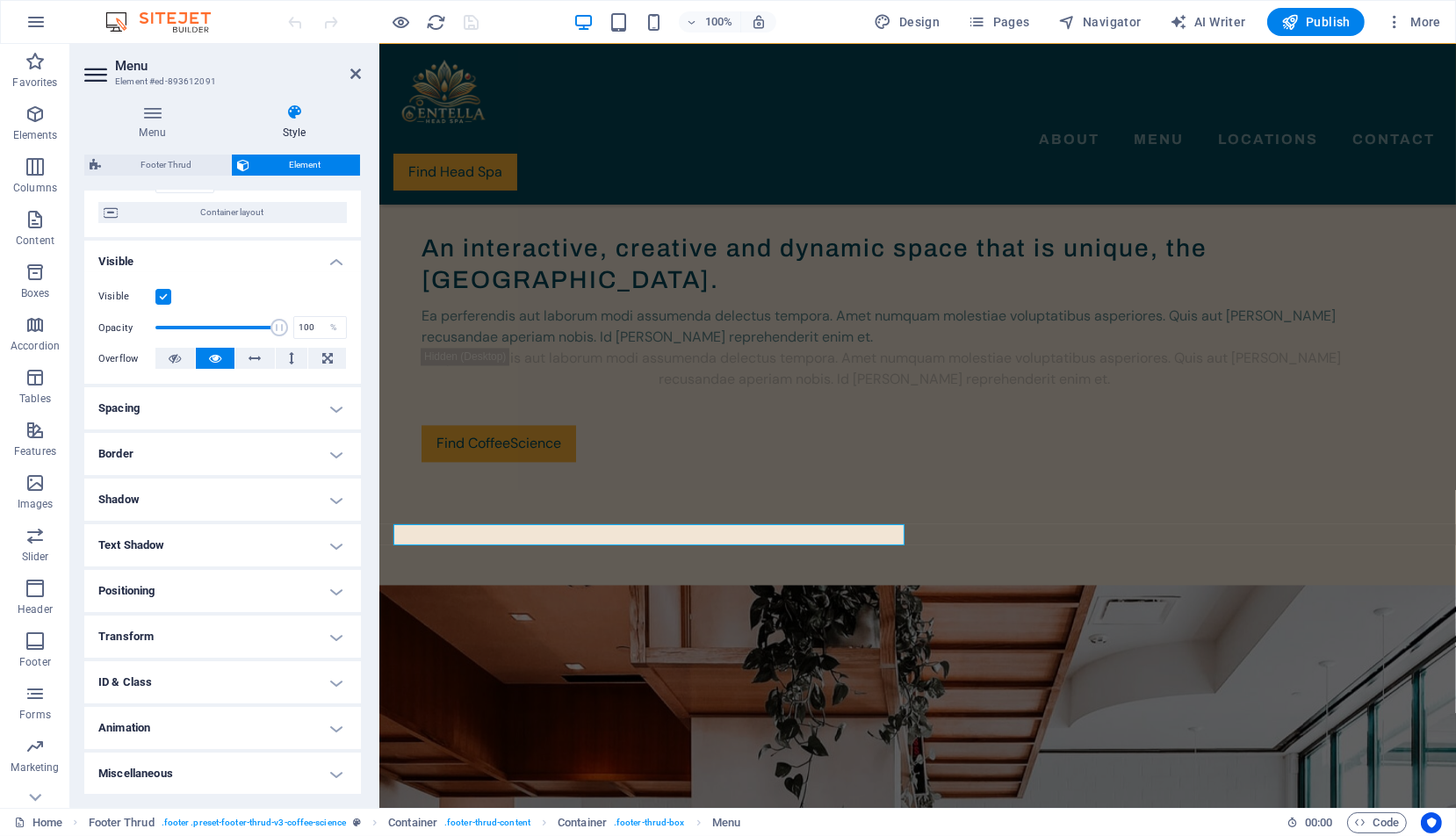
scroll to position [139, 0]
click at [324, 673] on h4 "ID & Class" at bounding box center [222, 682] width 277 height 42
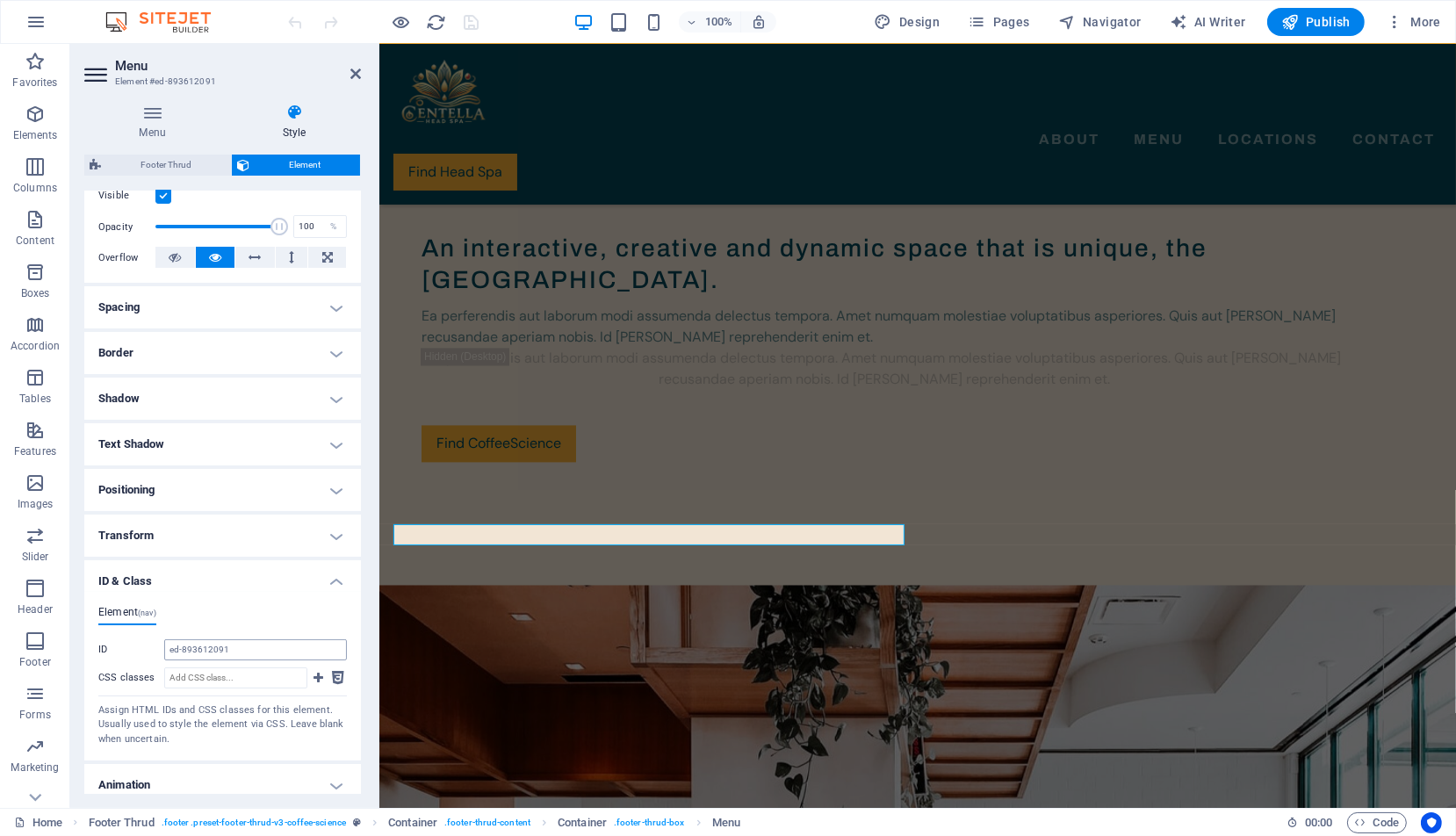
scroll to position [296, 0]
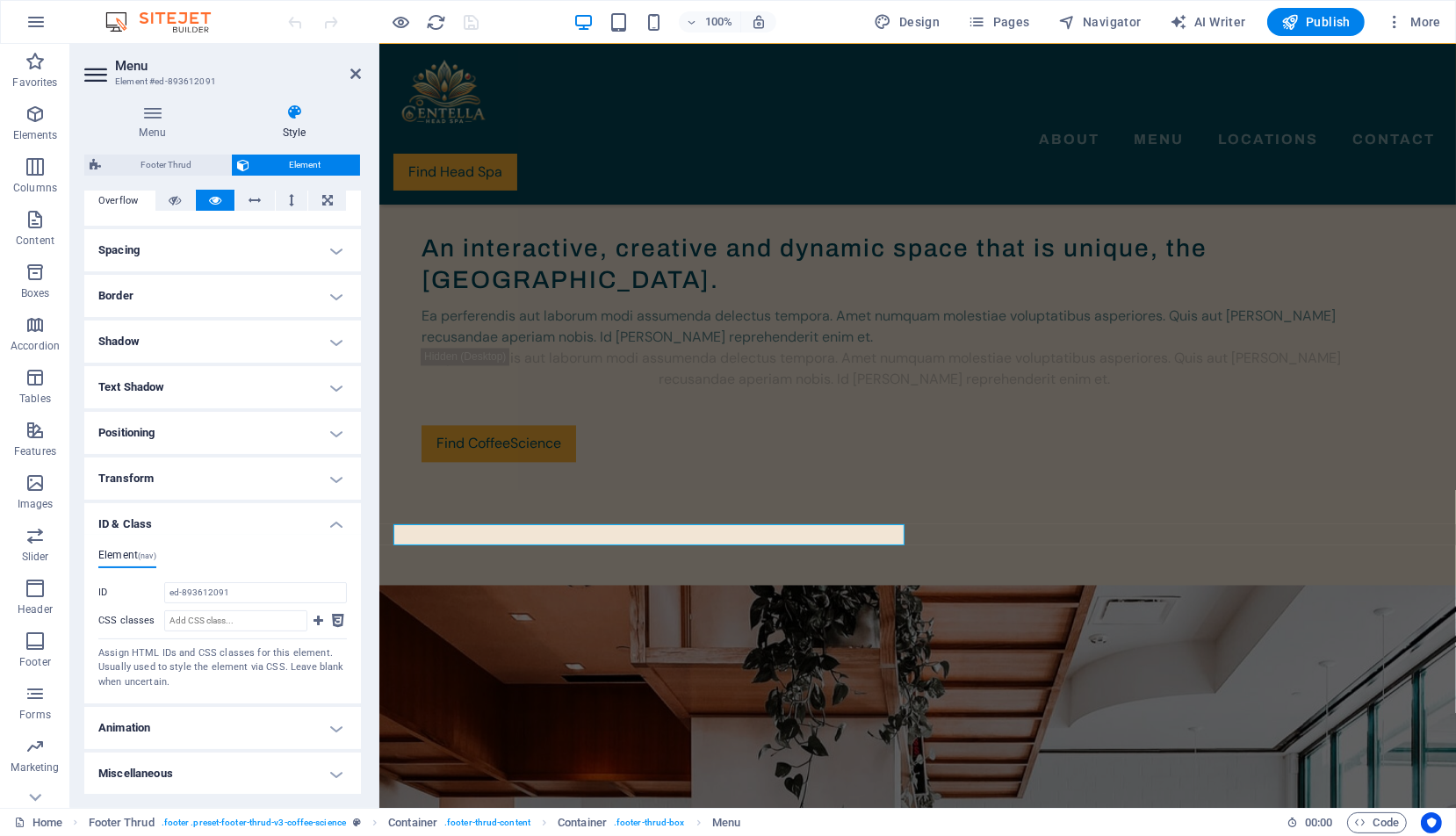
click at [209, 725] on h4 "Animation" at bounding box center [222, 729] width 277 height 42
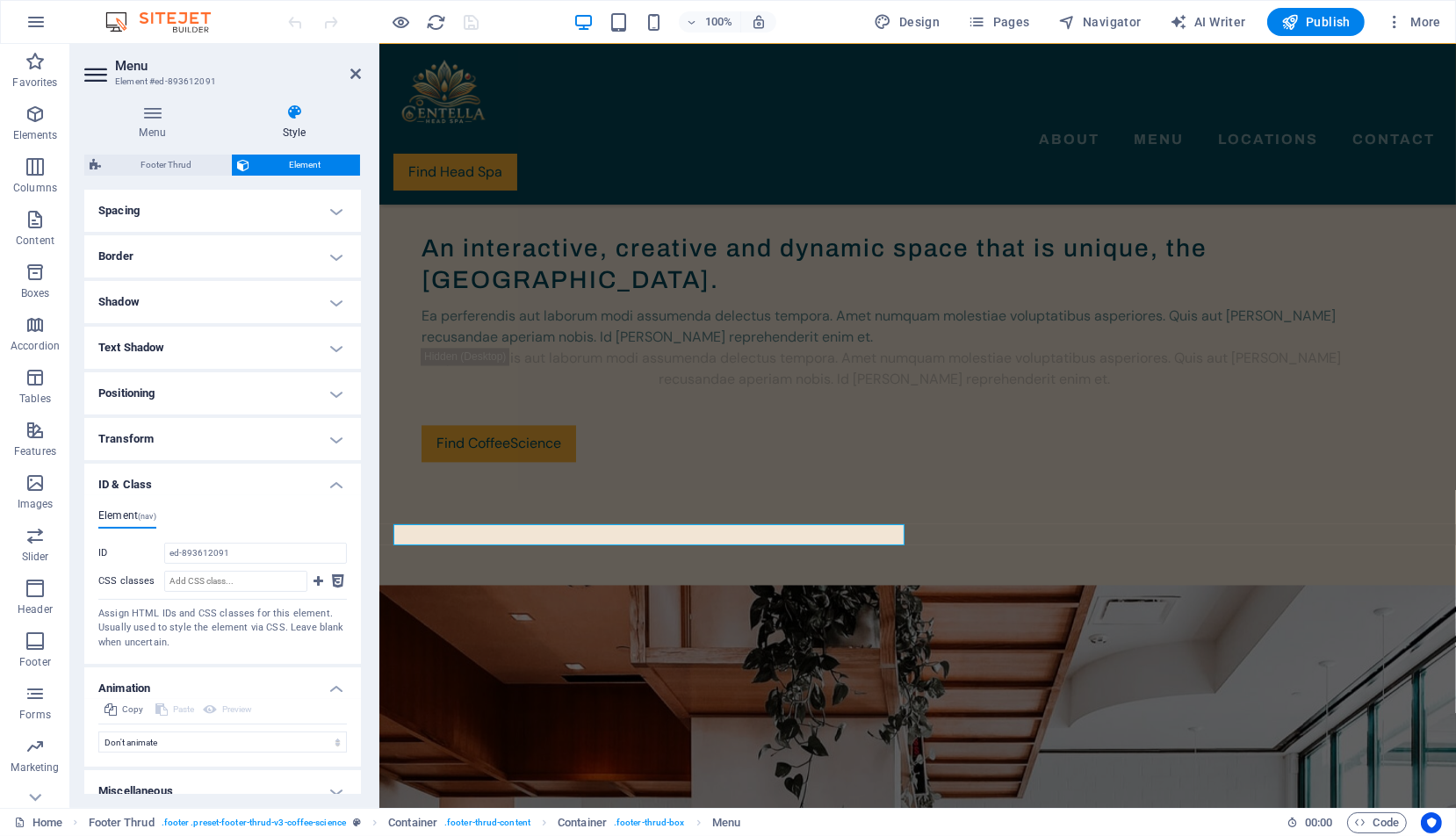
scroll to position [353, 0]
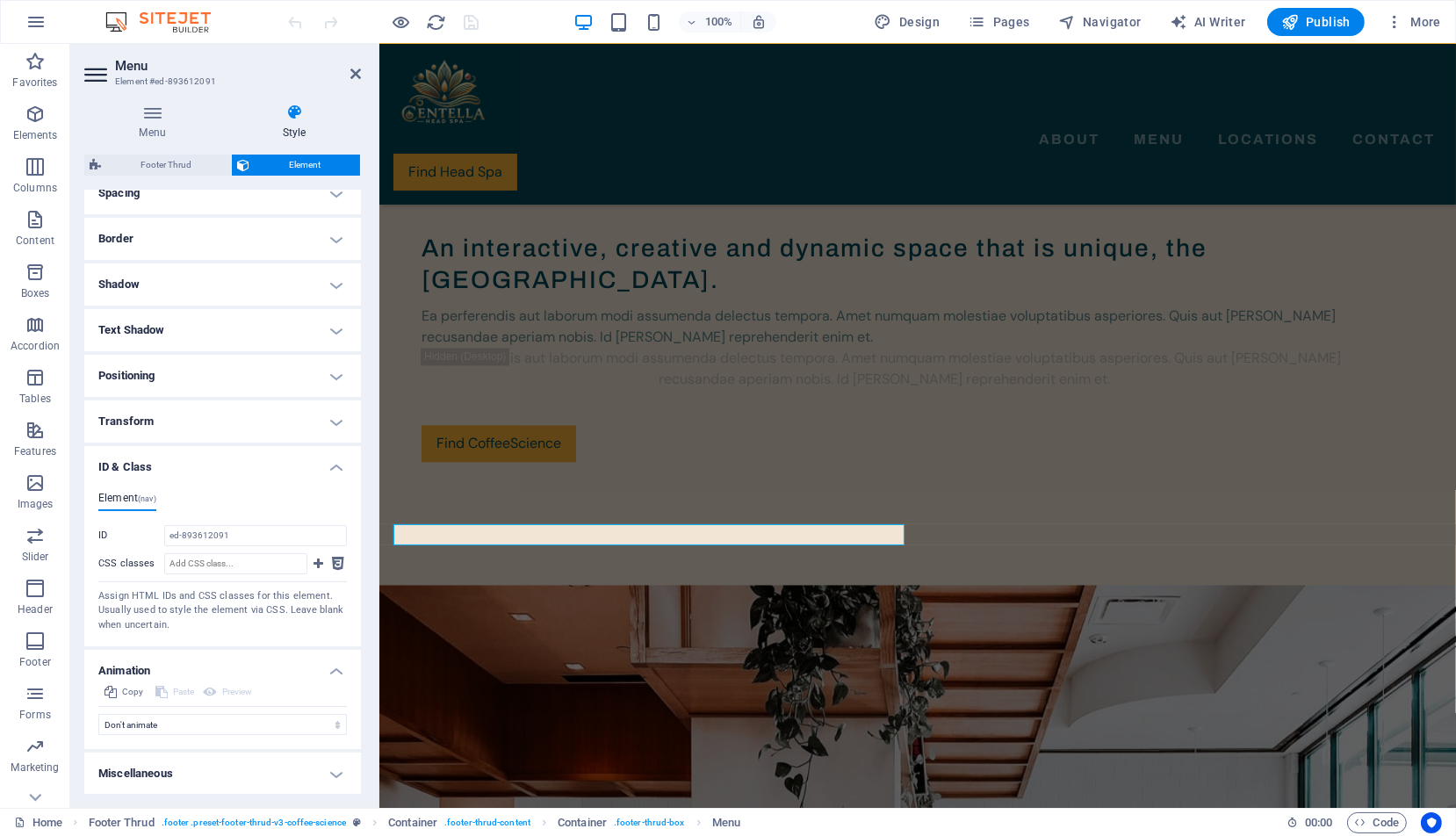
click at [198, 764] on h4 "Miscellaneous" at bounding box center [222, 774] width 277 height 42
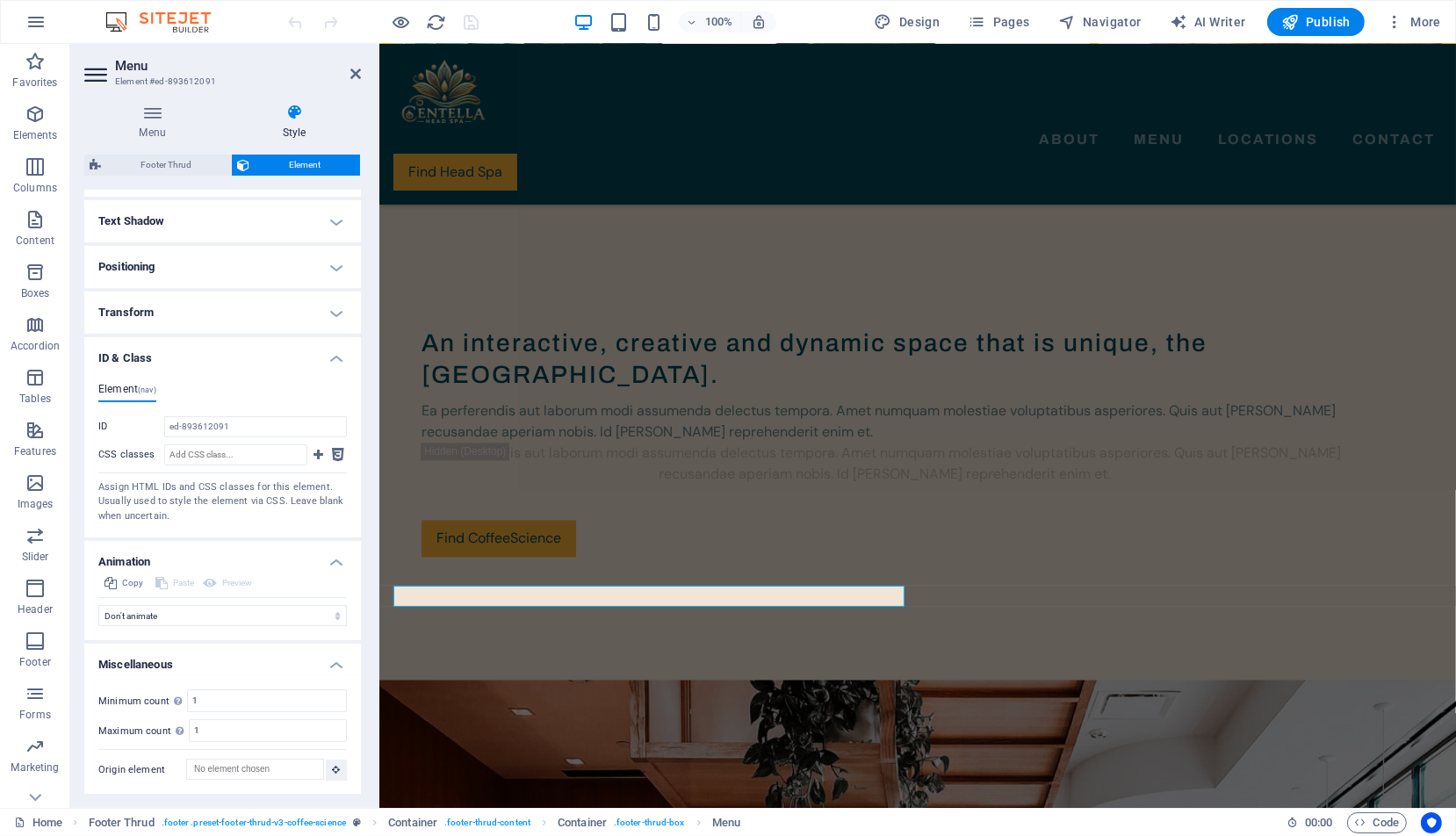
scroll to position [4268, 0]
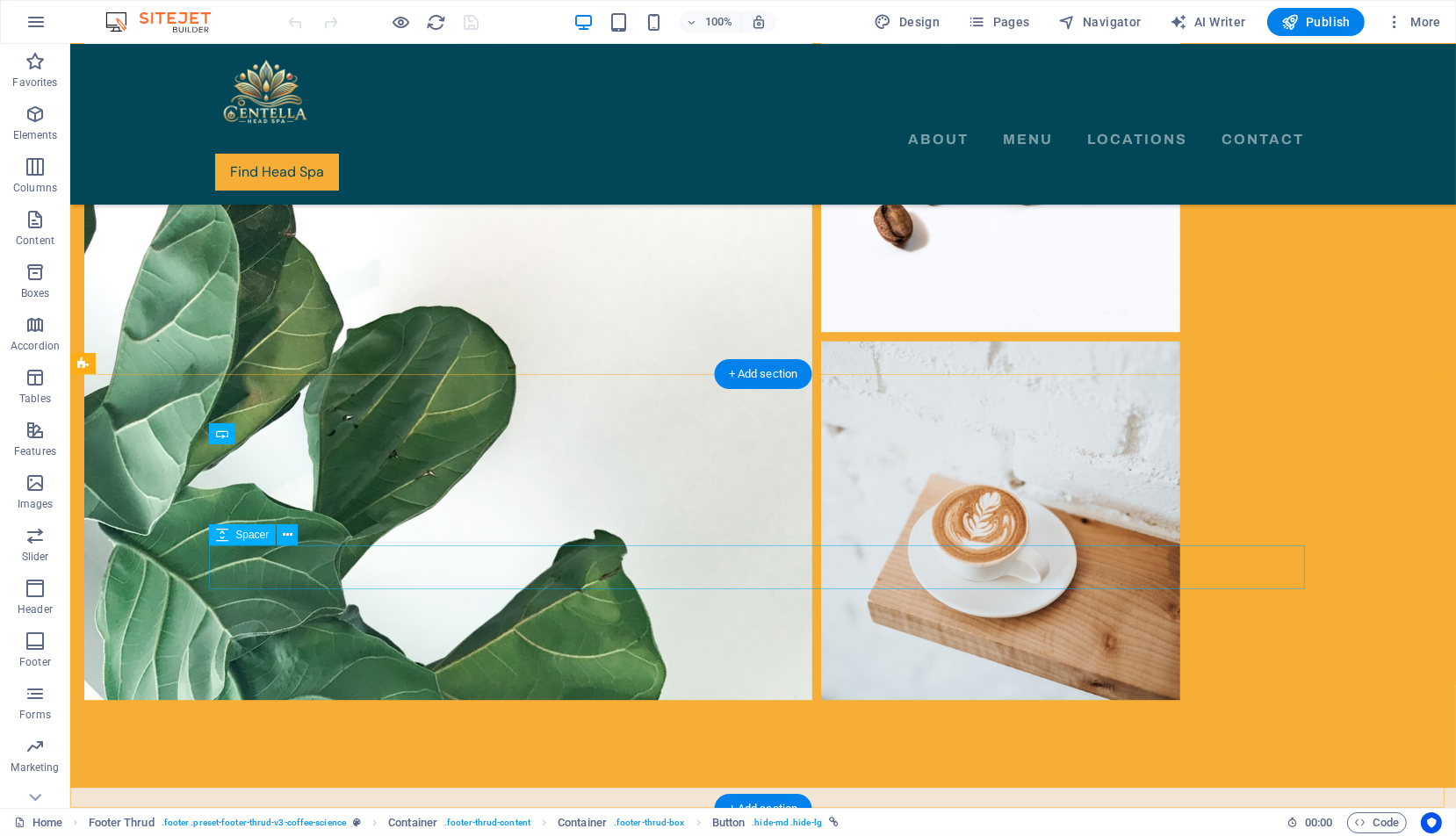
scroll to position [4907, 0]
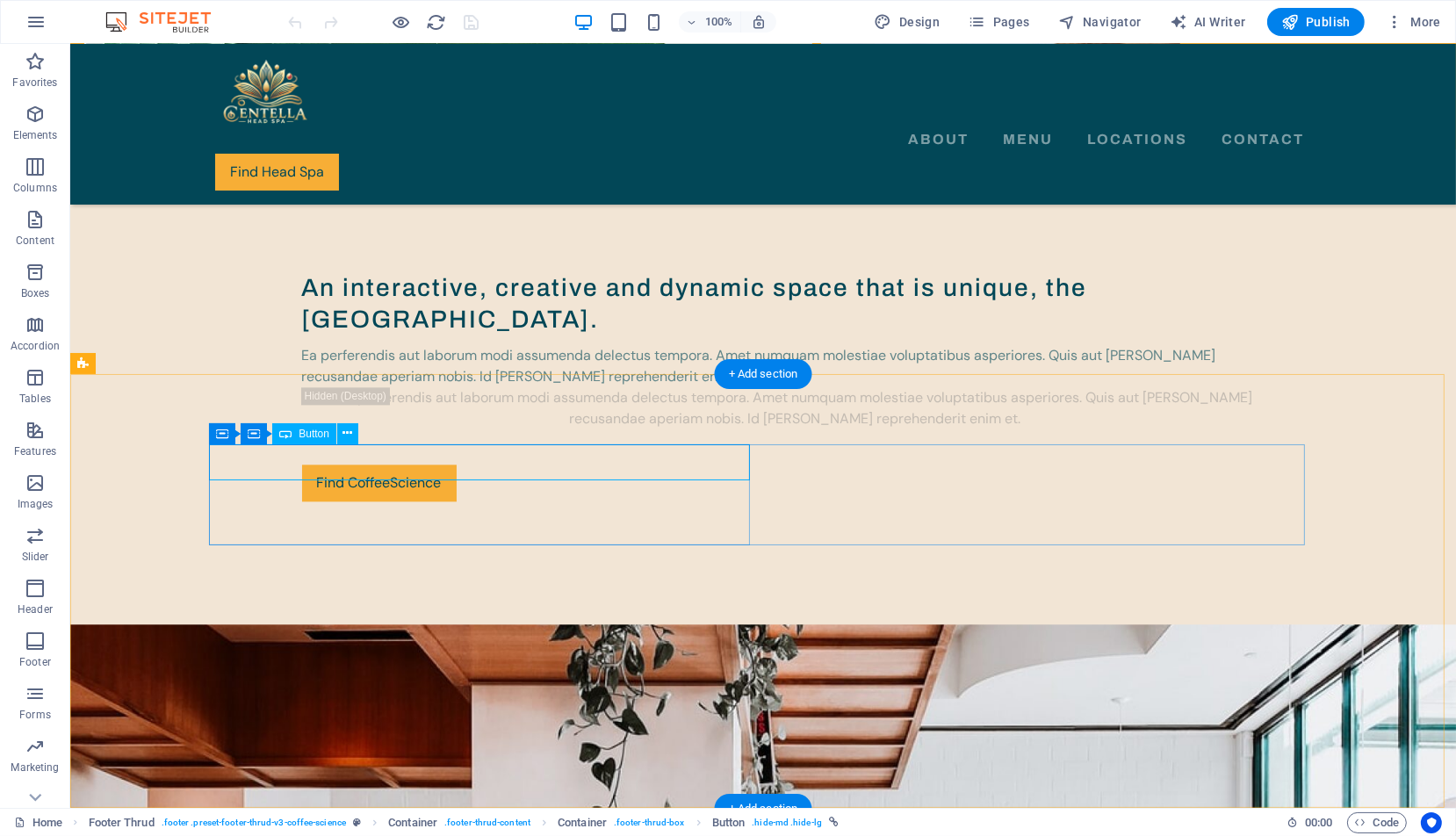
click at [347, 428] on icon at bounding box center [347, 434] width 10 height 18
click at [349, 431] on icon at bounding box center [347, 434] width 10 height 18
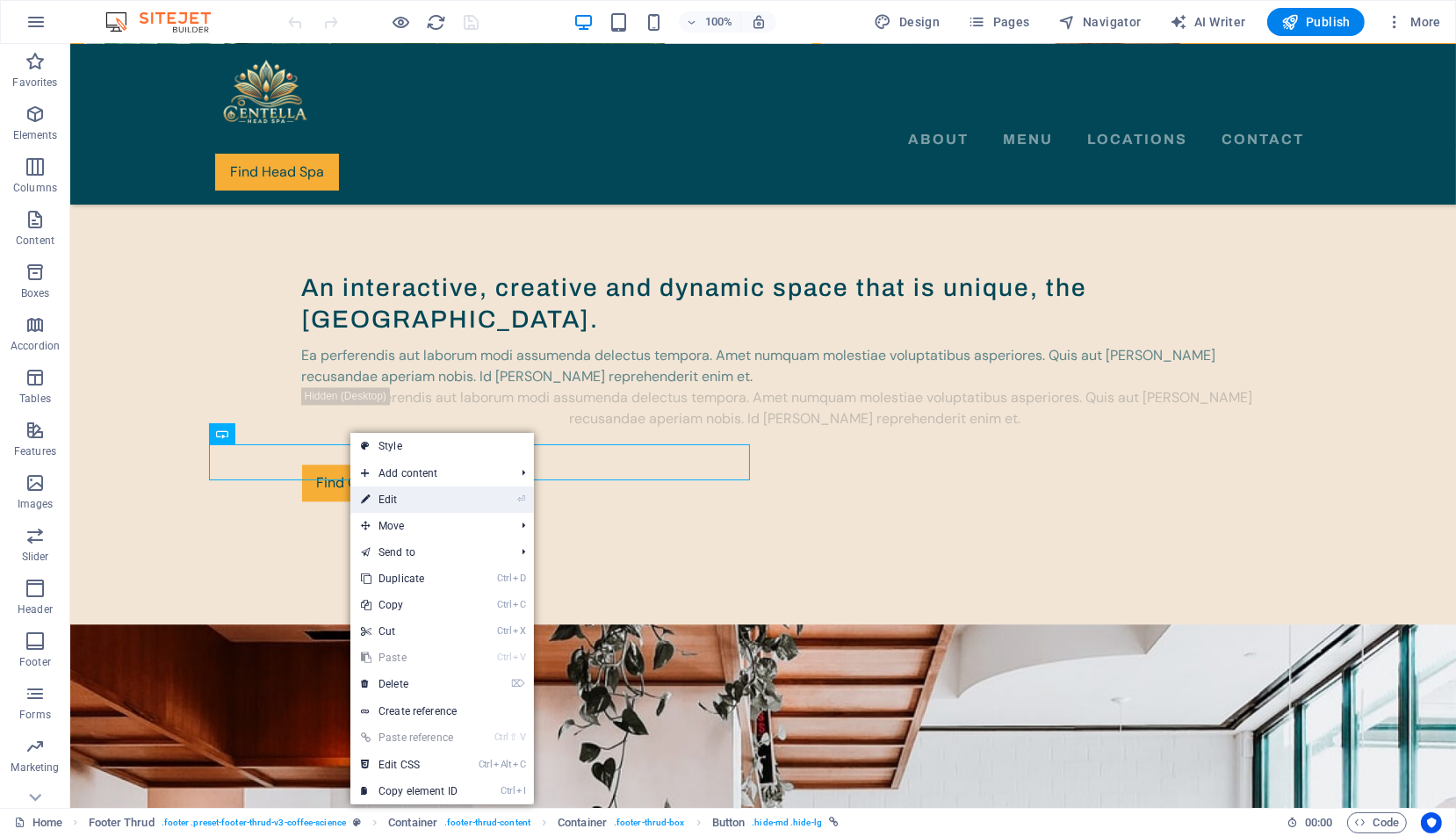
click at [399, 501] on link "⏎ Edit" at bounding box center [409, 500] width 118 height 27
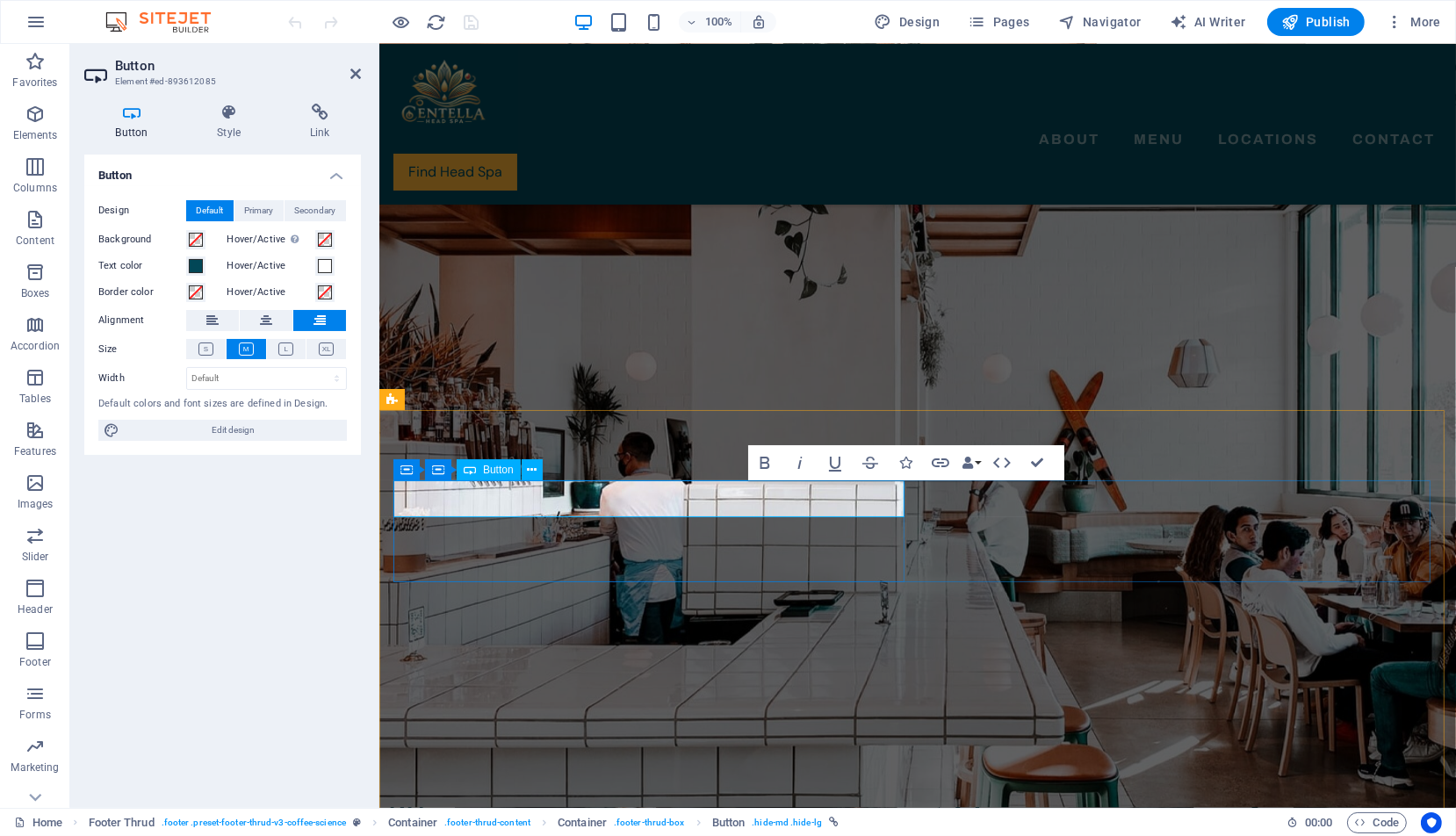
scroll to position [4328, 0]
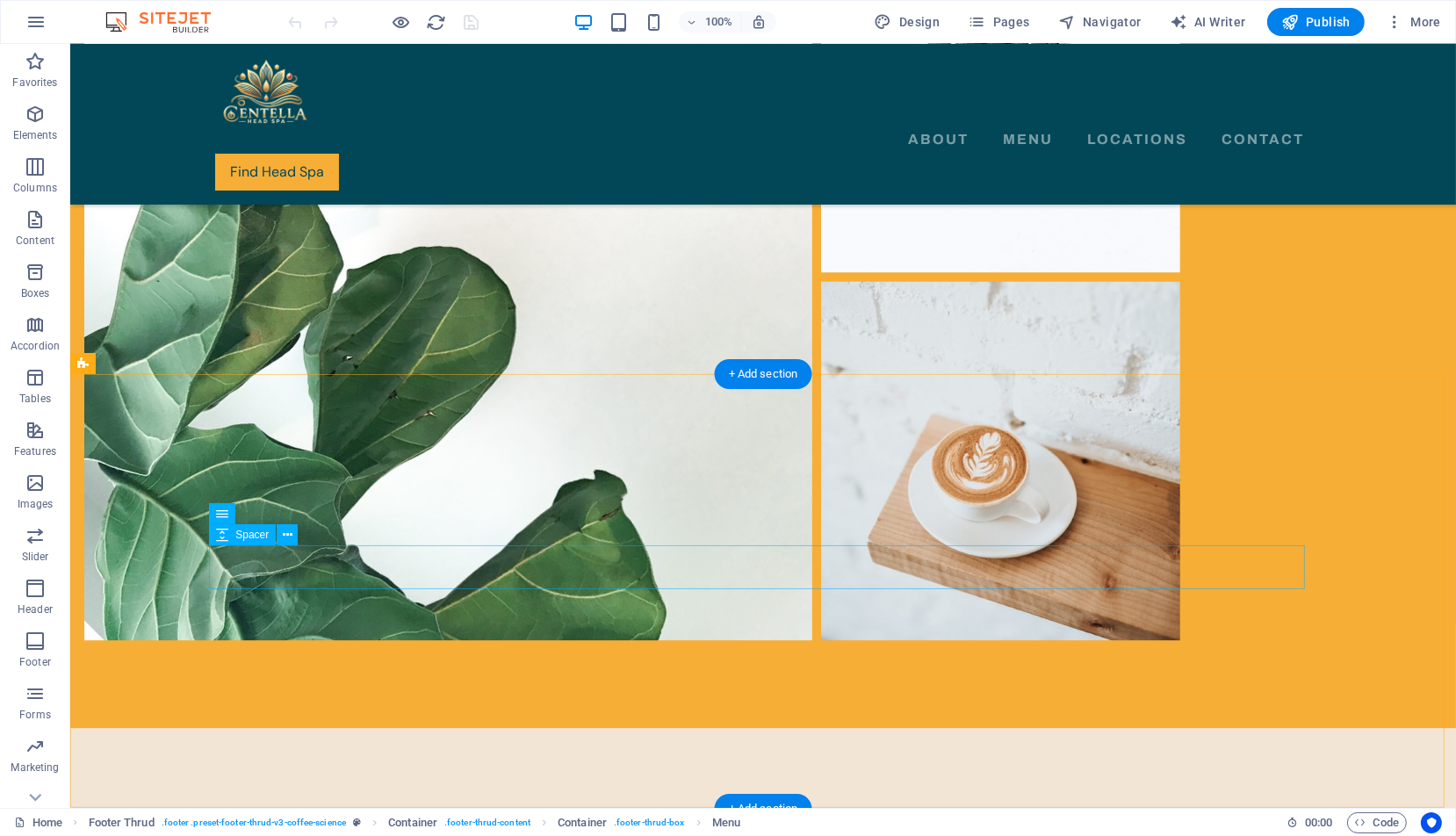
scroll to position [4907, 0]
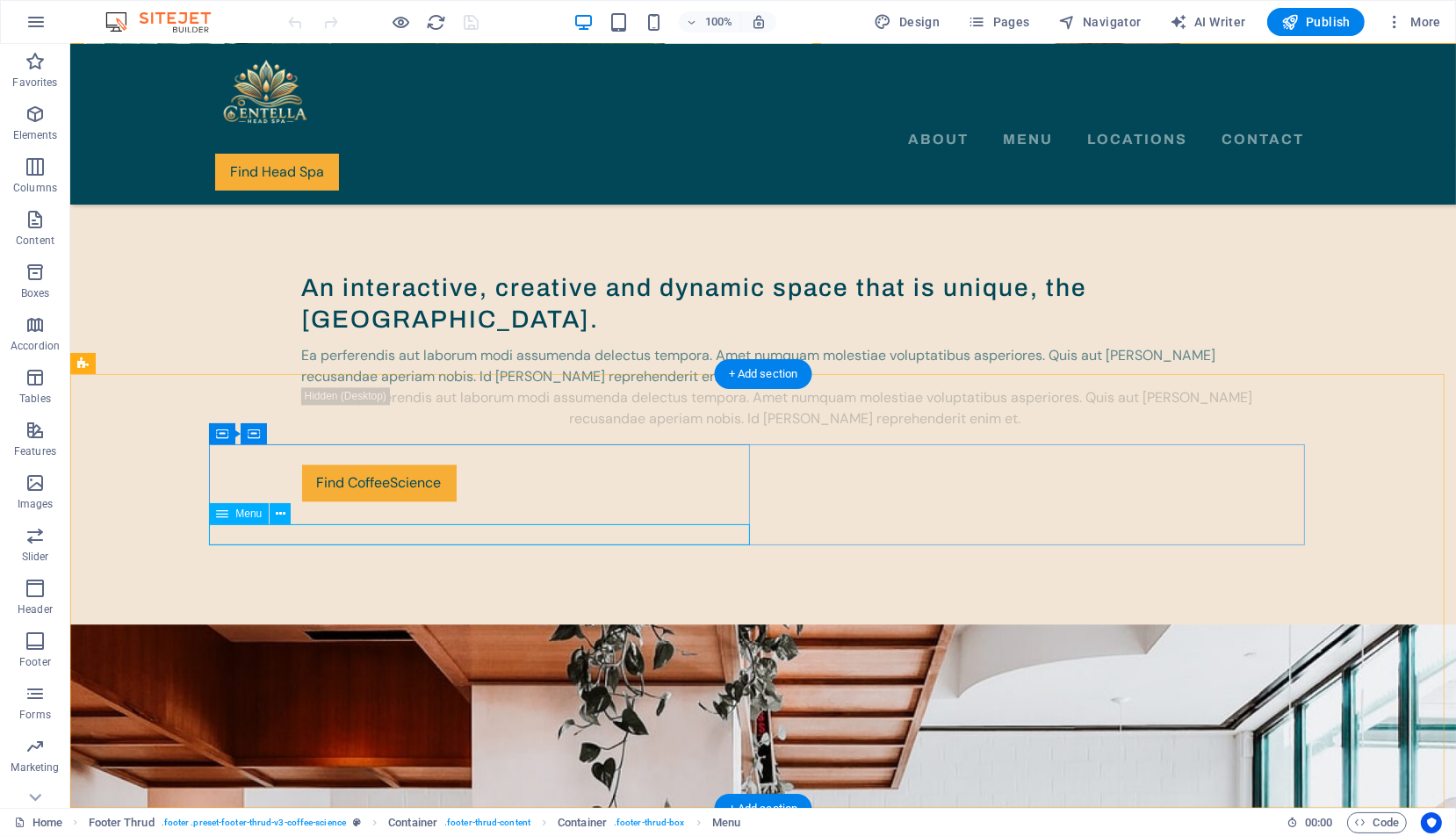
click at [286, 511] on button at bounding box center [280, 514] width 21 height 21
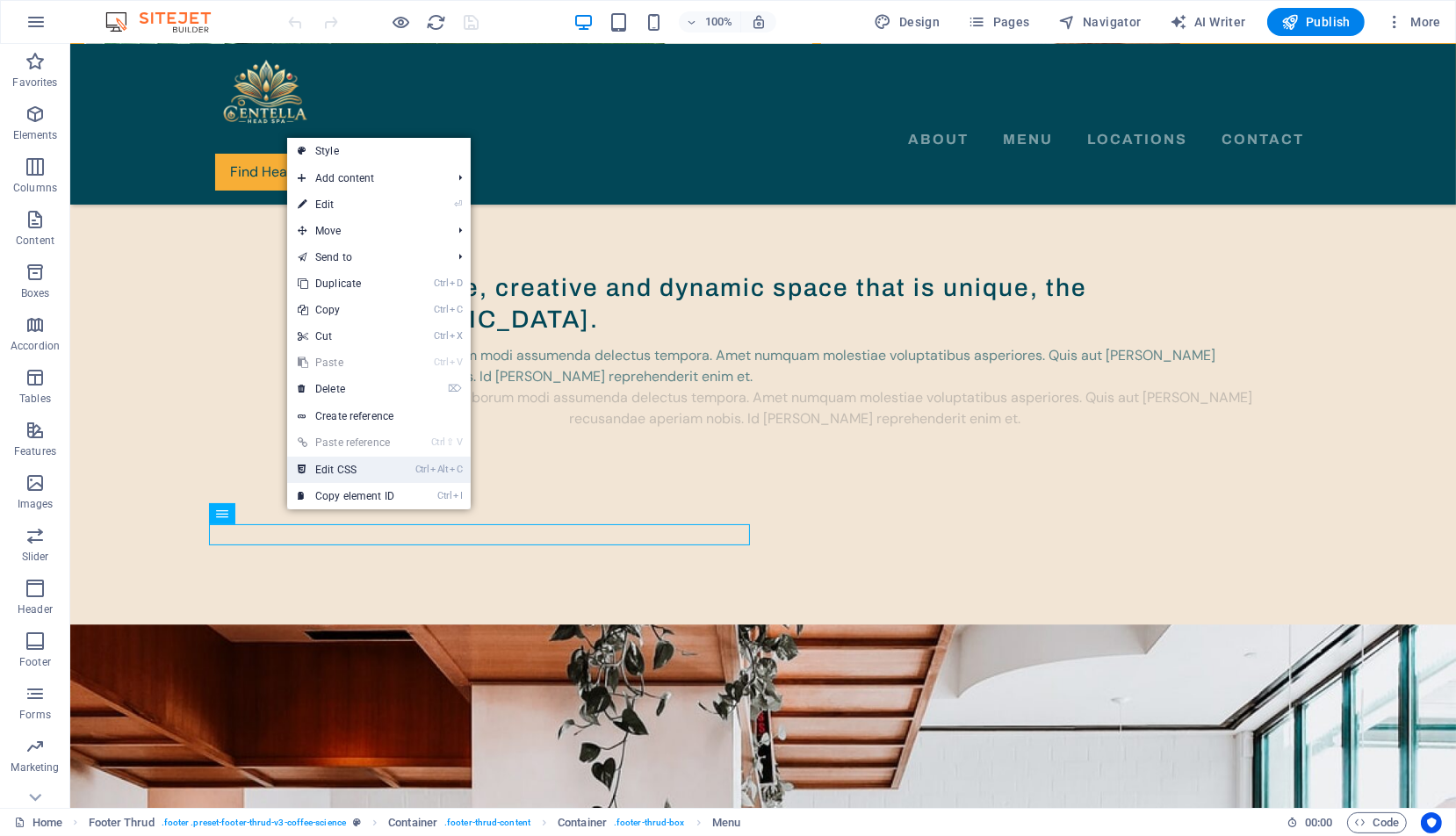
click at [343, 469] on link "Ctrl Alt C Edit CSS" at bounding box center [346, 469] width 118 height 27
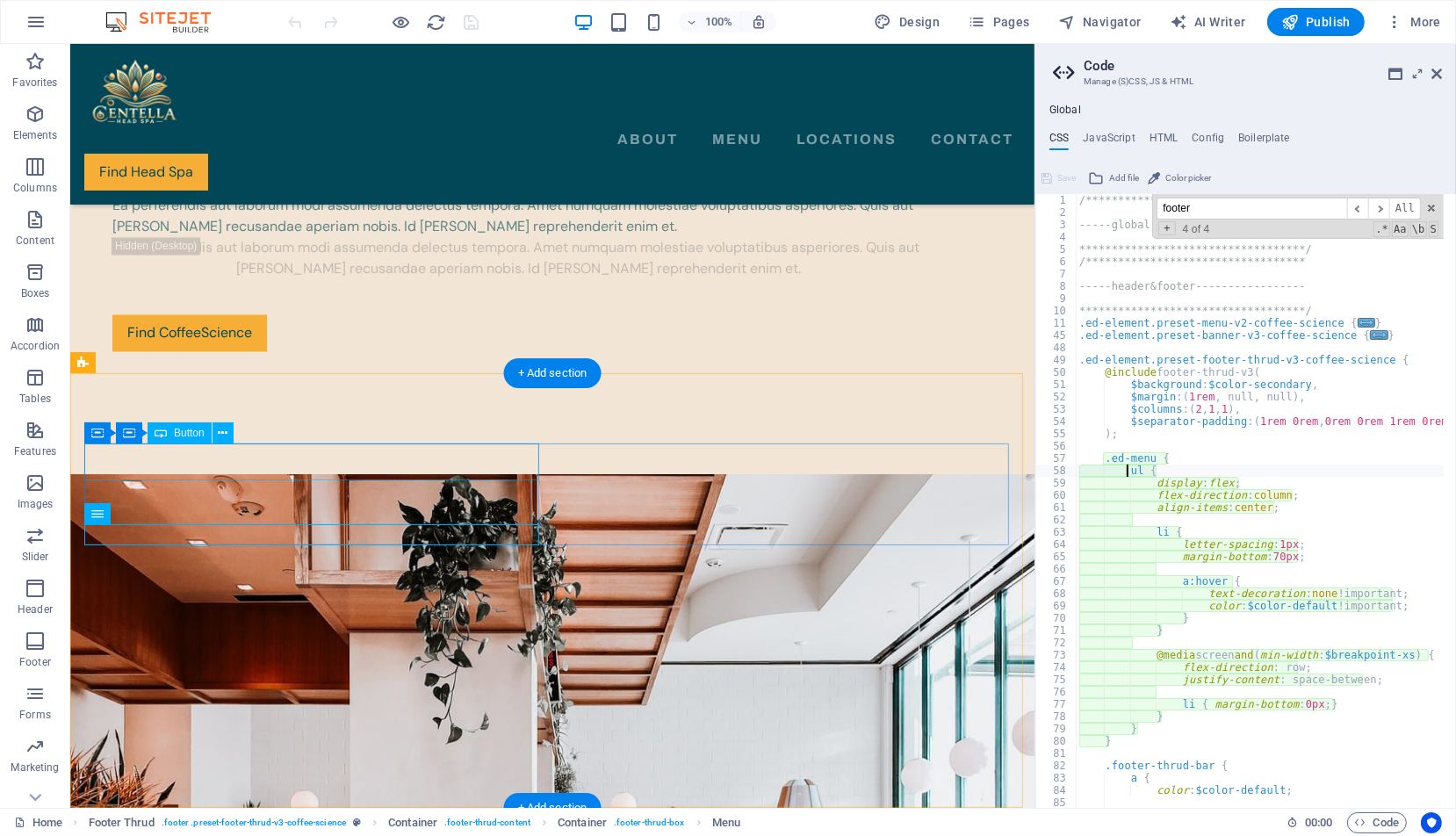
scroll to position [0, 0]
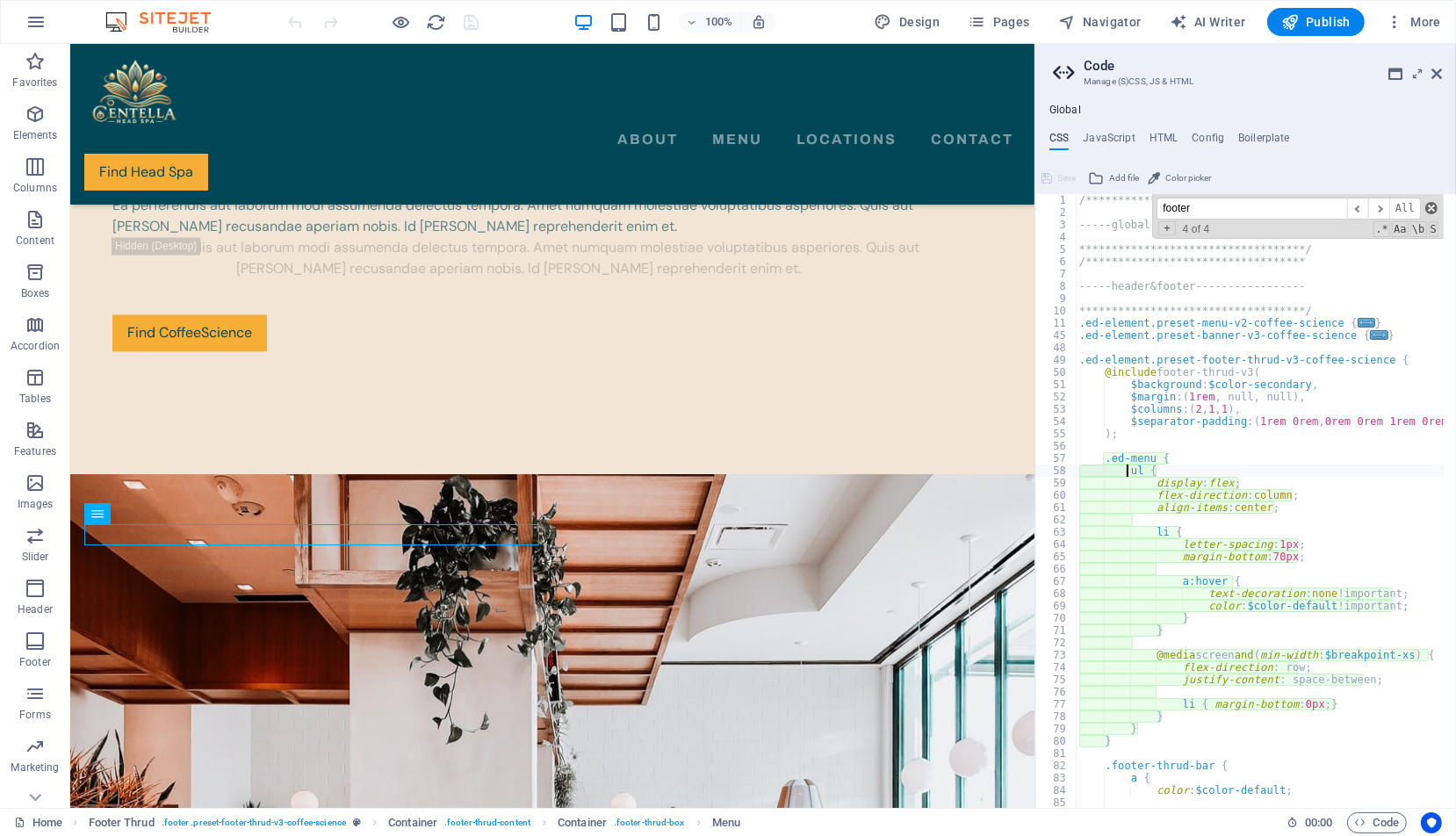
click at [1432, 207] on span at bounding box center [1431, 208] width 12 height 12
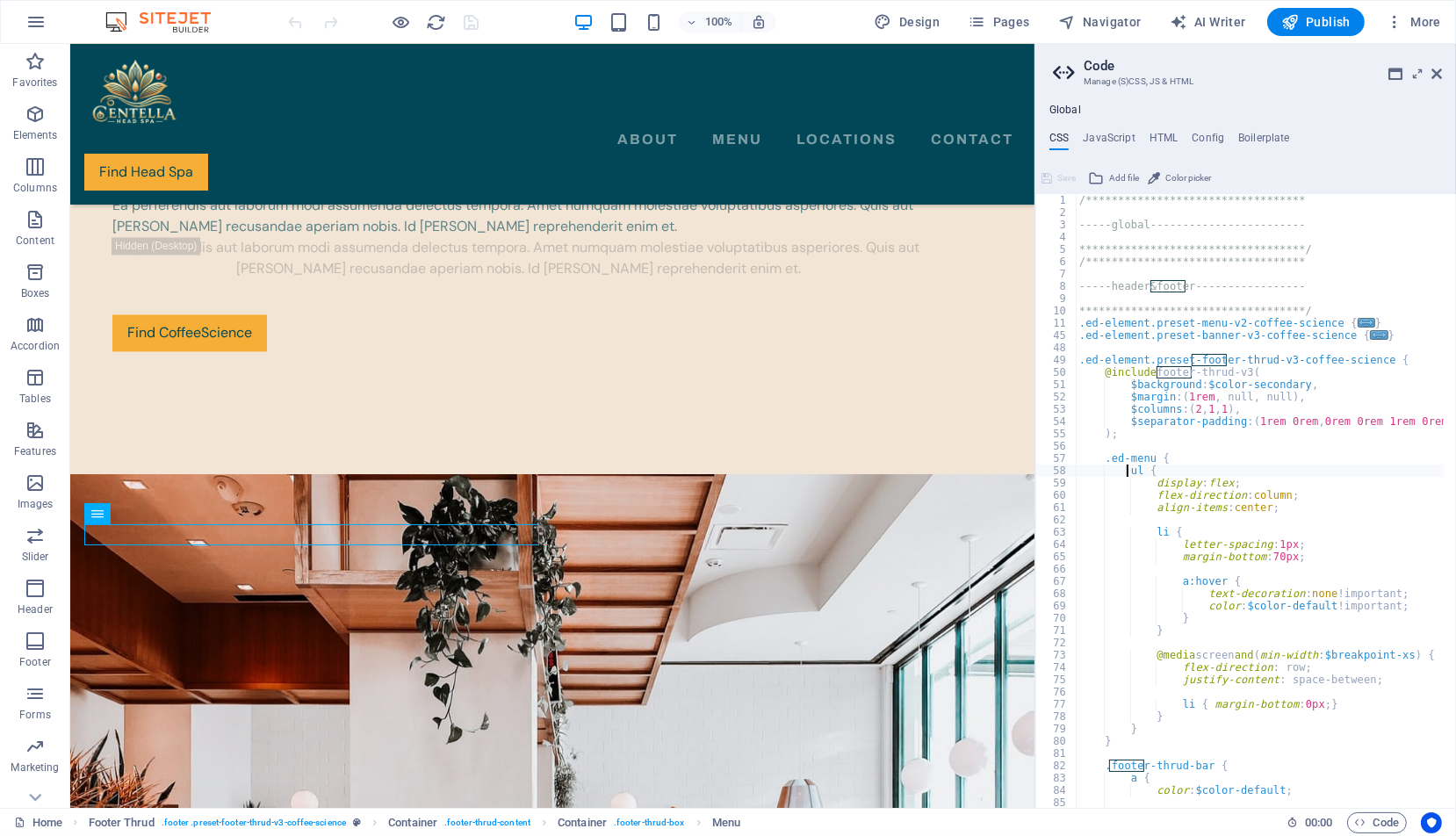
scroll to position [96, 0]
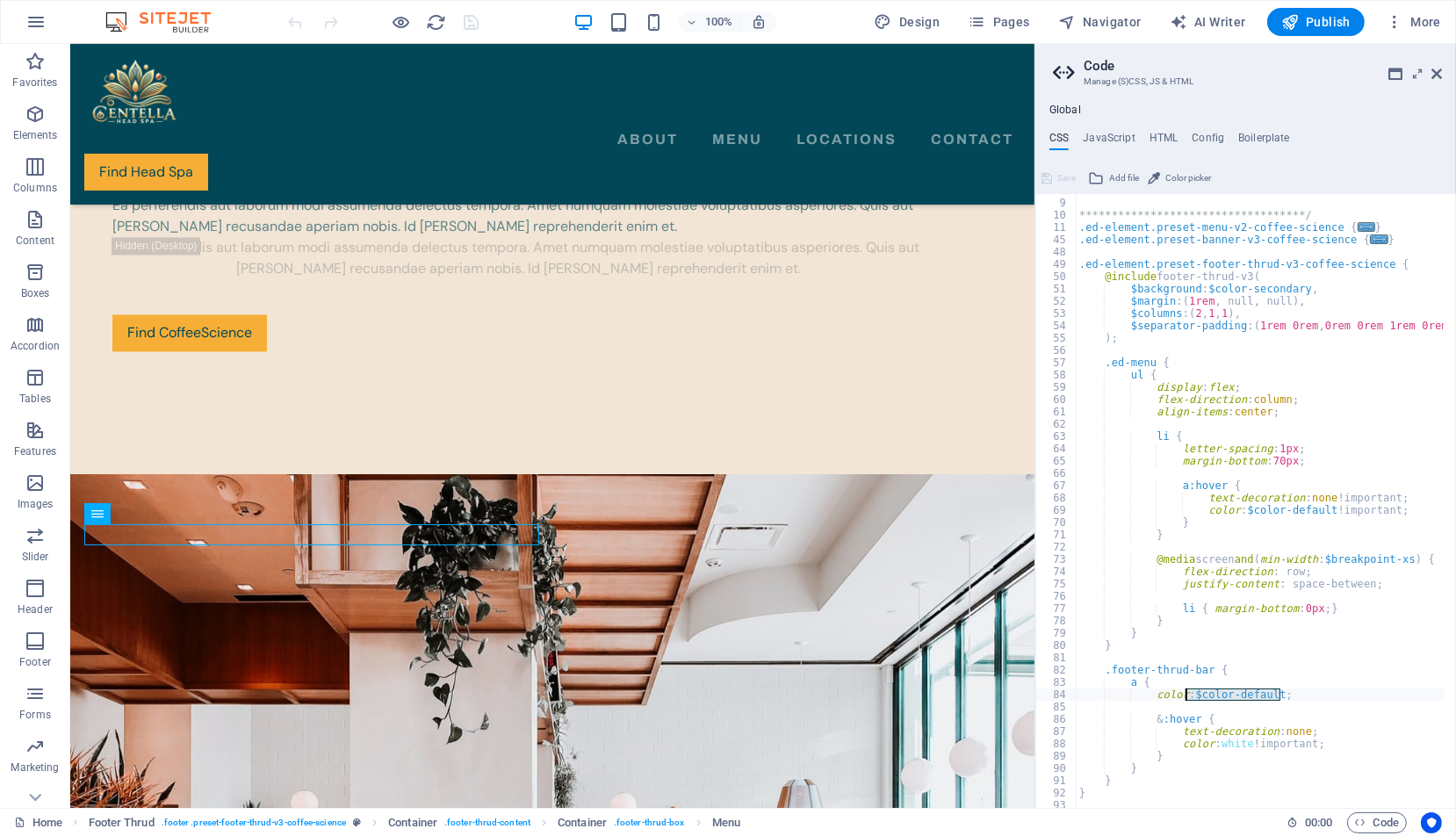
drag, startPoint x: 1281, startPoint y: 693, endPoint x: 1186, endPoint y: 696, distance: 95.0
click at [1186, 696] on div "**********" at bounding box center [1322, 498] width 492 height 627
click at [1283, 695] on div "**********" at bounding box center [1259, 501] width 368 height 614
drag, startPoint x: 1286, startPoint y: 695, endPoint x: 1252, endPoint y: 694, distance: 34.0
click at [1252, 694] on div "**********" at bounding box center [1322, 498] width 492 height 627
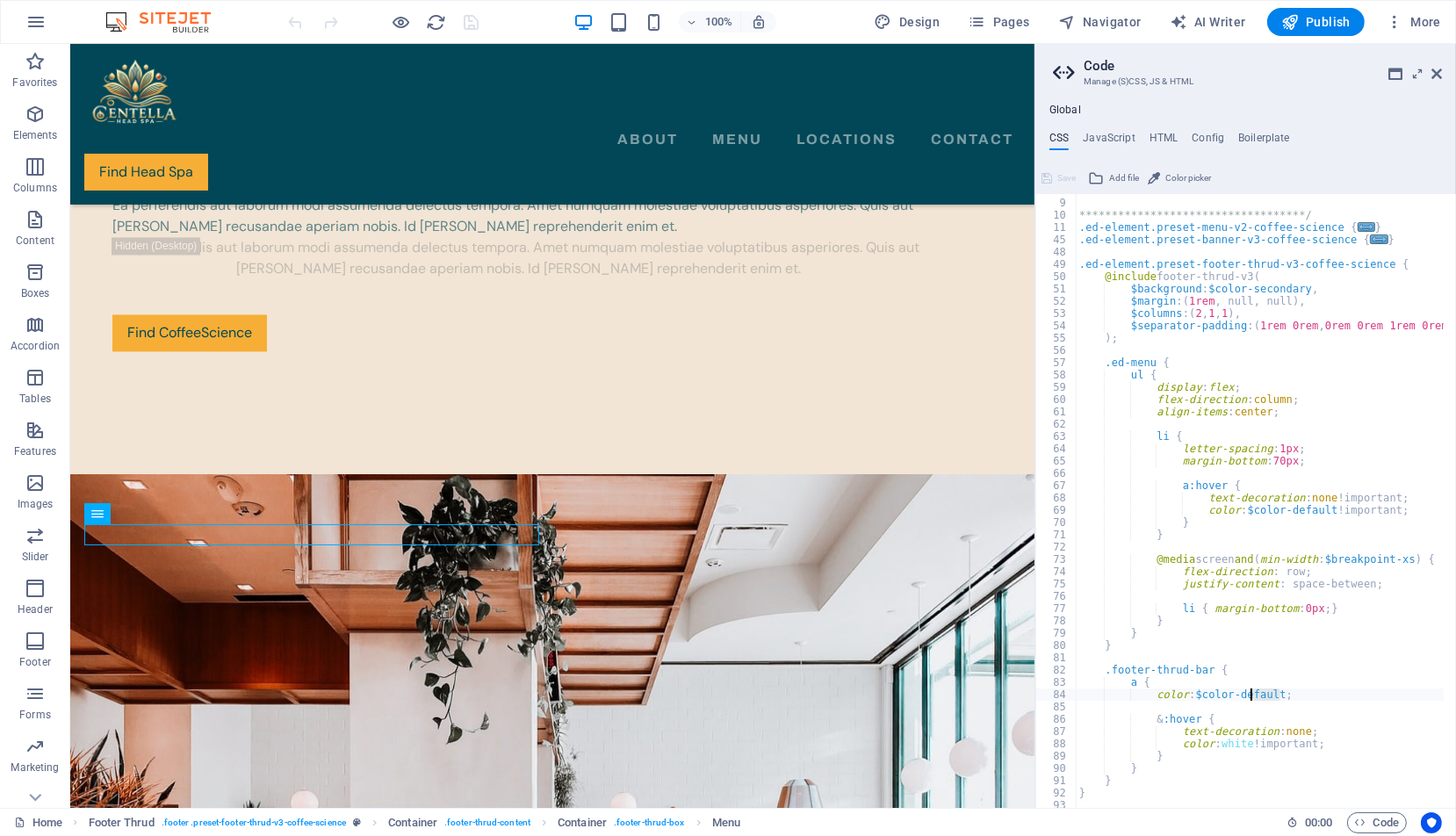
click at [1281, 698] on div "**********" at bounding box center [1259, 501] width 368 height 614
drag, startPoint x: 1284, startPoint y: 695, endPoint x: 1194, endPoint y: 695, distance: 90.0
click at [1194, 695] on div "**********" at bounding box center [1322, 498] width 492 height 627
drag, startPoint x: 1203, startPoint y: 290, endPoint x: 1296, endPoint y: 289, distance: 93.0
click at [1296, 289] on div "**********" at bounding box center [1322, 498] width 492 height 627
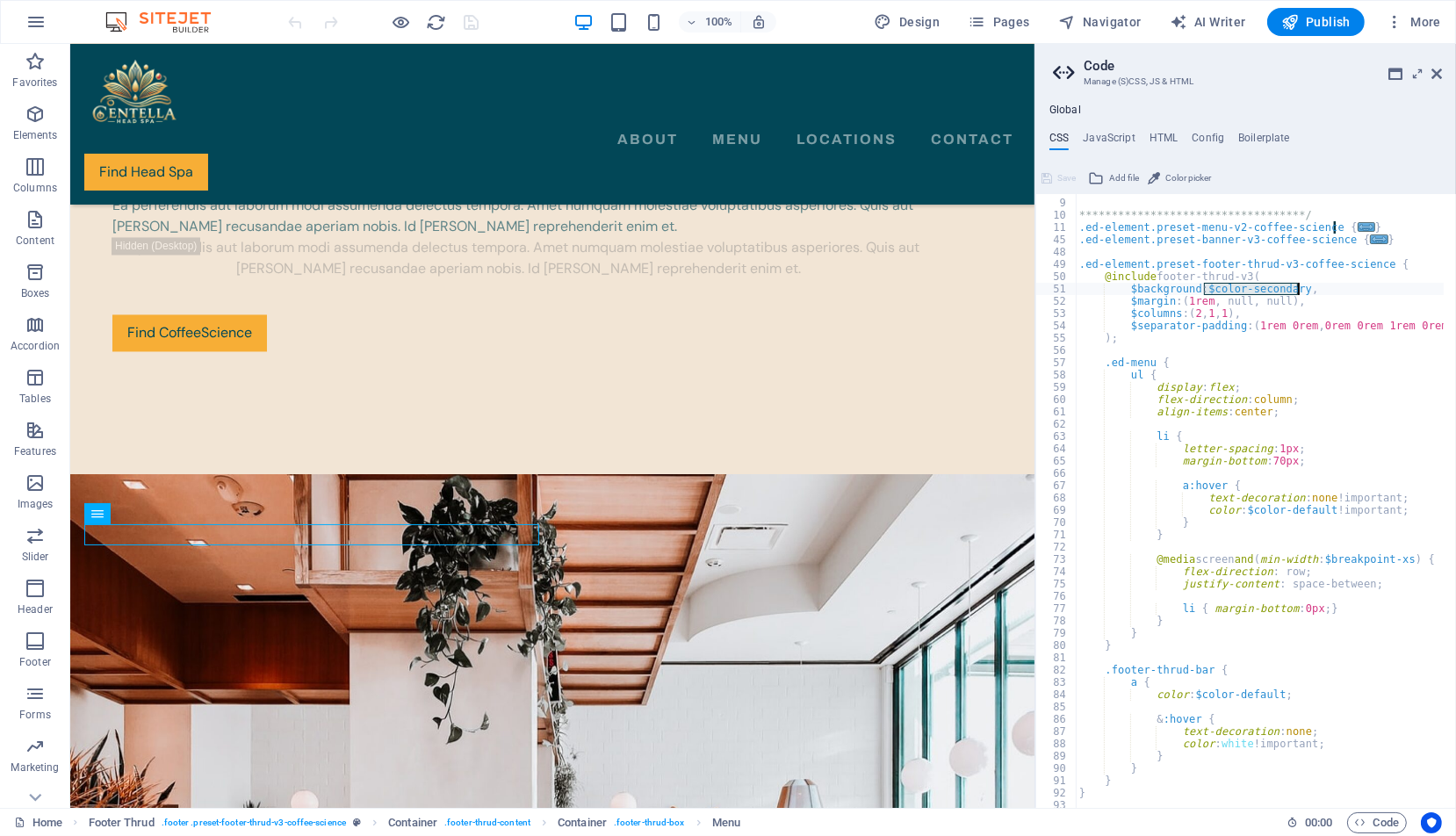
type textarea "$background: $color-secondary,"
click at [1203, 134] on h4 "Config" at bounding box center [1207, 141] width 32 height 19
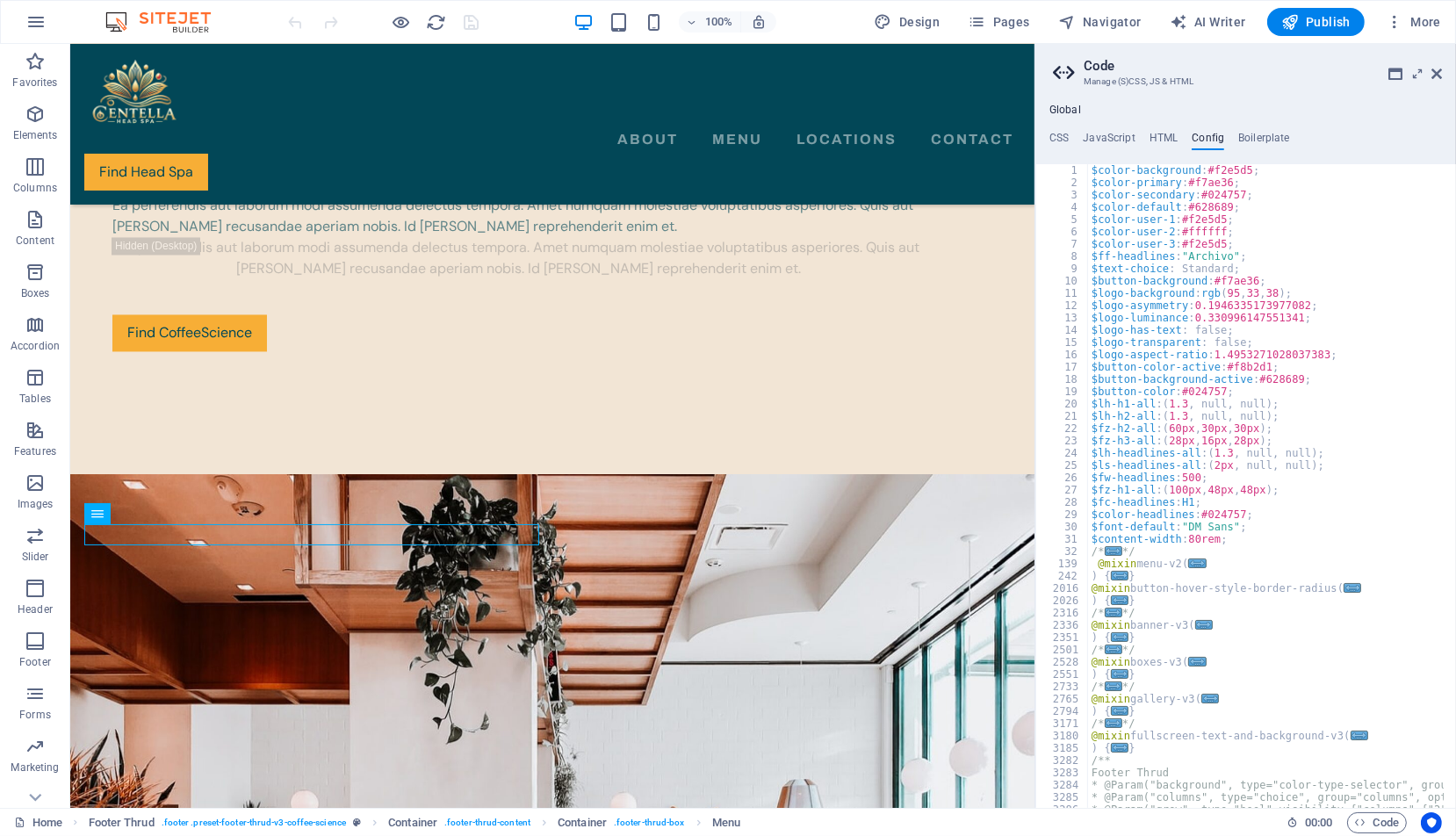
scroll to position [0, 0]
drag, startPoint x: 1247, startPoint y: 197, endPoint x: 1195, endPoint y: 196, distance: 52.0
type textarea "$color-secondary: #024757;"
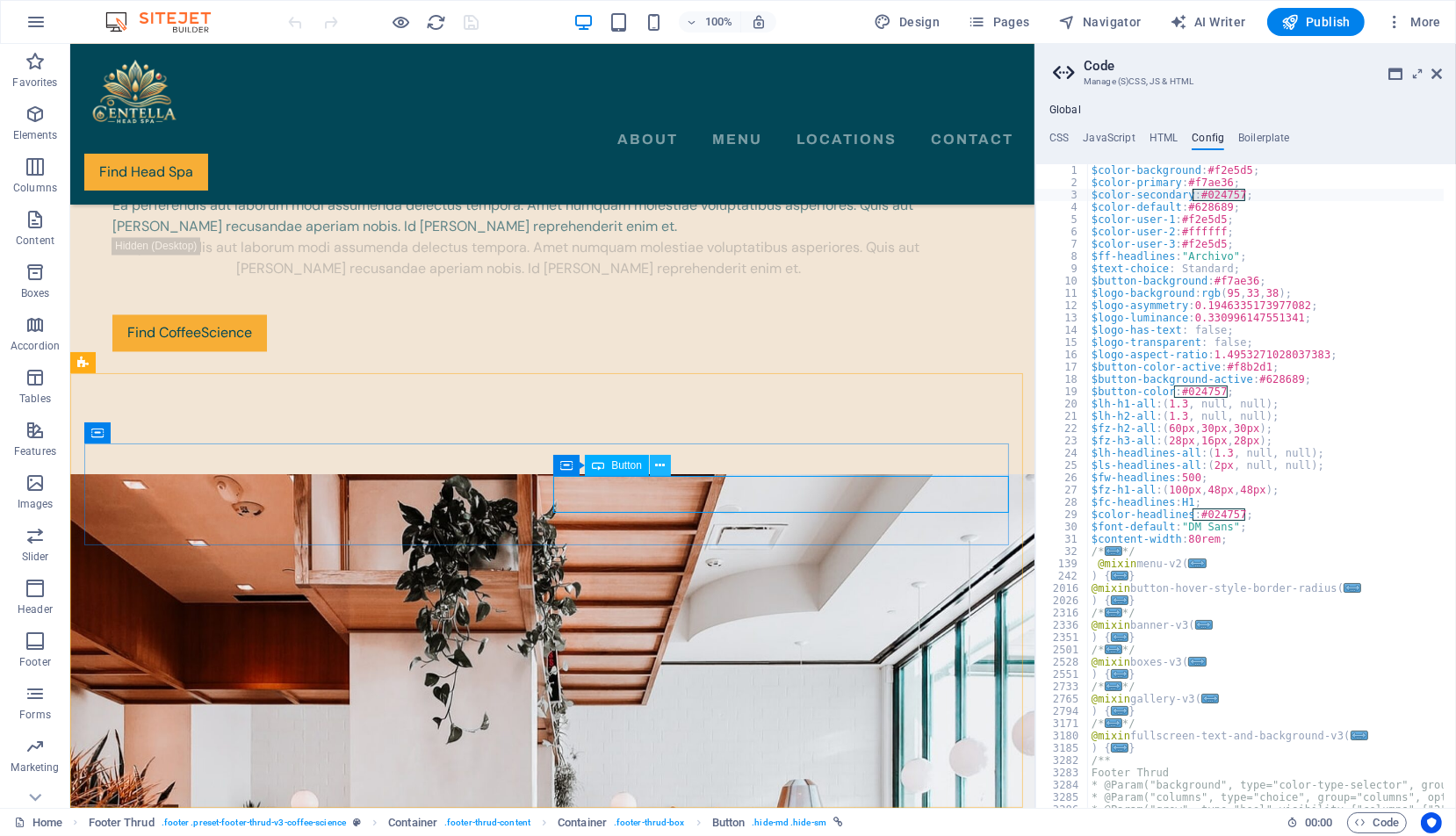
click at [662, 464] on icon at bounding box center [660, 466] width 10 height 18
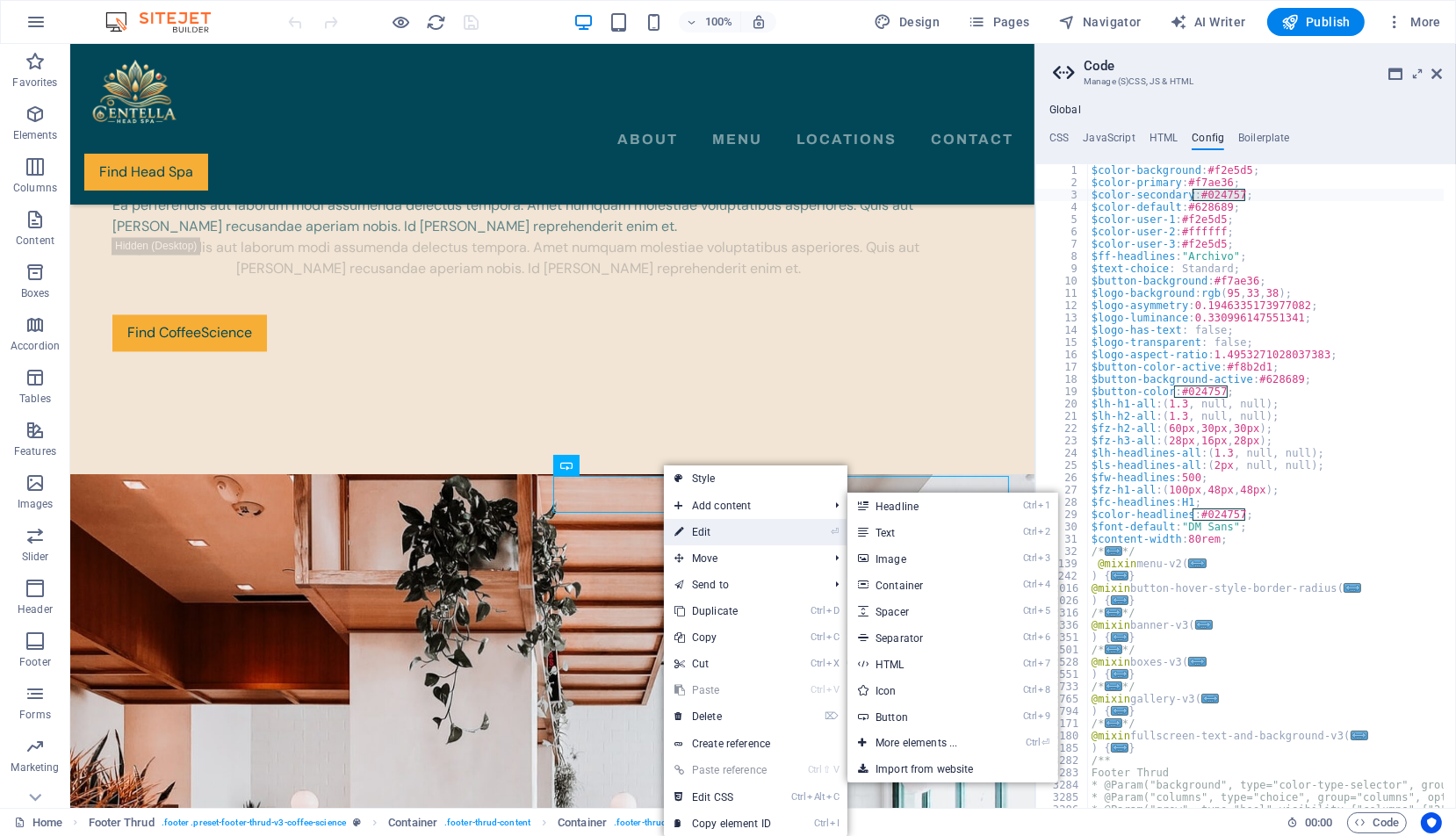
click at [729, 533] on link "⏎ Edit" at bounding box center [723, 532] width 118 height 27
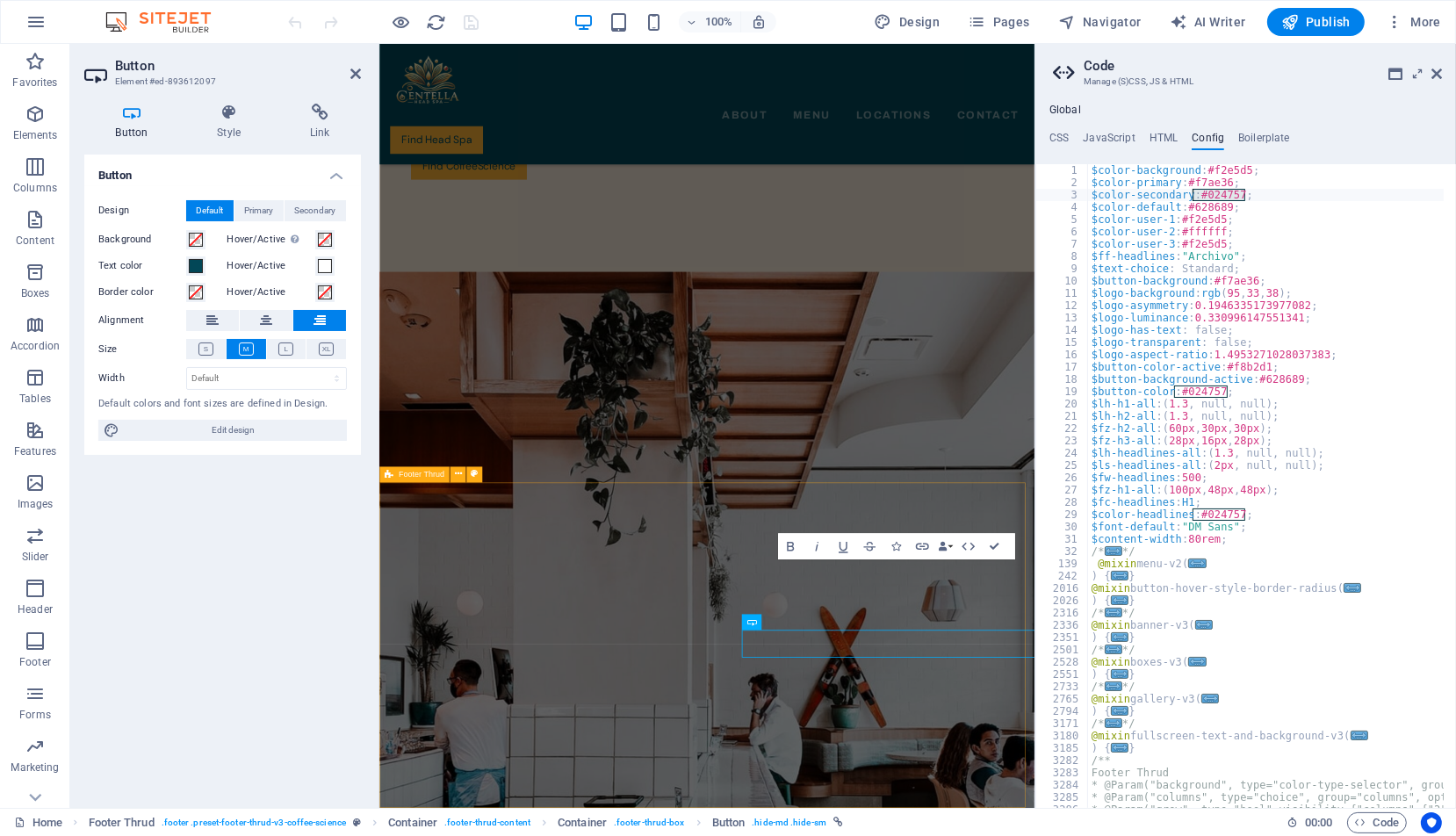
scroll to position [3825, 0]
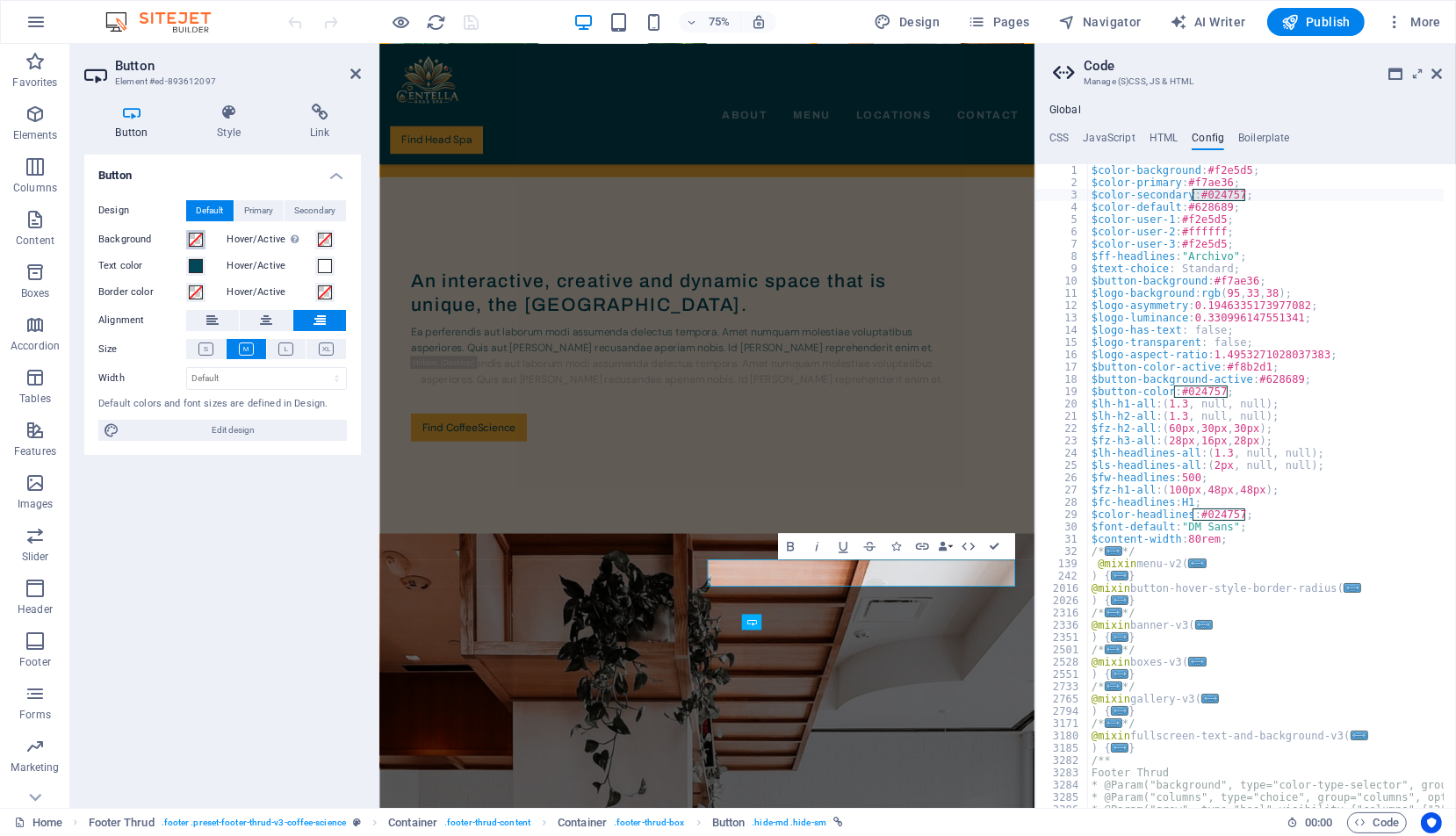
click at [193, 242] on span at bounding box center [196, 239] width 14 height 14
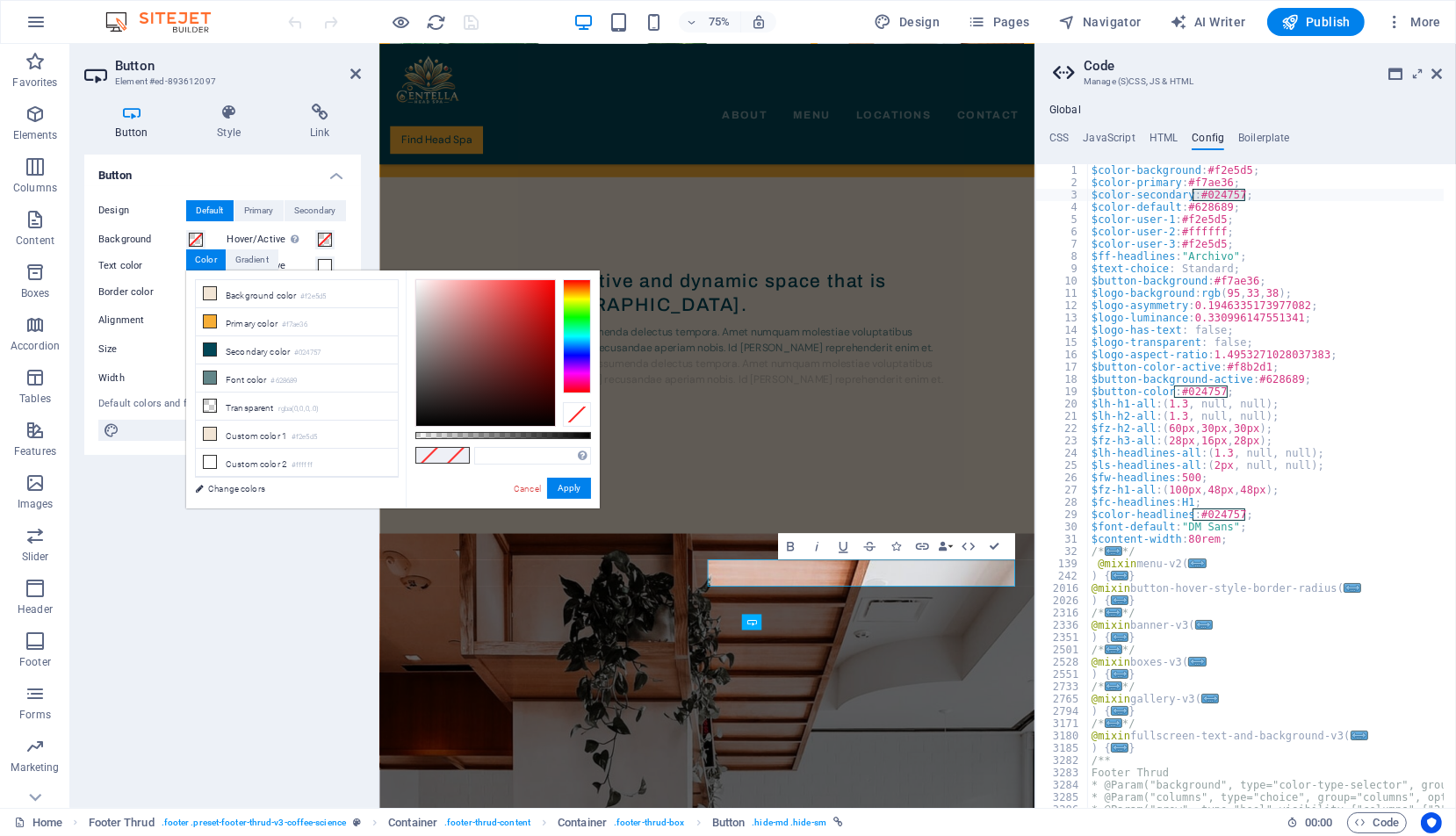
click at [436, 484] on div "Supported formats #0852ed rgb(8, 82, 237) rgba(8, 82, 237, 90%) hsv(221,97,93) …" at bounding box center [502, 516] width 194 height 492
click at [144, 464] on div "Button Design Default Primary Secondary Background Hover/Active Switch to previ…" at bounding box center [222, 474] width 277 height 639
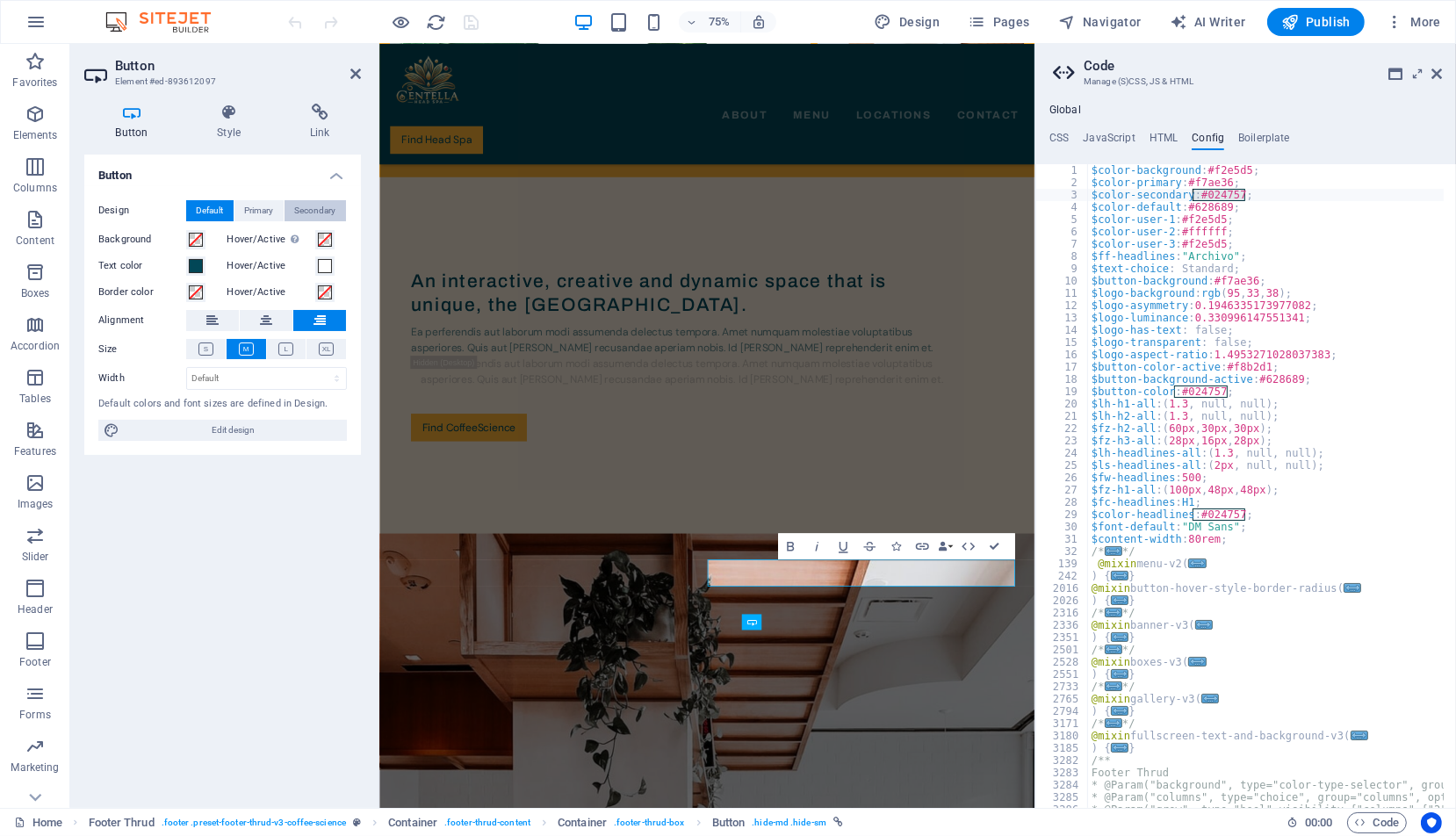
click at [316, 211] on span "Secondary" at bounding box center [315, 210] width 41 height 21
click at [258, 209] on span "Primary" at bounding box center [260, 210] width 29 height 21
click at [214, 209] on span "Default" at bounding box center [210, 210] width 28 height 21
click at [320, 205] on span "Secondary" at bounding box center [315, 210] width 41 height 21
click at [265, 211] on span "Primary" at bounding box center [260, 210] width 29 height 21
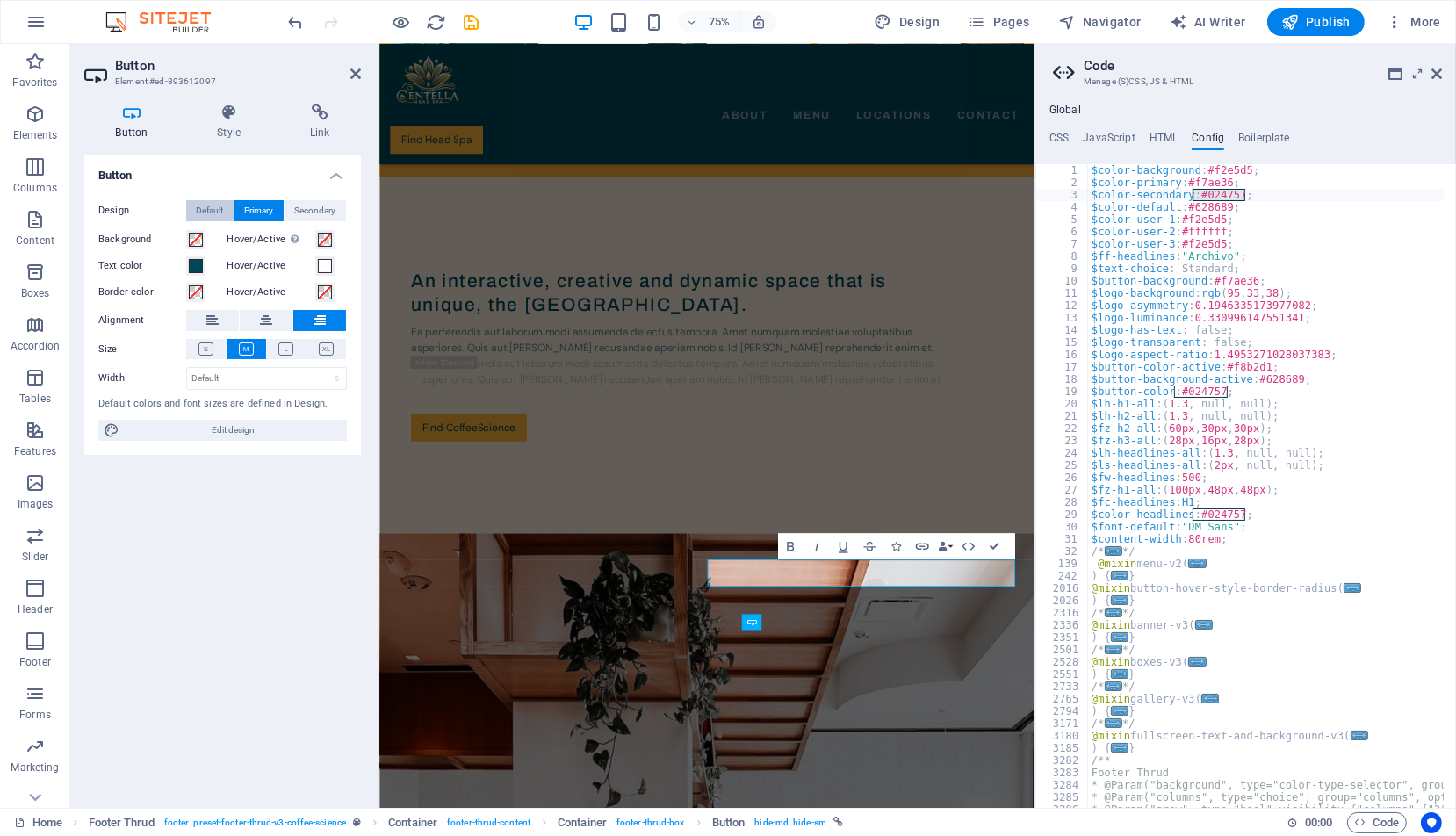
click at [215, 213] on span "Default" at bounding box center [210, 210] width 28 height 21
click at [226, 114] on icon at bounding box center [230, 112] width 86 height 17
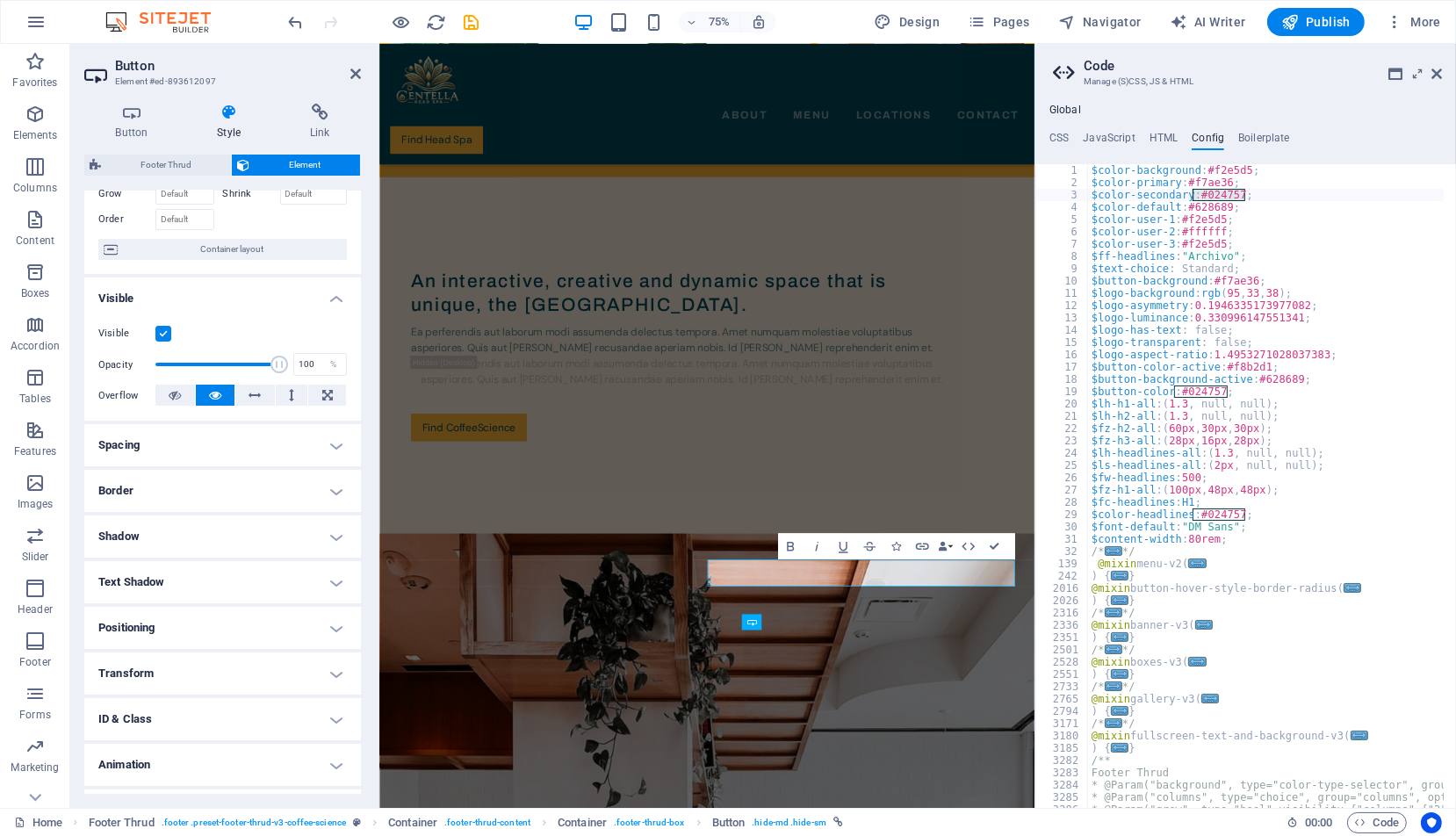
scroll to position [139, 0]
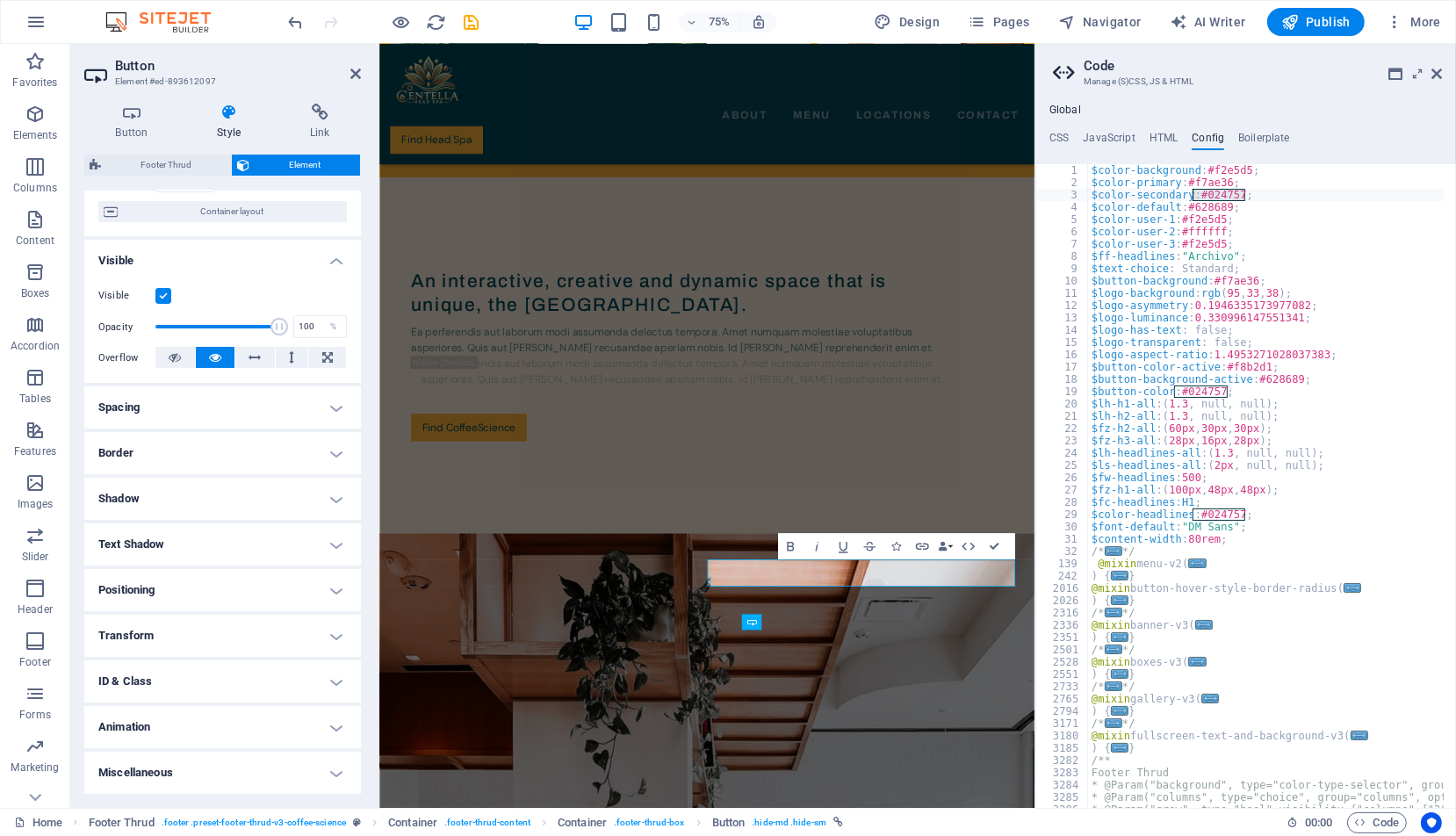
click at [147, 769] on h4 "Miscellaneous" at bounding box center [222, 773] width 277 height 42
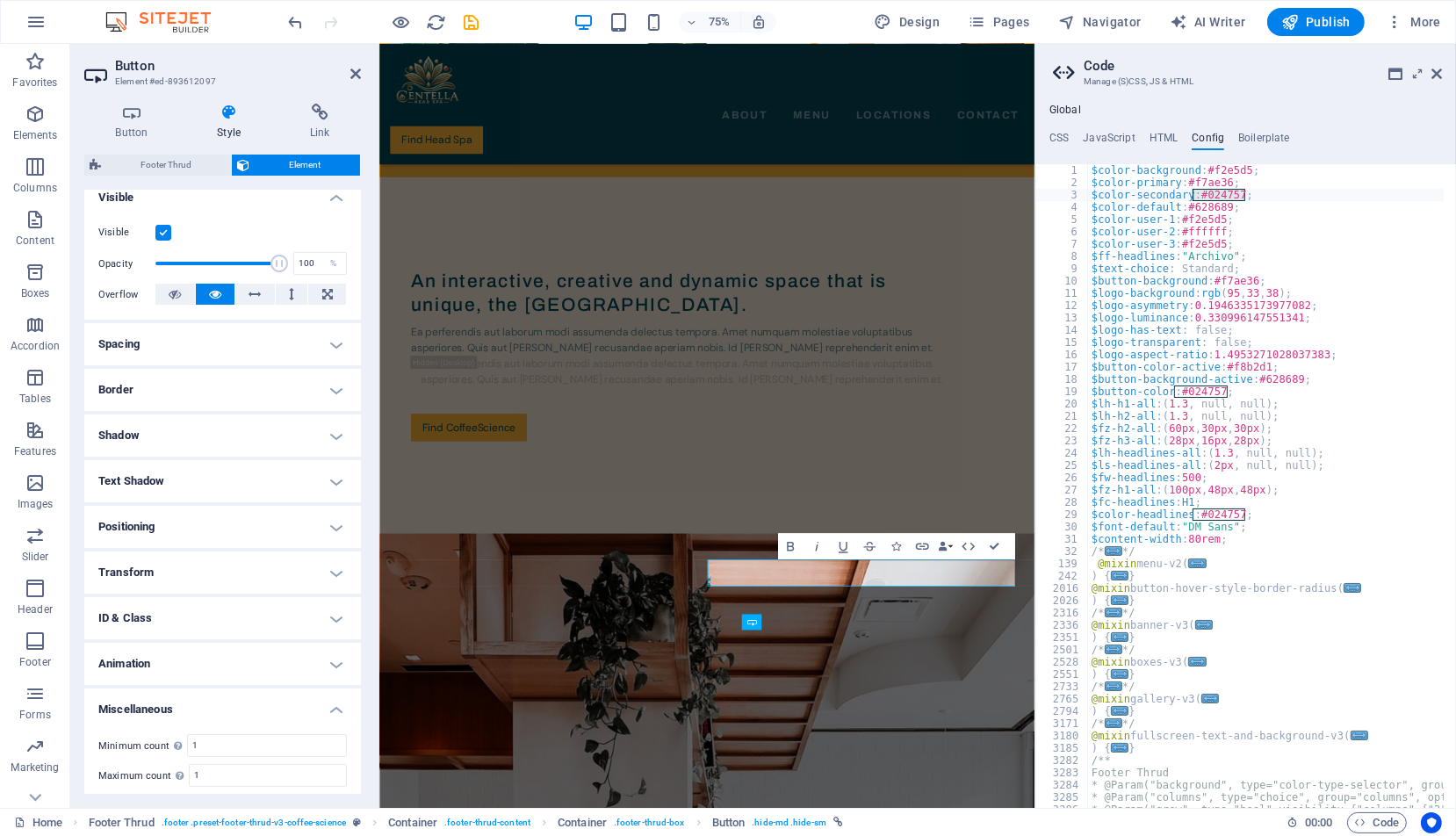
scroll to position [246, 0]
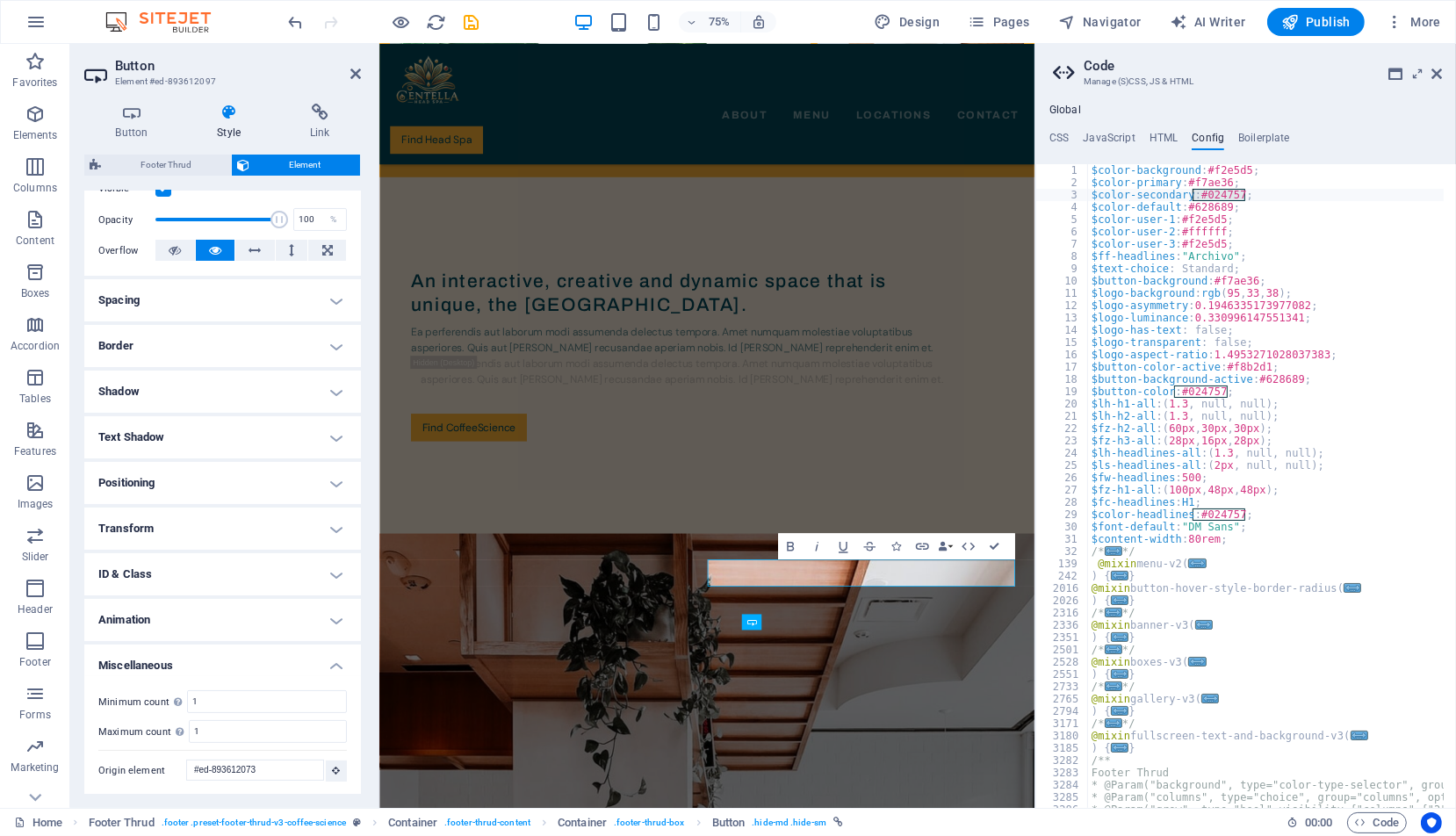
click at [154, 668] on h4 "Miscellaneous" at bounding box center [222, 661] width 277 height 31
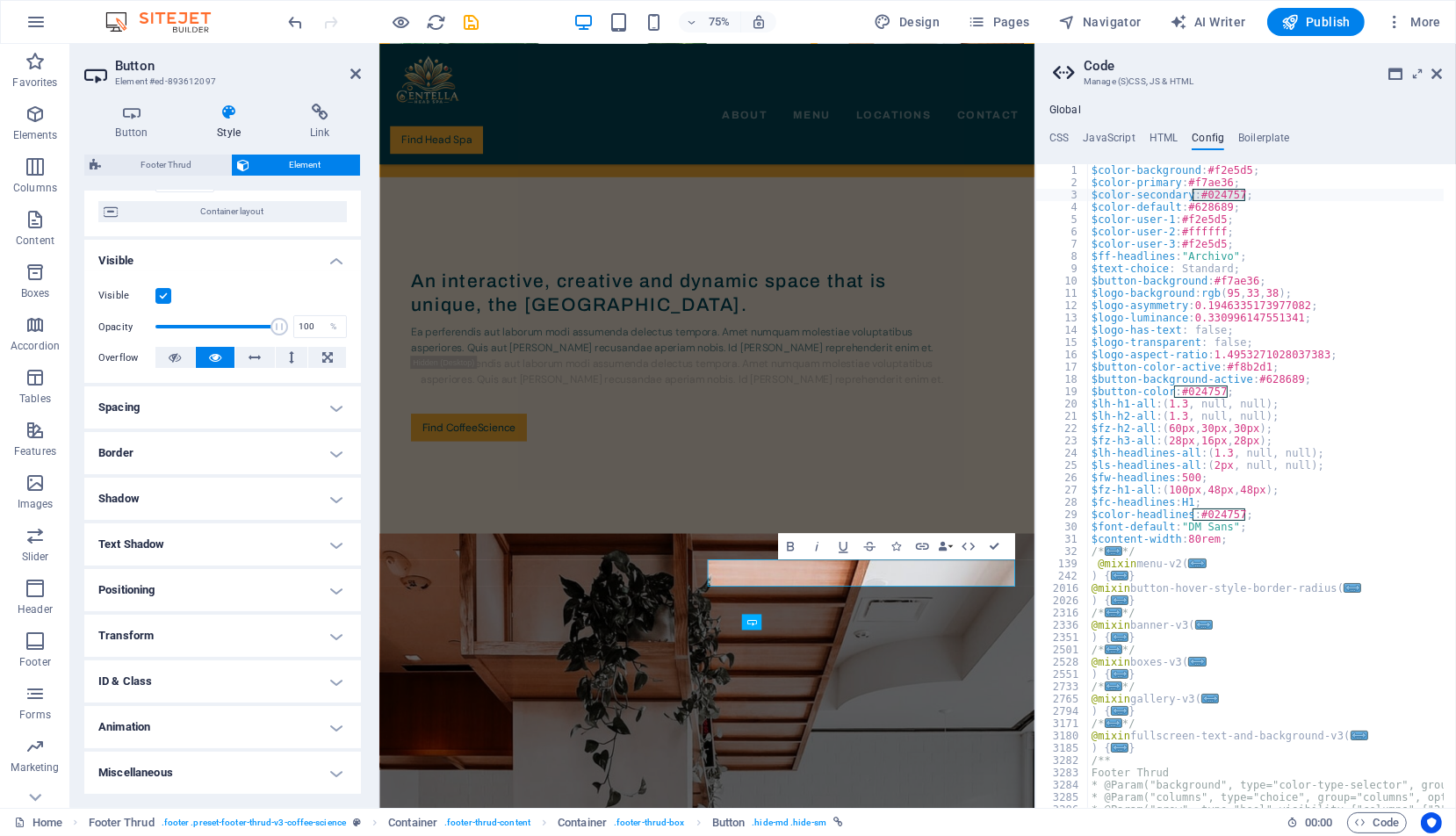
click at [148, 673] on h4 "ID & Class" at bounding box center [222, 682] width 277 height 42
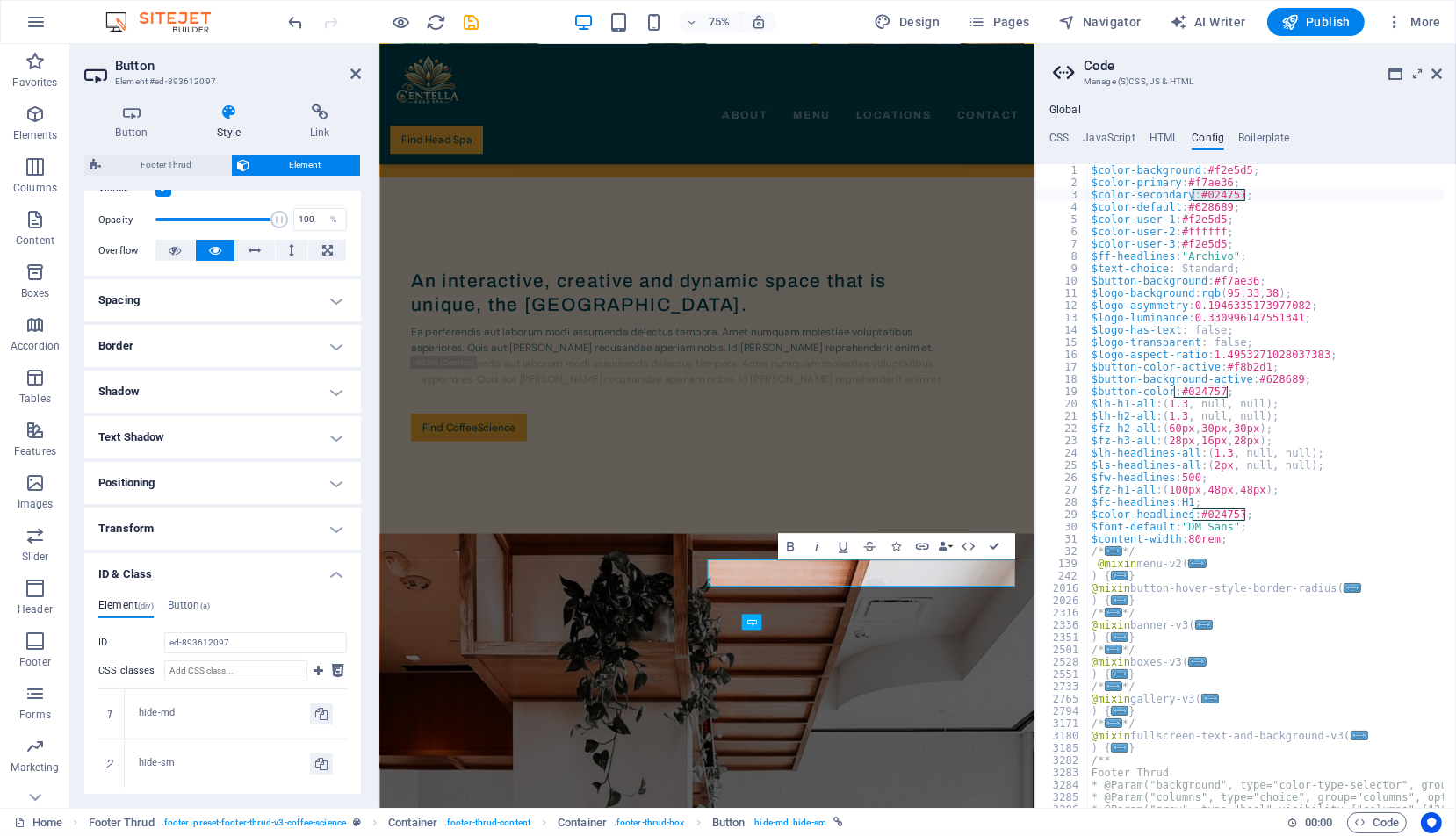
scroll to position [395, 0]
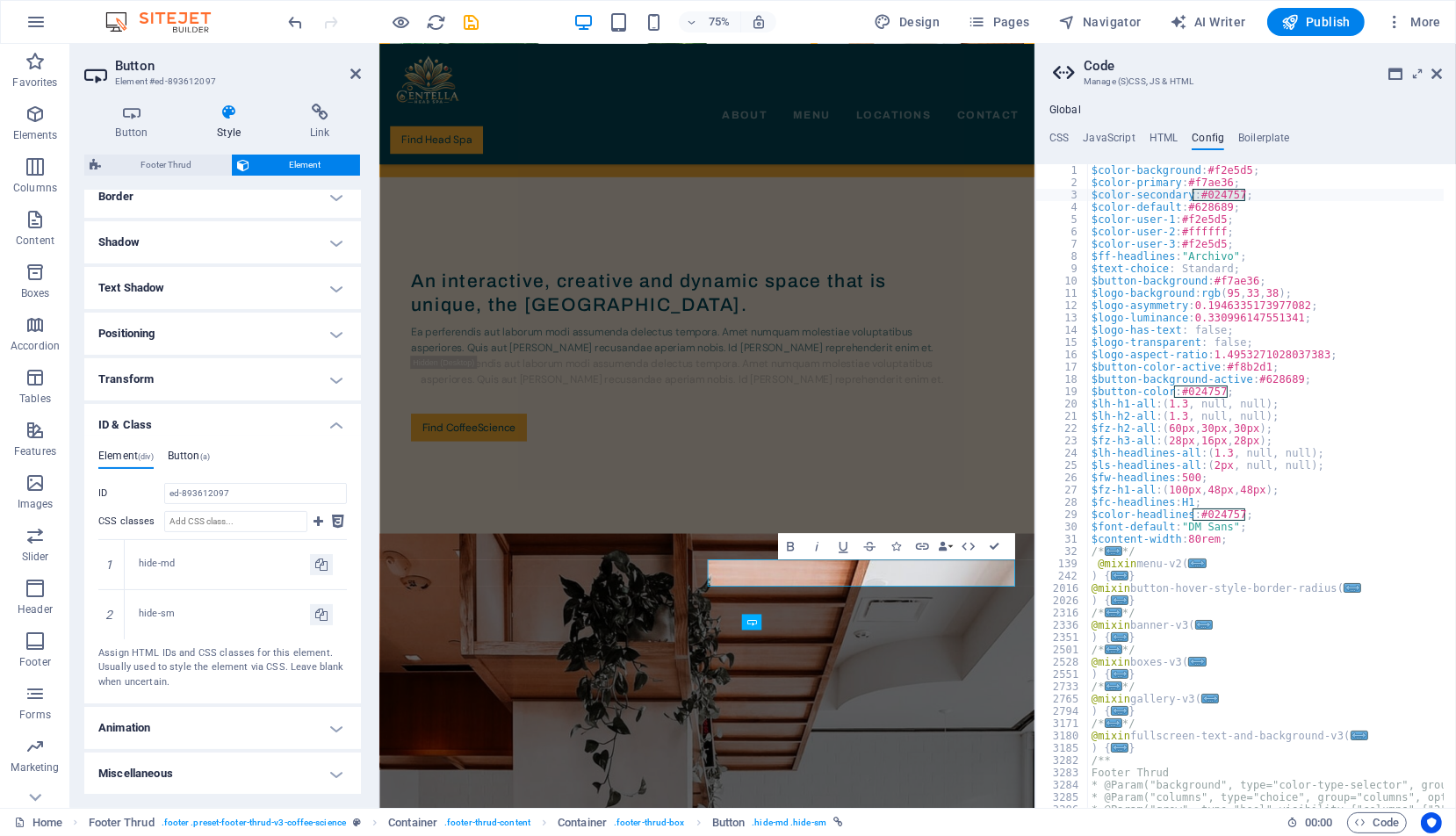
click at [190, 458] on h4 "Button (a)" at bounding box center [189, 458] width 42 height 19
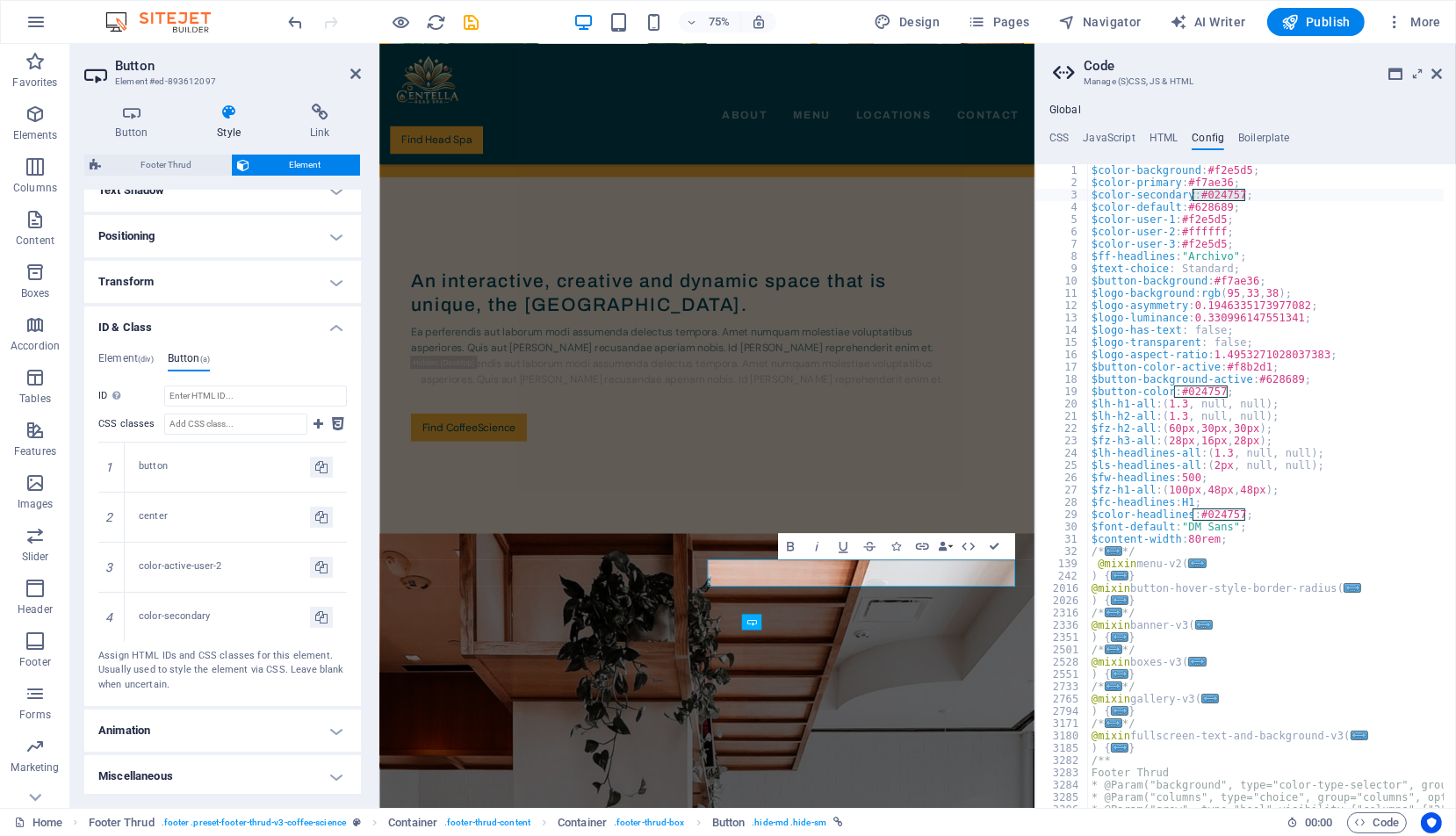
scroll to position [495, 0]
click at [123, 354] on h4 "Element (div)" at bounding box center [126, 359] width 55 height 19
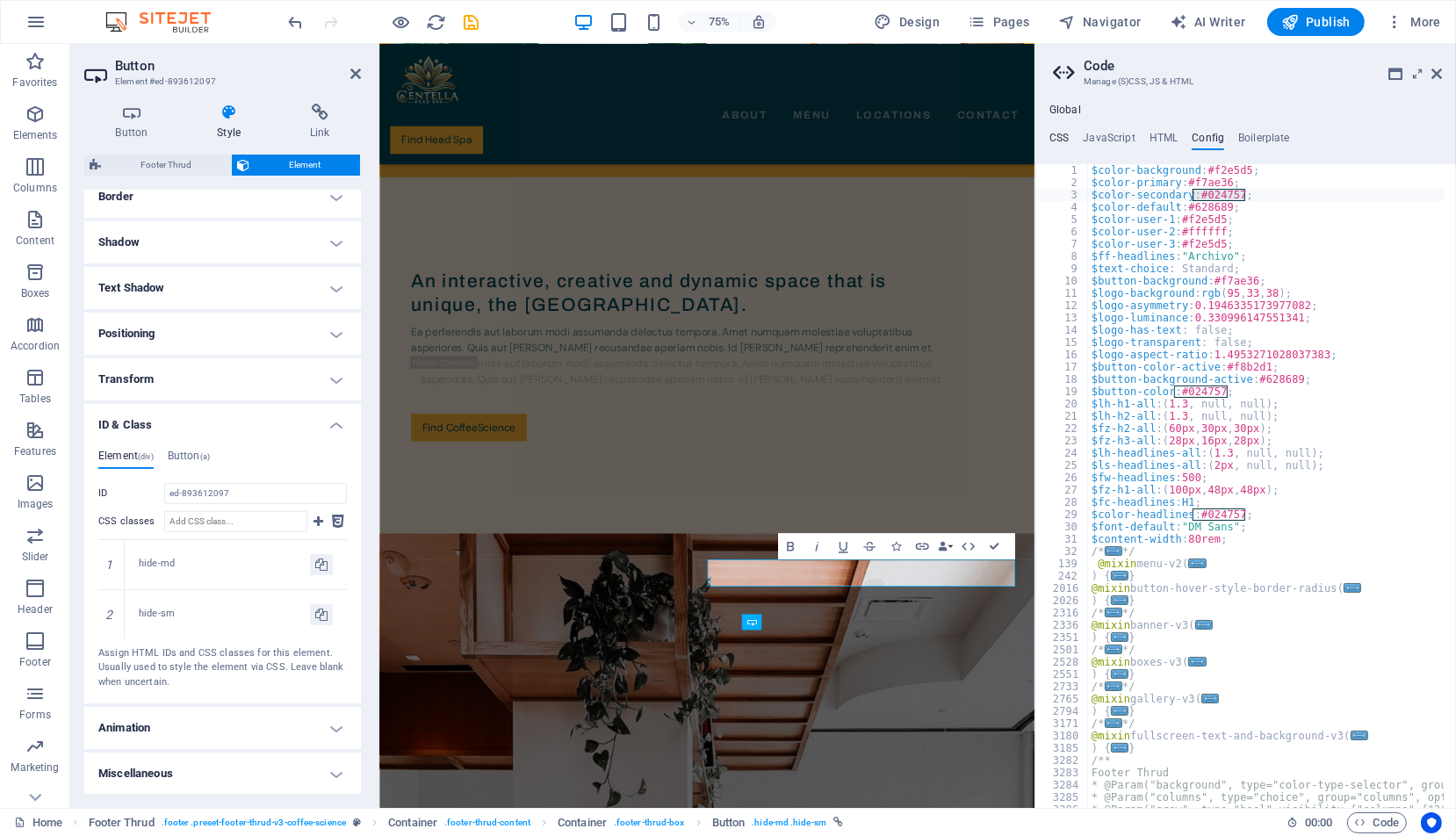
click at [1059, 137] on h4 "CSS" at bounding box center [1058, 141] width 19 height 19
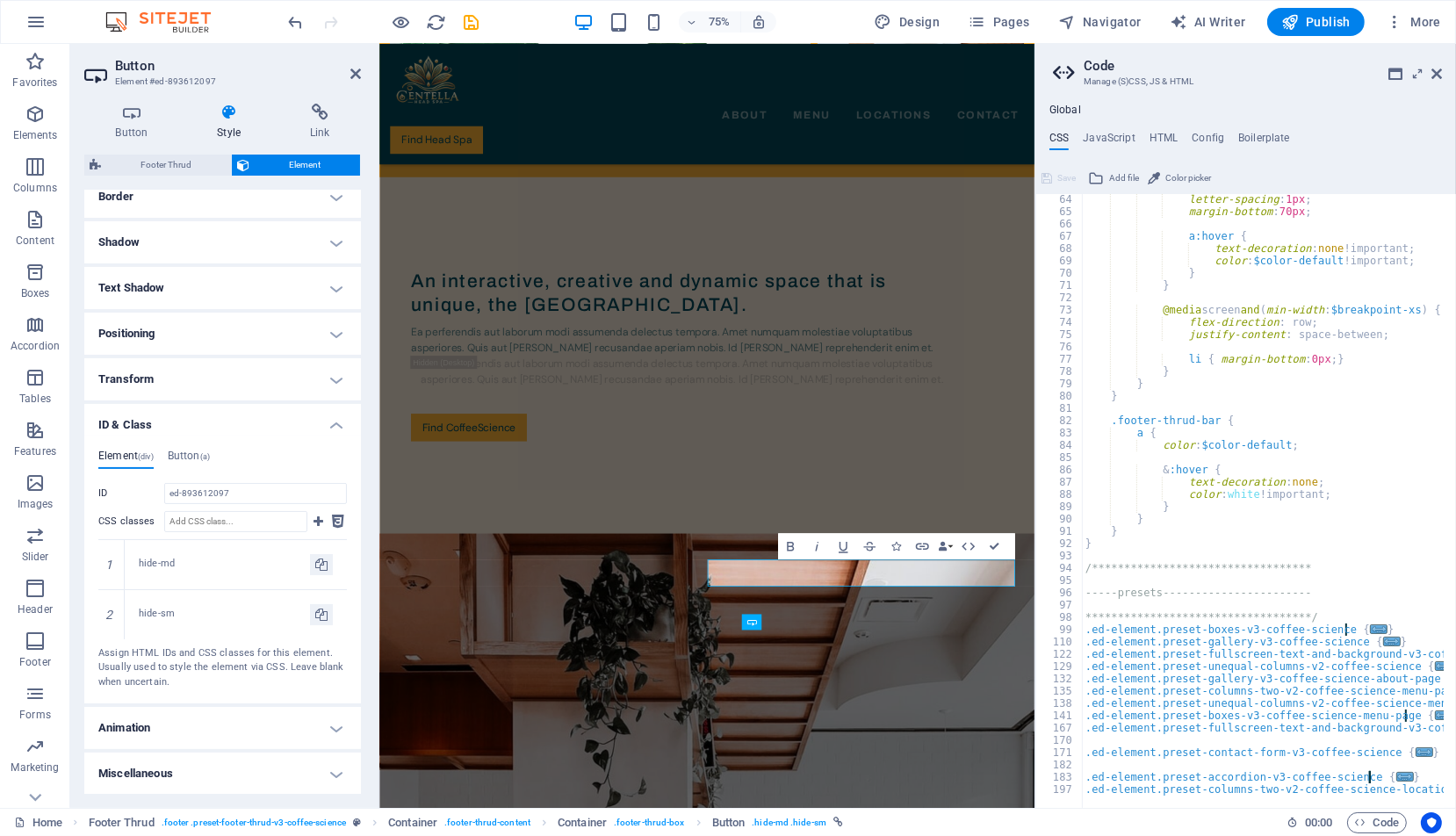
scroll to position [345, 0]
drag, startPoint x: 1422, startPoint y: 70, endPoint x: 1407, endPoint y: 73, distance: 15.3
click at [1417, 70] on icon at bounding box center [1417, 73] width 0 height 14
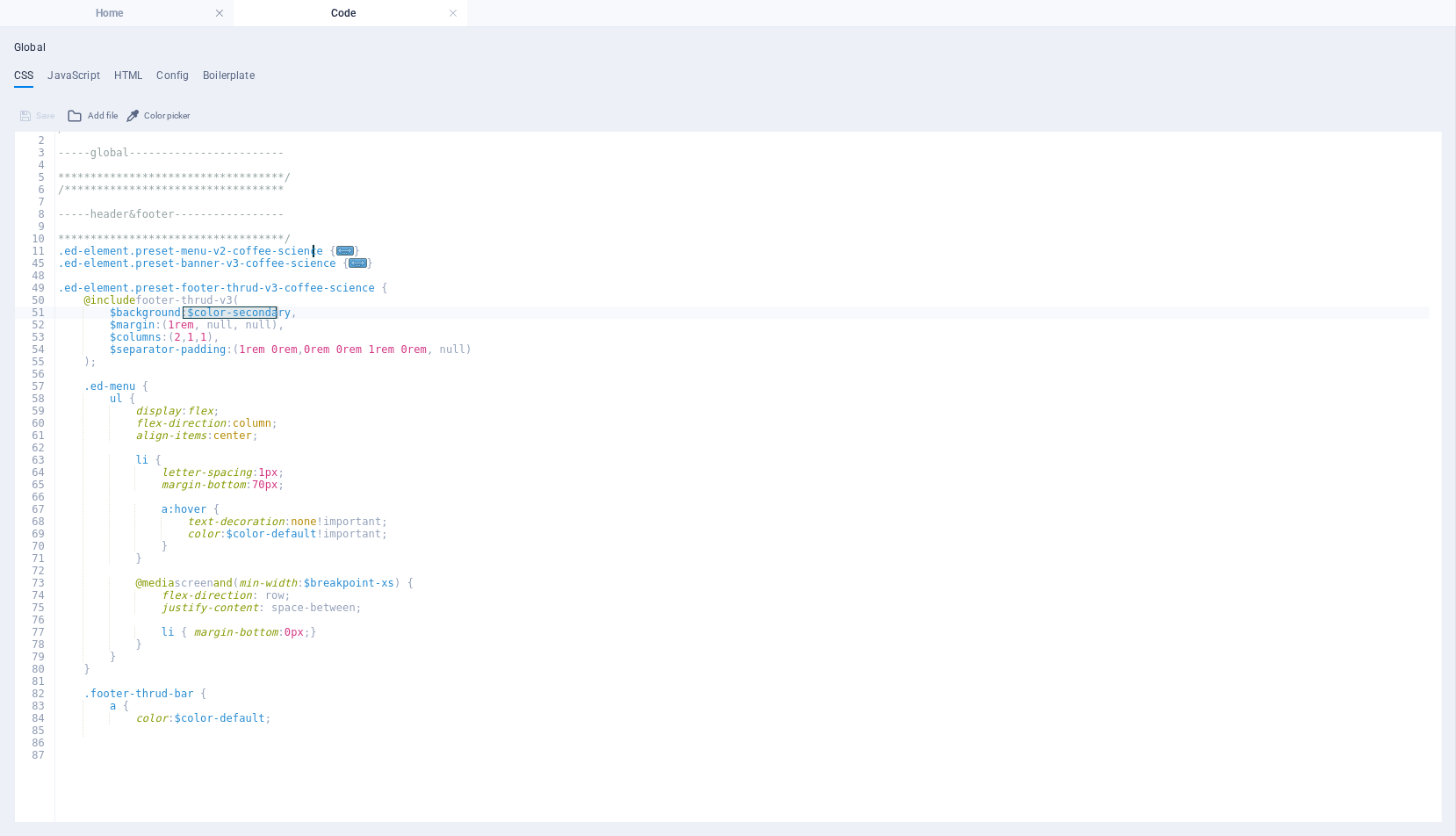
scroll to position [0, 0]
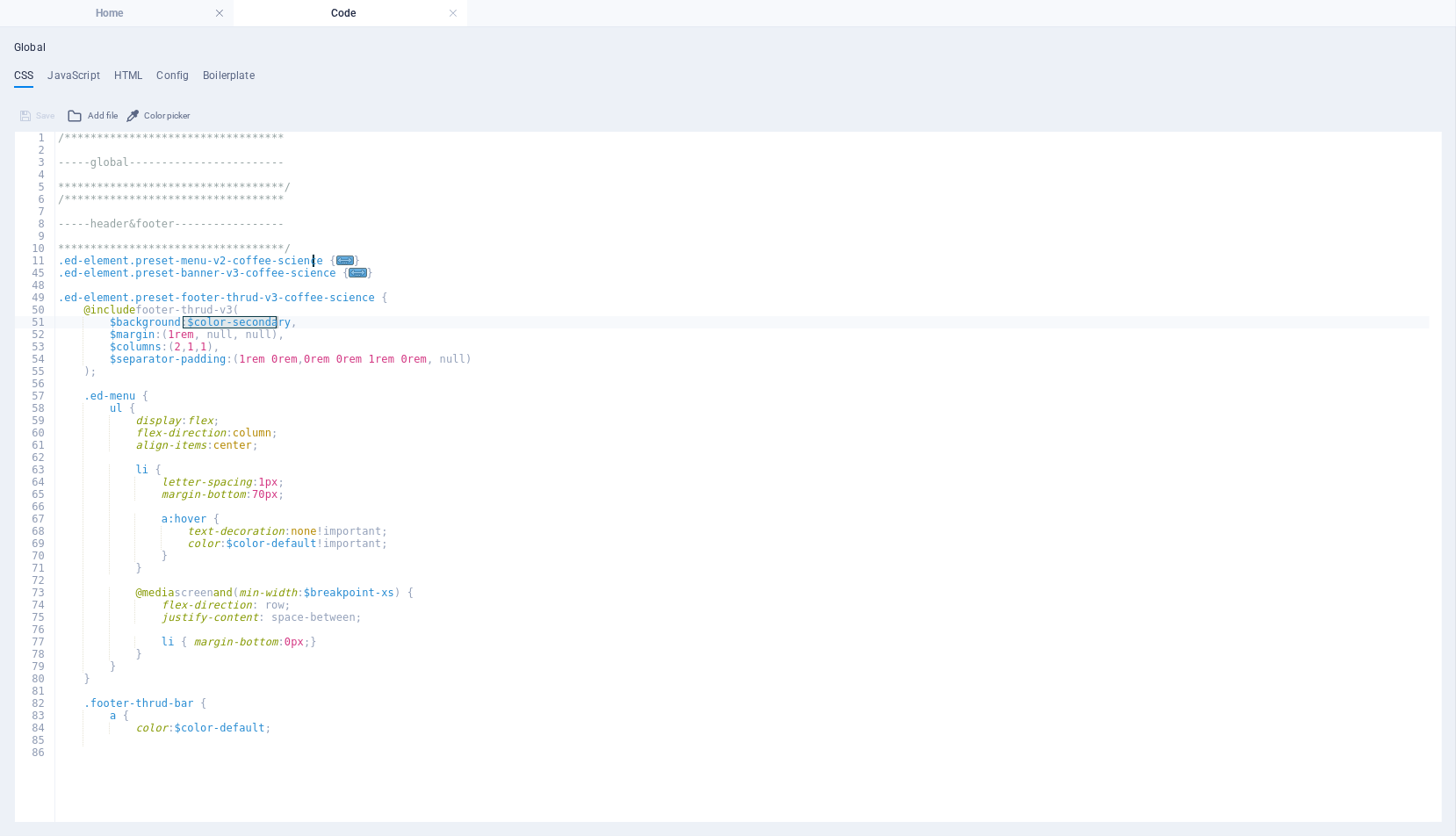
type textarea "flex-direction: column;"
click at [516, 436] on div "**********" at bounding box center [741, 445] width 1375 height 627
paste input "-thrud-box"
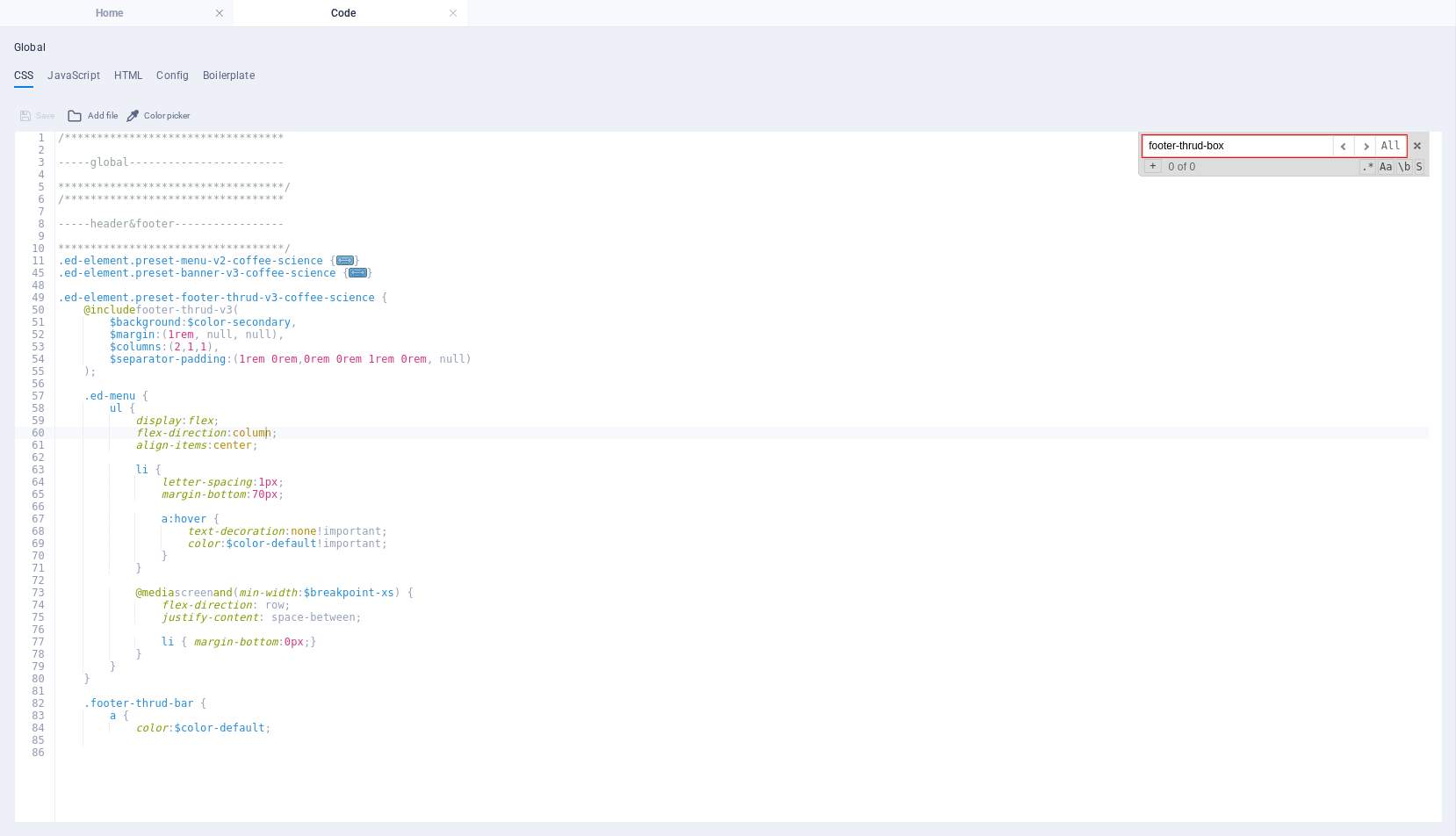
type input "footer-thrud-box"
click at [336, 259] on span "..." at bounding box center [344, 260] width 17 height 10
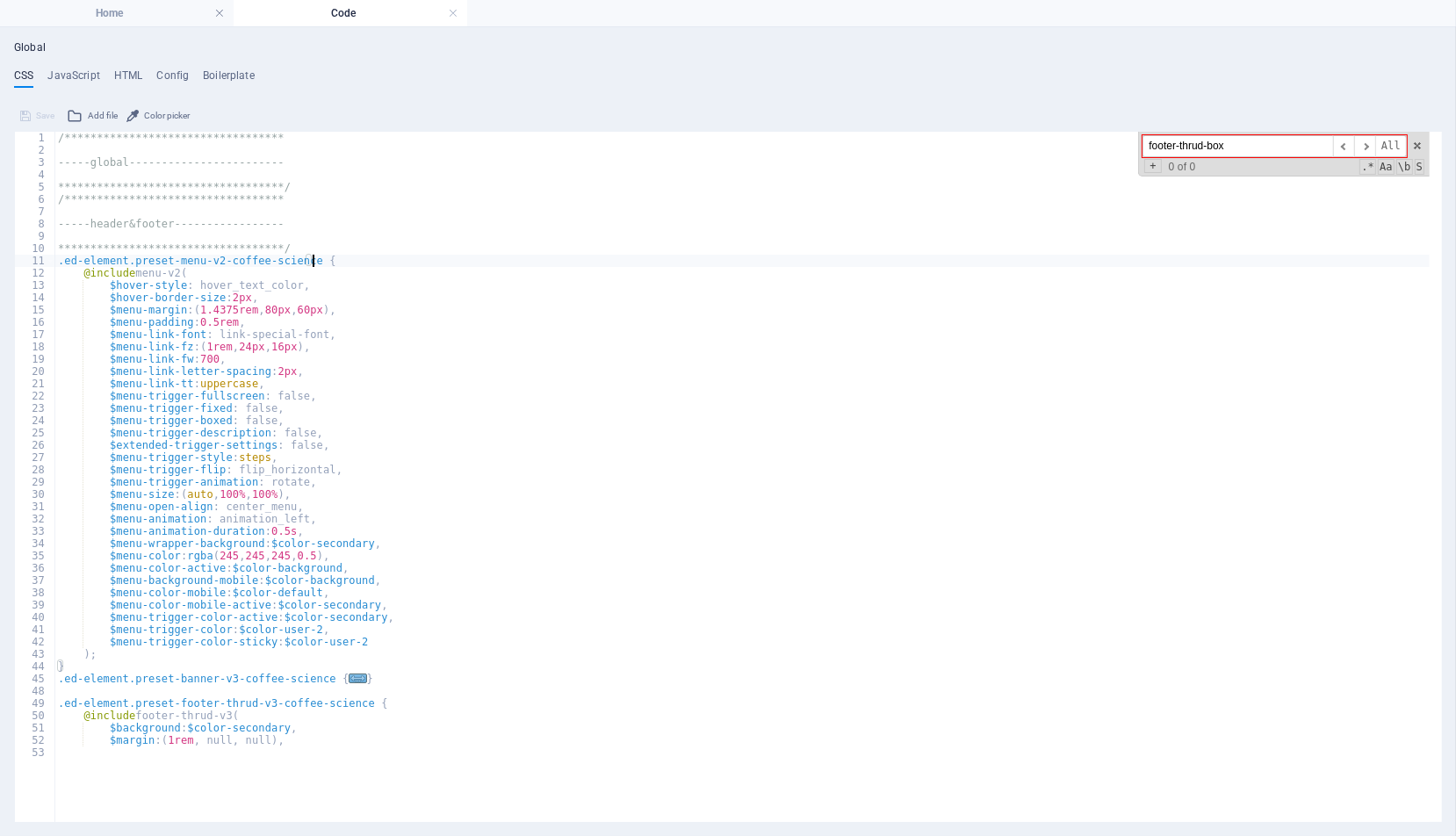
click at [350, 681] on span "..." at bounding box center [358, 678] width 17 height 10
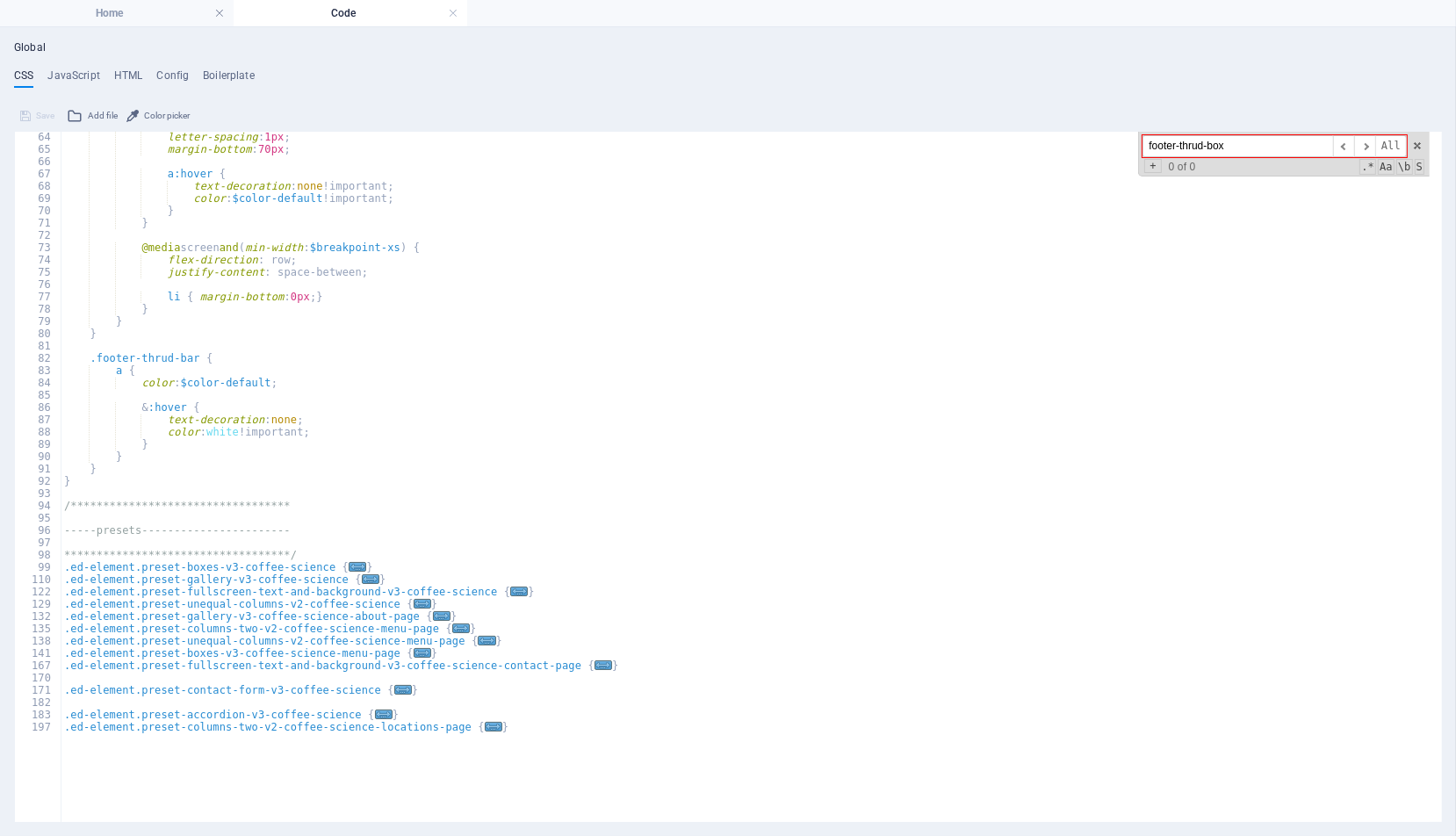
scroll to position [699, 0]
click at [413, 657] on span "..." at bounding box center [422, 653] width 17 height 10
type textarea ".ed-element.preset-boxes-v3-coffee-science-menu-page {"
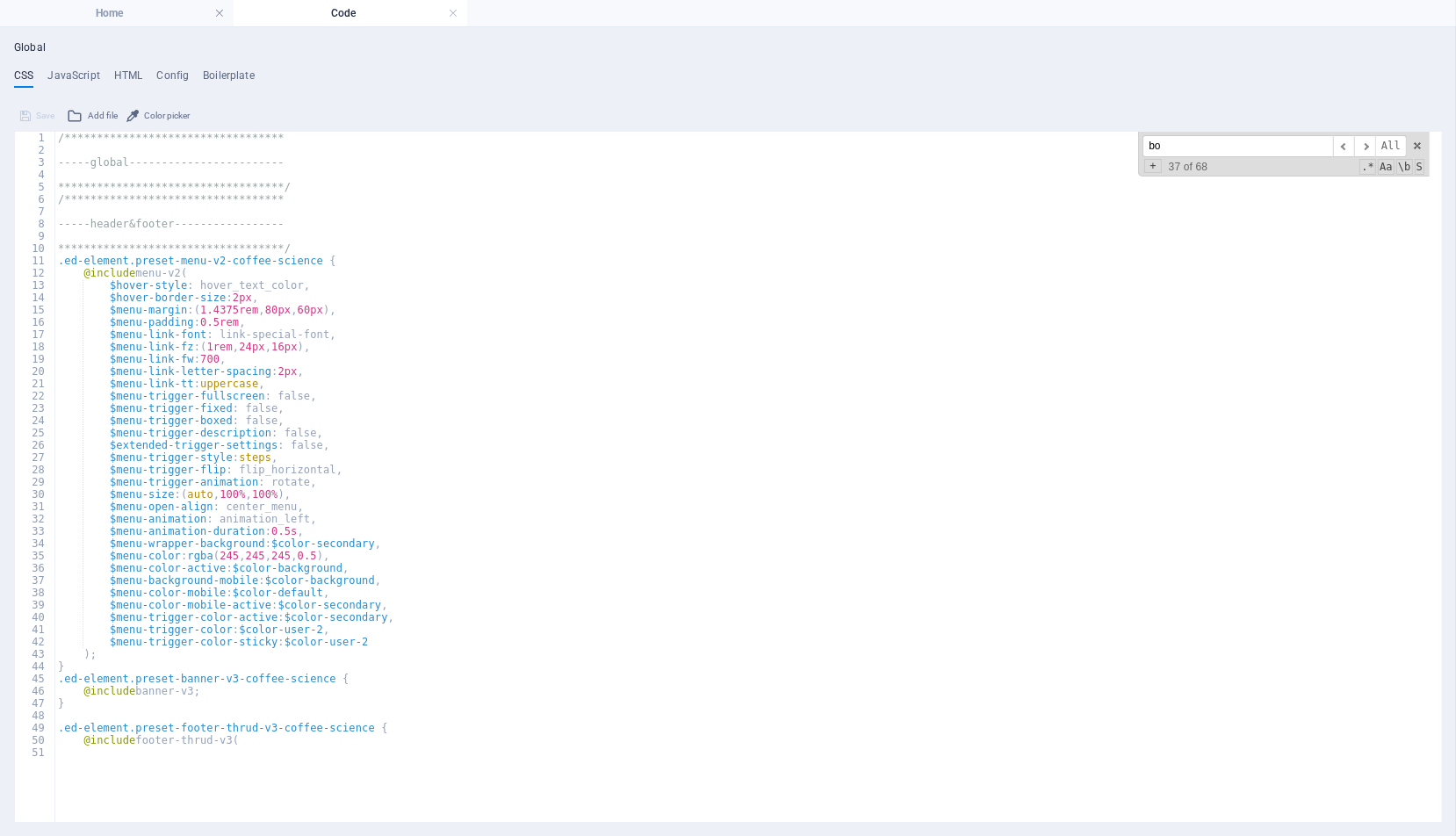
scroll to position [1007, 0]
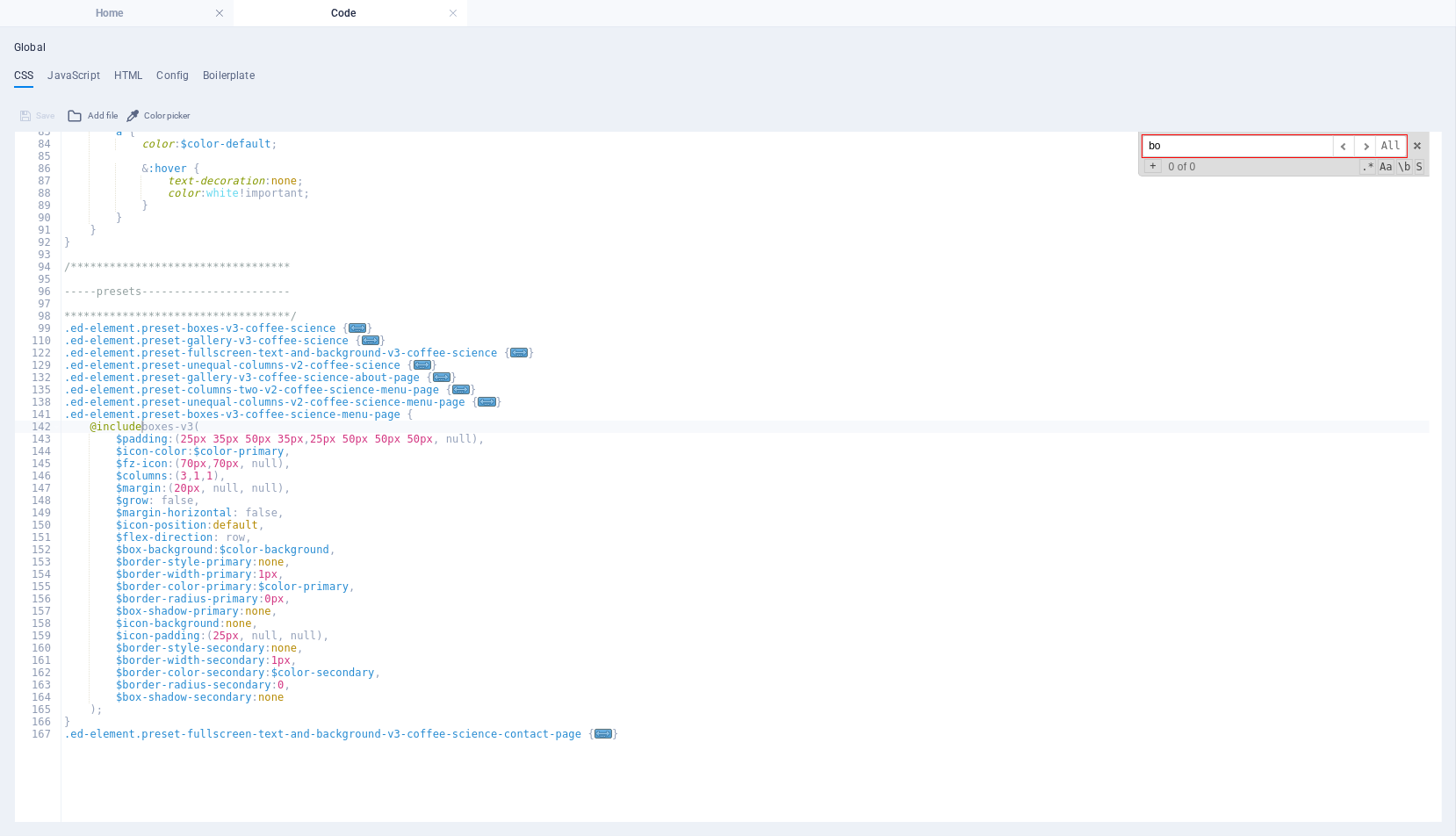
type input "b"
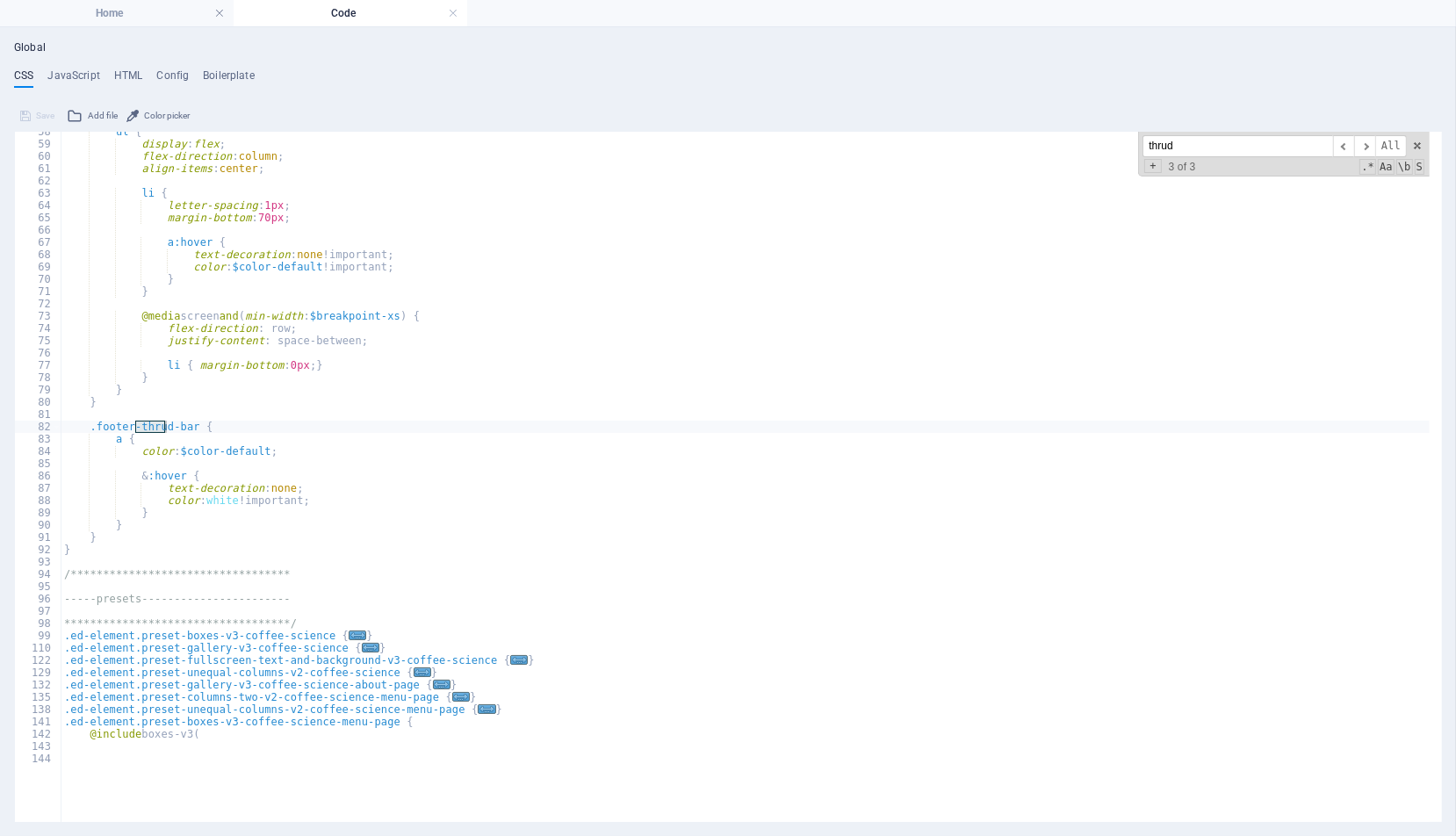
scroll to position [289, 0]
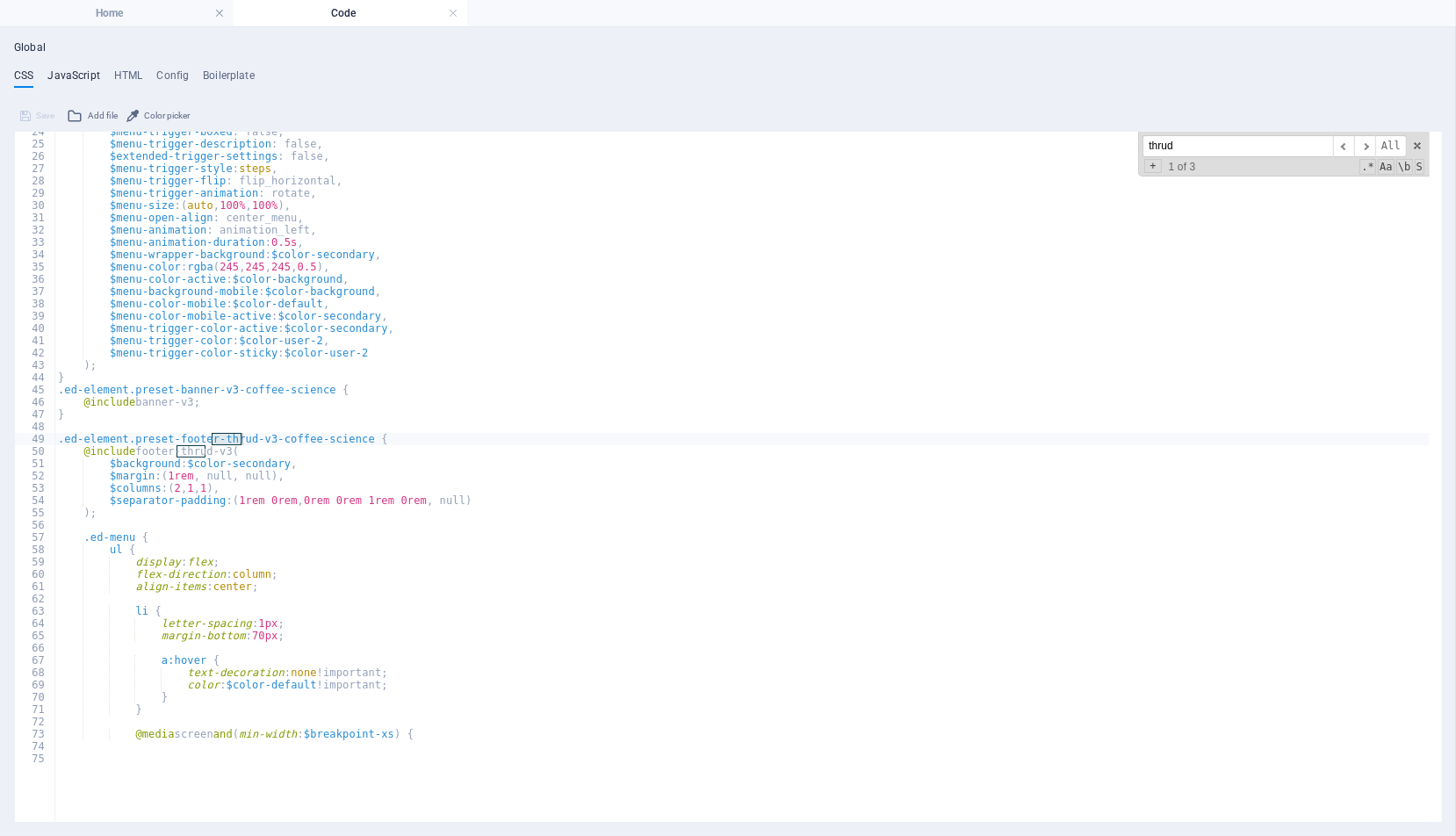
type input "thrud"
click at [75, 78] on h4 "JavaScript" at bounding box center [73, 79] width 51 height 19
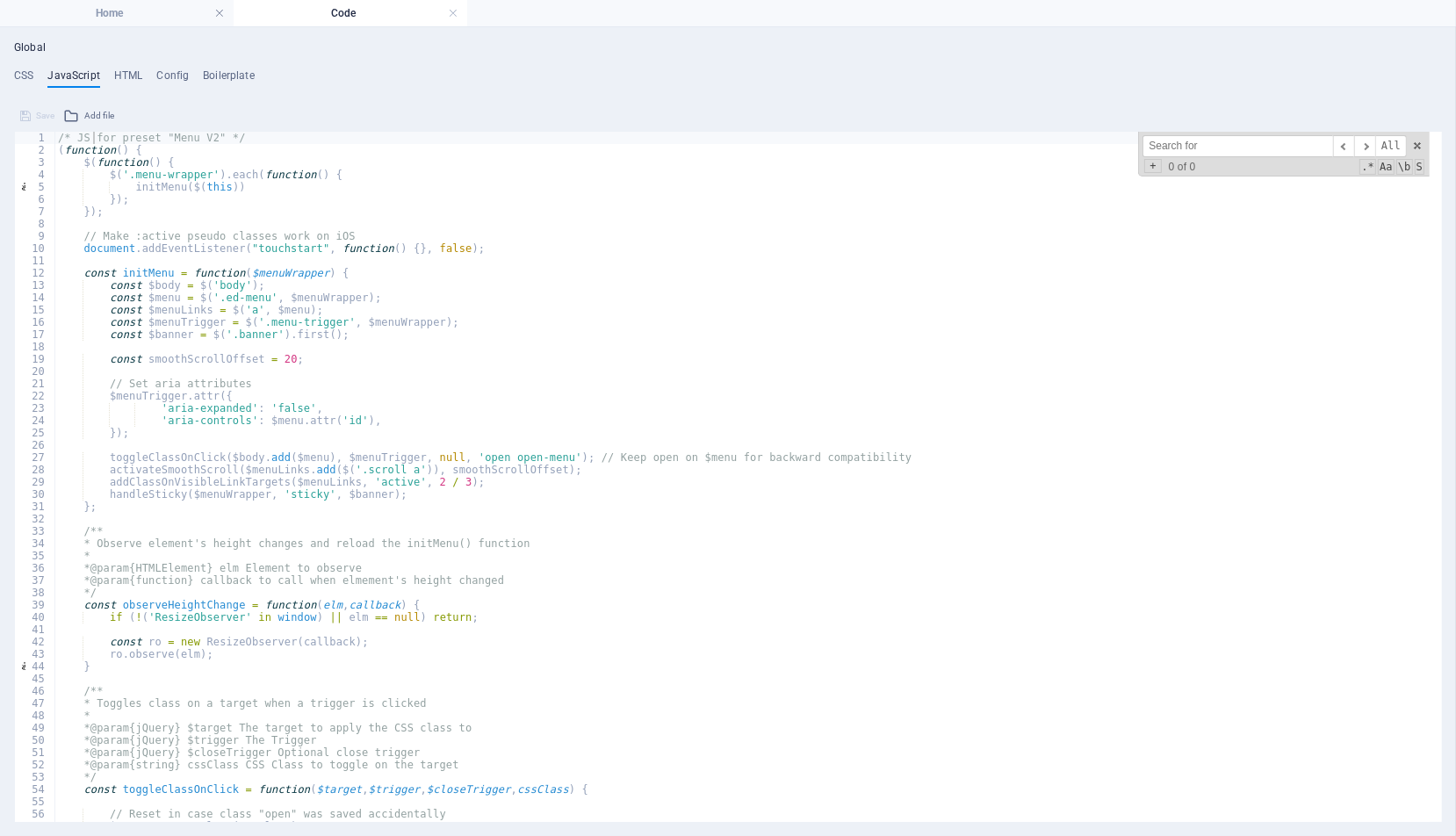
paste input "footer-thrud-box"
type input "footer-thrud-box"
click at [130, 80] on h4 "HTML" at bounding box center [129, 79] width 29 height 19
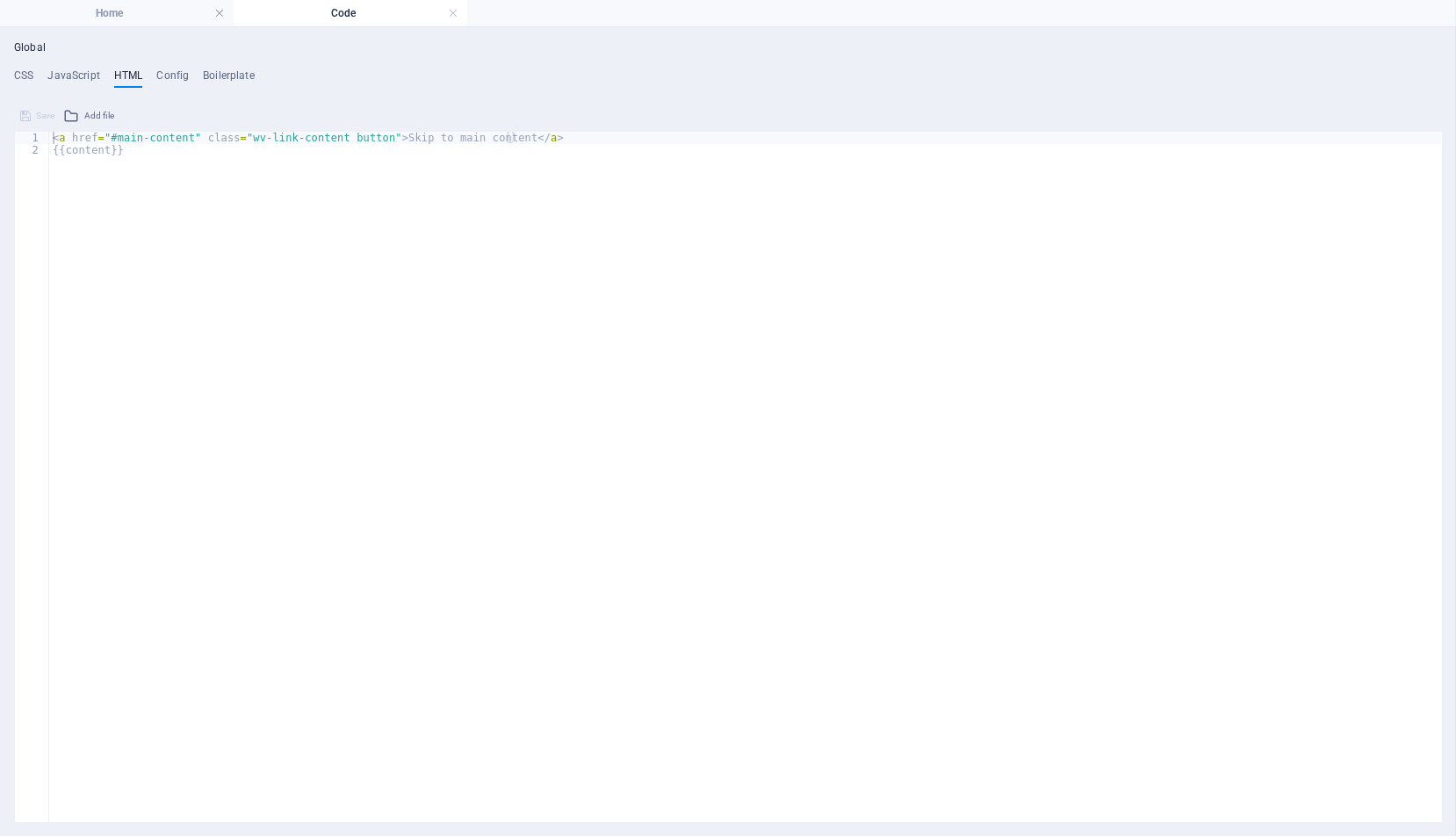
click at [167, 67] on div "Global CSS JavaScript HTML Config Boilerplate .ed-element.preset-boxes-v3-coffe…" at bounding box center [728, 432] width 1428 height 781
click at [170, 76] on h4 "Config" at bounding box center [172, 79] width 32 height 19
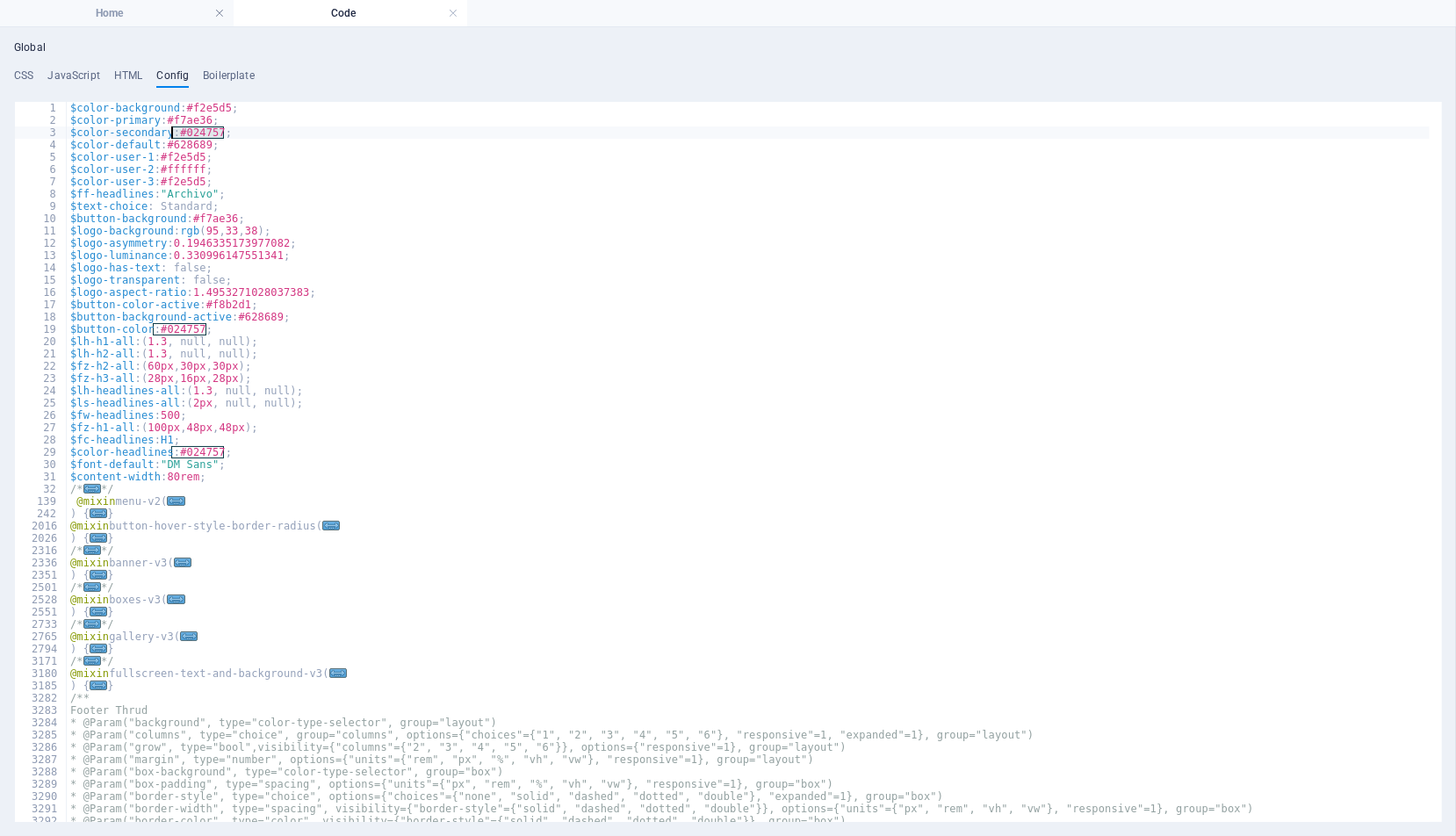
scroll to position [191, 0]
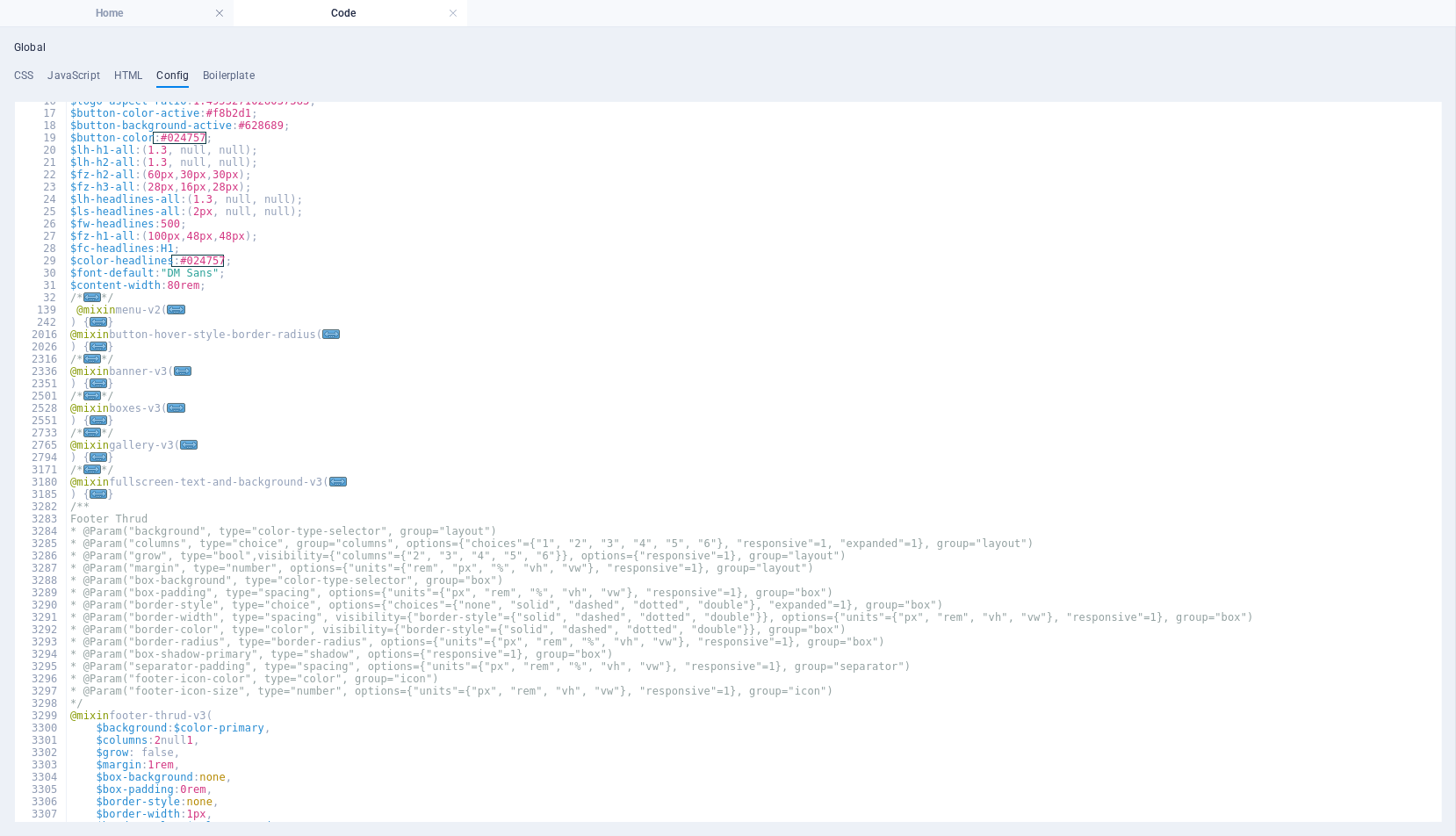
type input "#024757;"
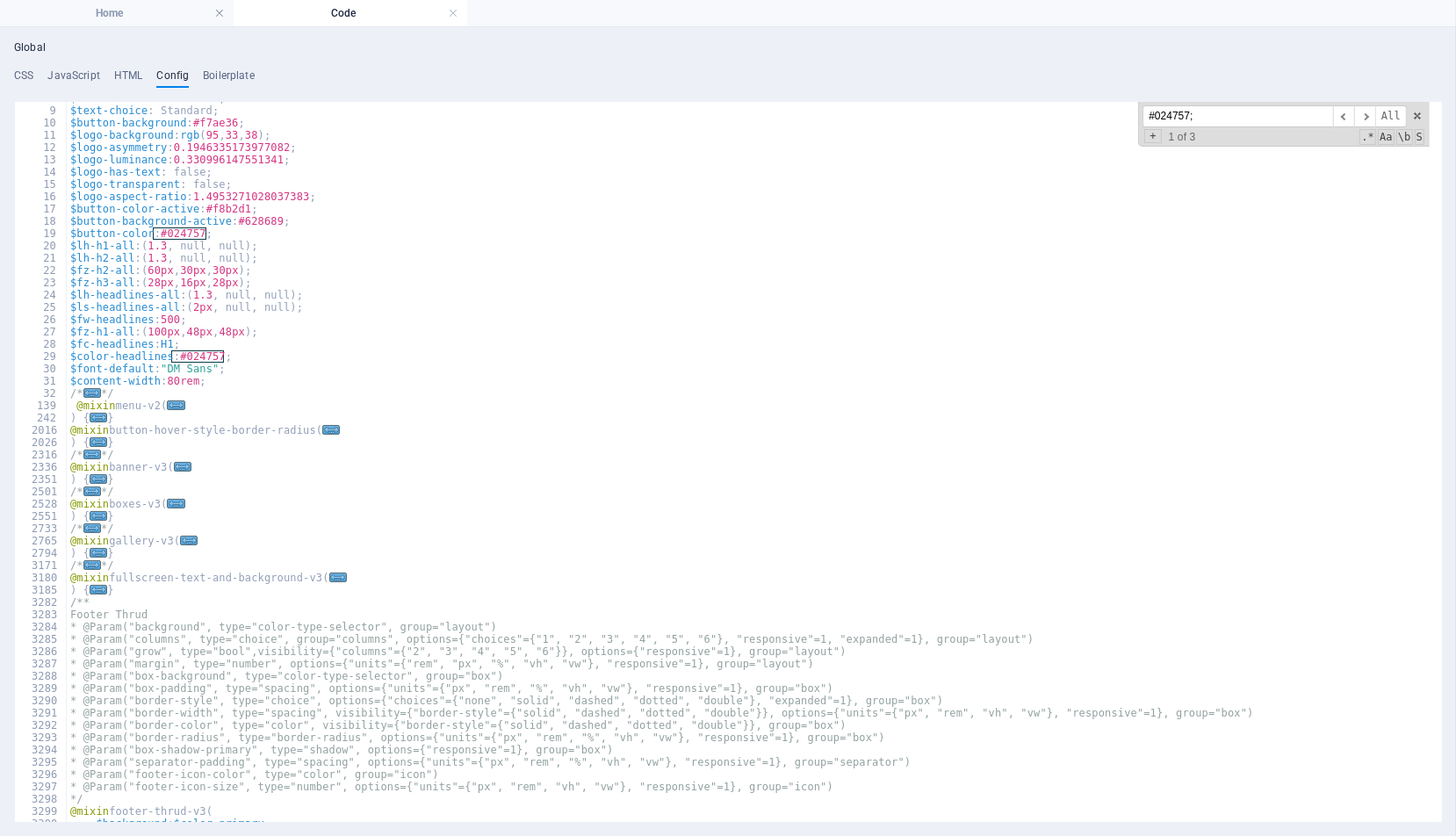
scroll to position [0, 0]
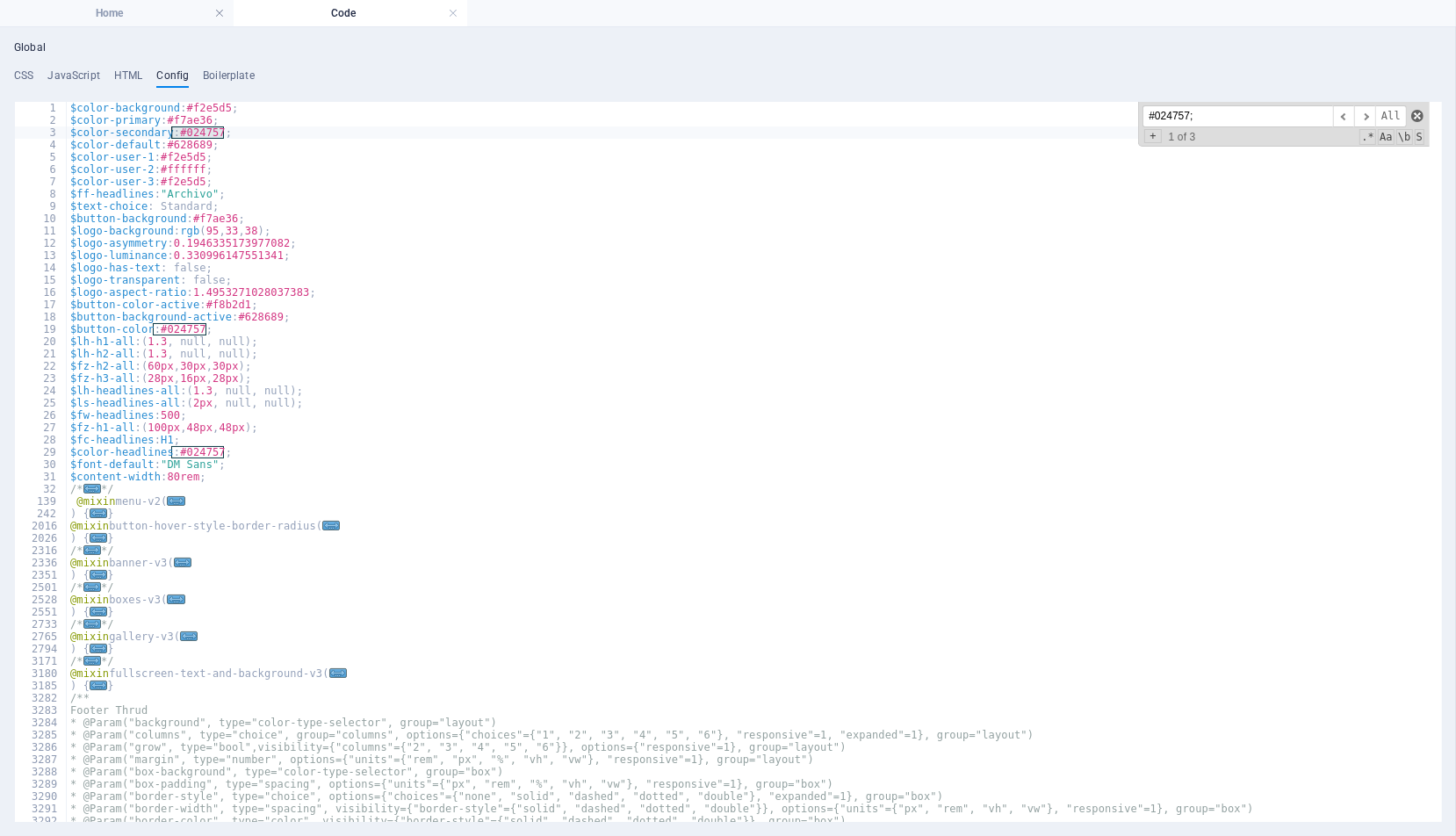
click at [1417, 120] on span at bounding box center [1416, 116] width 12 height 12
click at [459, 6] on h4 "Code" at bounding box center [350, 13] width 233 height 19
click at [453, 10] on link at bounding box center [453, 14] width 10 height 17
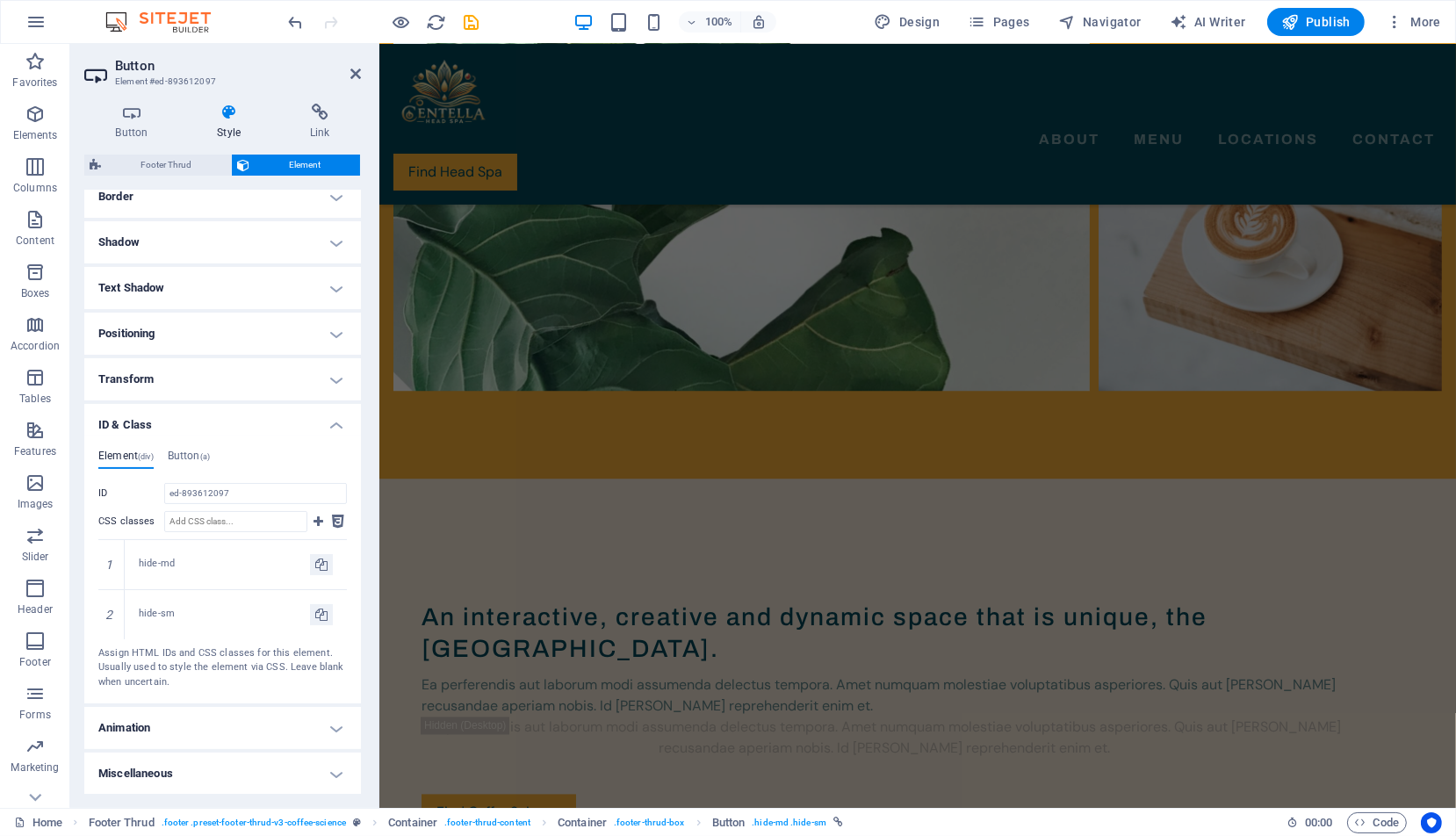
scroll to position [4365, 0]
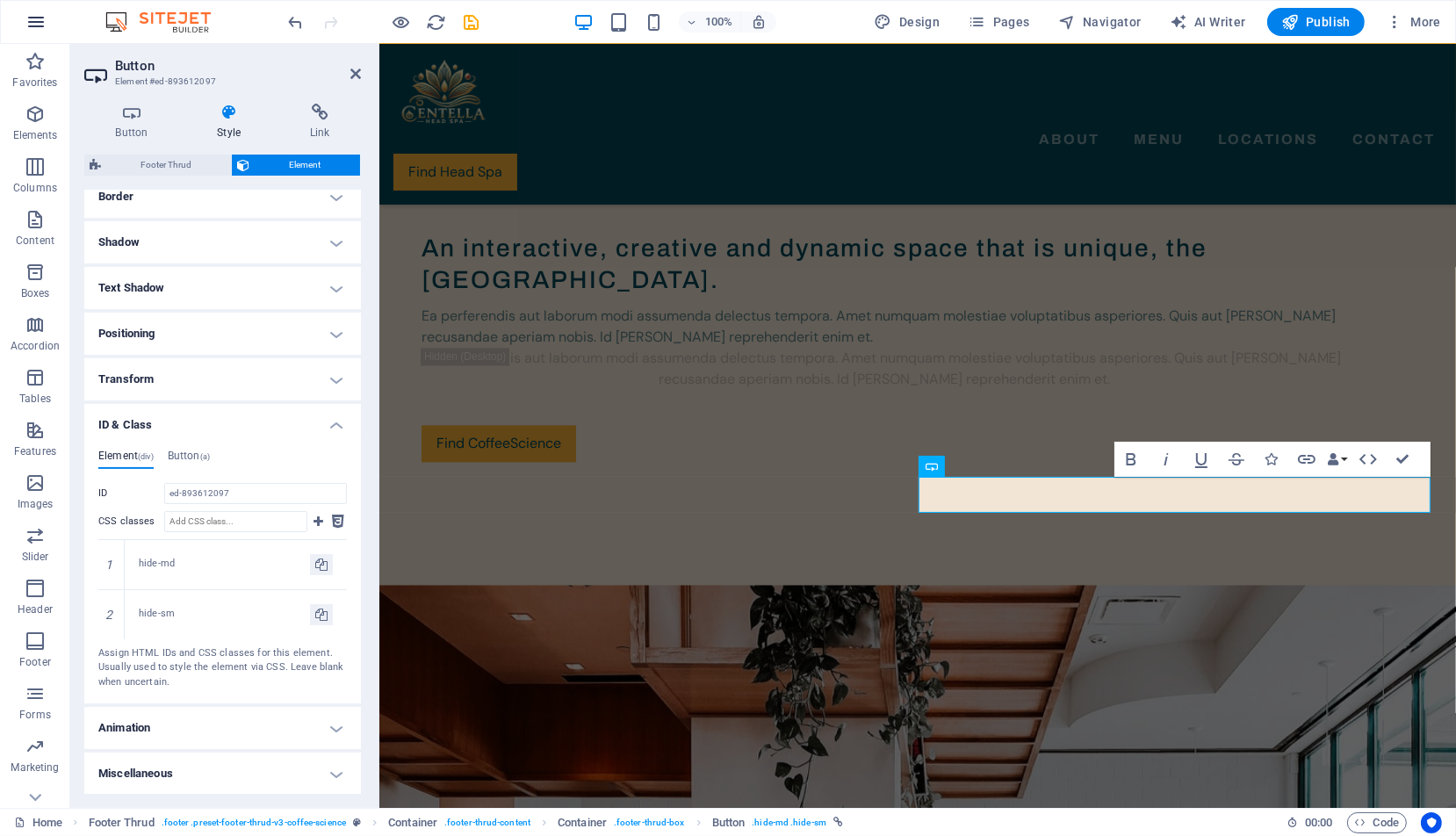
click at [29, 21] on icon "button" at bounding box center [36, 21] width 21 height 21
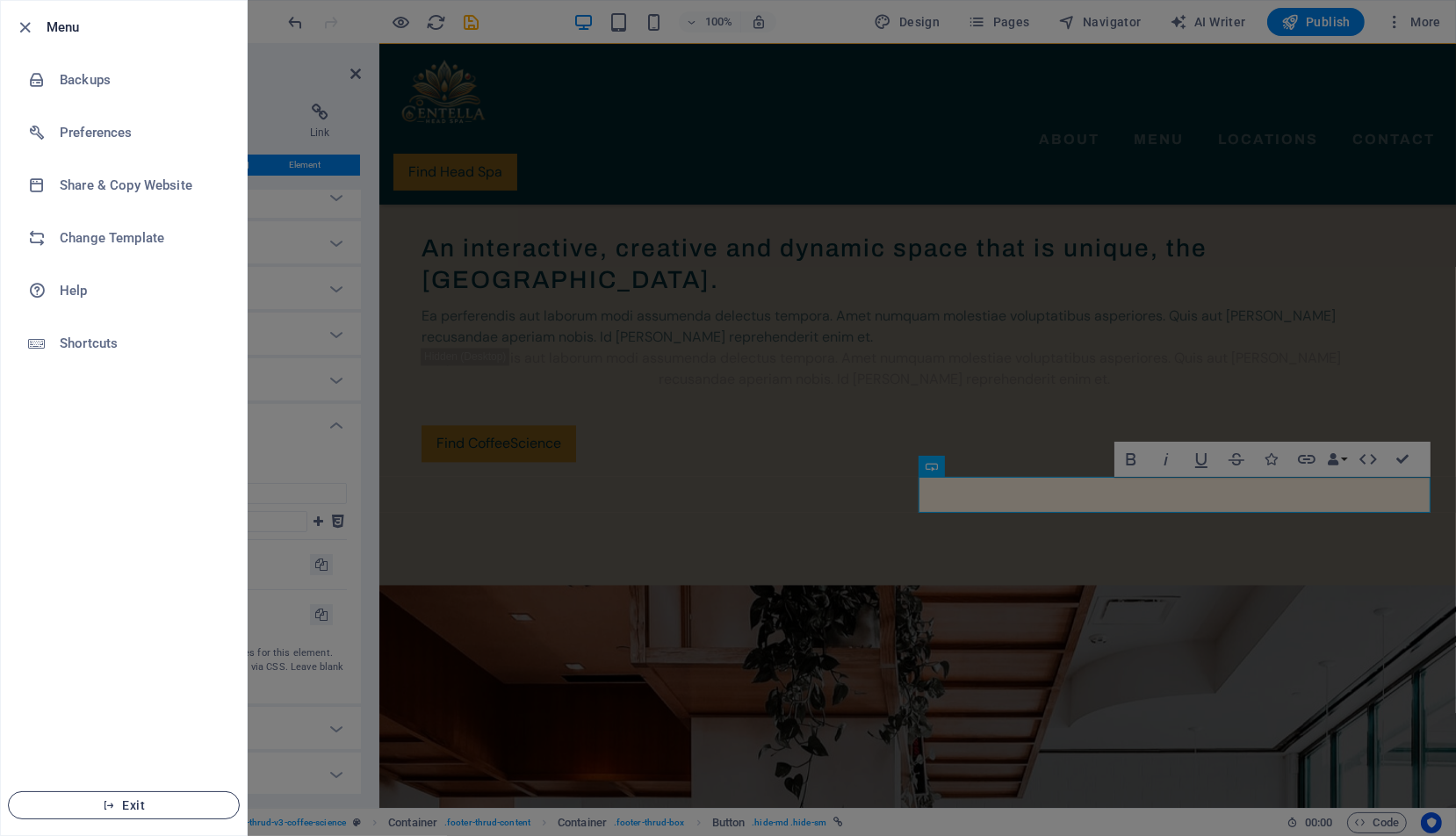
click at [135, 803] on span "Exit" at bounding box center [124, 805] width 202 height 14
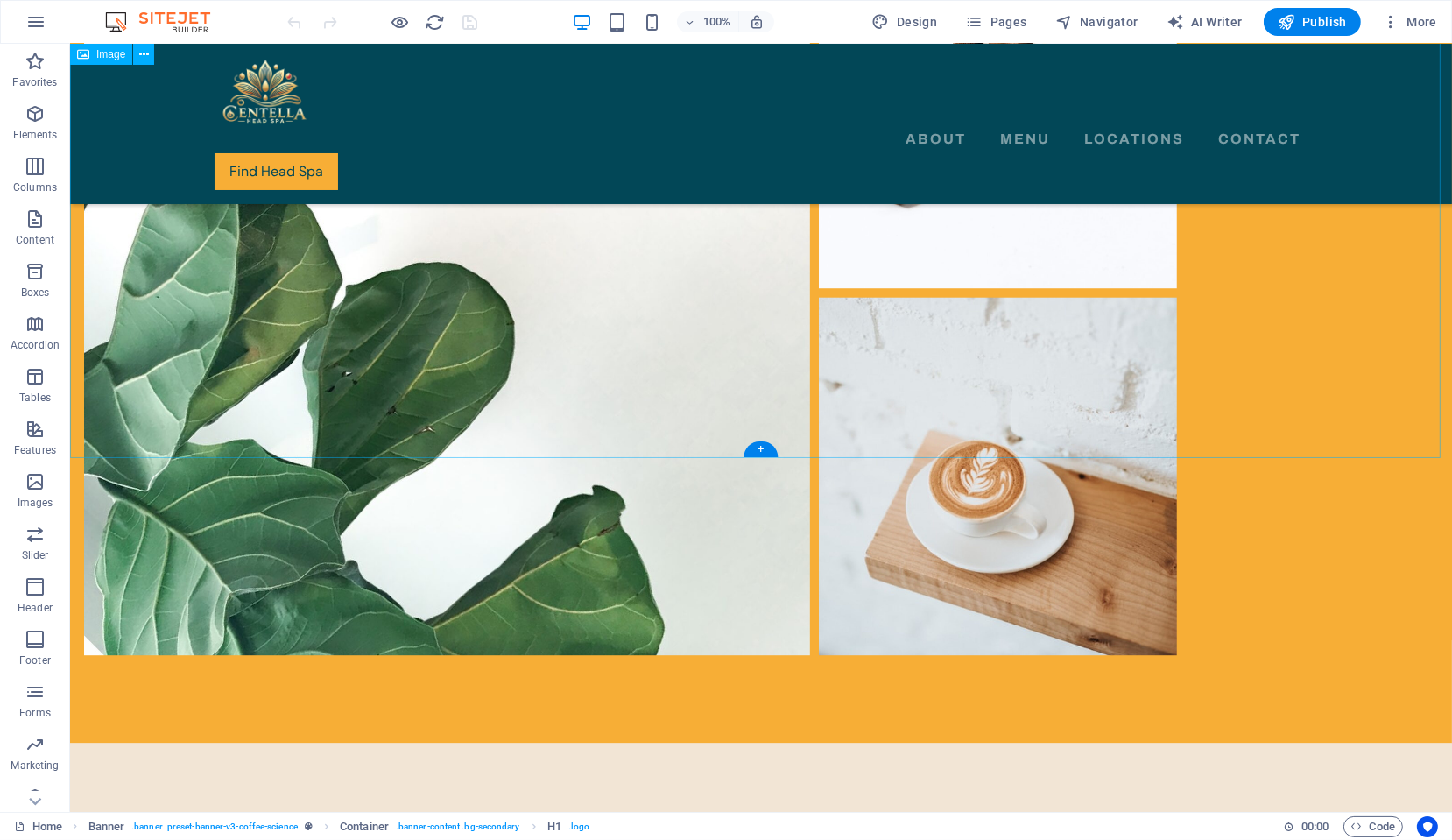
scroll to position [4776, 0]
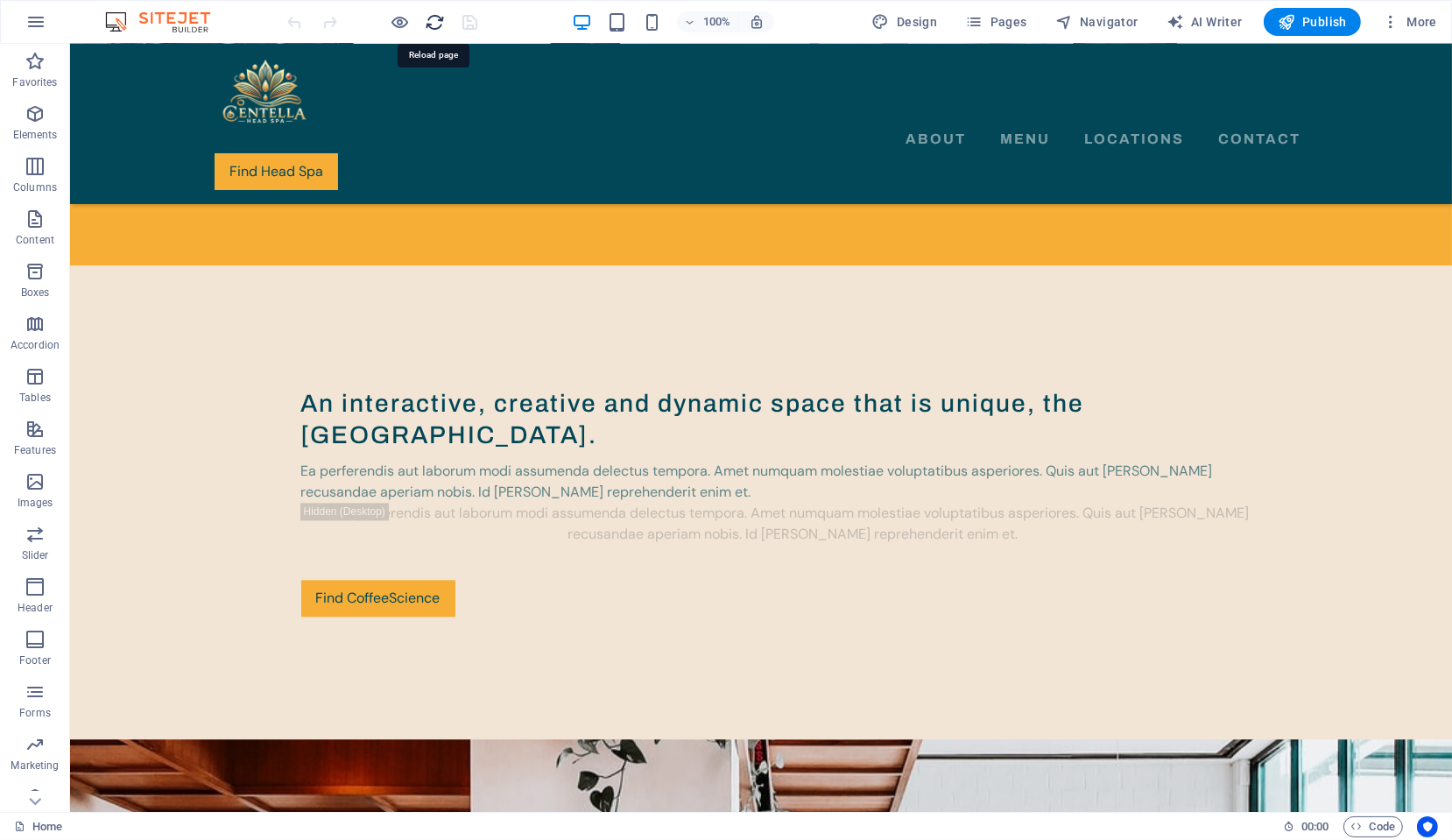
click at [437, 17] on icon "reload" at bounding box center [436, 22] width 20 height 20
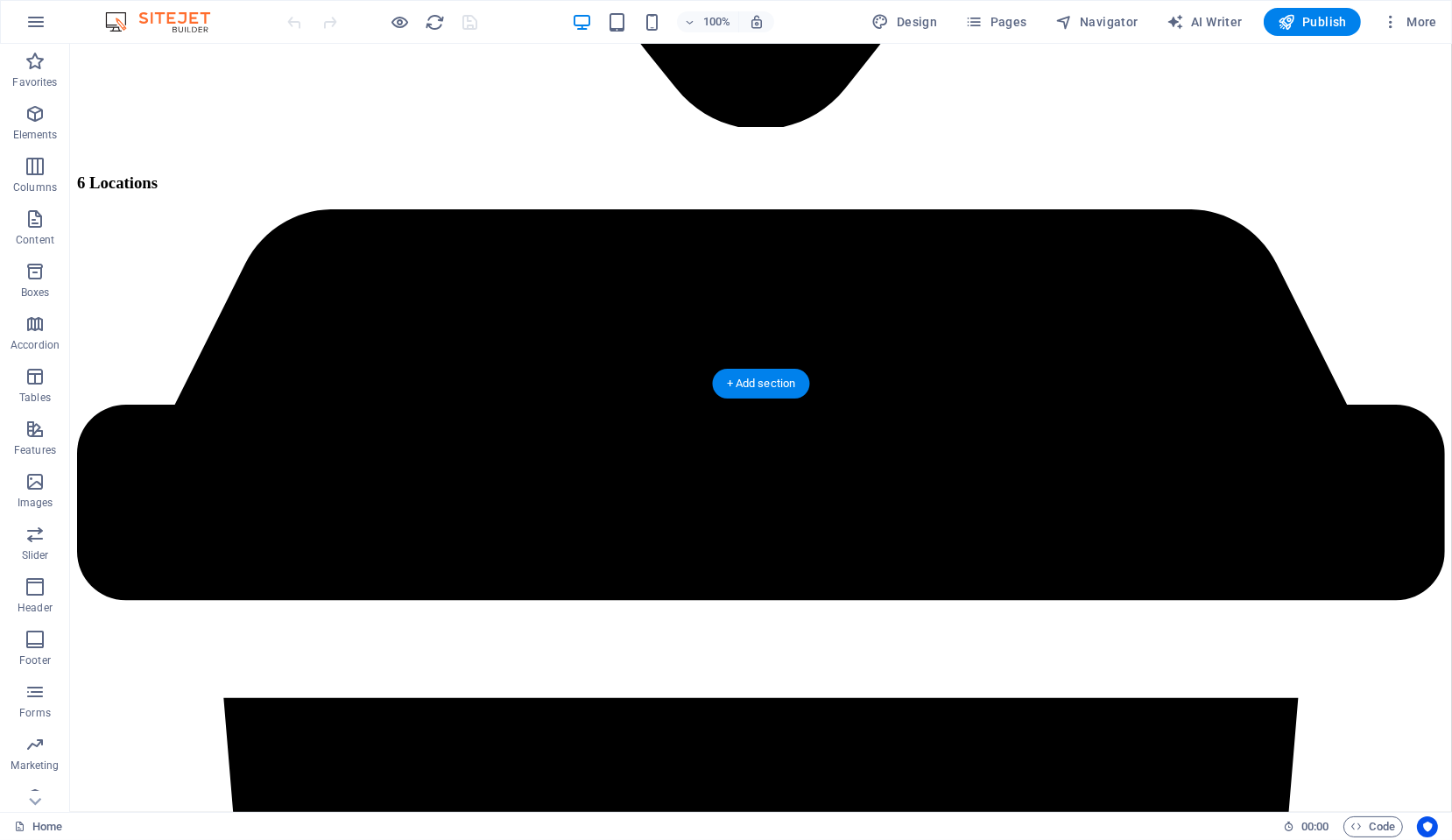
scroll to position [4887, 0]
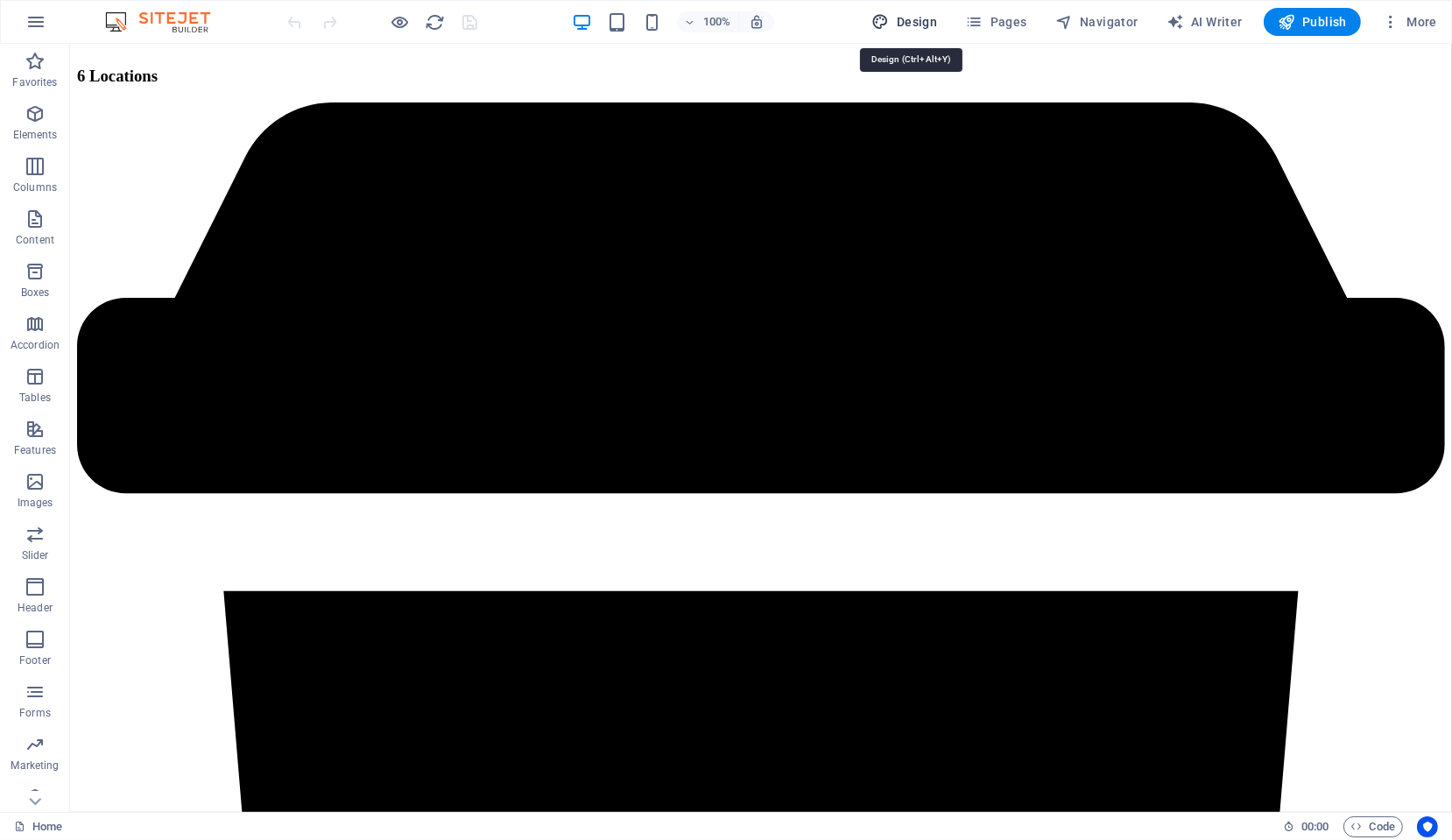
click at [928, 13] on span "Design" at bounding box center [905, 21] width 66 height 17
select select "px"
select select "400"
select select "px"
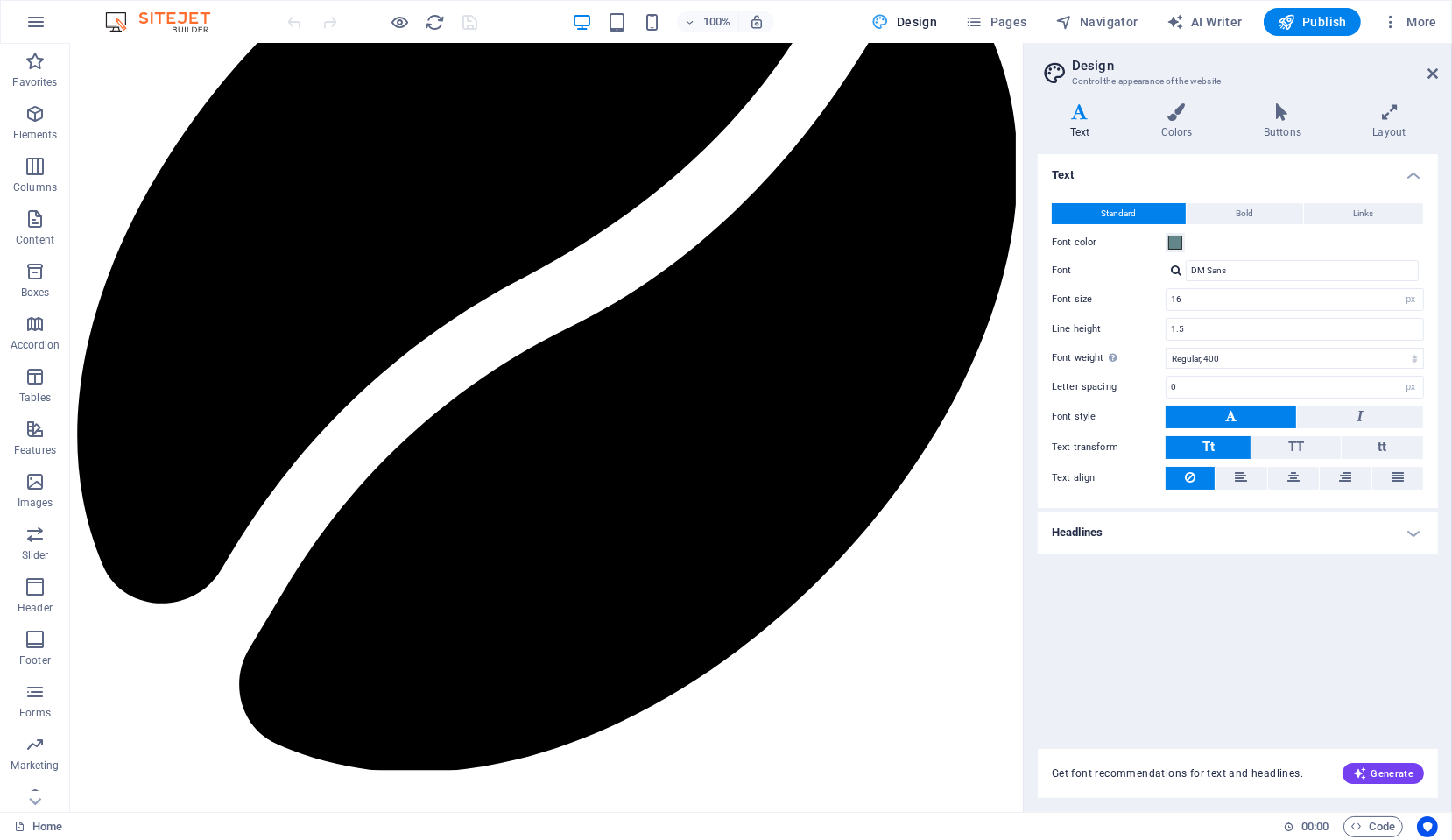
scroll to position [4137, 0]
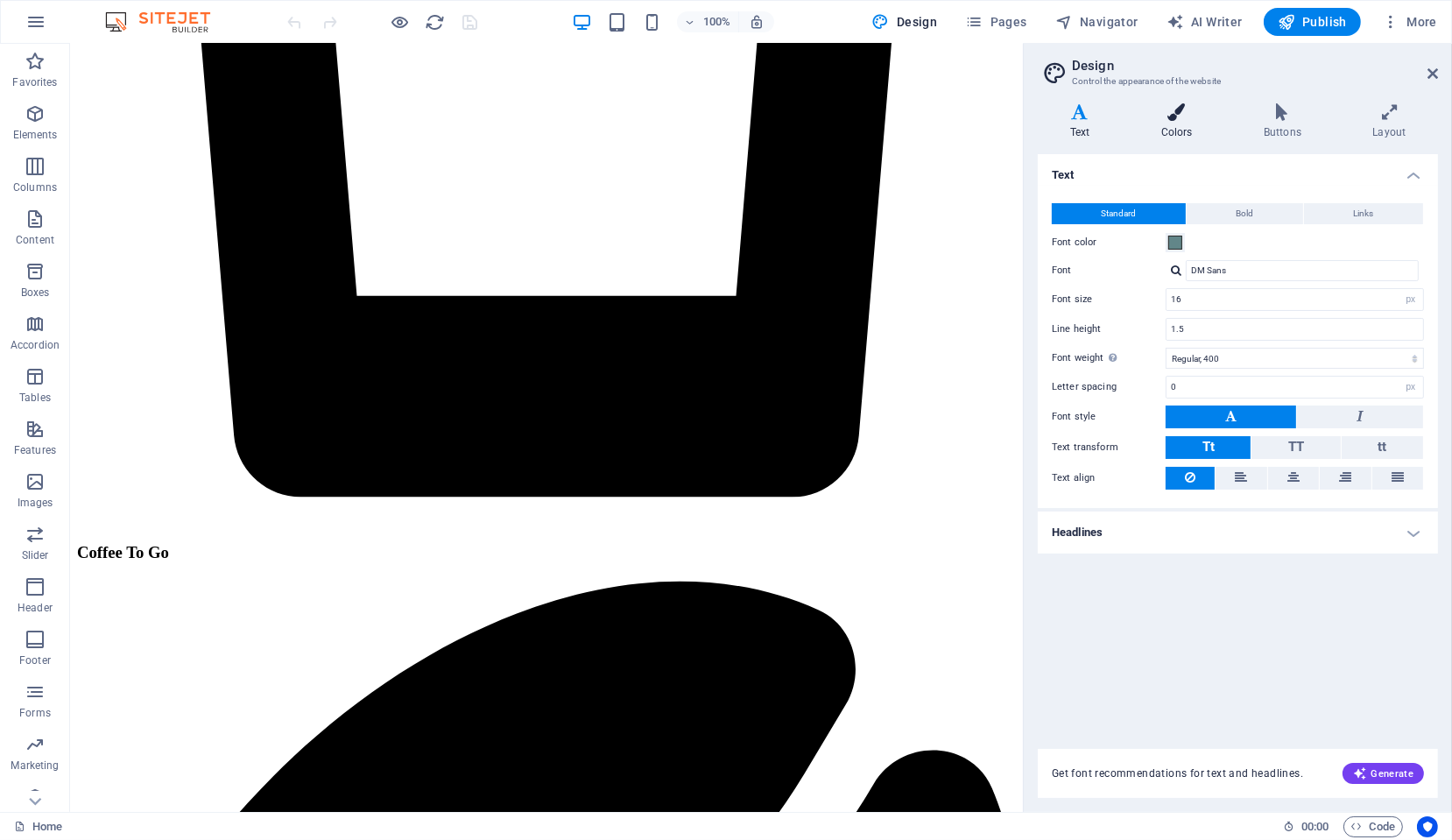
click at [1181, 120] on icon at bounding box center [1176, 112] width 95 height 17
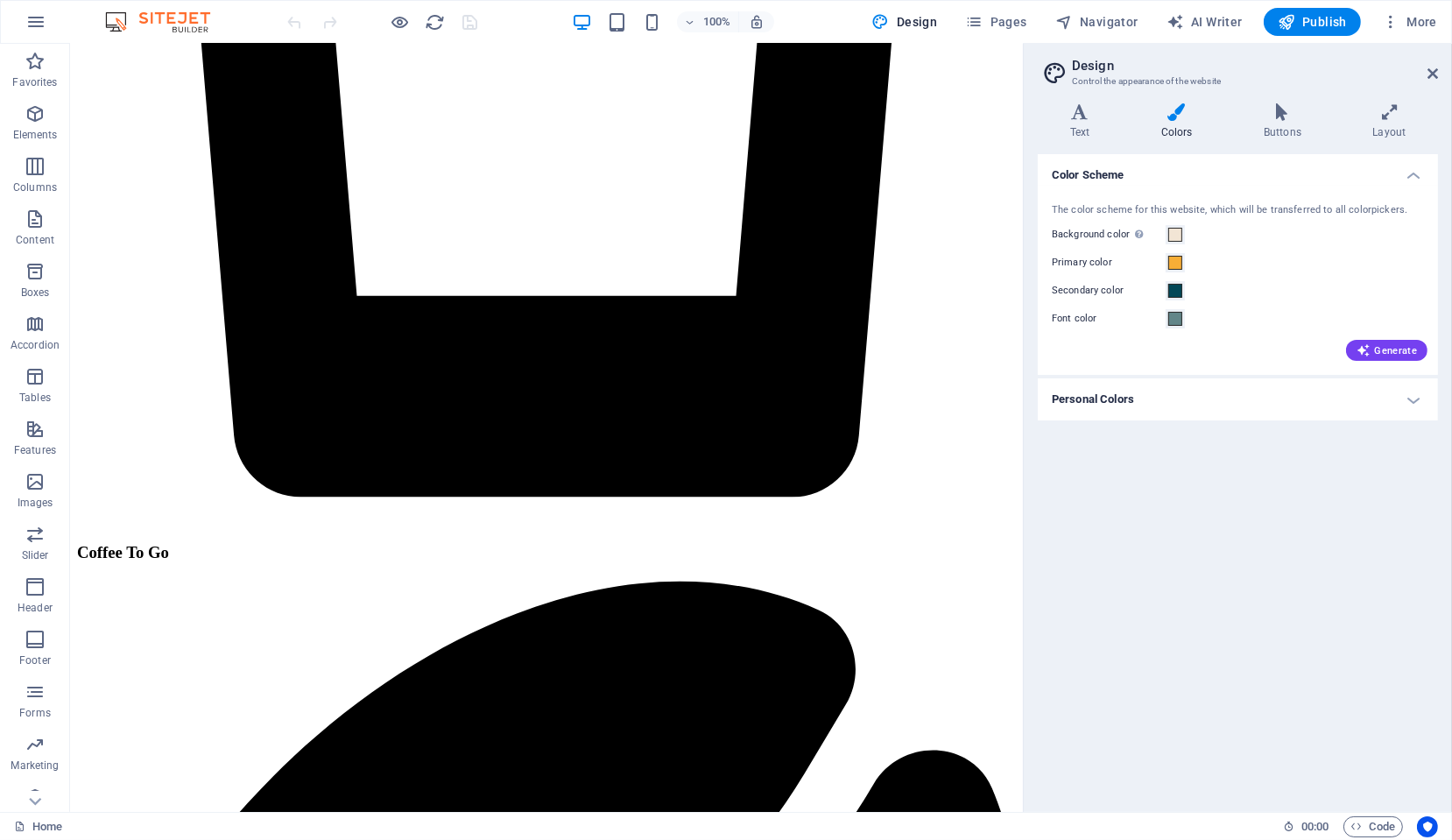
click at [1112, 400] on h4 "Personal Colors" at bounding box center [1238, 399] width 400 height 42
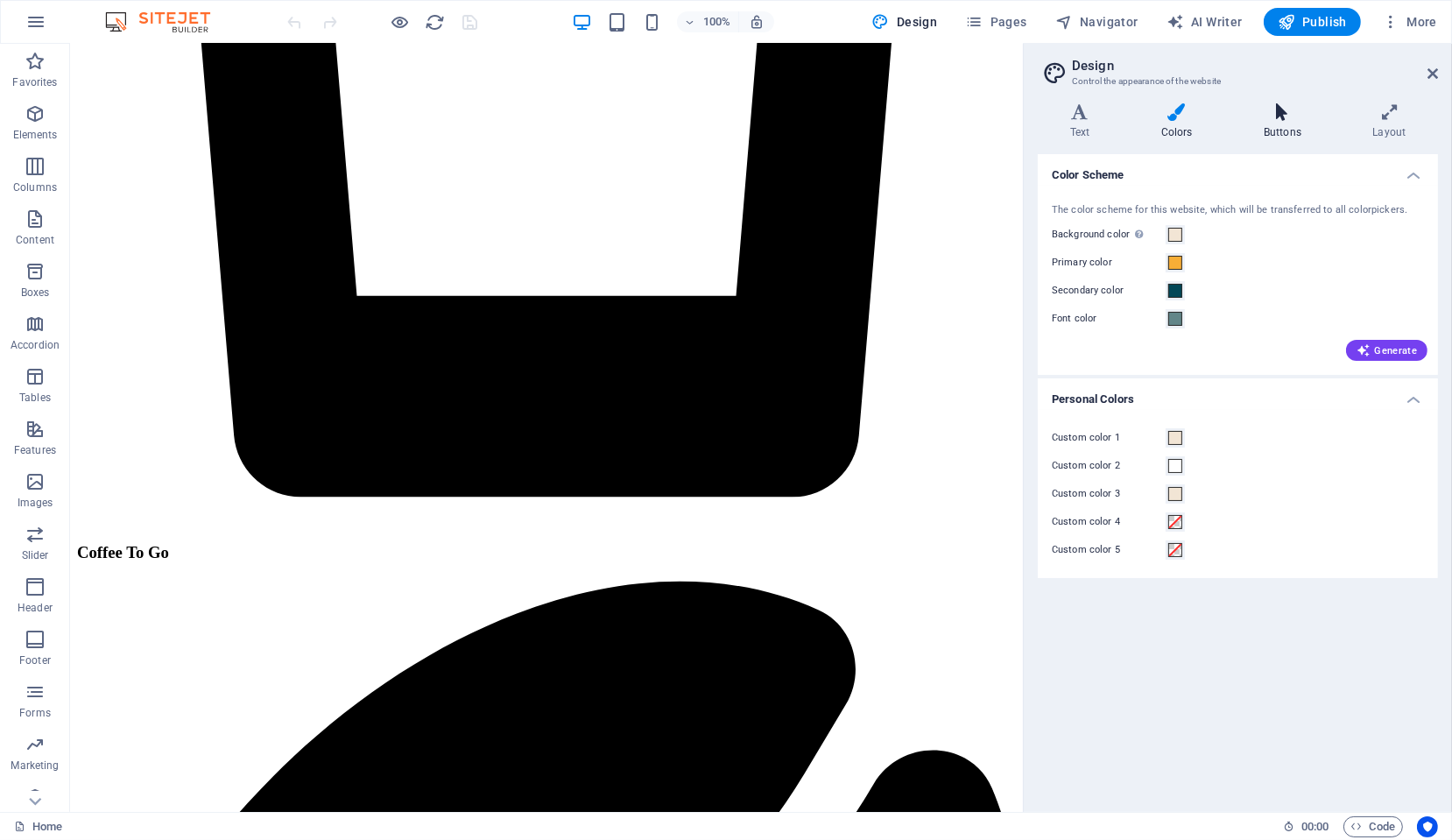
click at [1273, 112] on icon at bounding box center [1282, 112] width 102 height 17
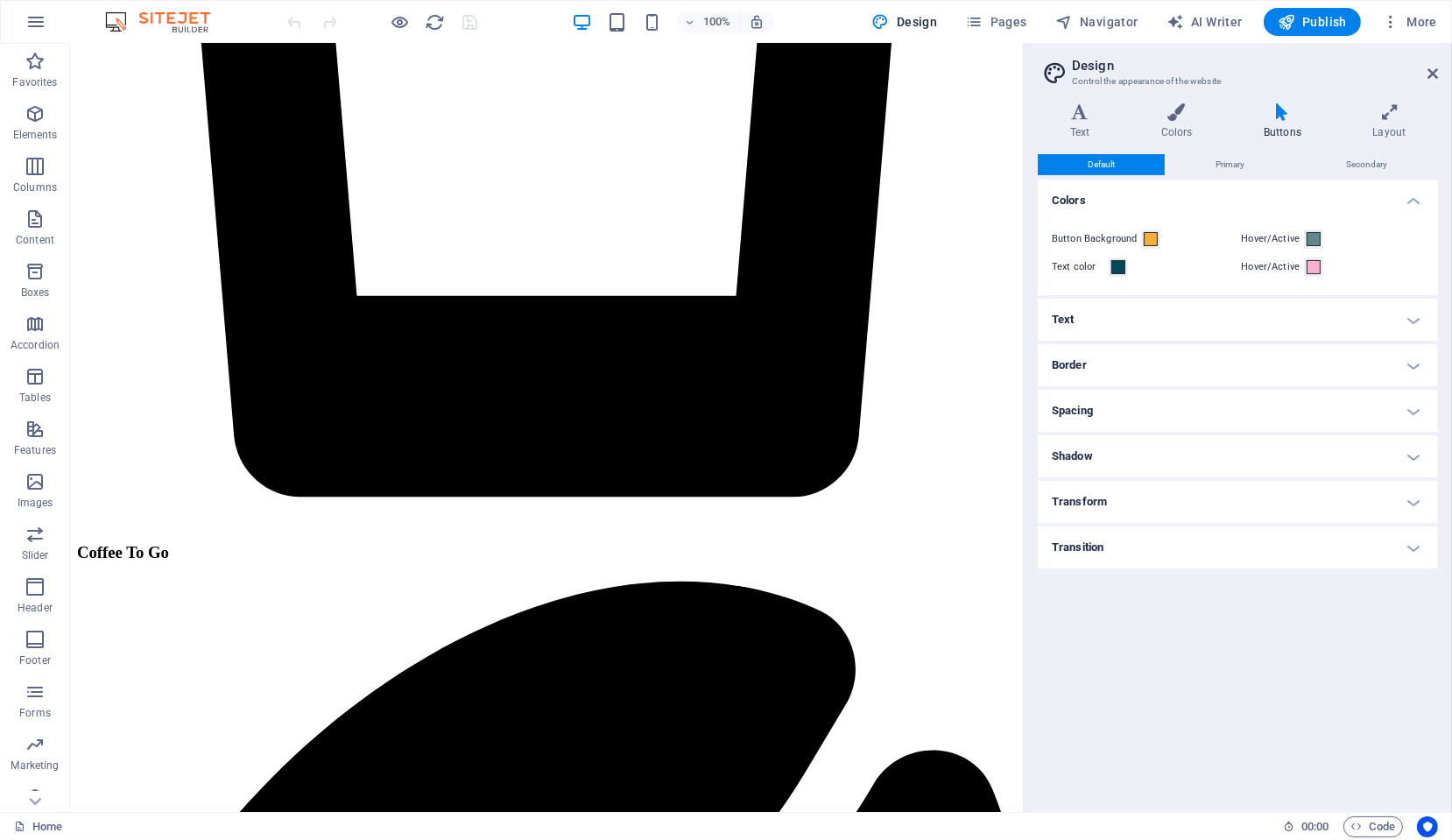
click at [1093, 318] on h4 "Text" at bounding box center [1238, 320] width 400 height 42
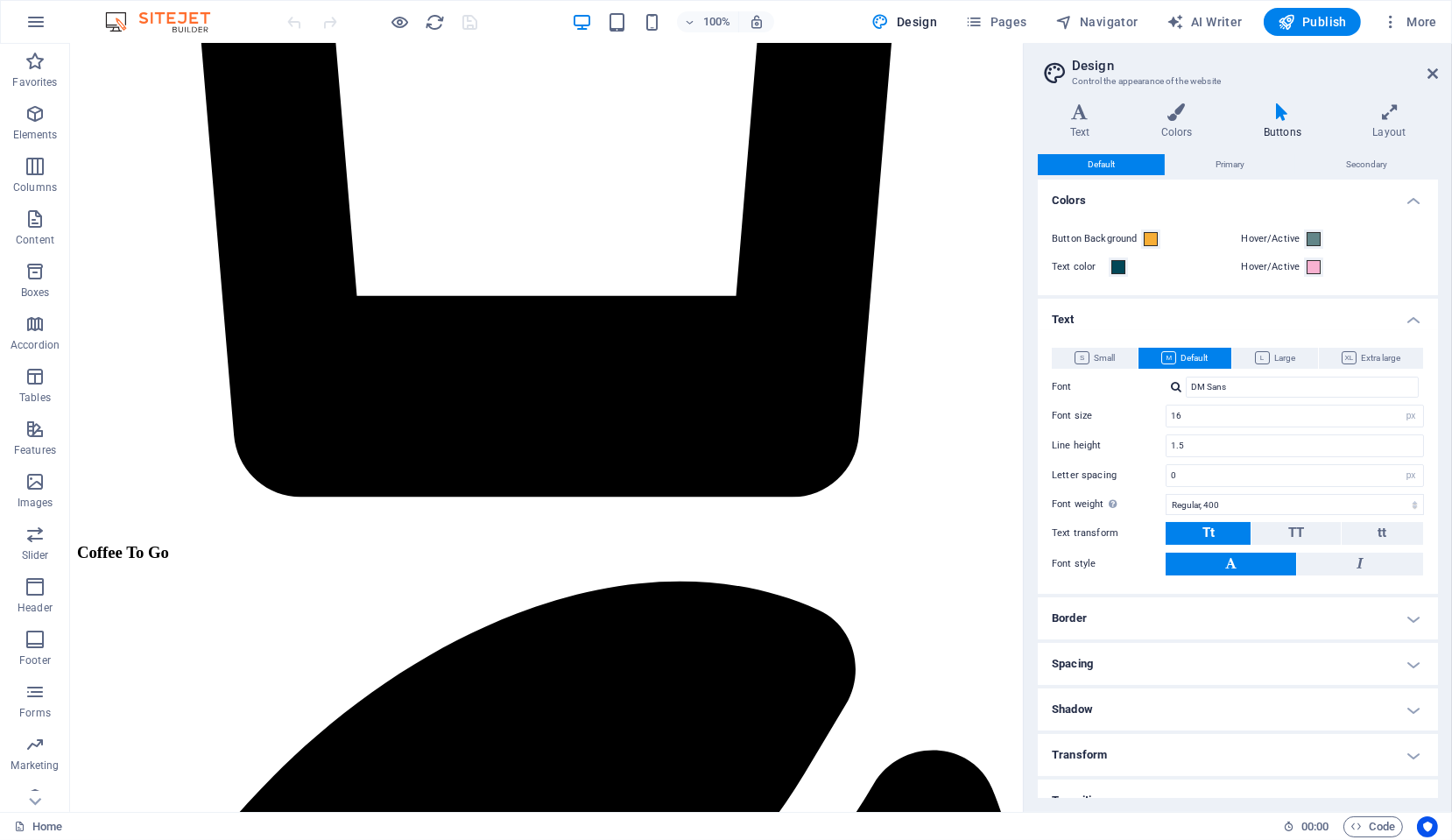
click at [1093, 318] on h4 "Text" at bounding box center [1238, 314] width 400 height 31
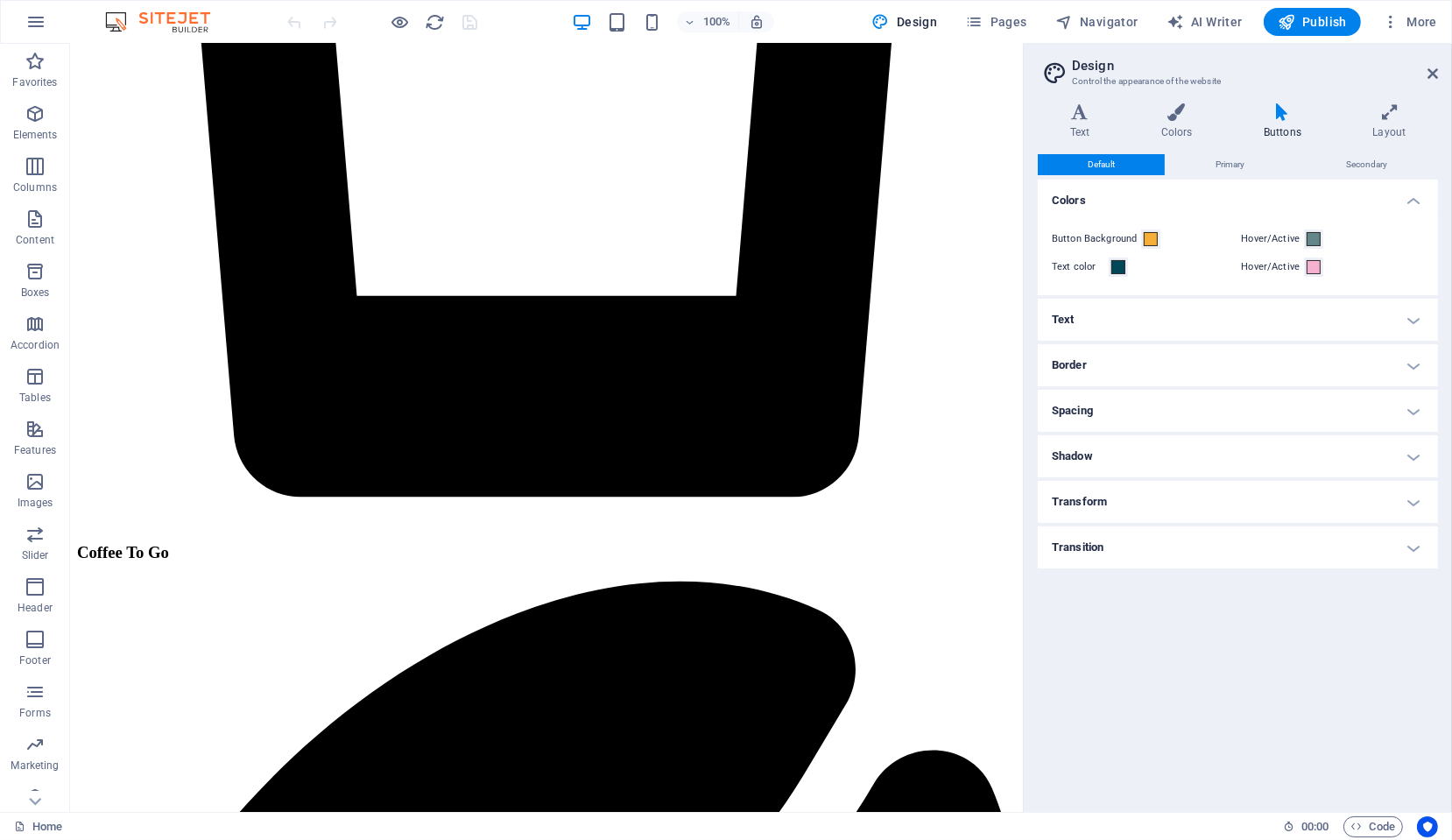
click at [1085, 350] on h4 "Border" at bounding box center [1238, 365] width 400 height 42
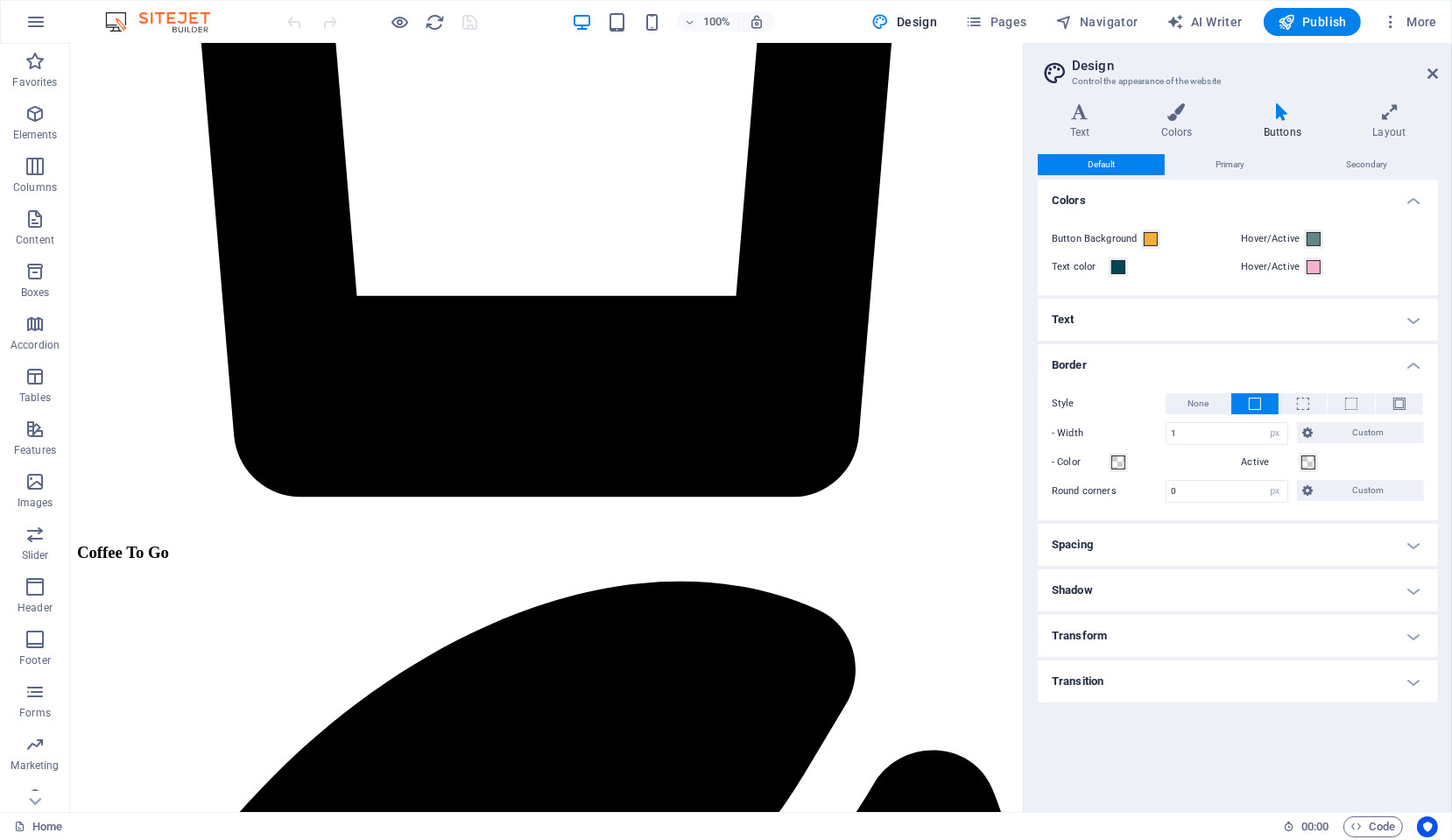
click at [1085, 350] on h4 "Border" at bounding box center [1238, 360] width 400 height 31
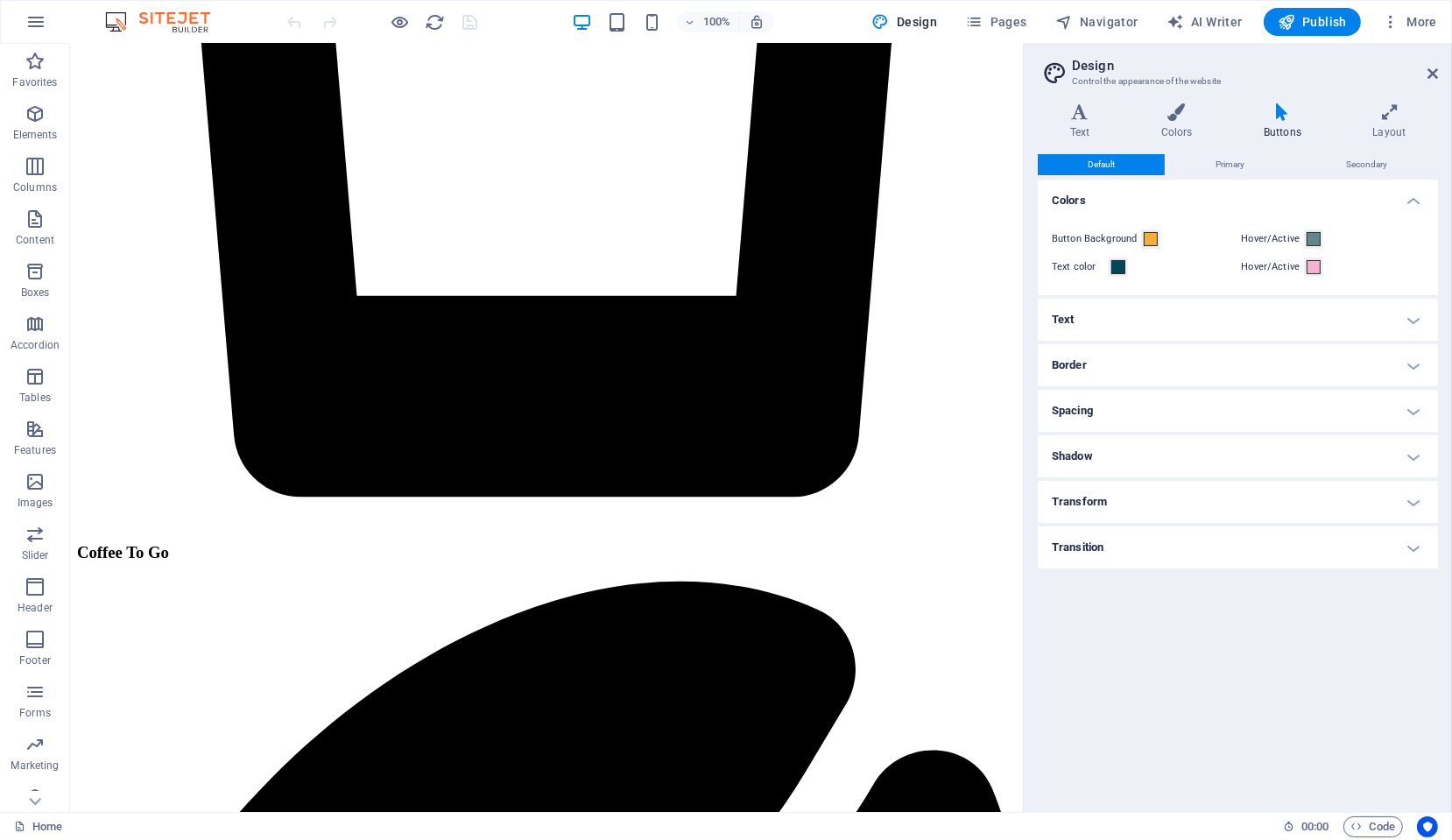
click at [1075, 417] on h4 "Spacing" at bounding box center [1238, 410] width 400 height 42
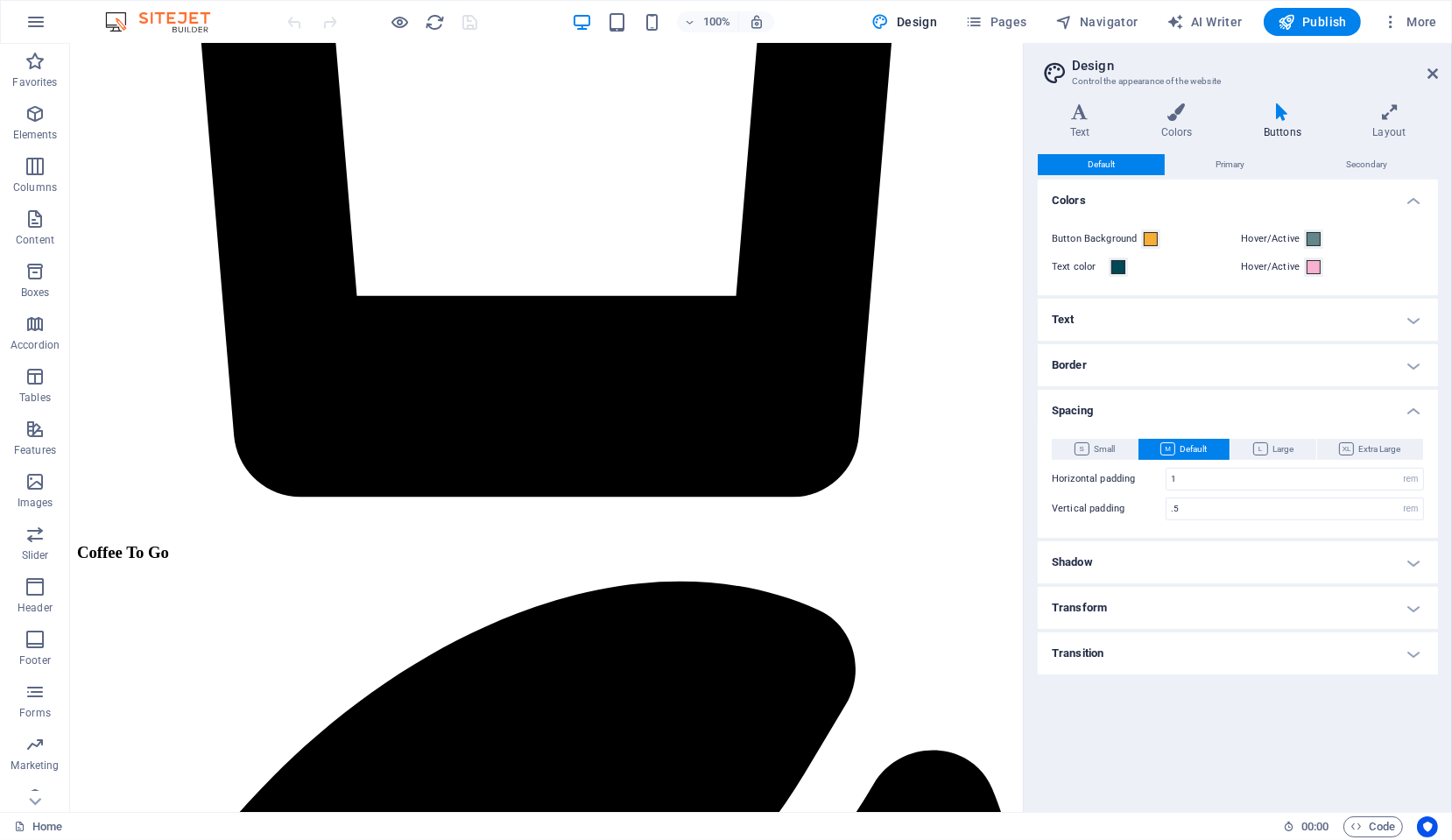
click at [1075, 417] on h4 "Spacing" at bounding box center [1238, 405] width 400 height 31
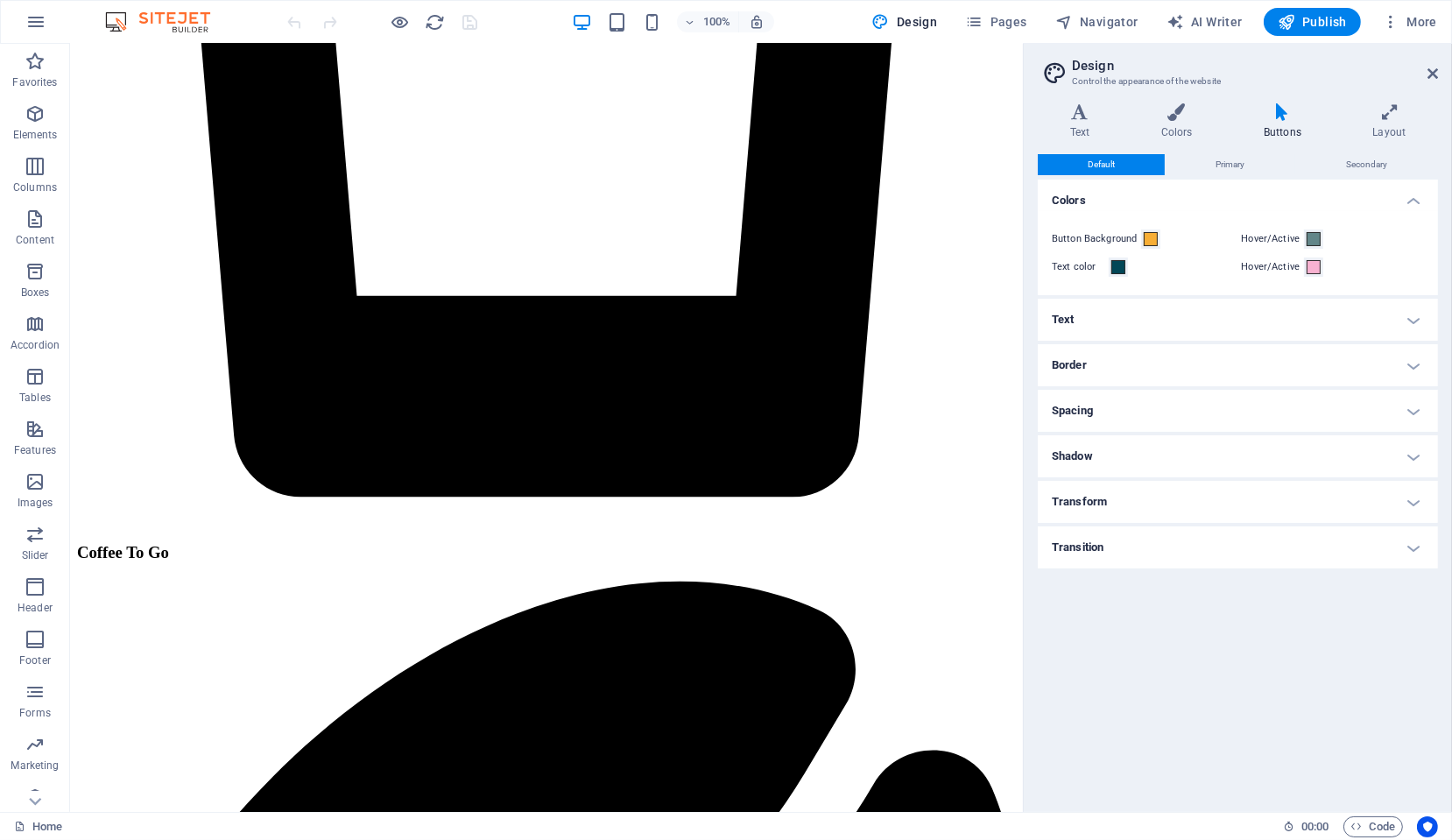
click at [1076, 455] on h4 "Shadow" at bounding box center [1238, 456] width 400 height 42
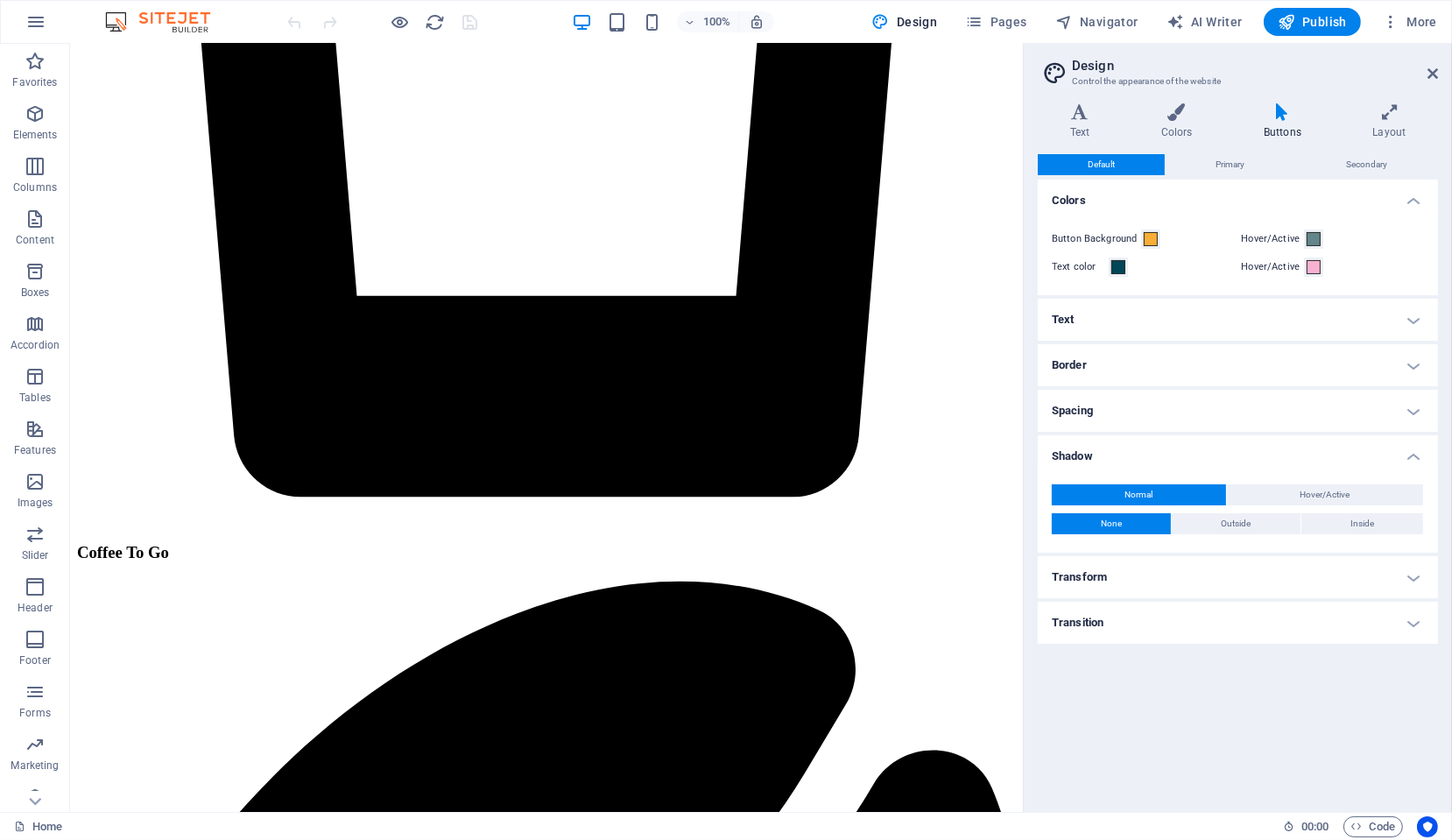
click at [1076, 455] on h4 "Shadow" at bounding box center [1238, 451] width 400 height 31
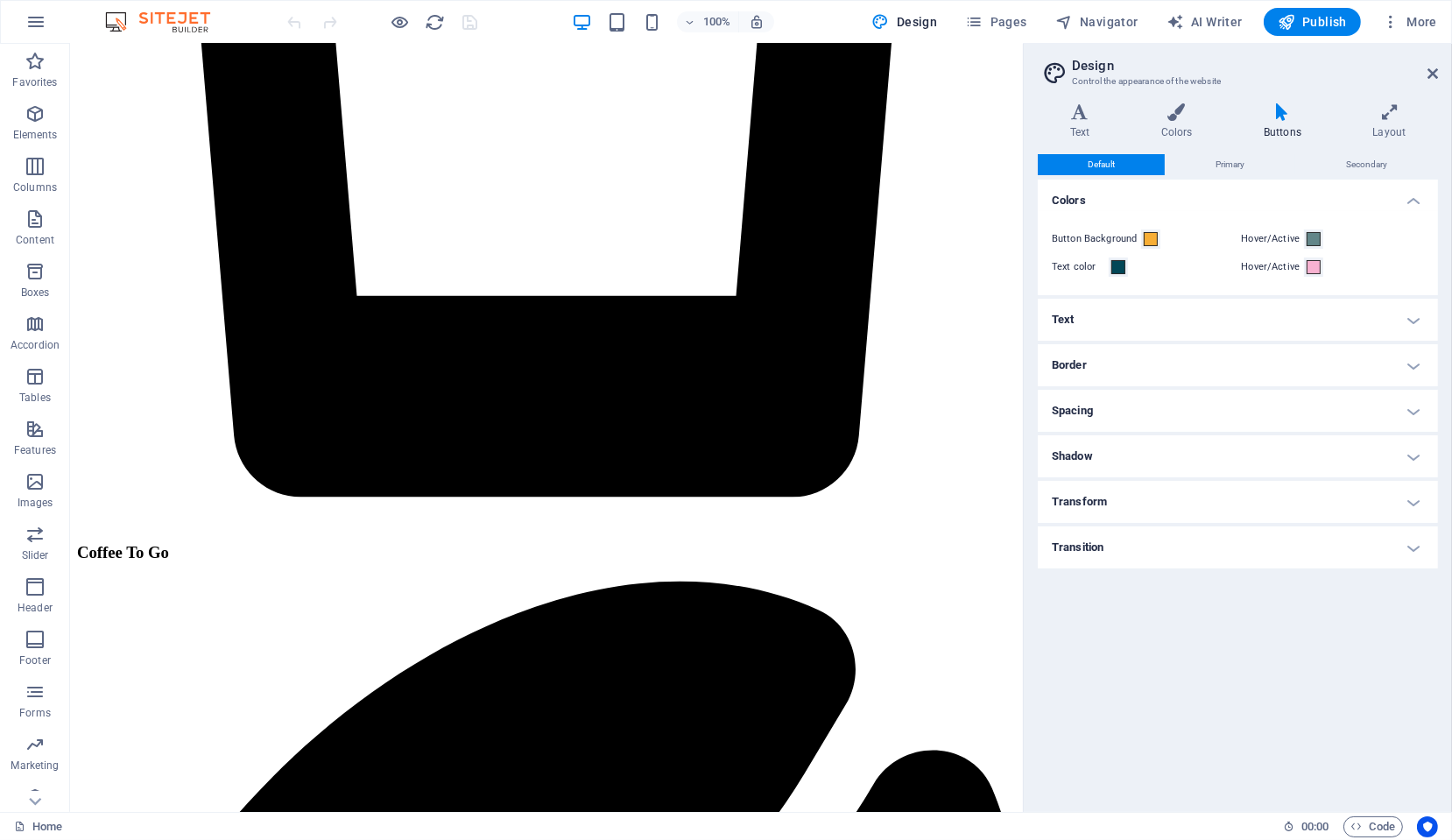
click at [1081, 507] on h4 "Transform" at bounding box center [1238, 502] width 400 height 42
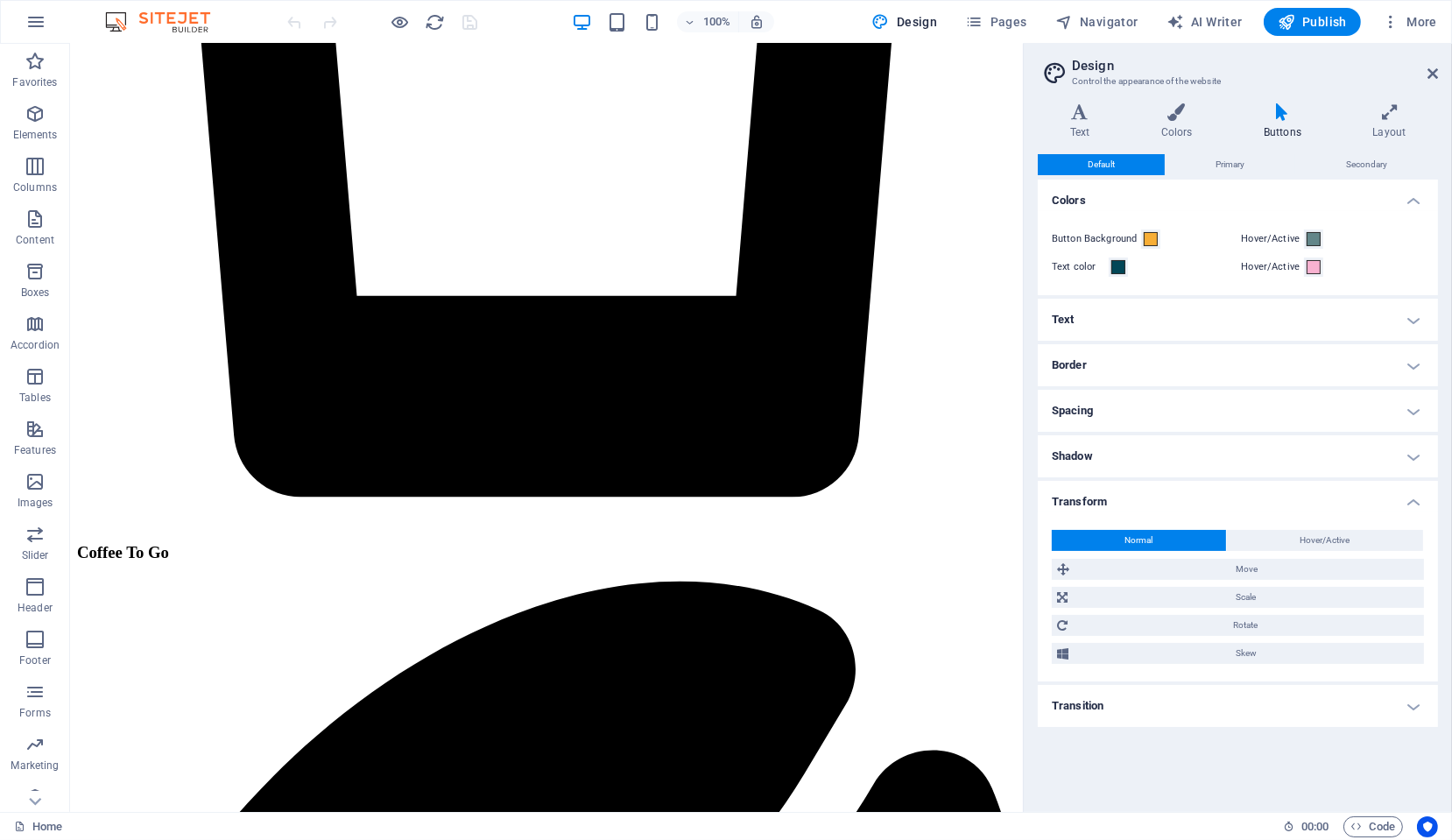
click at [1081, 507] on h4 "Transform" at bounding box center [1238, 496] width 400 height 31
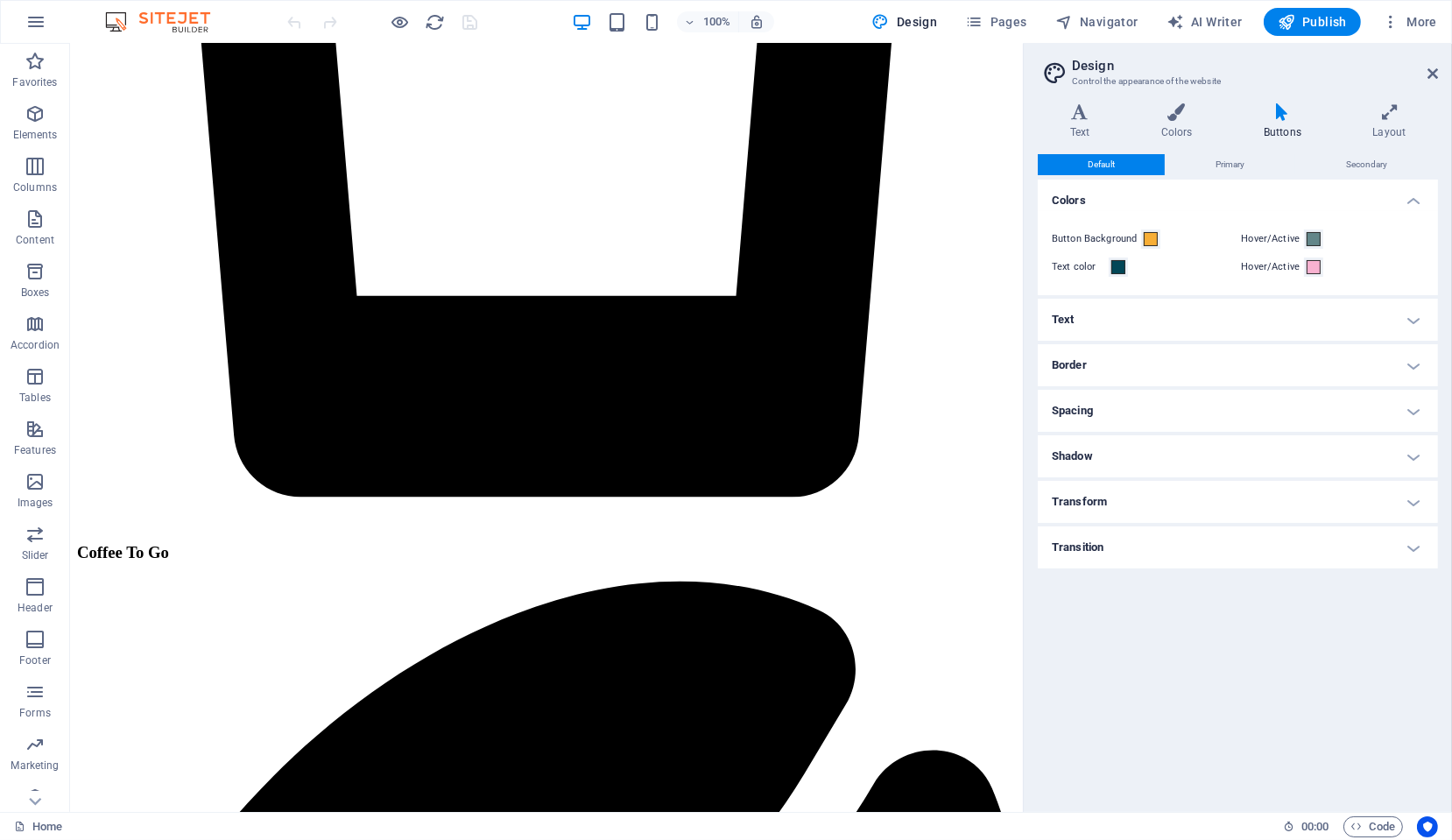
click at [1080, 551] on h4 "Transition" at bounding box center [1238, 548] width 400 height 42
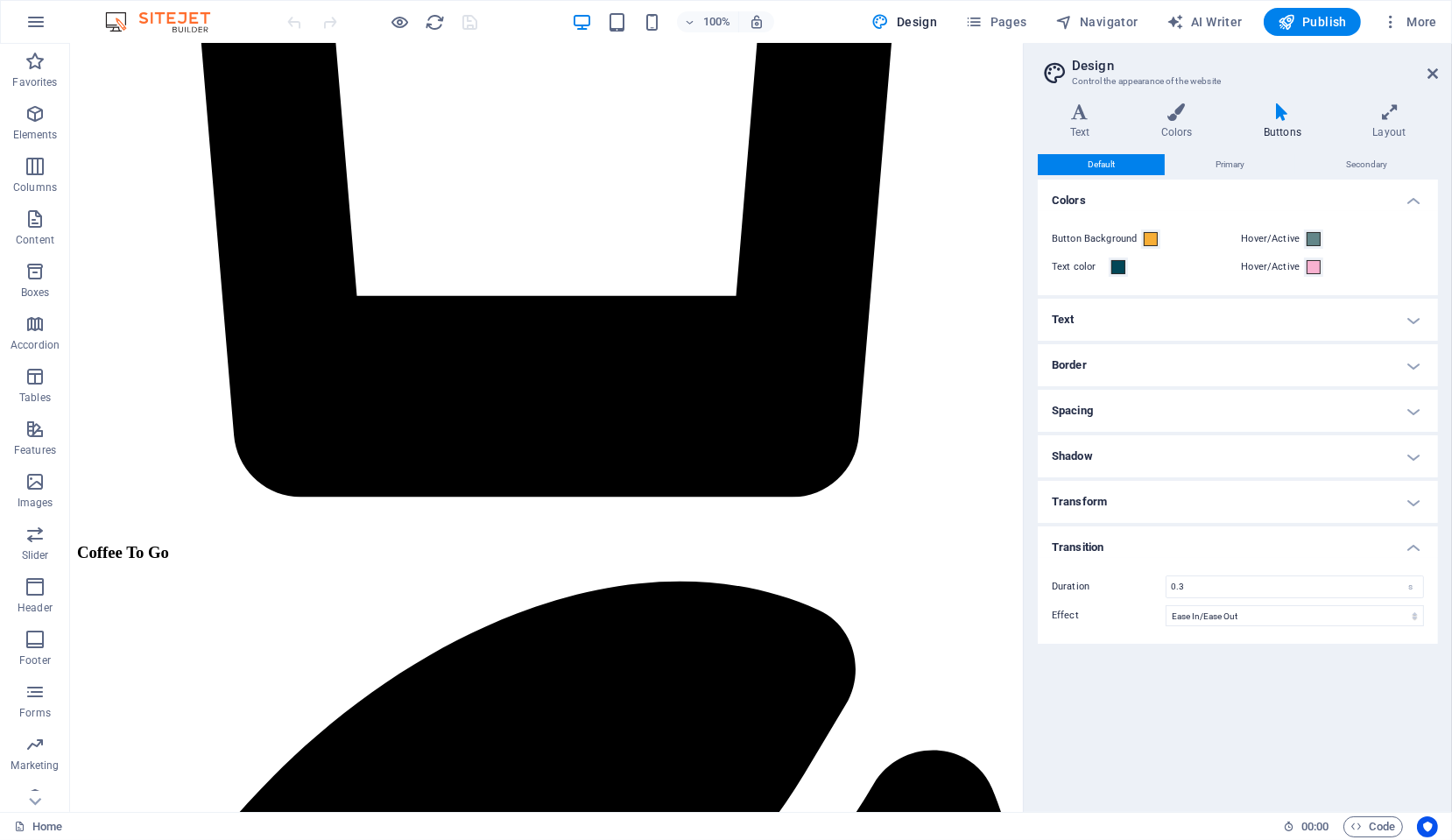
click at [1080, 551] on h4 "Transition" at bounding box center [1238, 542] width 400 height 31
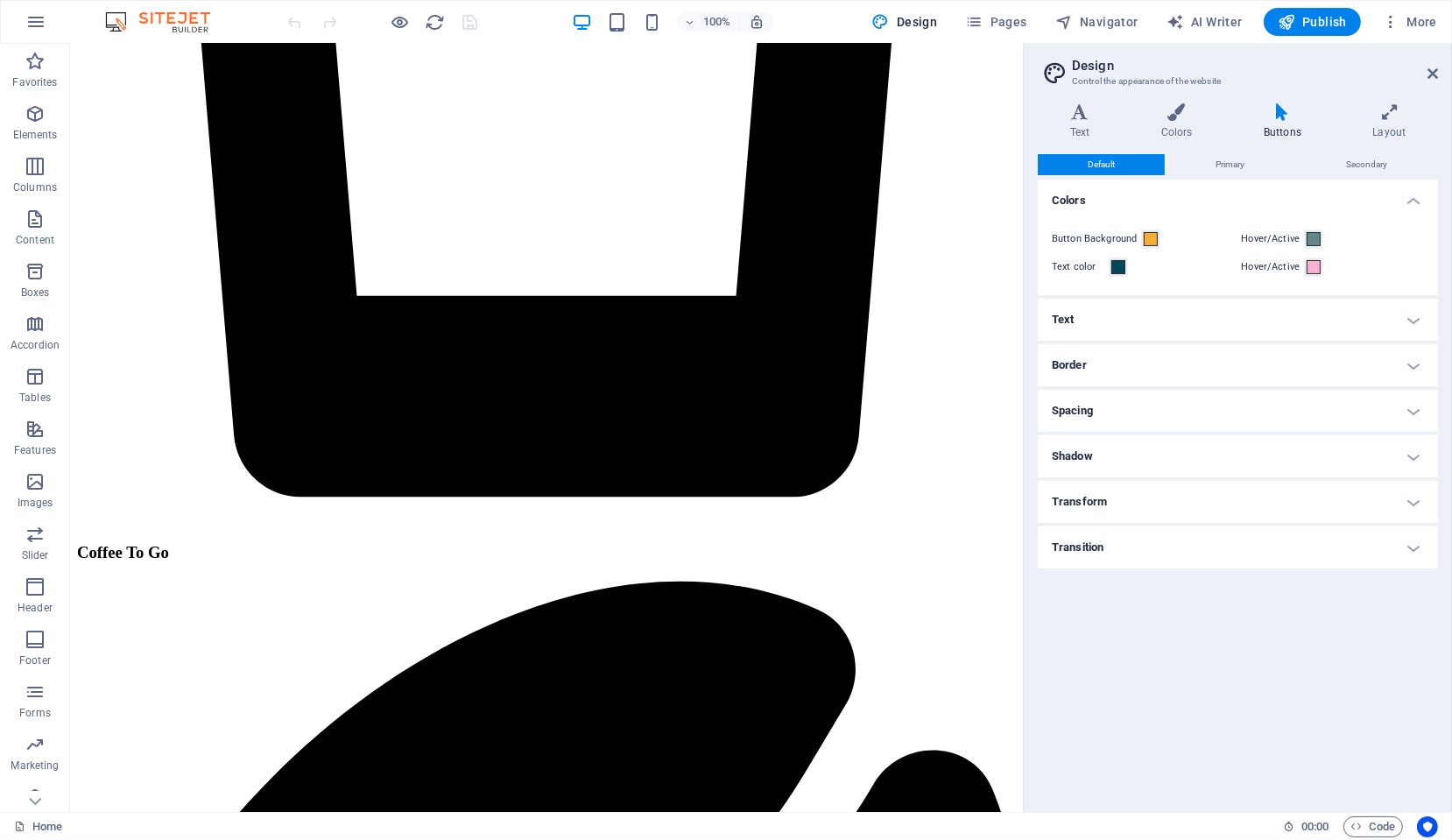
click at [1093, 319] on h4 "Text" at bounding box center [1238, 320] width 400 height 42
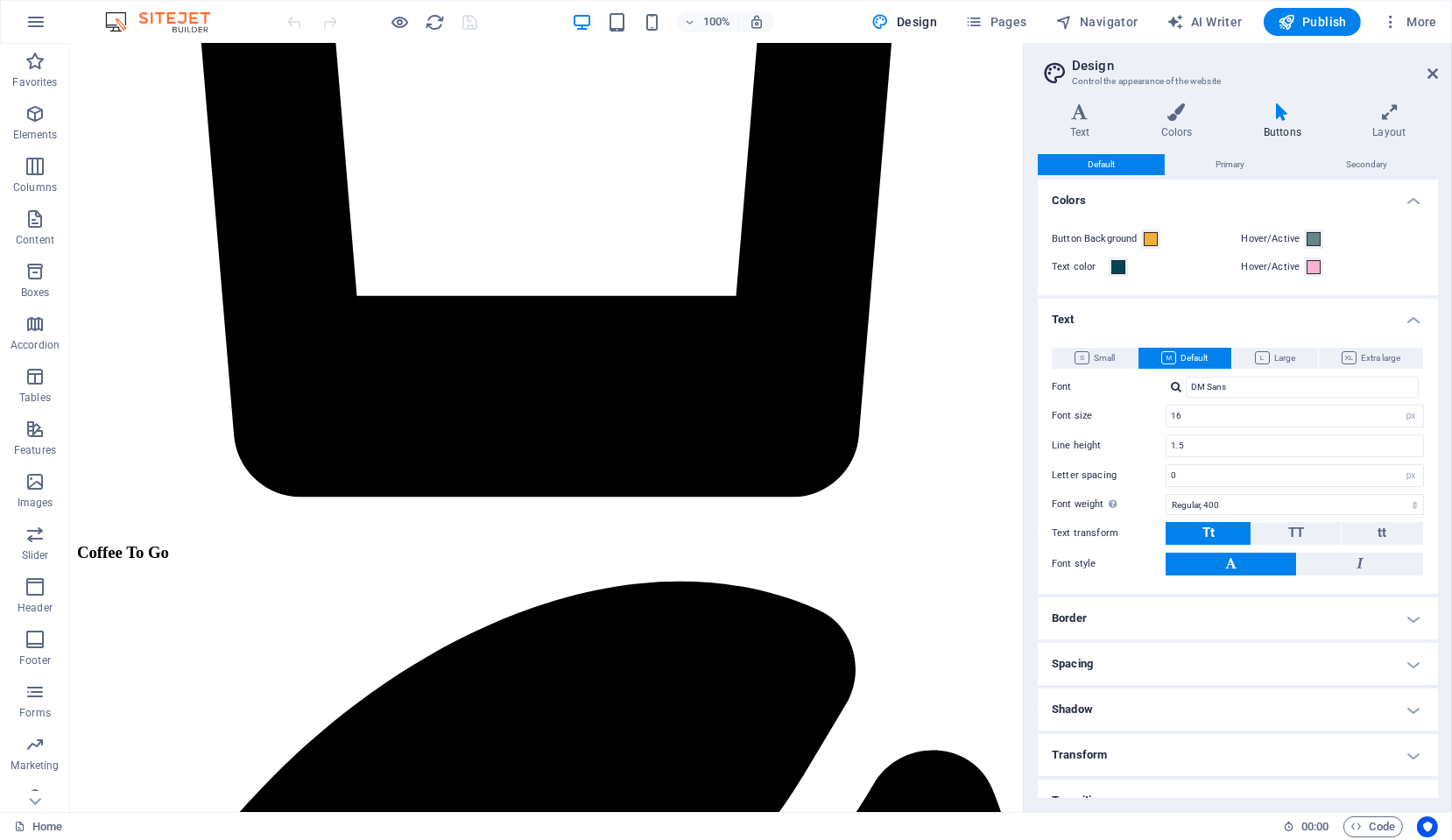
click at [1093, 319] on h4 "Text" at bounding box center [1238, 314] width 400 height 31
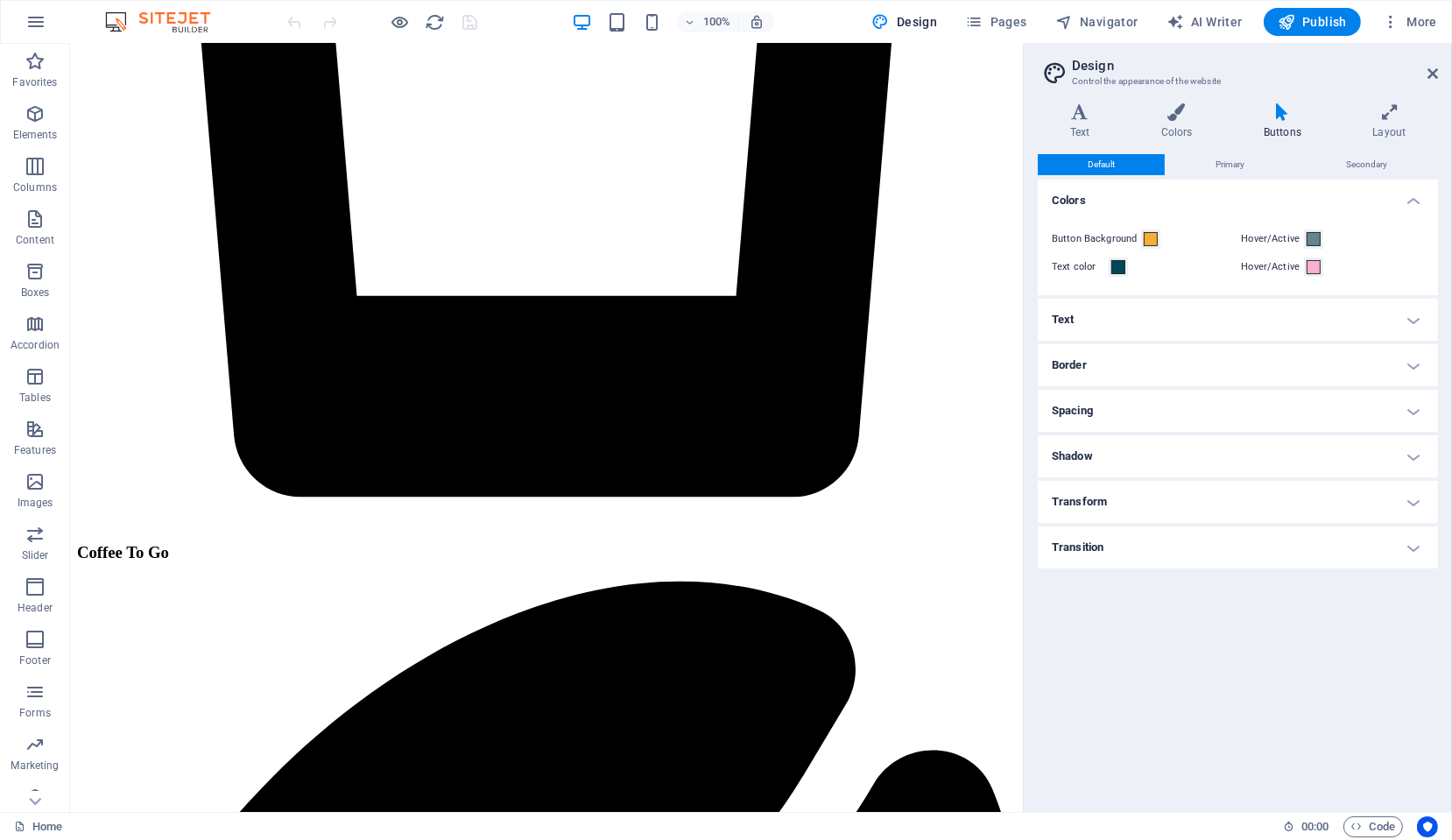
click at [1217, 151] on div "Text Colors Buttons Layout Text Standard Bold Links Font color Font DM Sans Fon…" at bounding box center [1238, 451] width 400 height 694
click at [1217, 158] on span "Primary" at bounding box center [1230, 164] width 29 height 21
click at [1125, 159] on button "Default" at bounding box center [1101, 164] width 127 height 21
click at [1218, 165] on span "Primary" at bounding box center [1230, 164] width 29 height 21
click at [1381, 161] on span "Secondary" at bounding box center [1366, 164] width 41 height 21
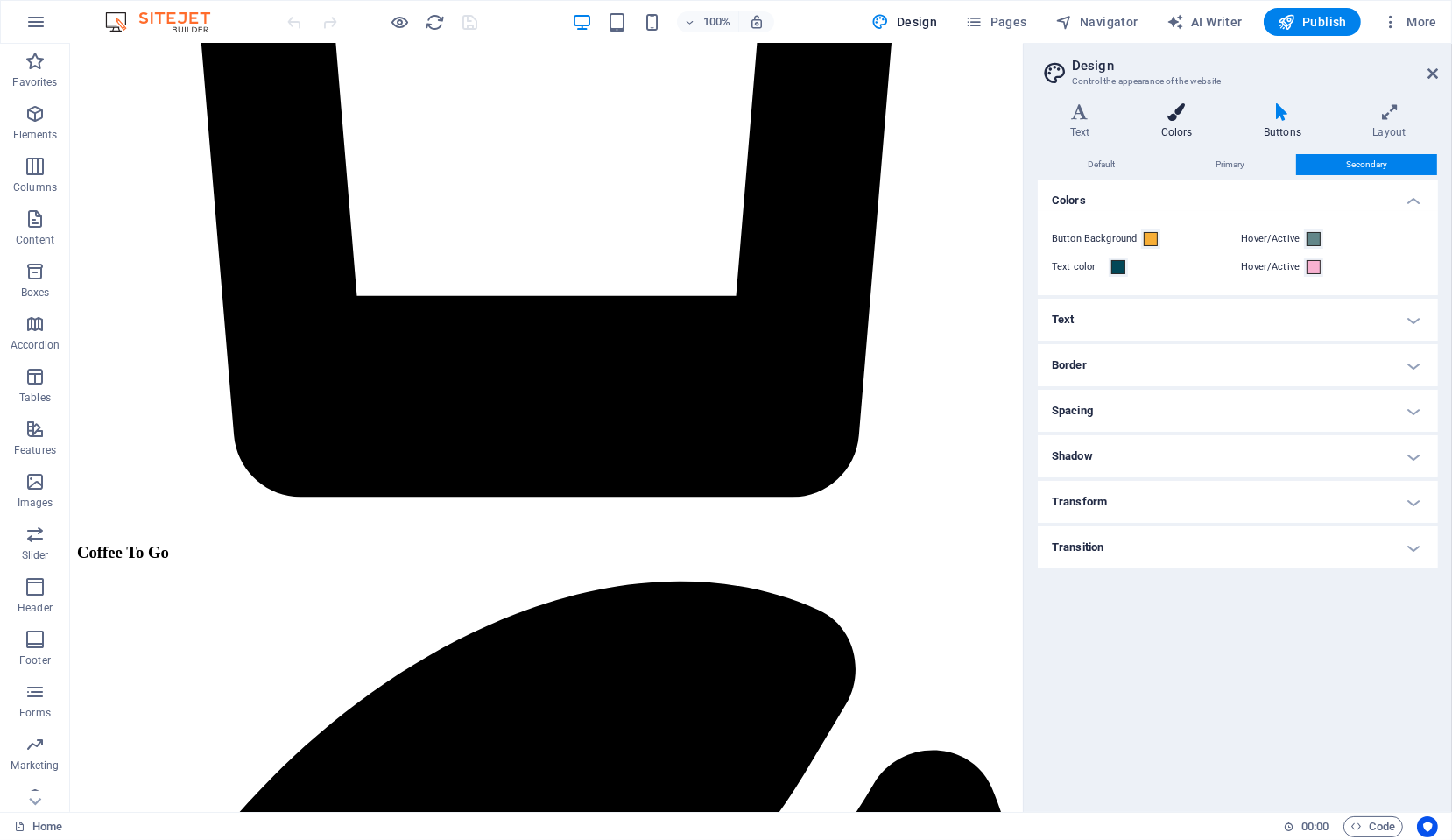
click at [1178, 118] on icon at bounding box center [1176, 112] width 95 height 17
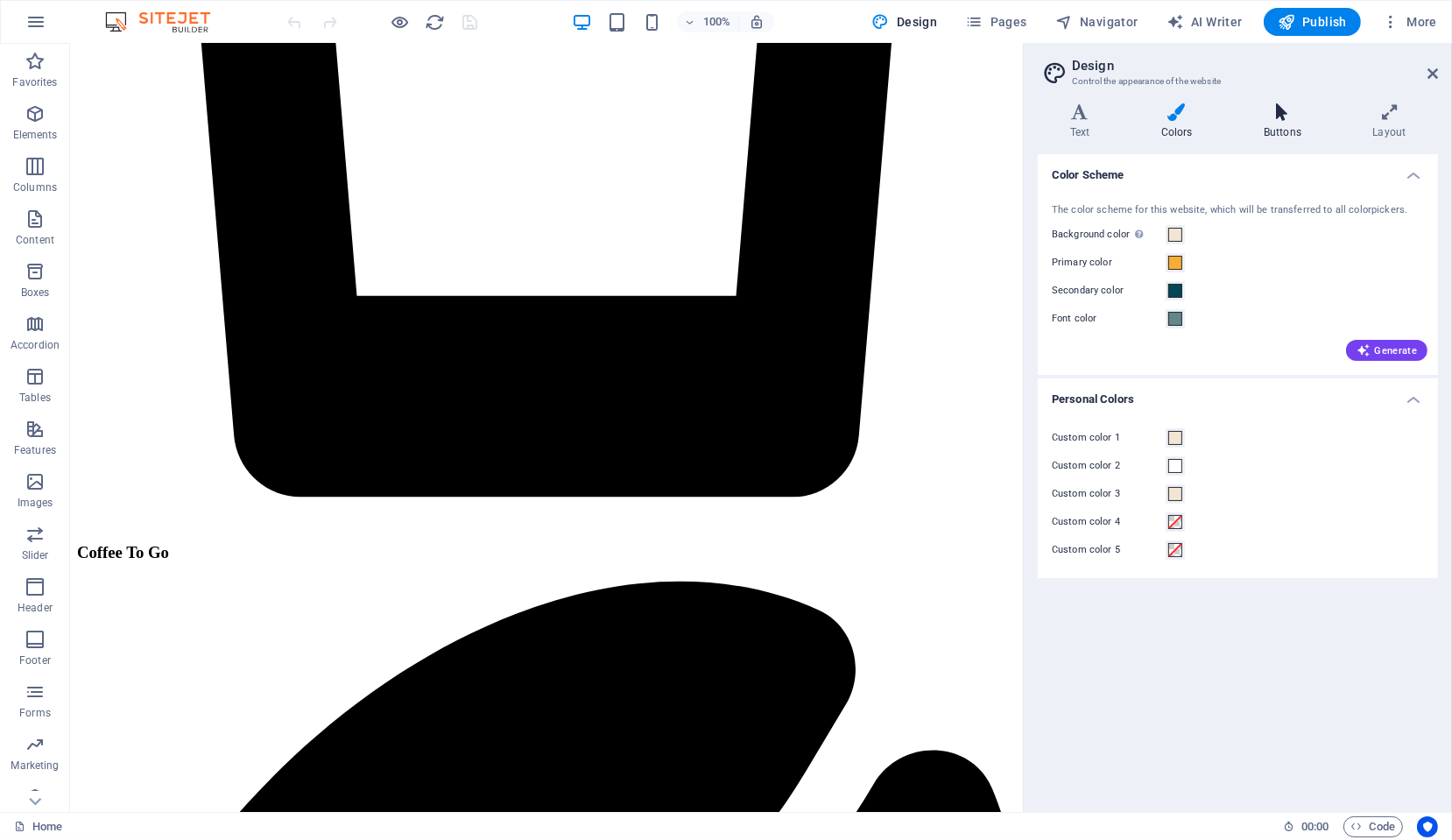
click at [1279, 117] on icon at bounding box center [1282, 112] width 102 height 17
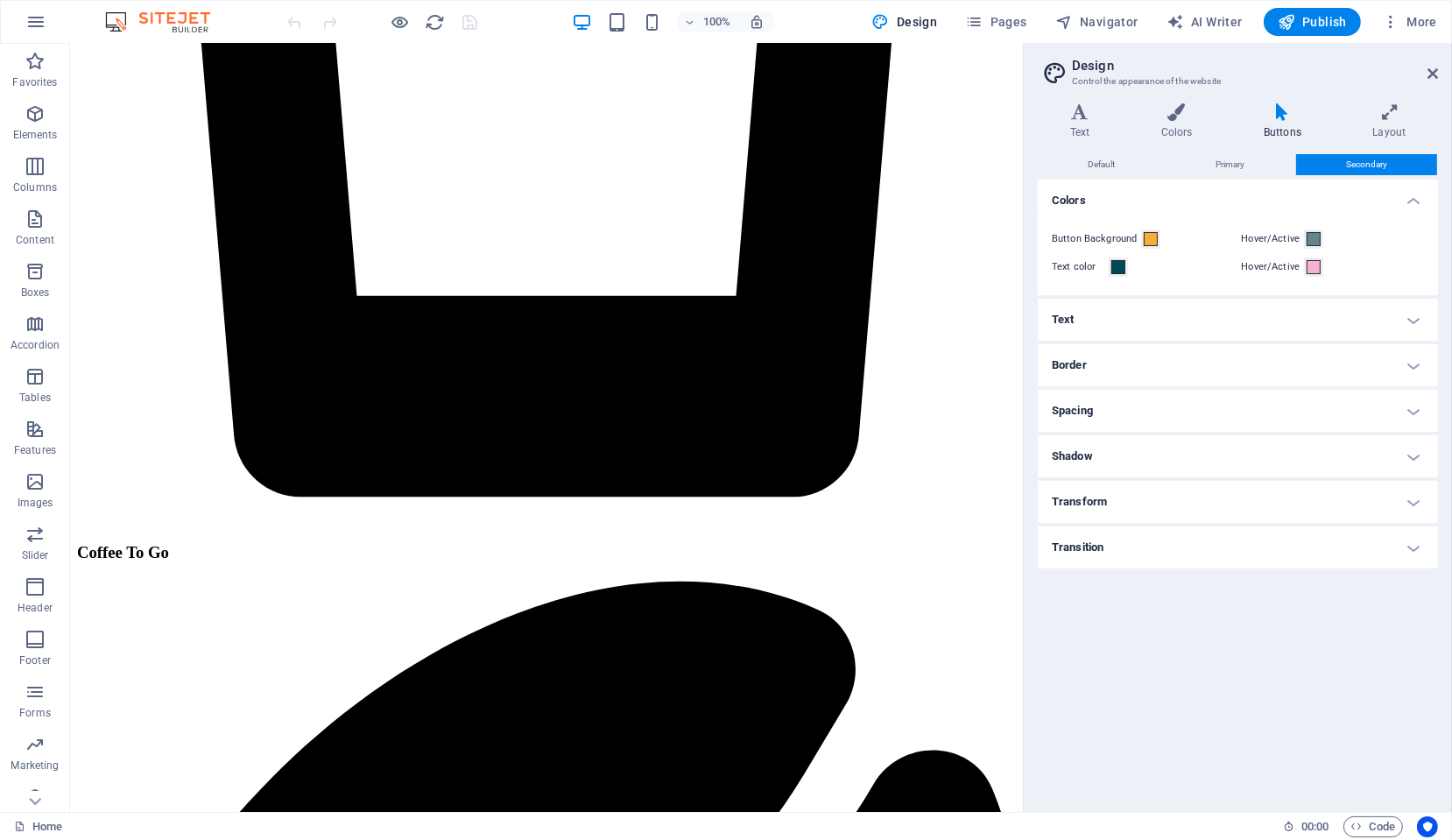
click at [1381, 155] on span "Secondary" at bounding box center [1366, 164] width 41 height 21
click at [1140, 313] on h4 "Text" at bounding box center [1238, 320] width 400 height 42
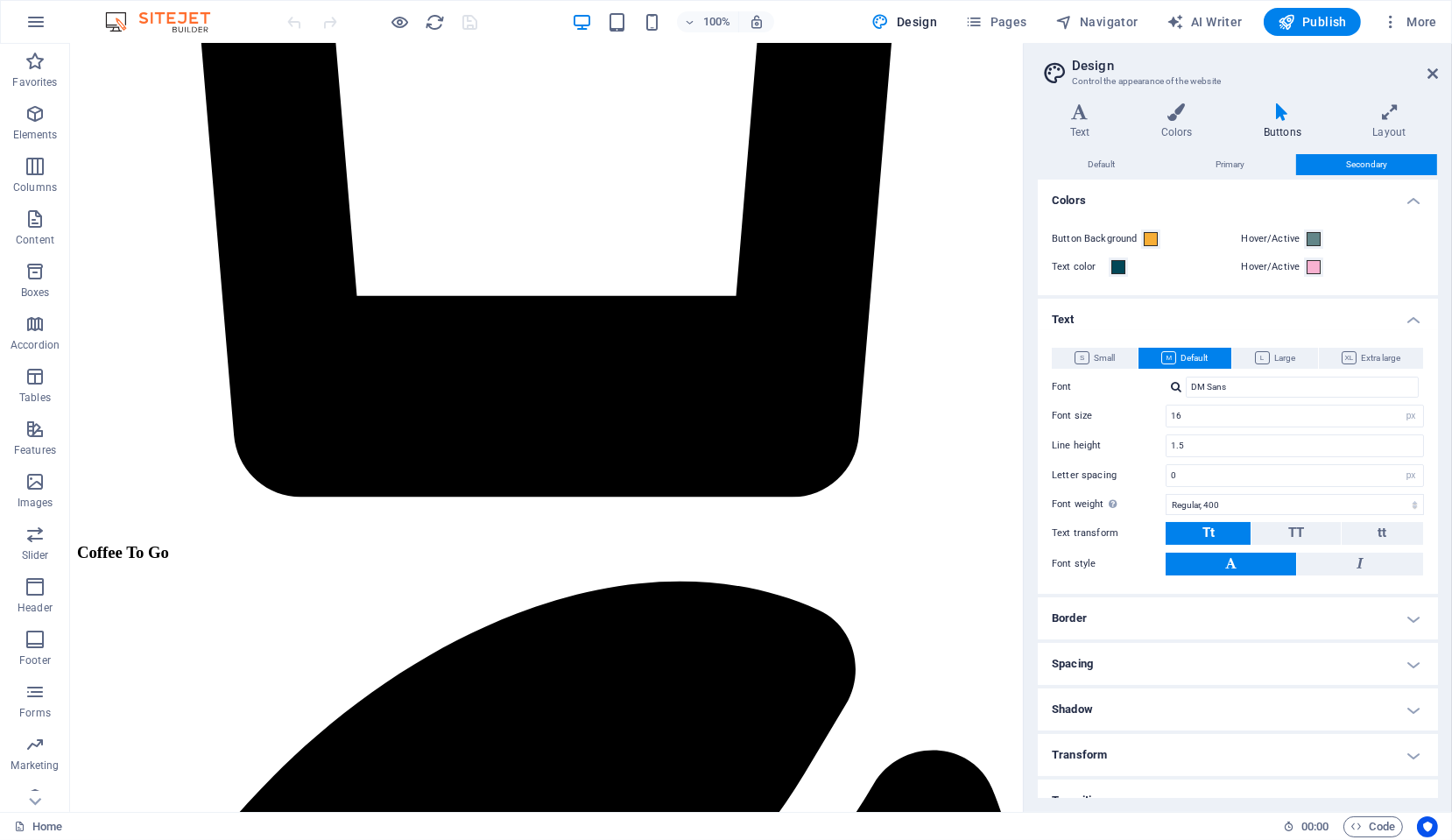
click at [1140, 313] on h4 "Text" at bounding box center [1238, 314] width 400 height 31
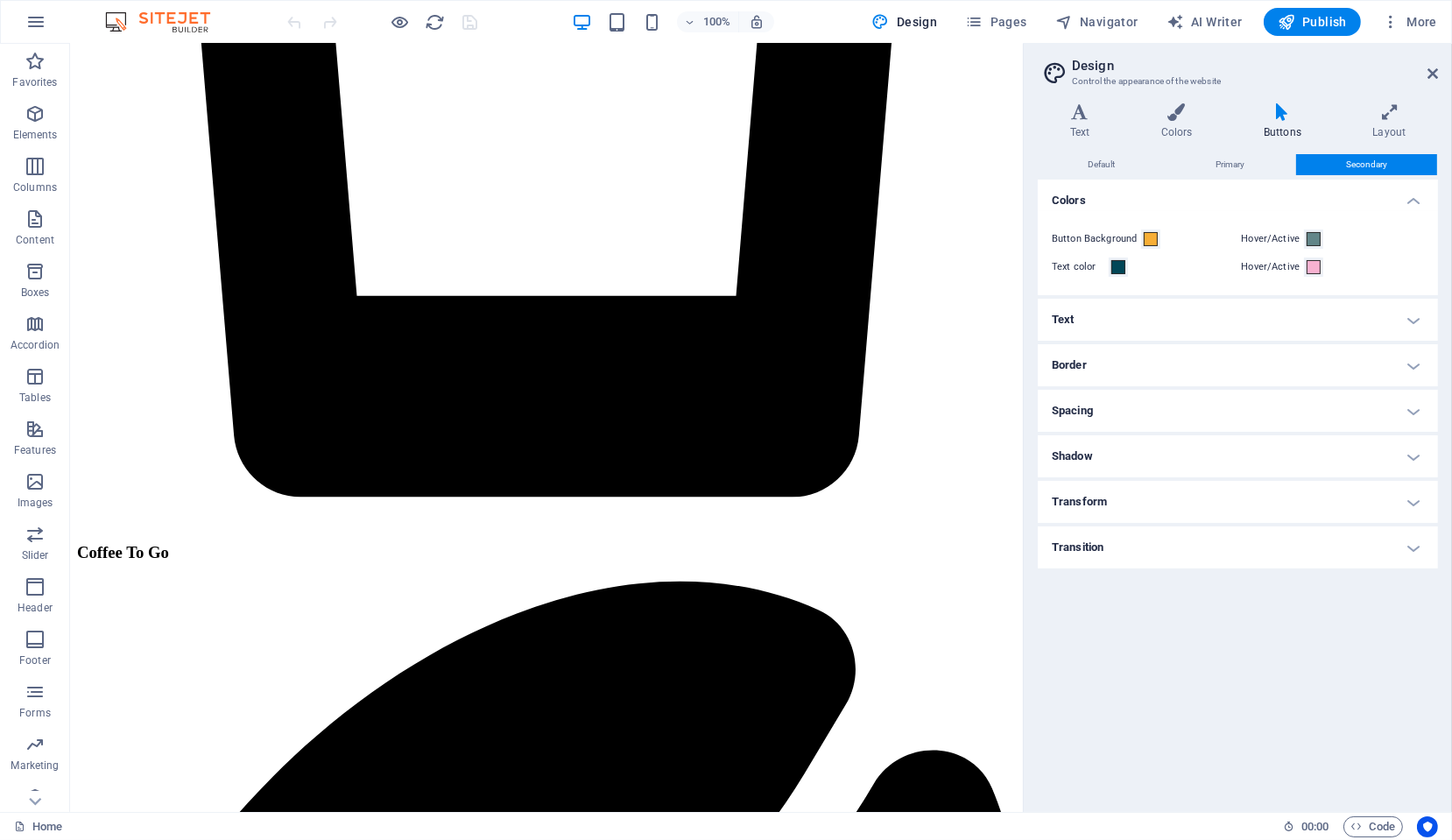
click at [1120, 368] on h4 "Border" at bounding box center [1238, 365] width 400 height 42
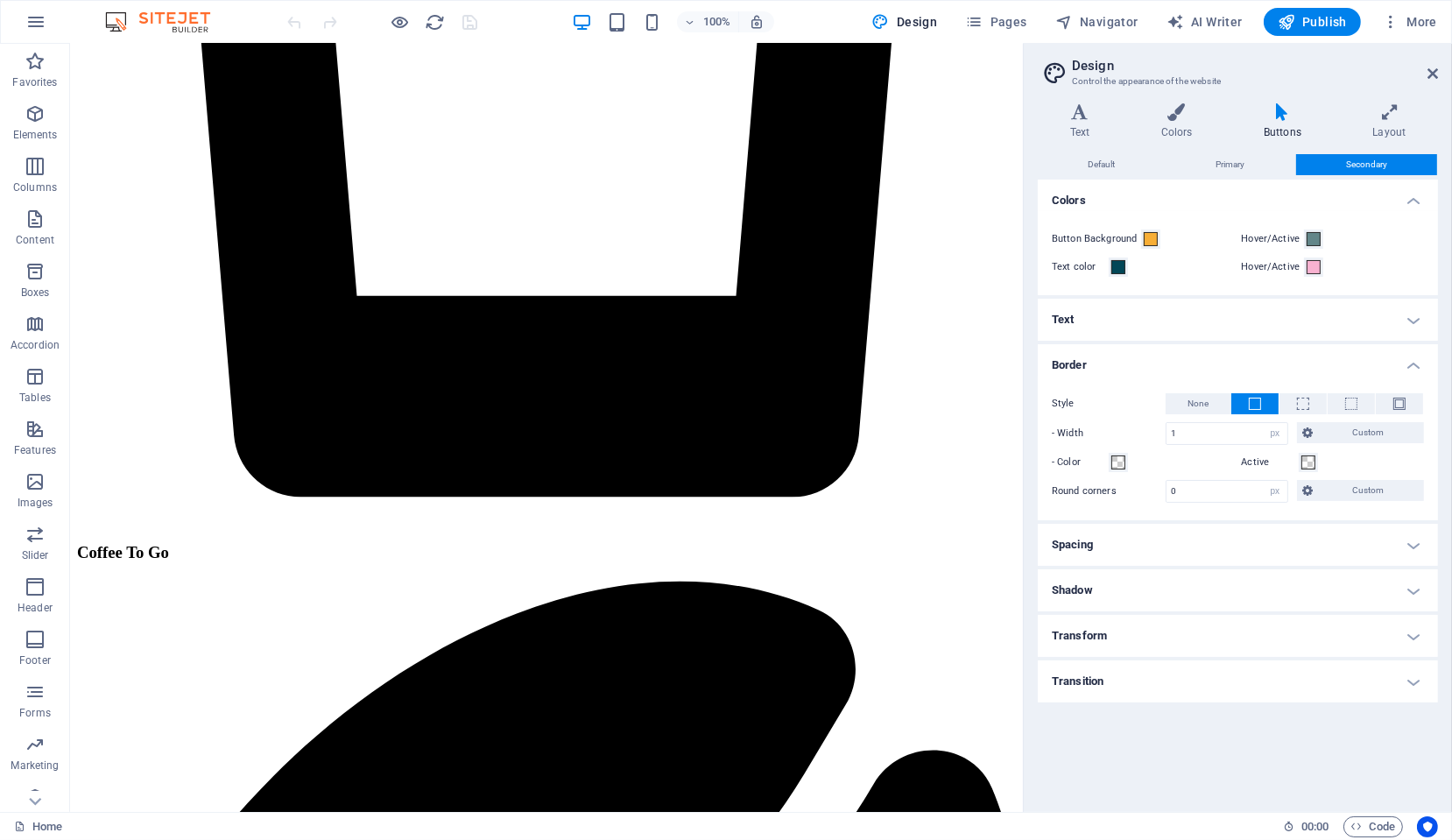
click at [1120, 368] on h4 "Border" at bounding box center [1238, 360] width 400 height 31
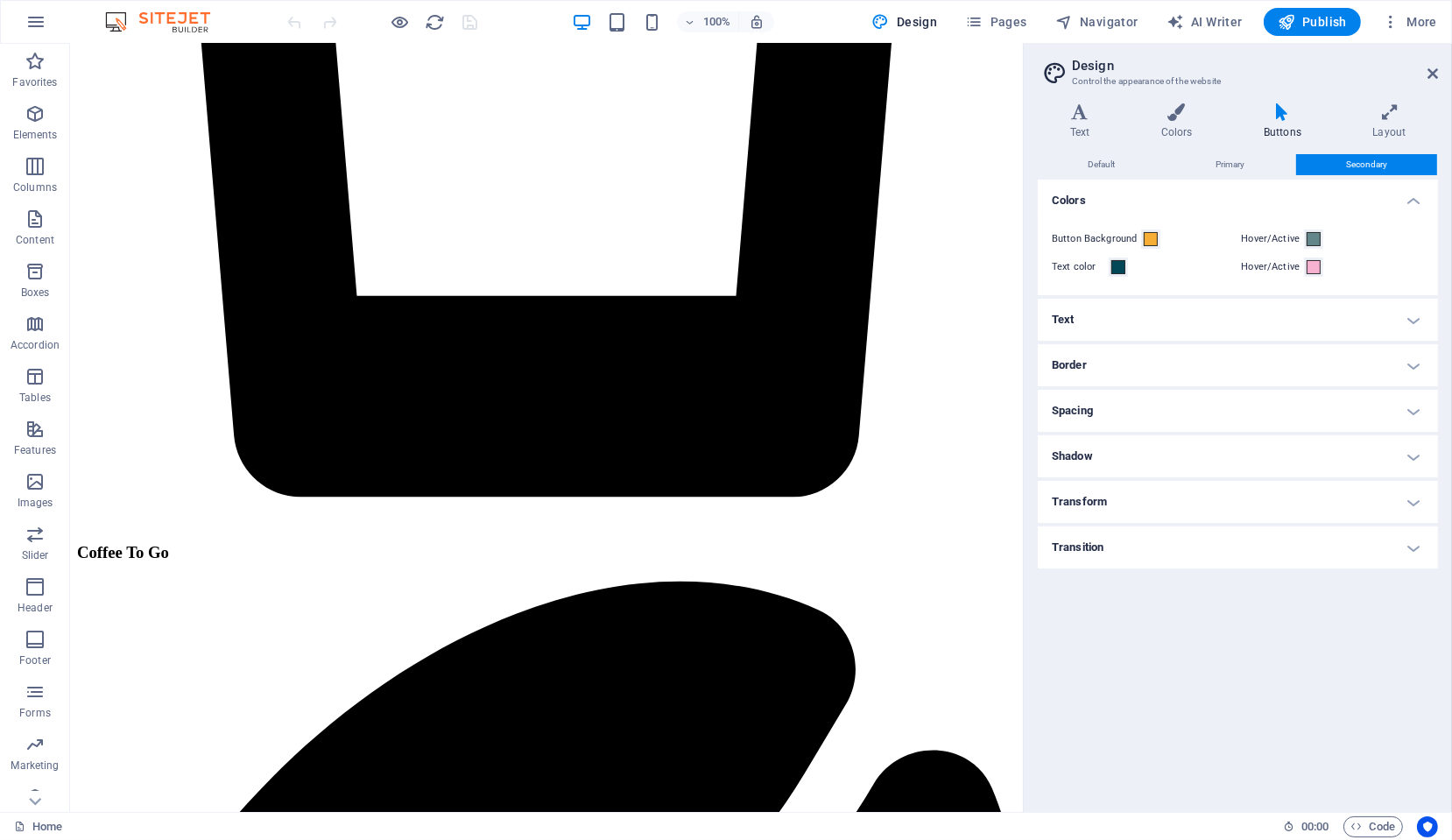
click at [1104, 543] on h4 "Transition" at bounding box center [1238, 548] width 400 height 42
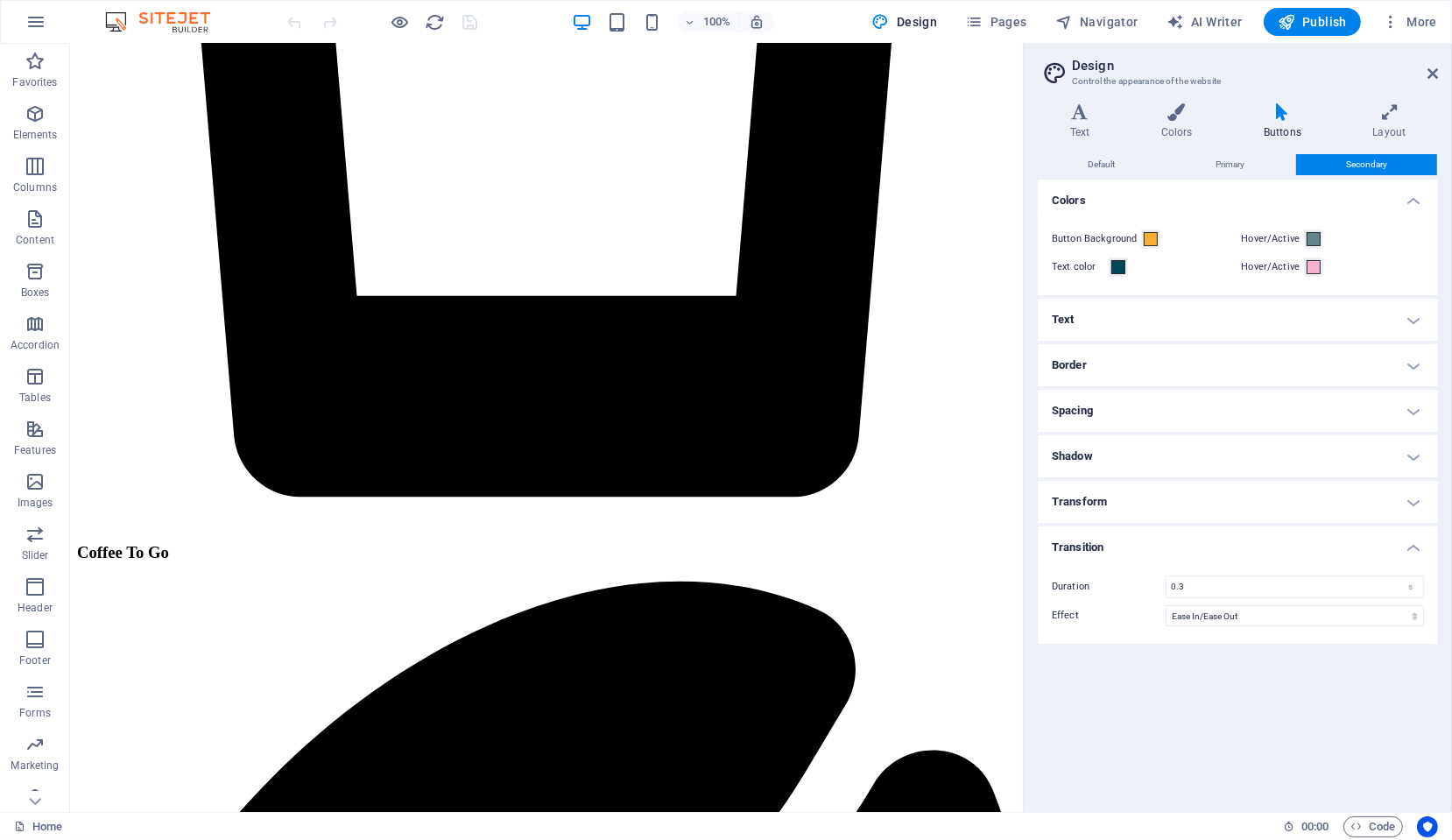
click at [1104, 543] on h4 "Transition" at bounding box center [1238, 542] width 400 height 31
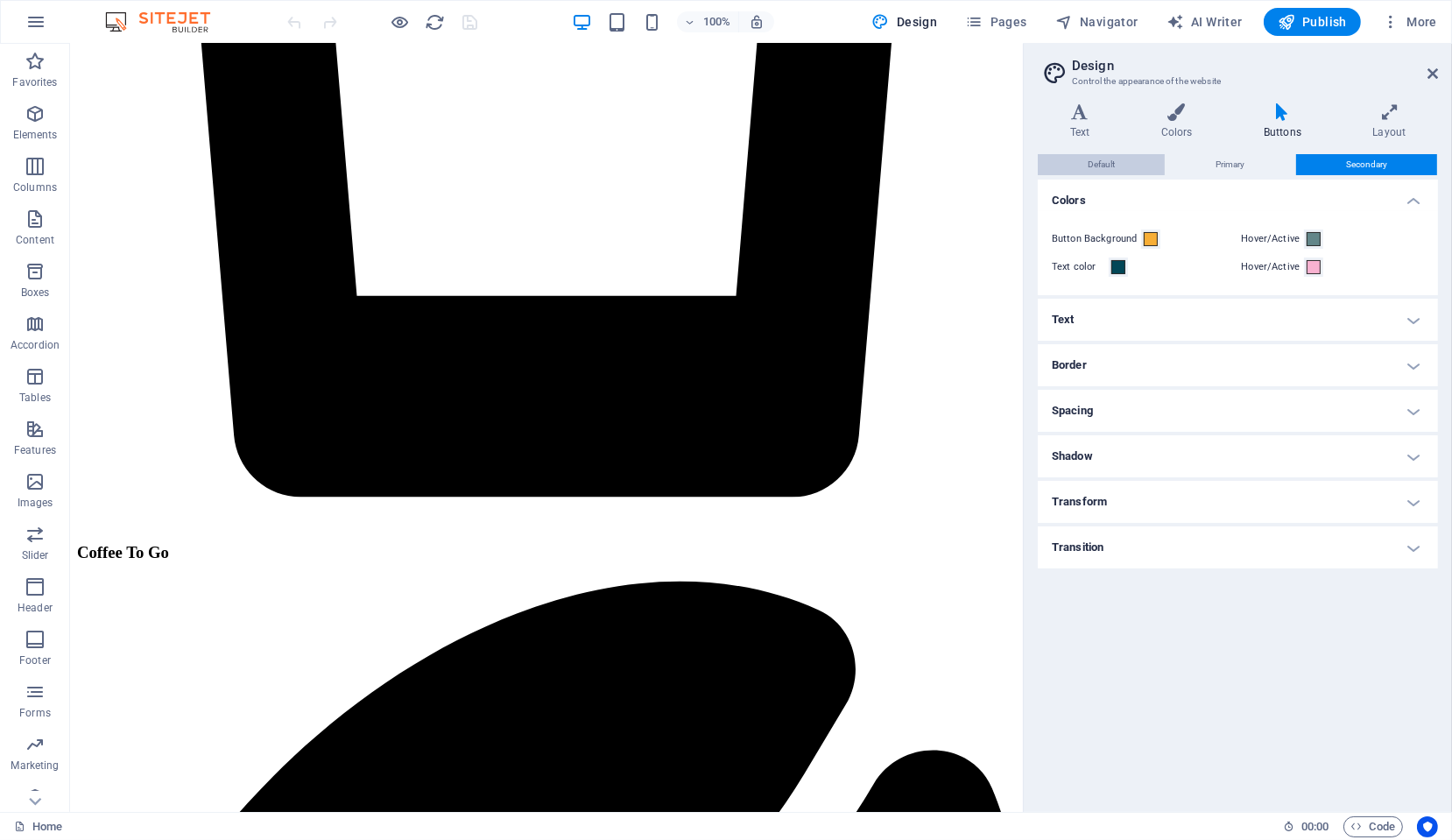
click at [1123, 156] on button "Default" at bounding box center [1101, 164] width 127 height 21
click at [1367, 163] on span "Secondary" at bounding box center [1366, 164] width 41 height 21
click at [1081, 124] on h4 "Text" at bounding box center [1083, 122] width 91 height 37
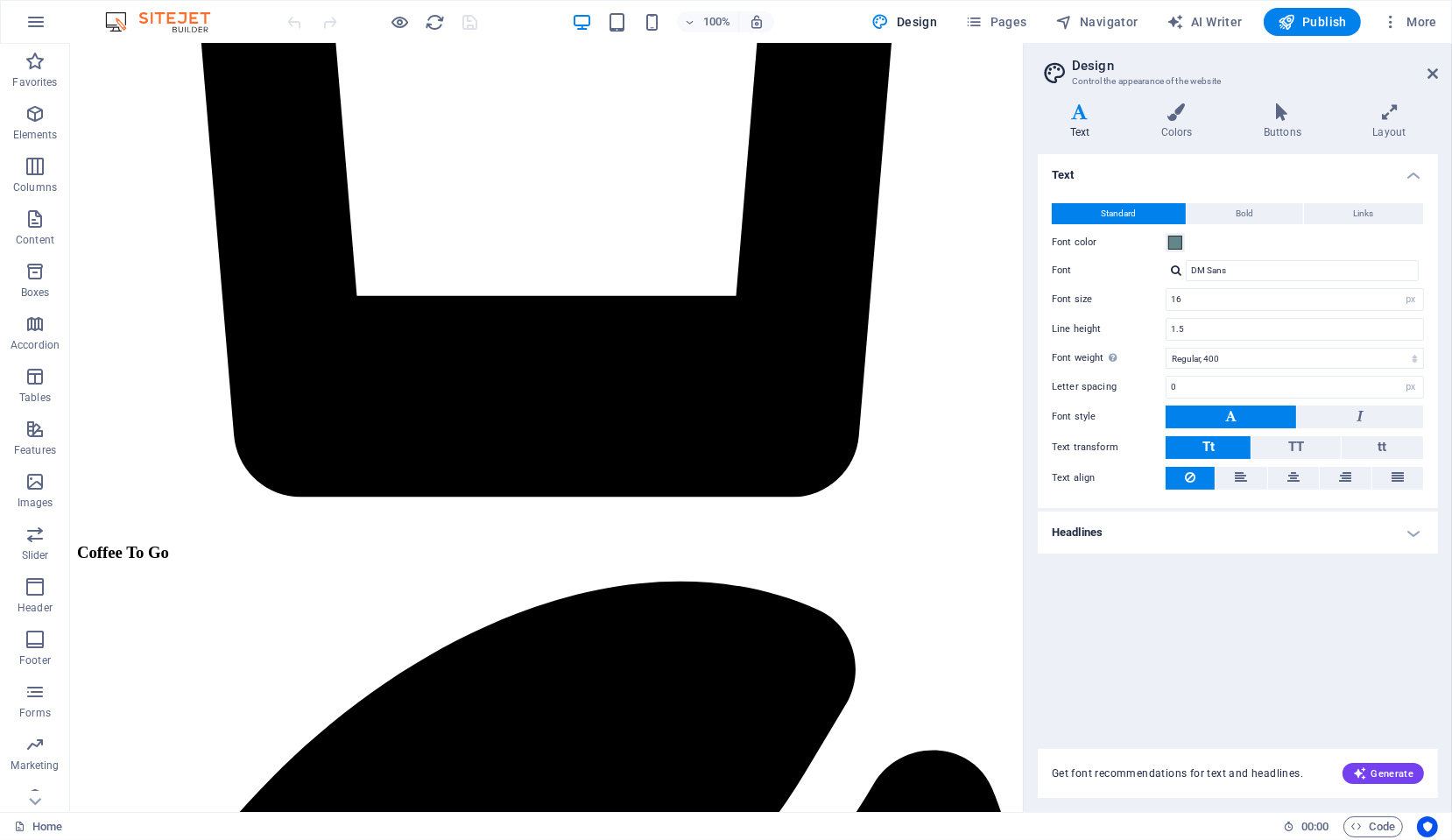
click at [1094, 522] on h4 "Headlines" at bounding box center [1238, 532] width 400 height 42
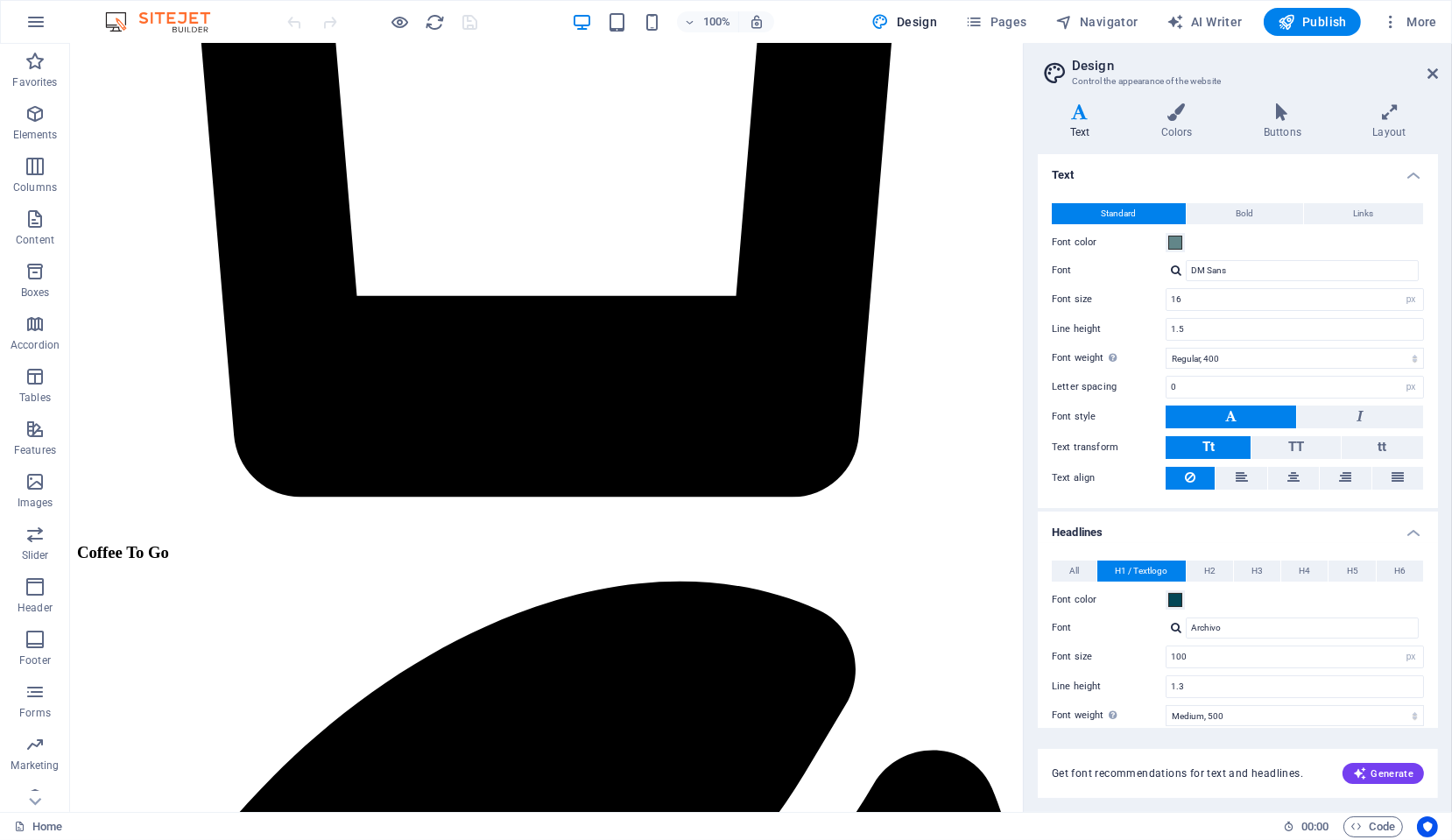
click at [1094, 526] on h4 "Headlines" at bounding box center [1238, 527] width 400 height 31
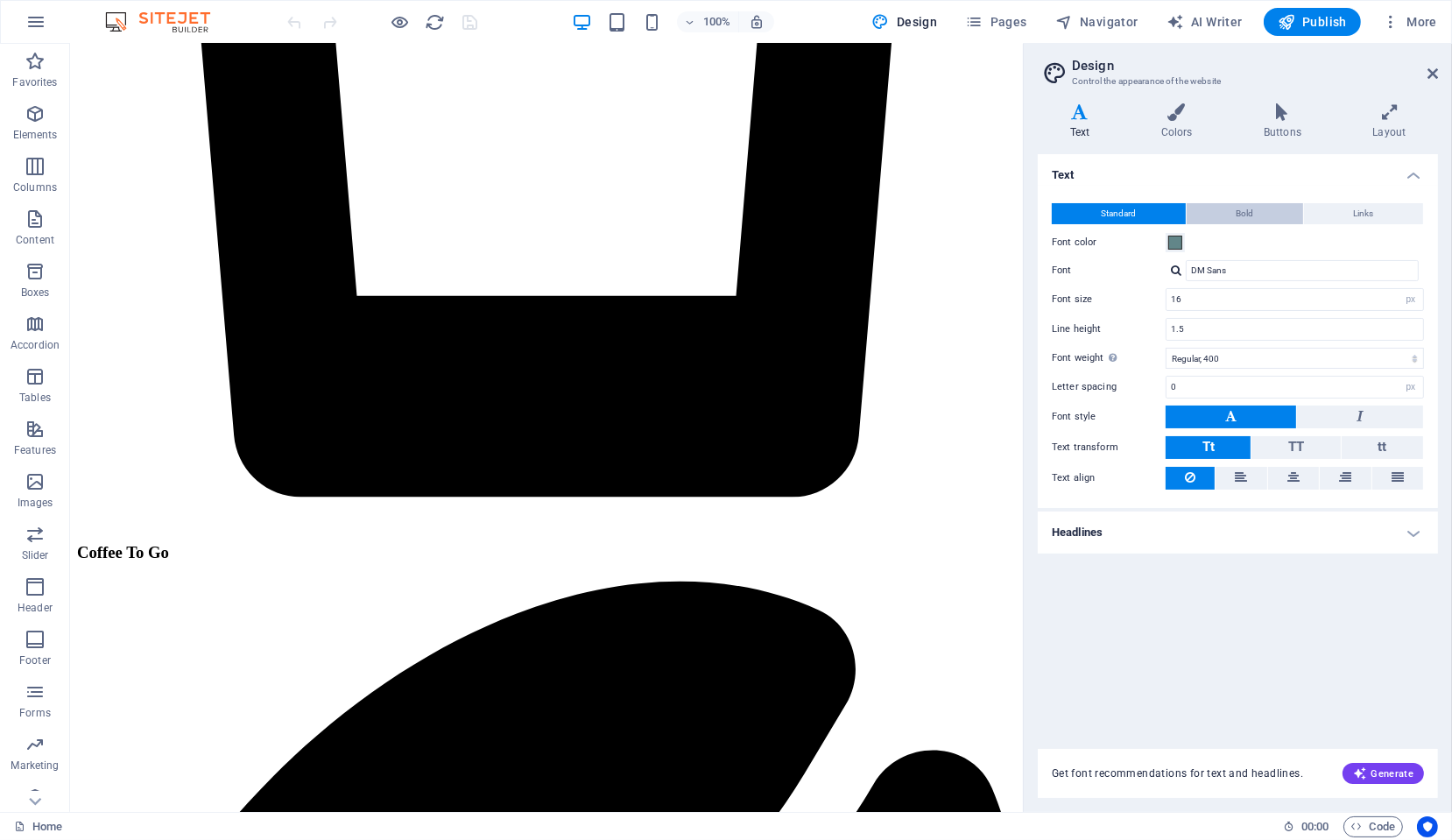
click at [1242, 214] on span "Bold" at bounding box center [1245, 213] width 17 height 21
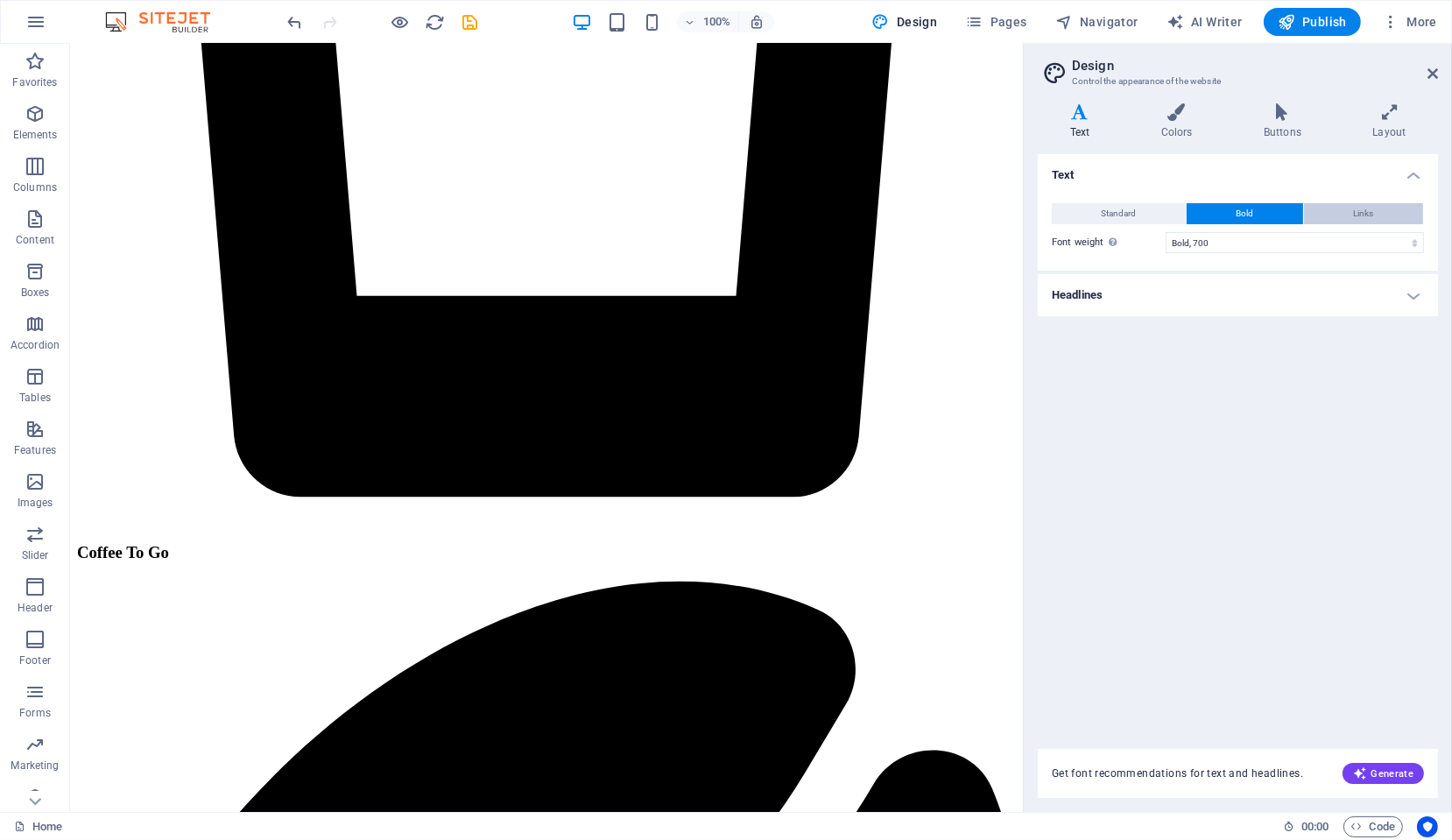
click at [1360, 213] on span "Links" at bounding box center [1364, 213] width 20 height 21
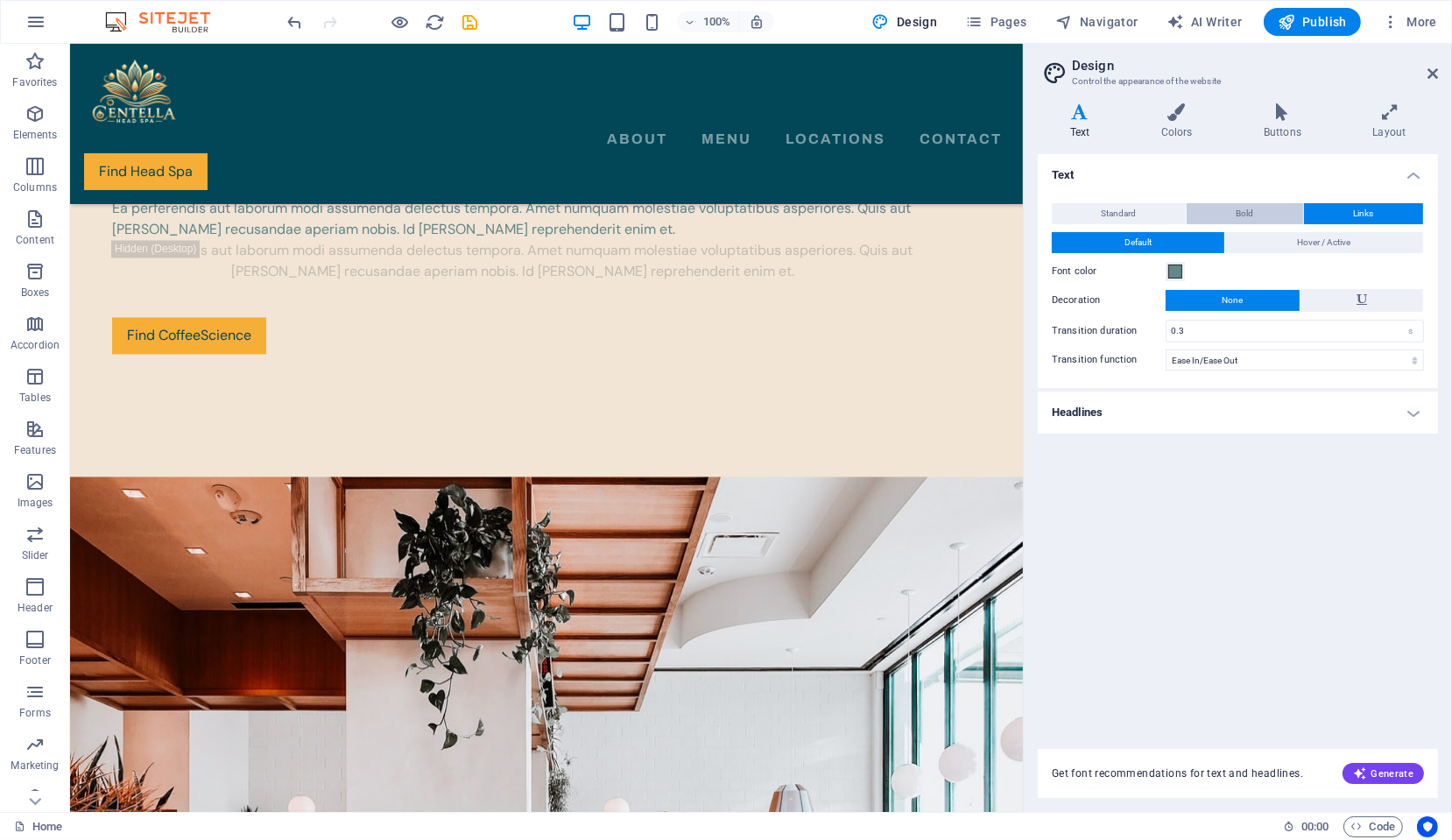
click at [1256, 208] on button "Bold" at bounding box center [1244, 213] width 116 height 21
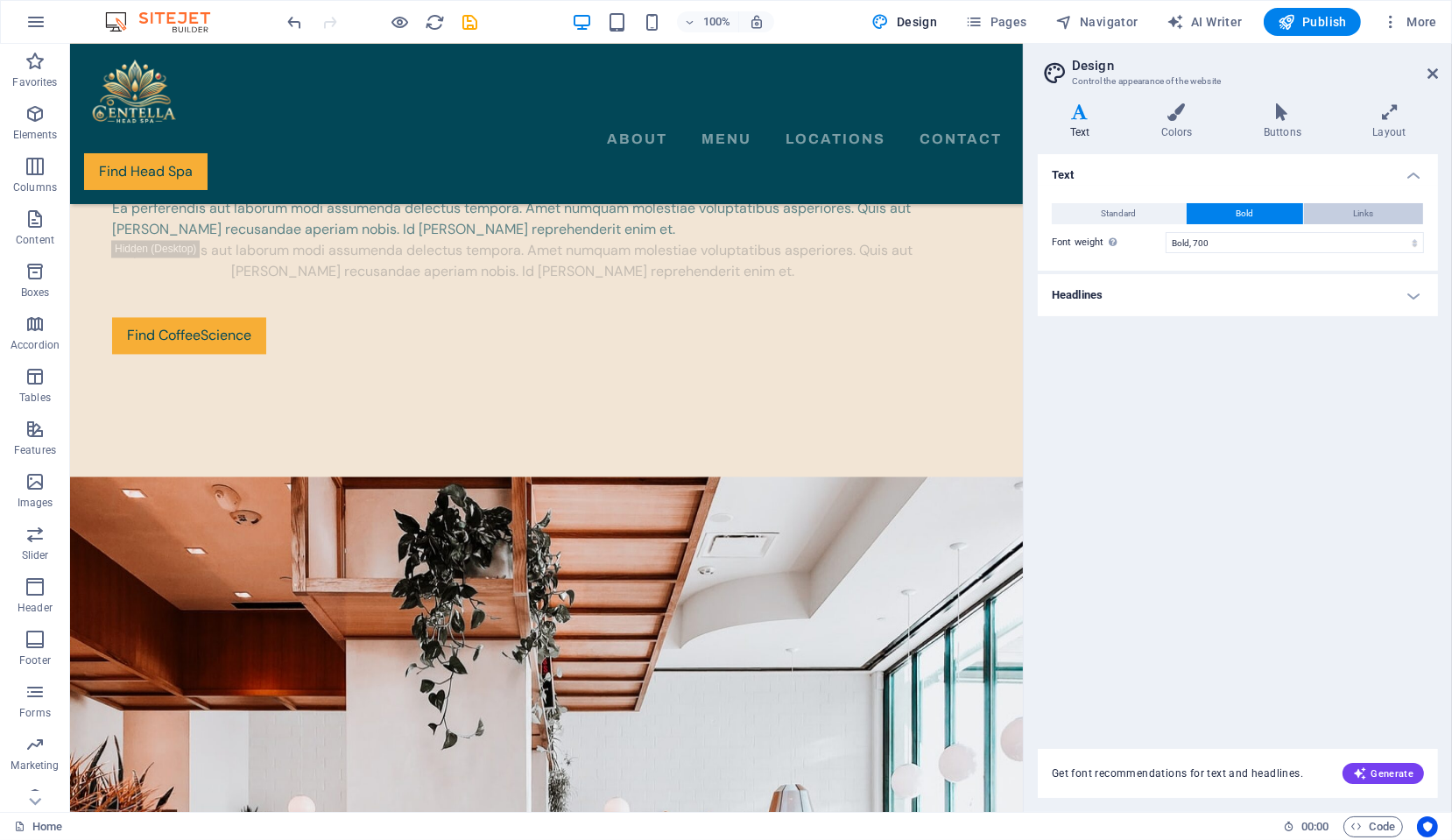
click at [1349, 213] on button "Links" at bounding box center [1364, 213] width 119 height 21
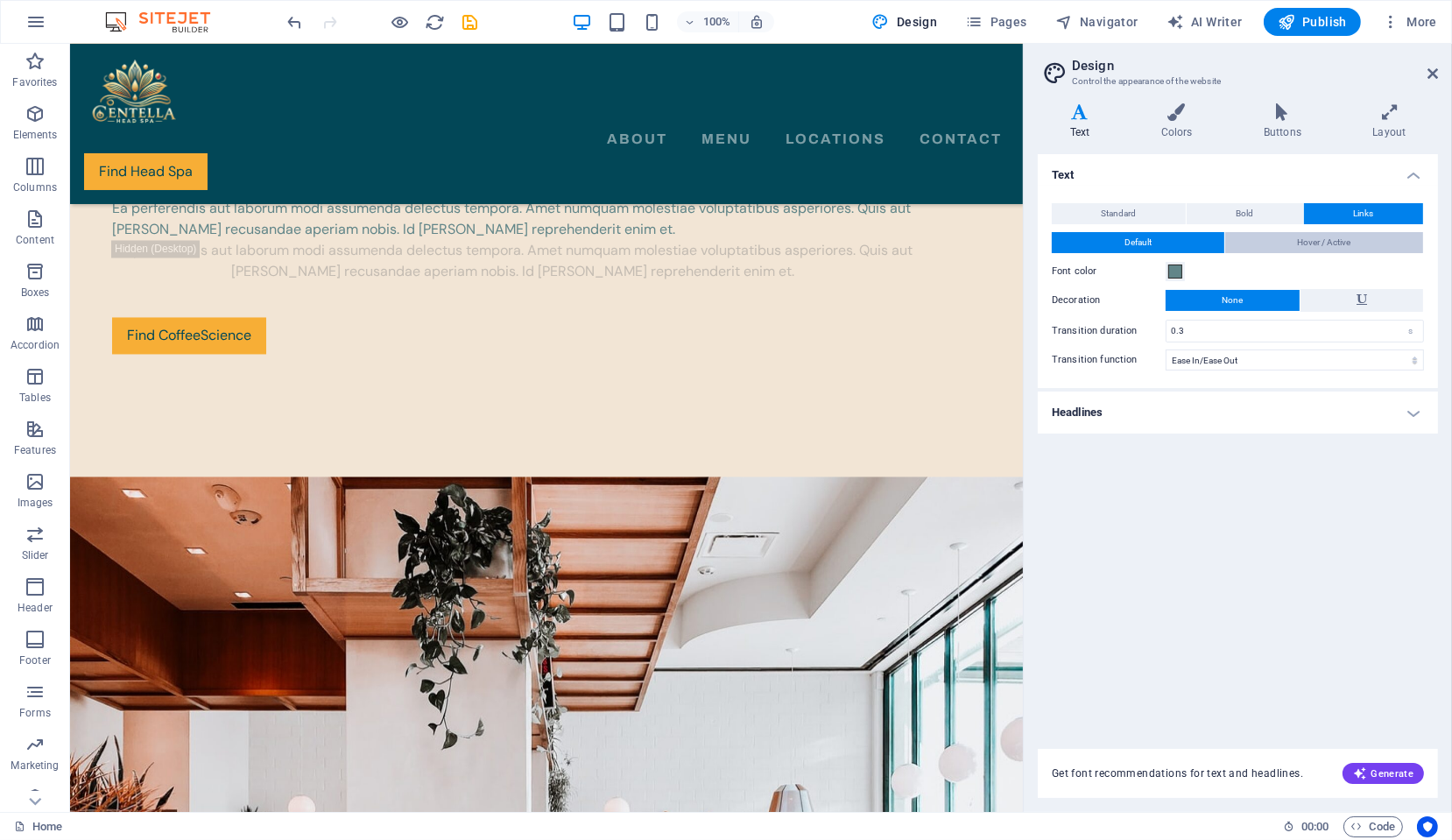
click at [1321, 244] on span "Hover / Active" at bounding box center [1324, 242] width 53 height 21
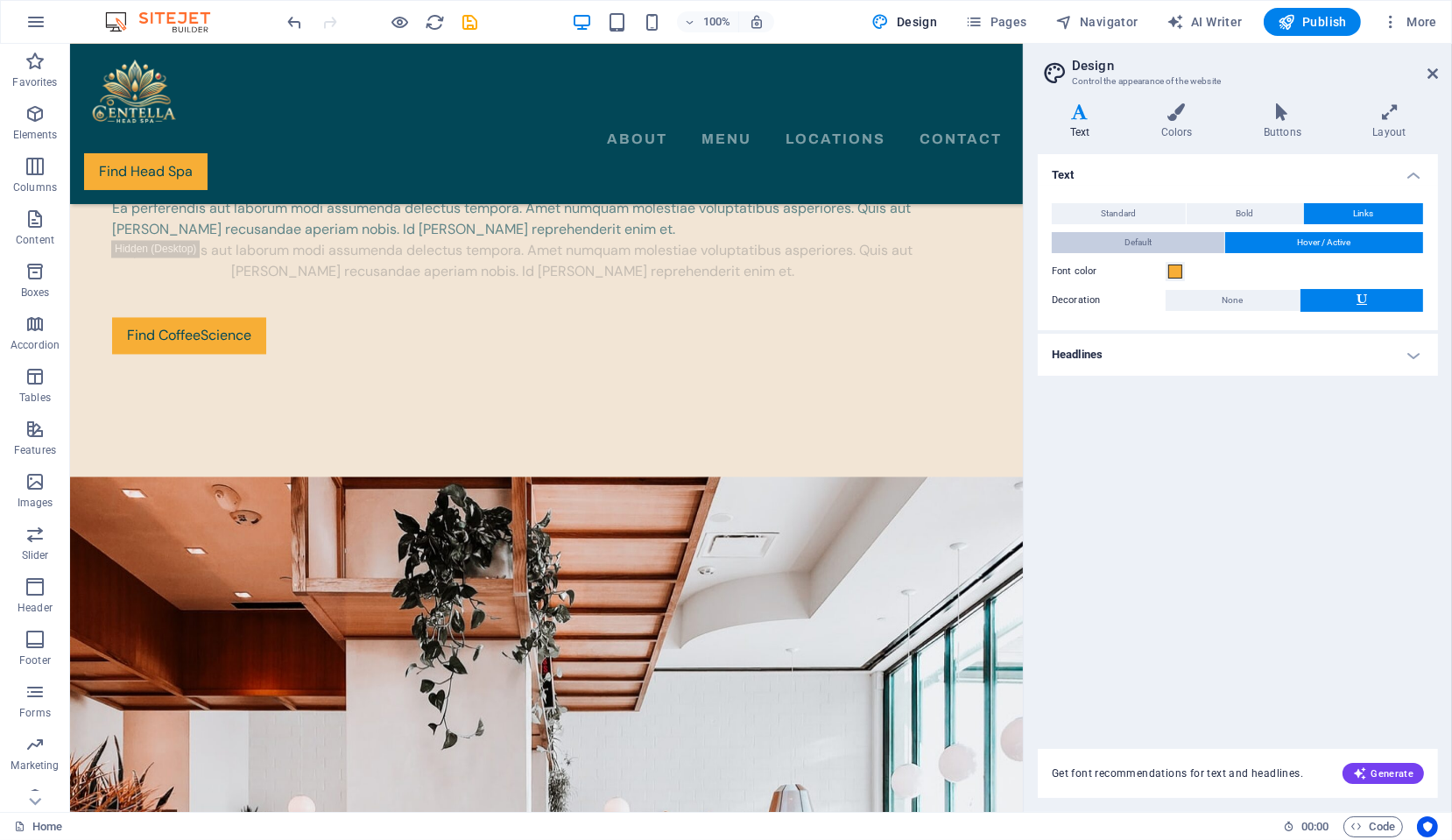
click at [1193, 244] on button "Default" at bounding box center [1138, 242] width 172 height 21
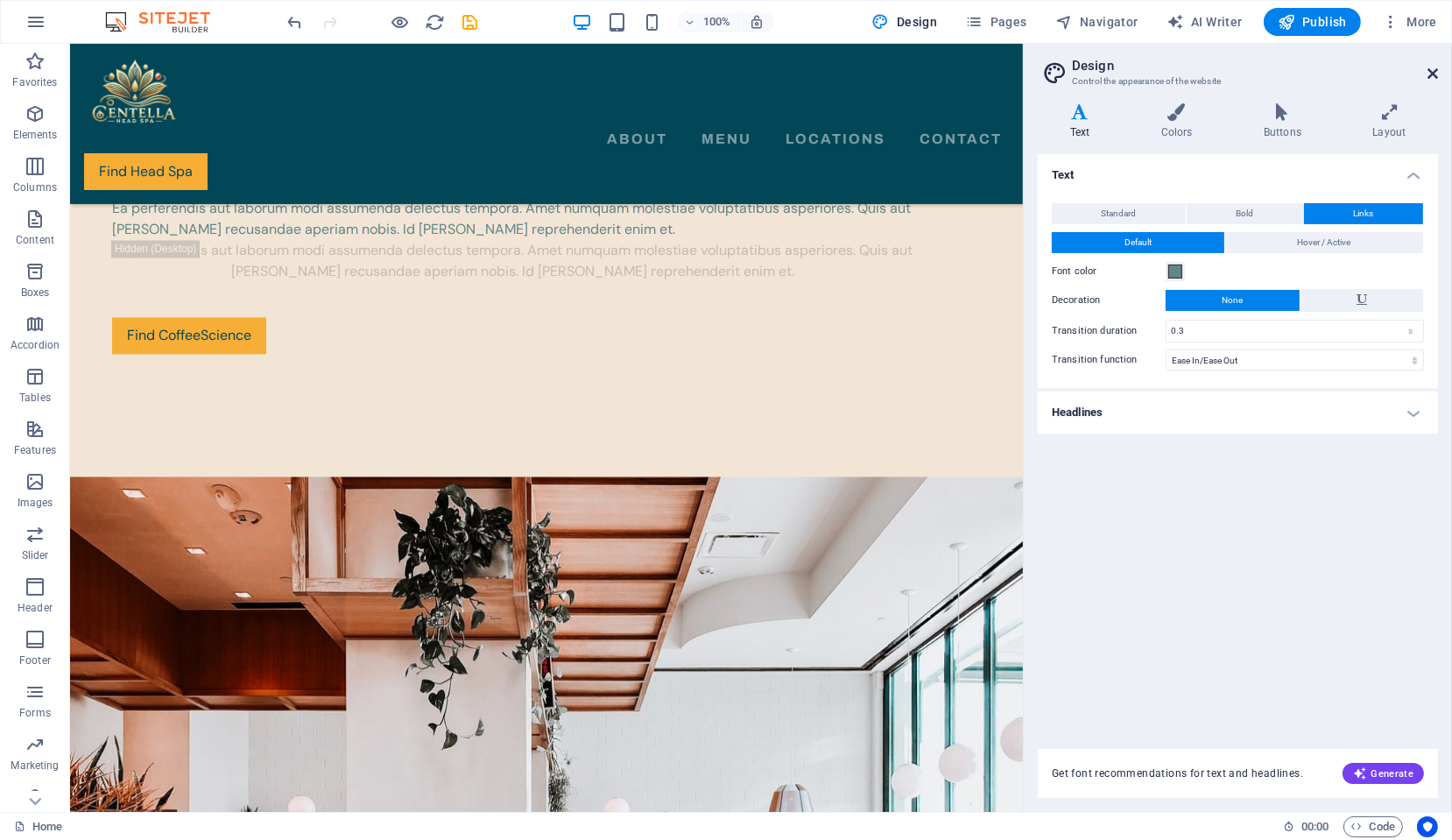
click at [1434, 72] on icon at bounding box center [1432, 73] width 10 height 14
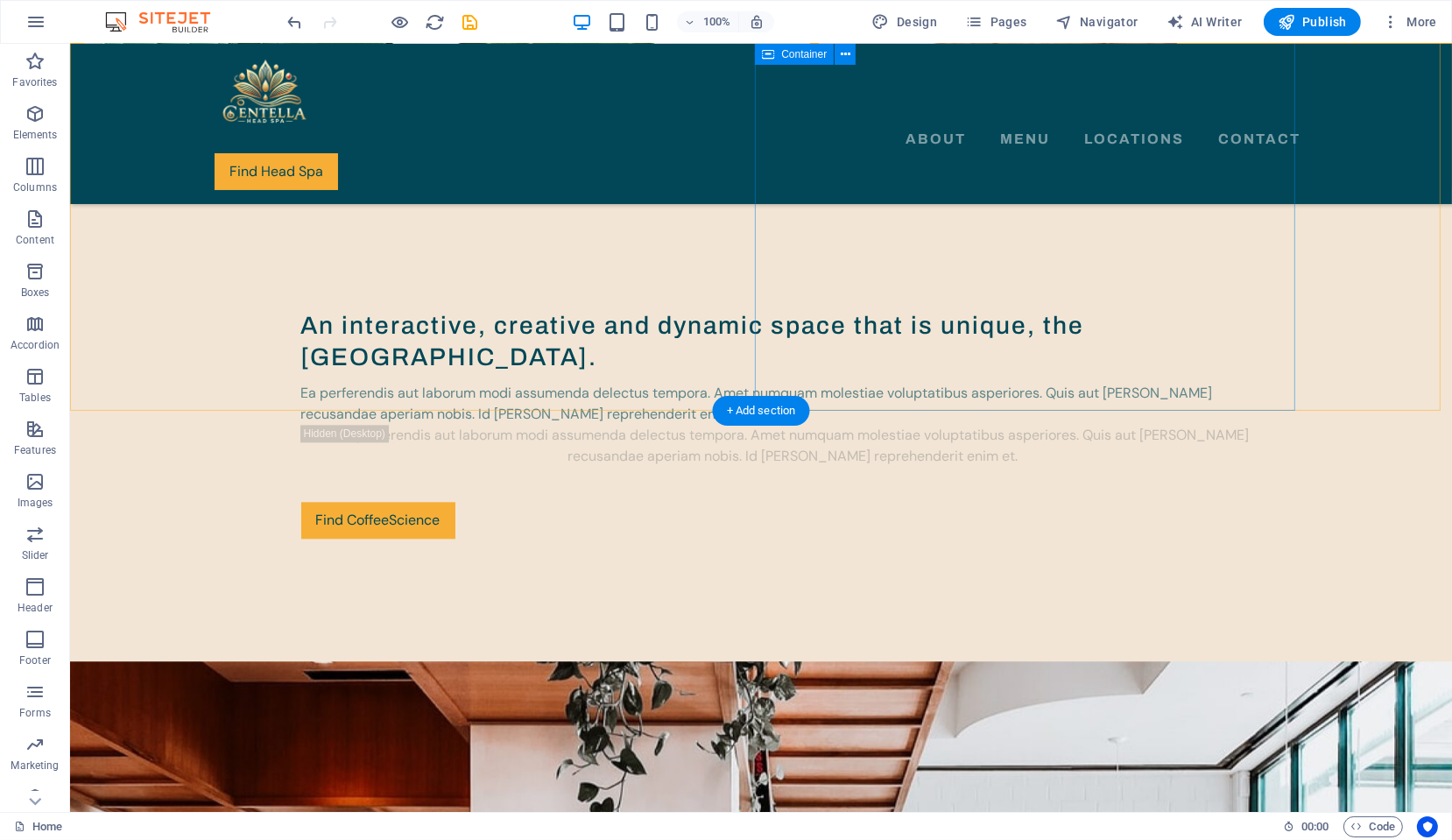
scroll to position [4887, 0]
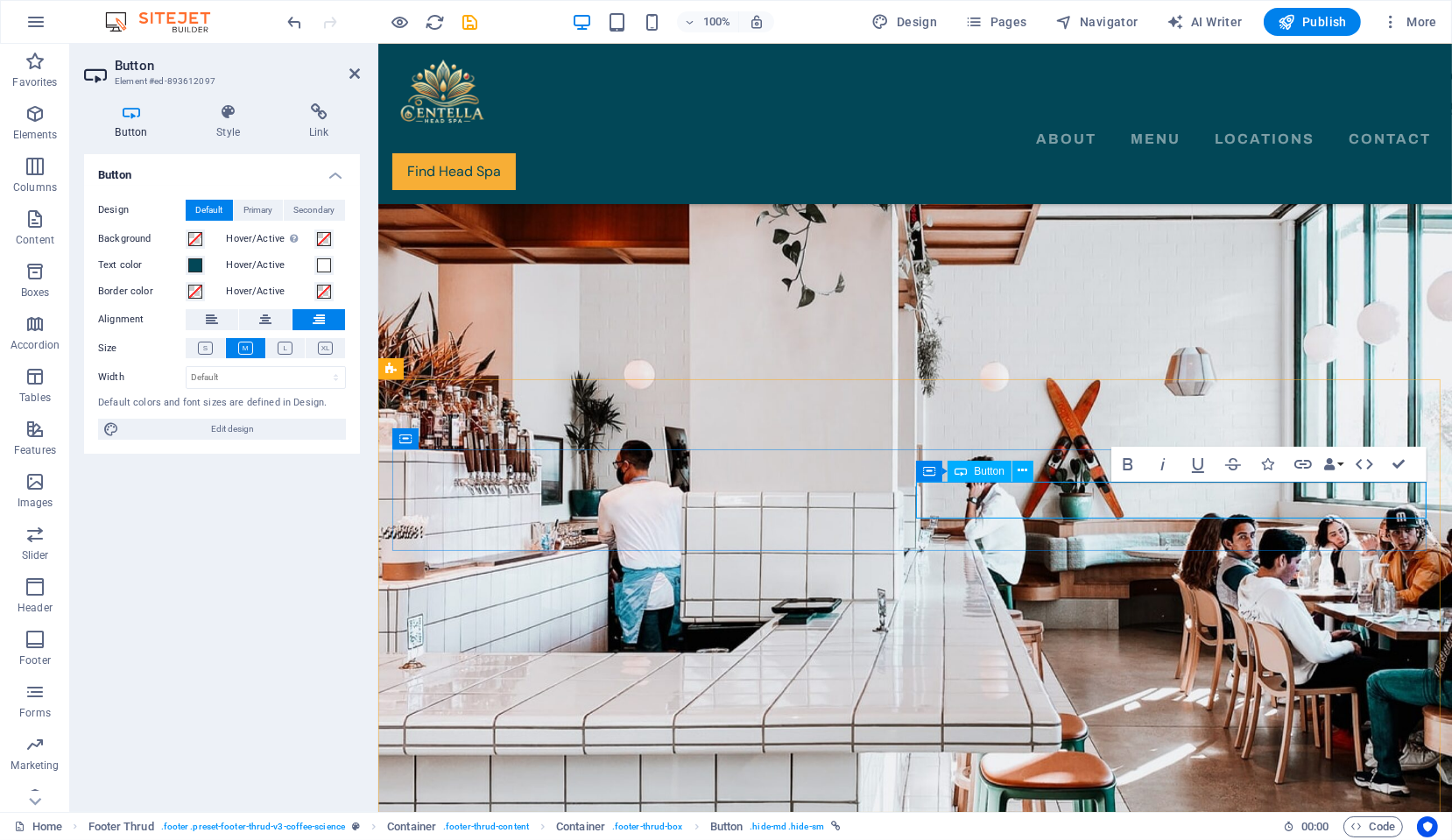
scroll to position [4346, 0]
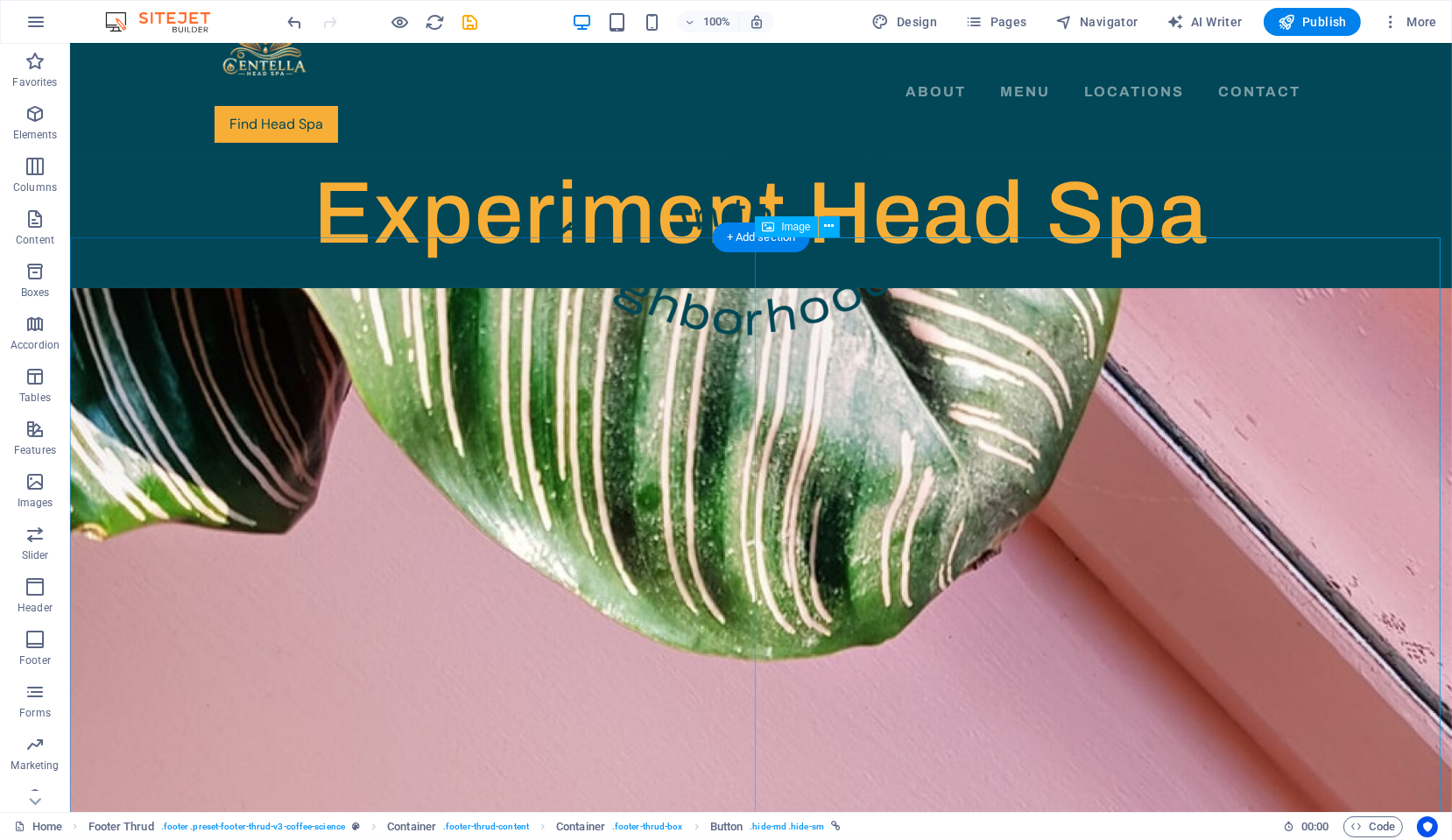
scroll to position [0, 0]
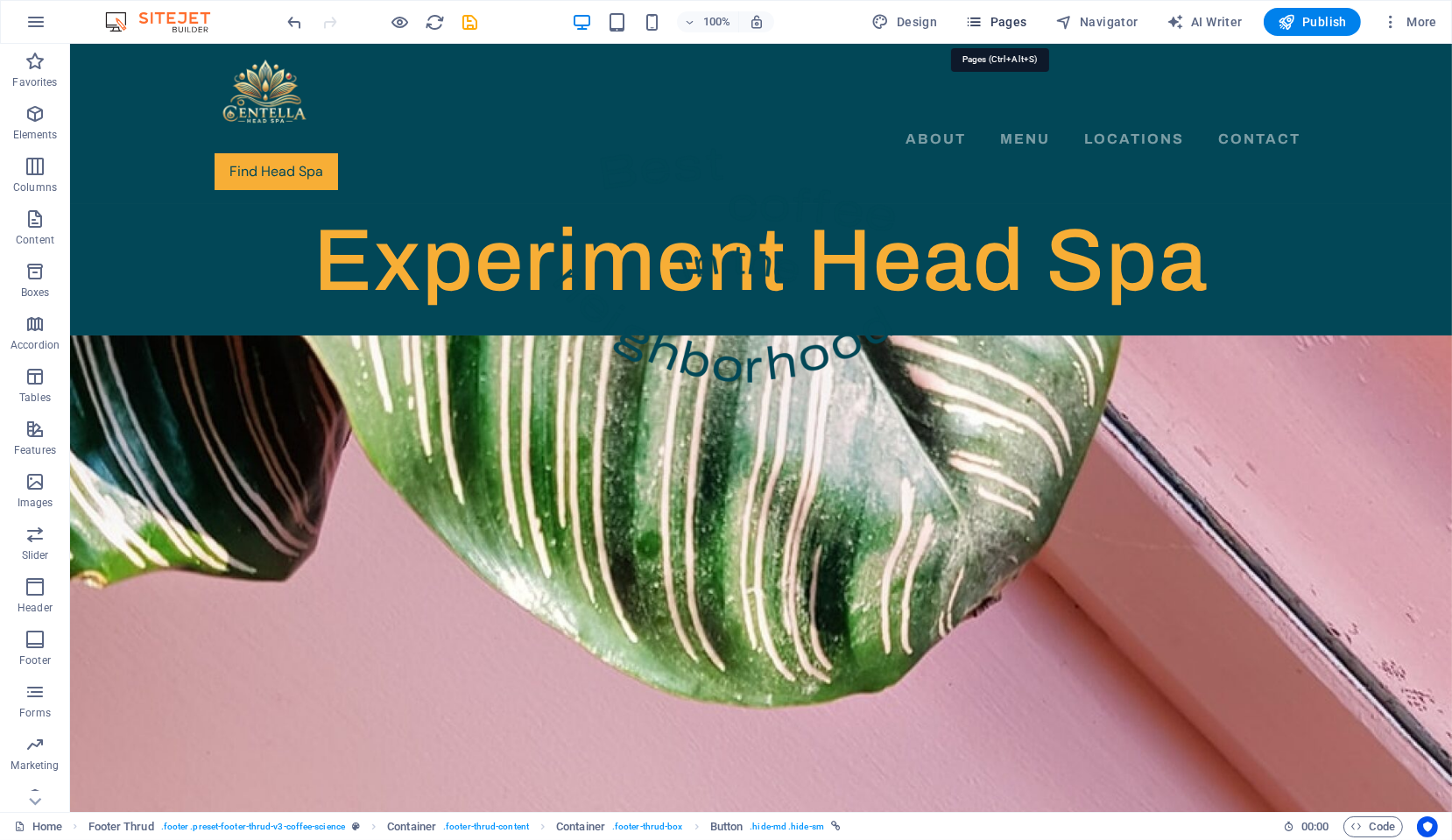
click at [1011, 22] on span "Pages" at bounding box center [996, 21] width 61 height 17
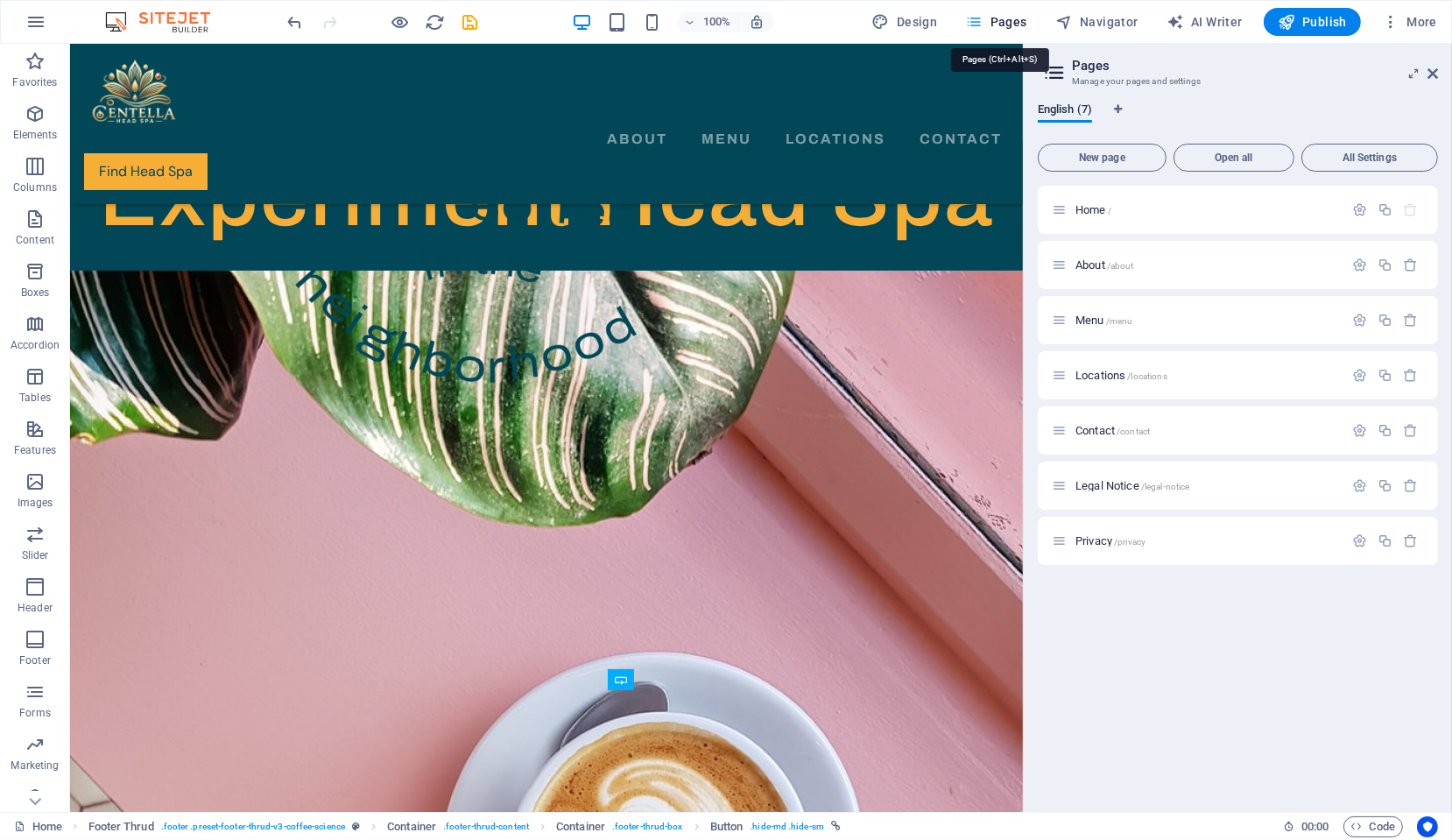
scroll to position [4137, 0]
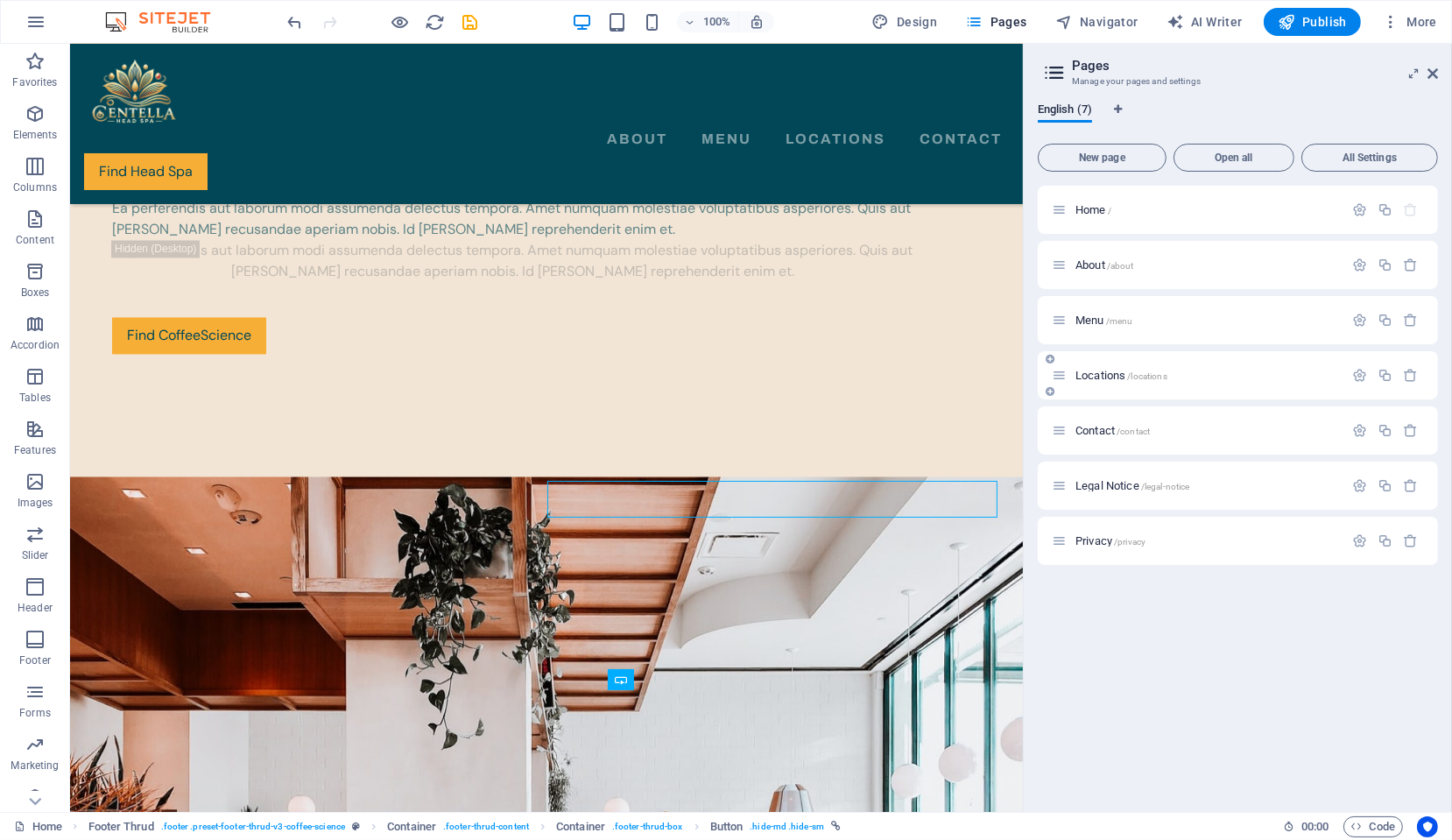
click at [1097, 376] on span "Locations /locations" at bounding box center [1121, 375] width 92 height 13
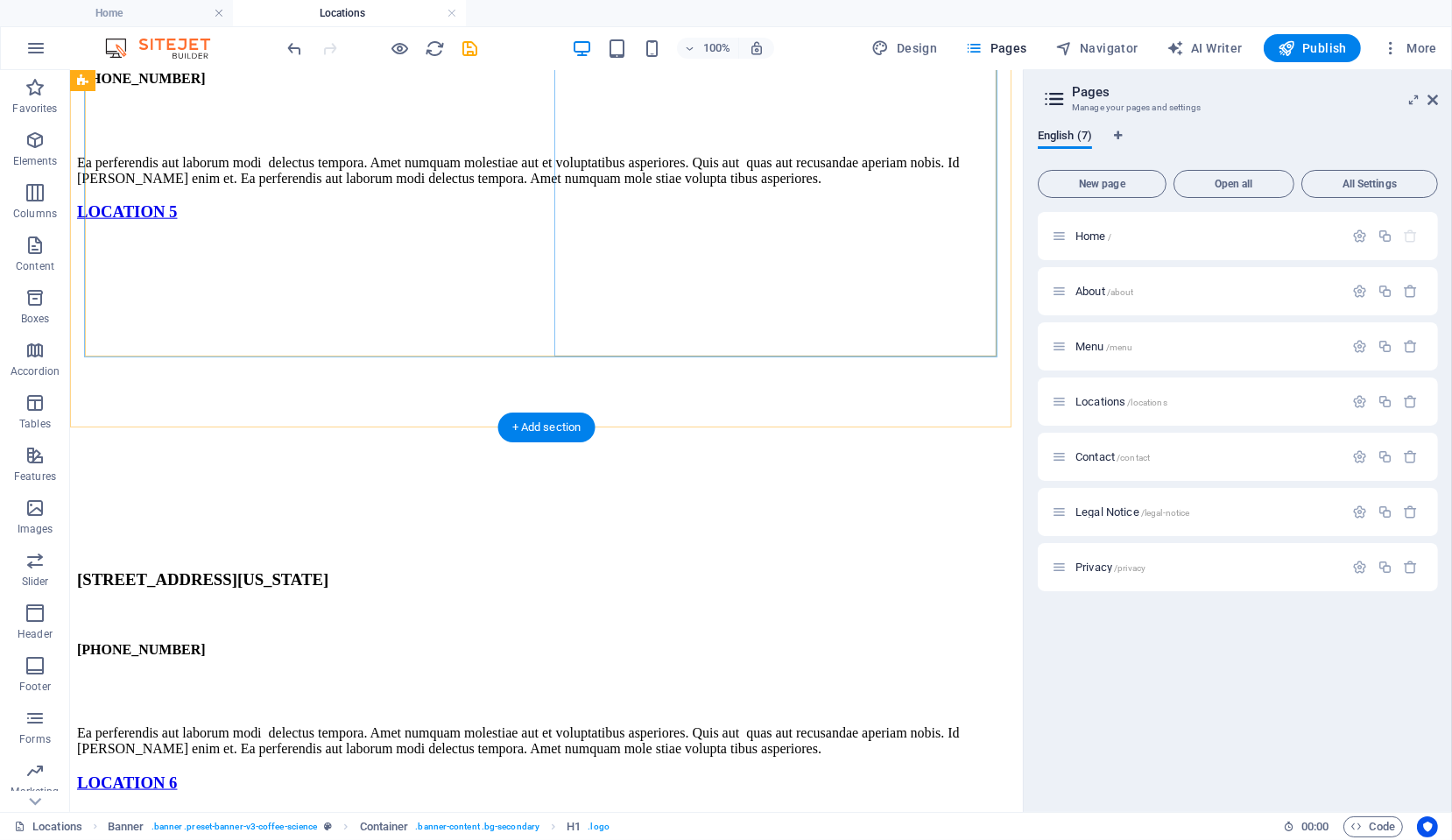
scroll to position [2602, 0]
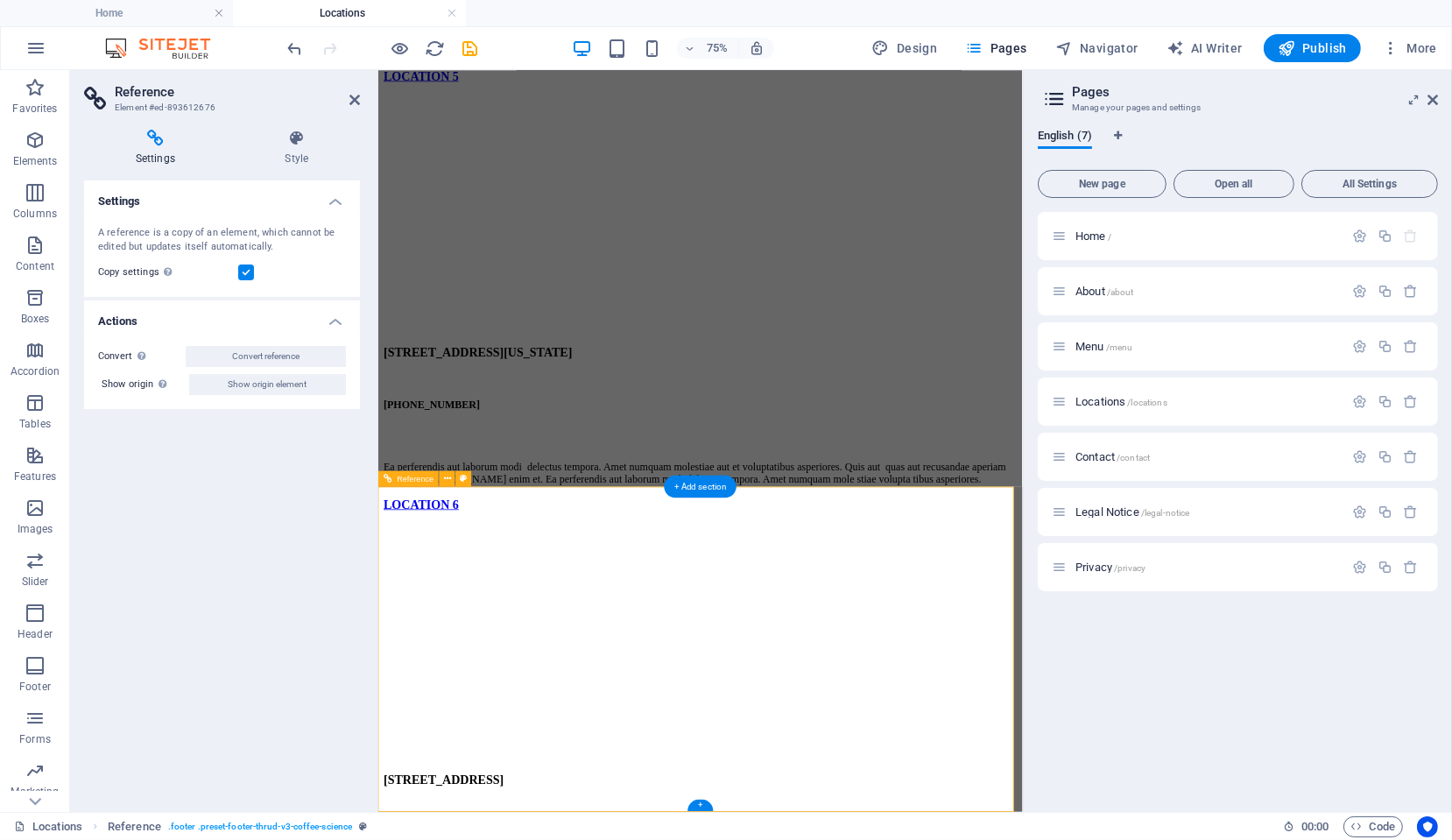
scroll to position [2356, 0]
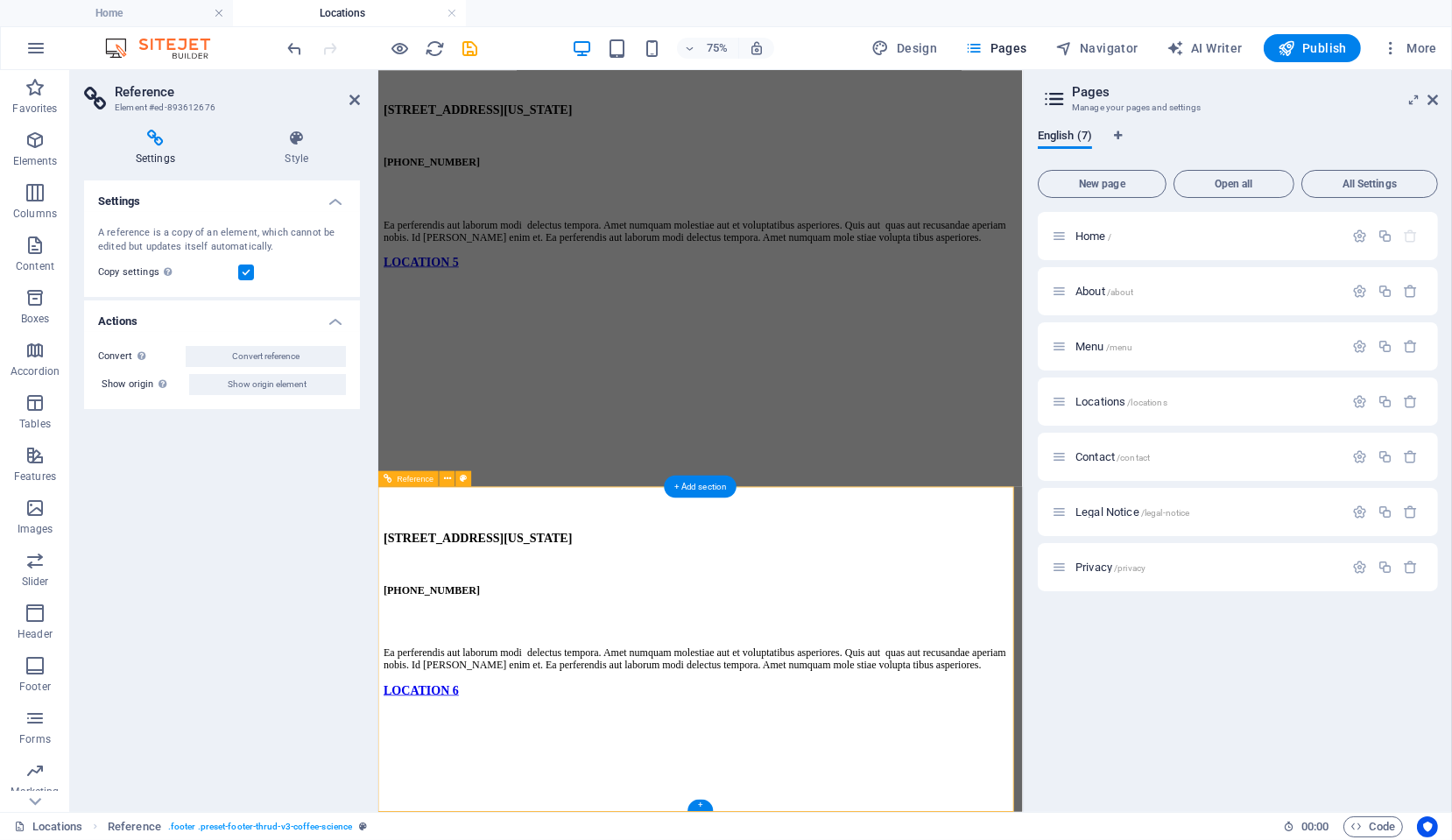
click at [448, 10] on link at bounding box center [452, 14] width 10 height 16
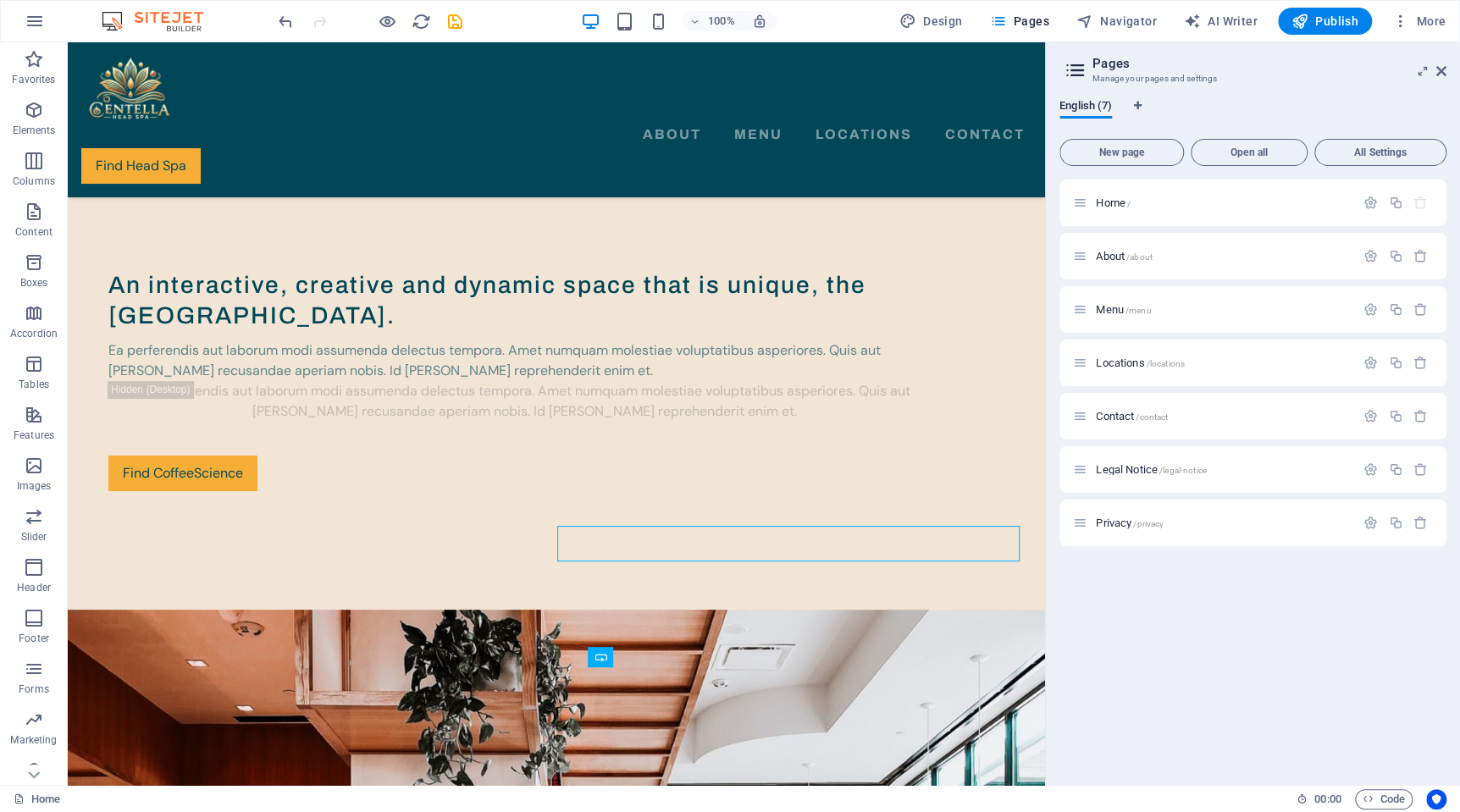
scroll to position [4060, 0]
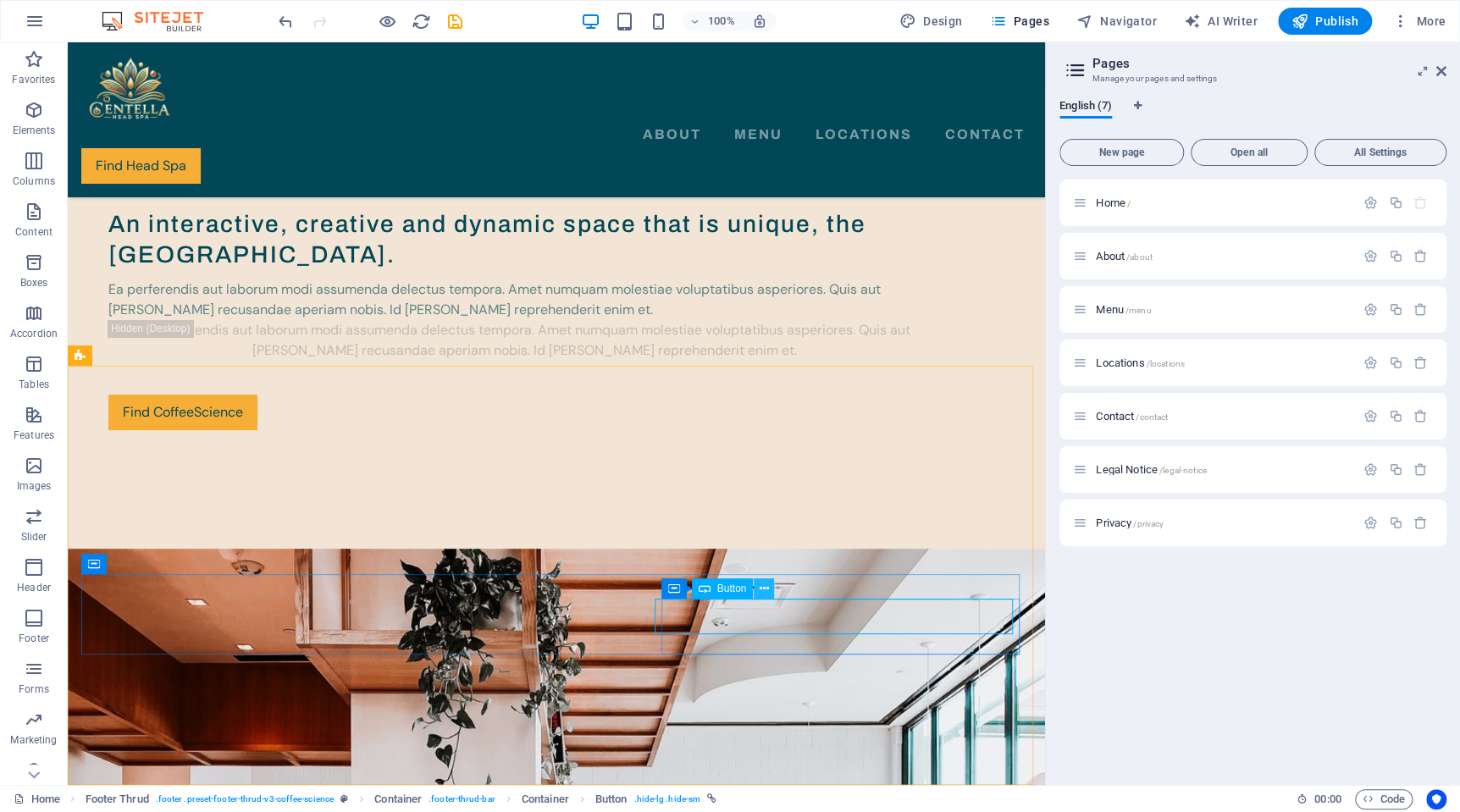
click at [761, 588] on icon at bounding box center [765, 589] width 10 height 18
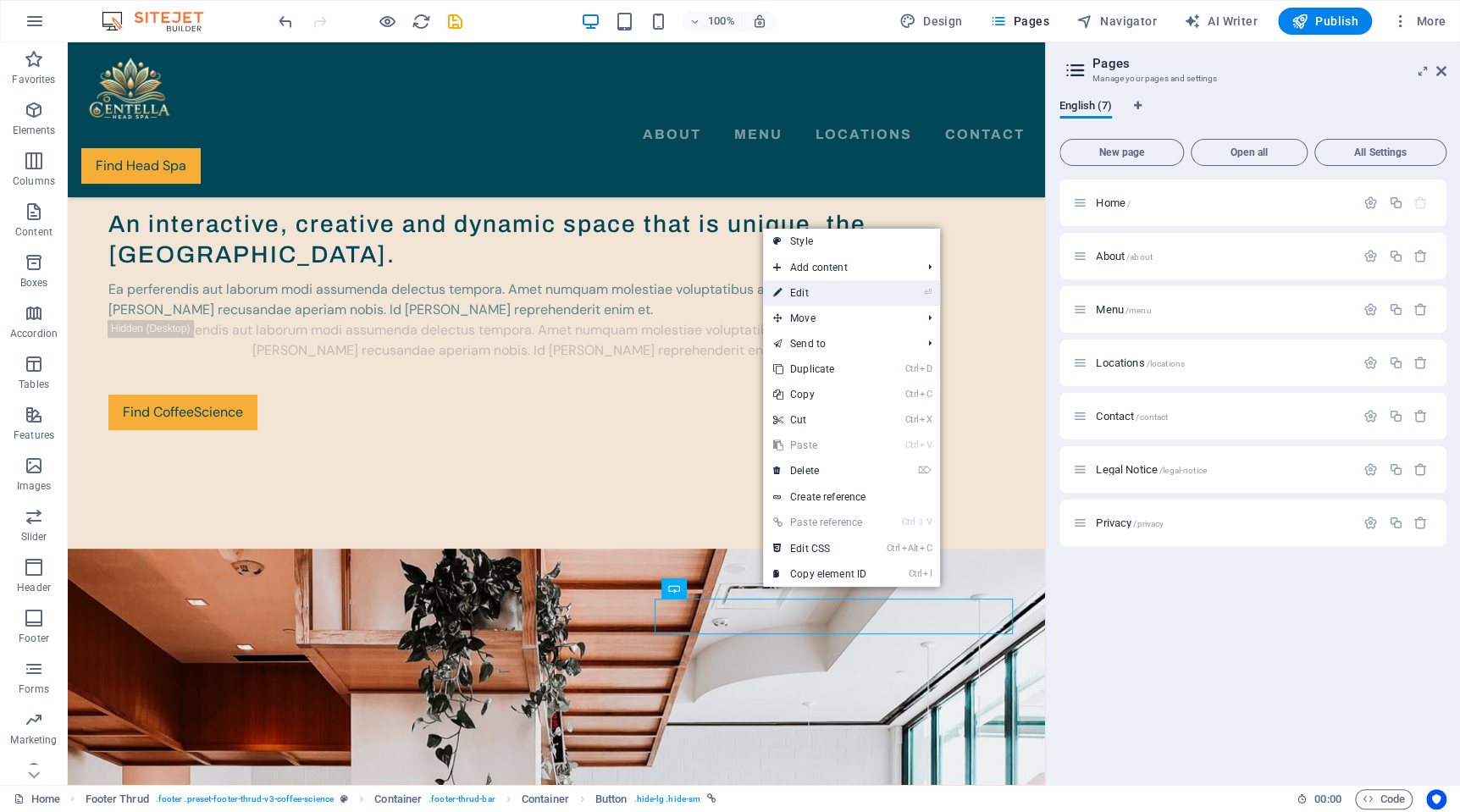
click at [836, 289] on link "⏎ Edit" at bounding box center [819, 292] width 113 height 26
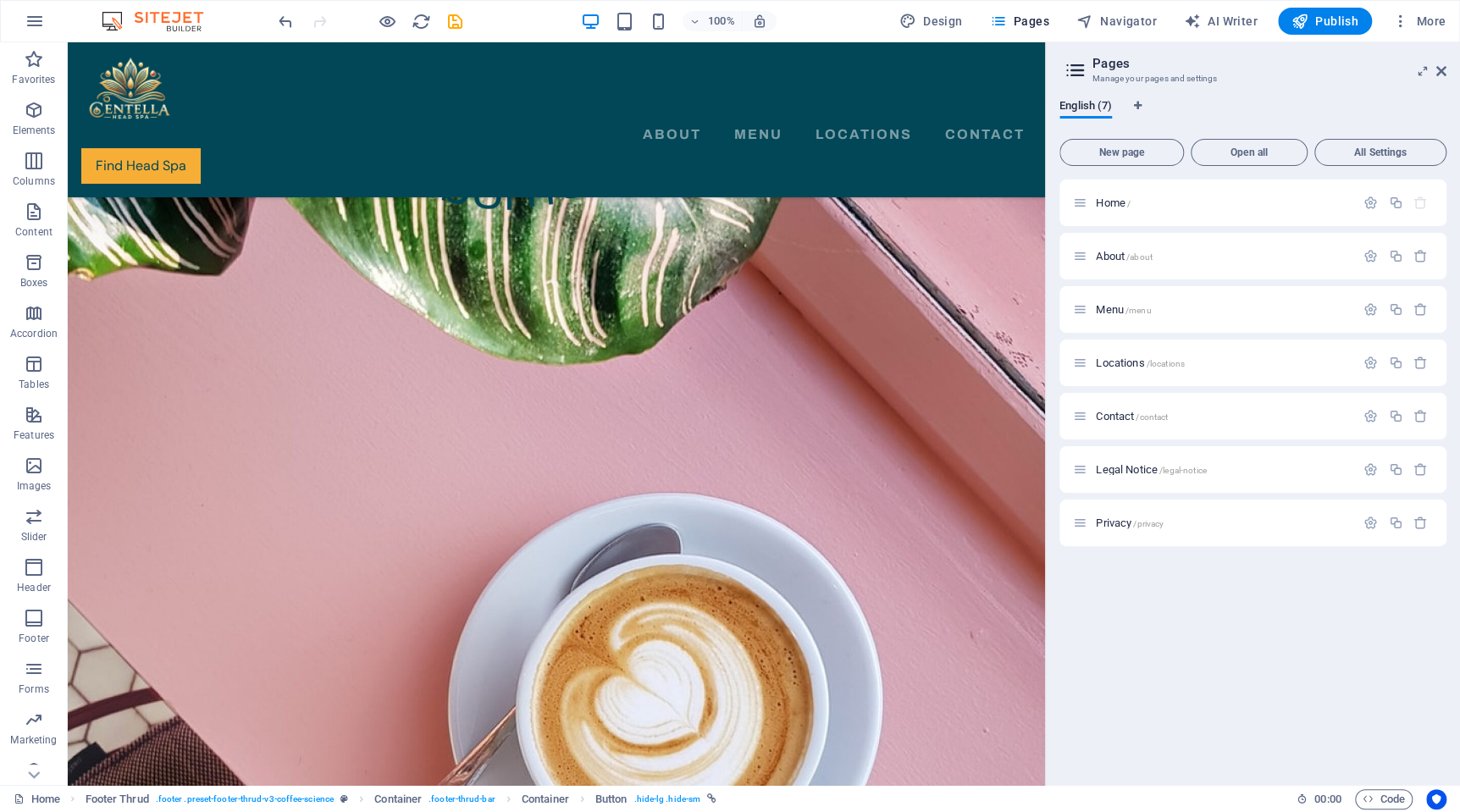
scroll to position [0, 0]
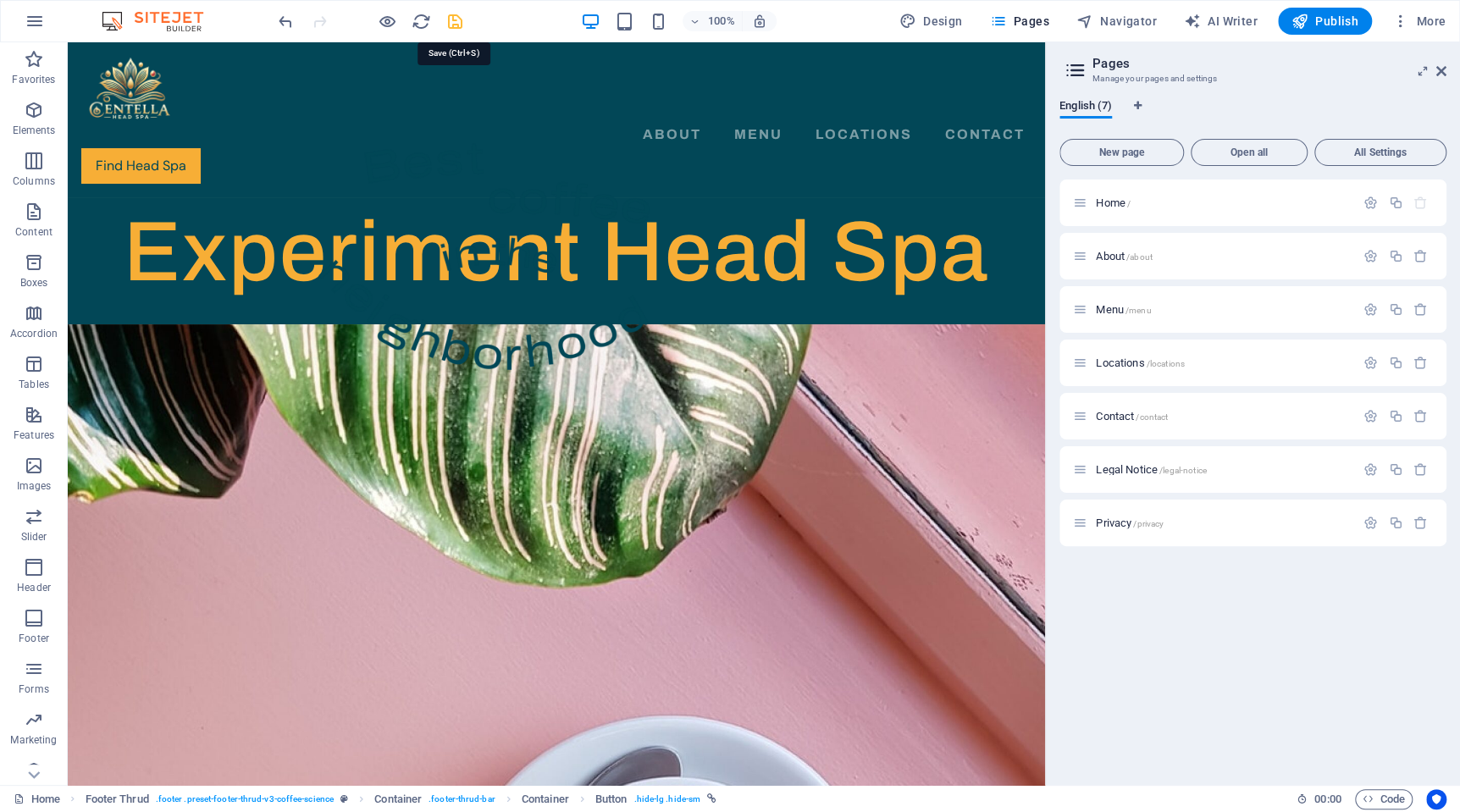
click at [452, 19] on icon "save" at bounding box center [455, 21] width 19 height 19
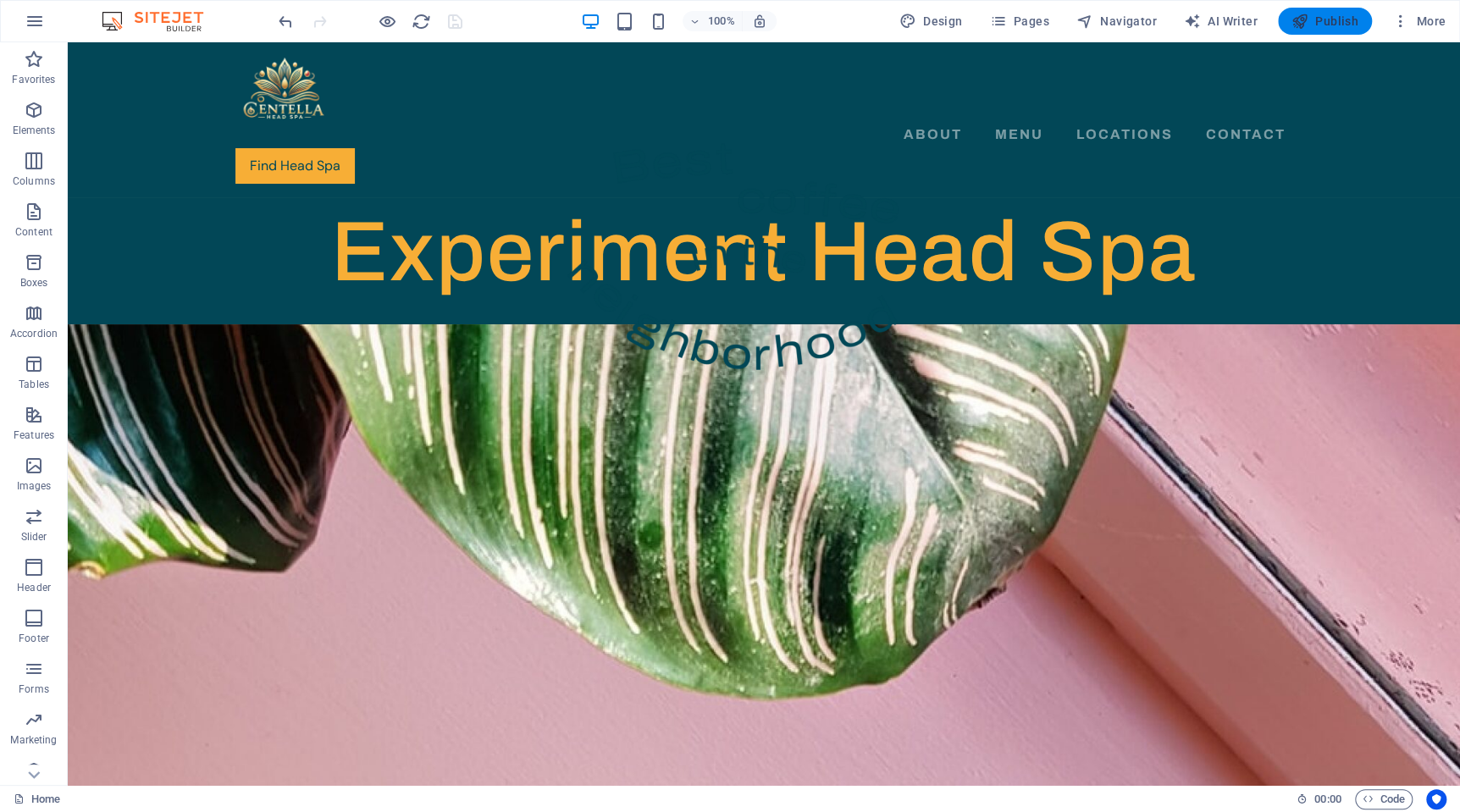
click at [1341, 16] on span "Publish" at bounding box center [1325, 20] width 67 height 17
